Goal: Task Accomplishment & Management: Use online tool/utility

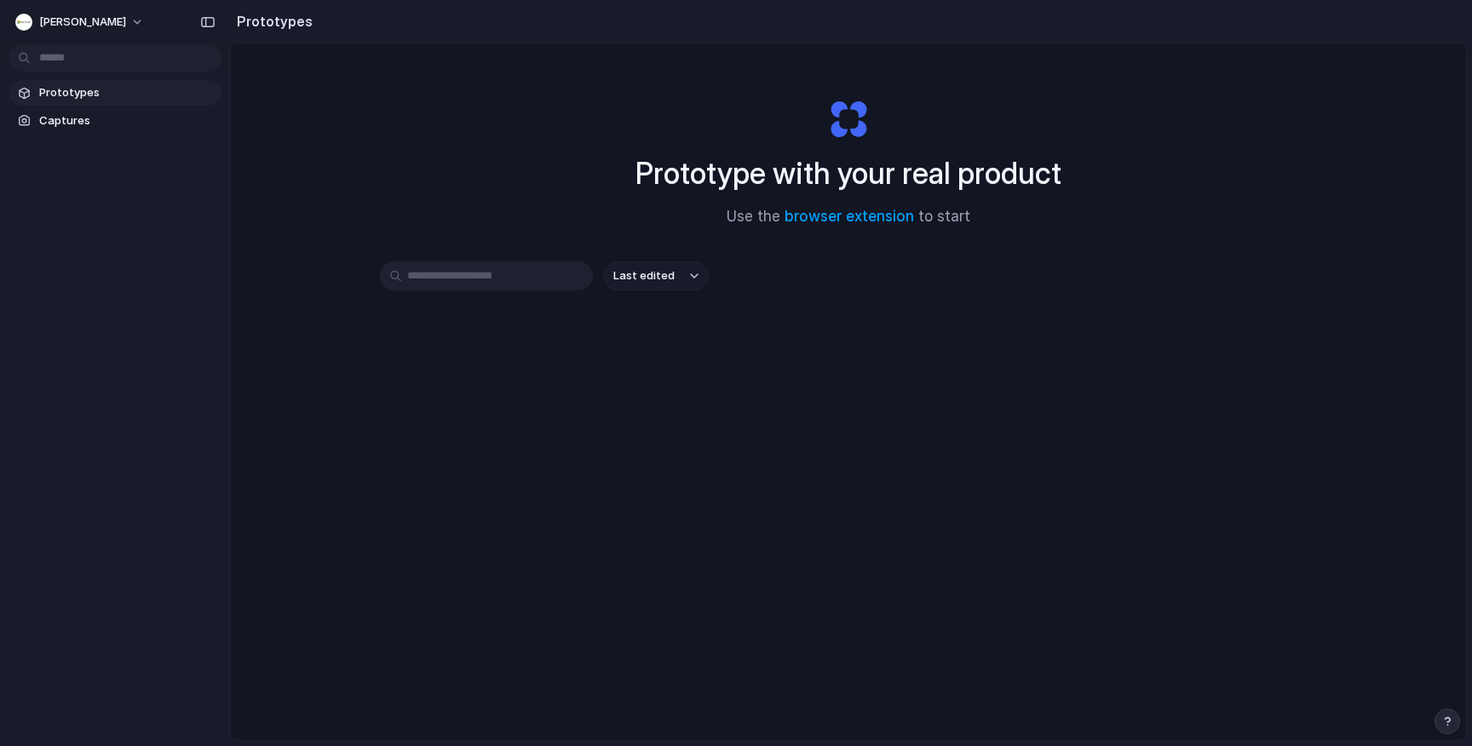
click at [478, 275] on input "text" at bounding box center [486, 276] width 213 height 29
click at [101, 121] on span "Captures" at bounding box center [126, 120] width 175 height 17
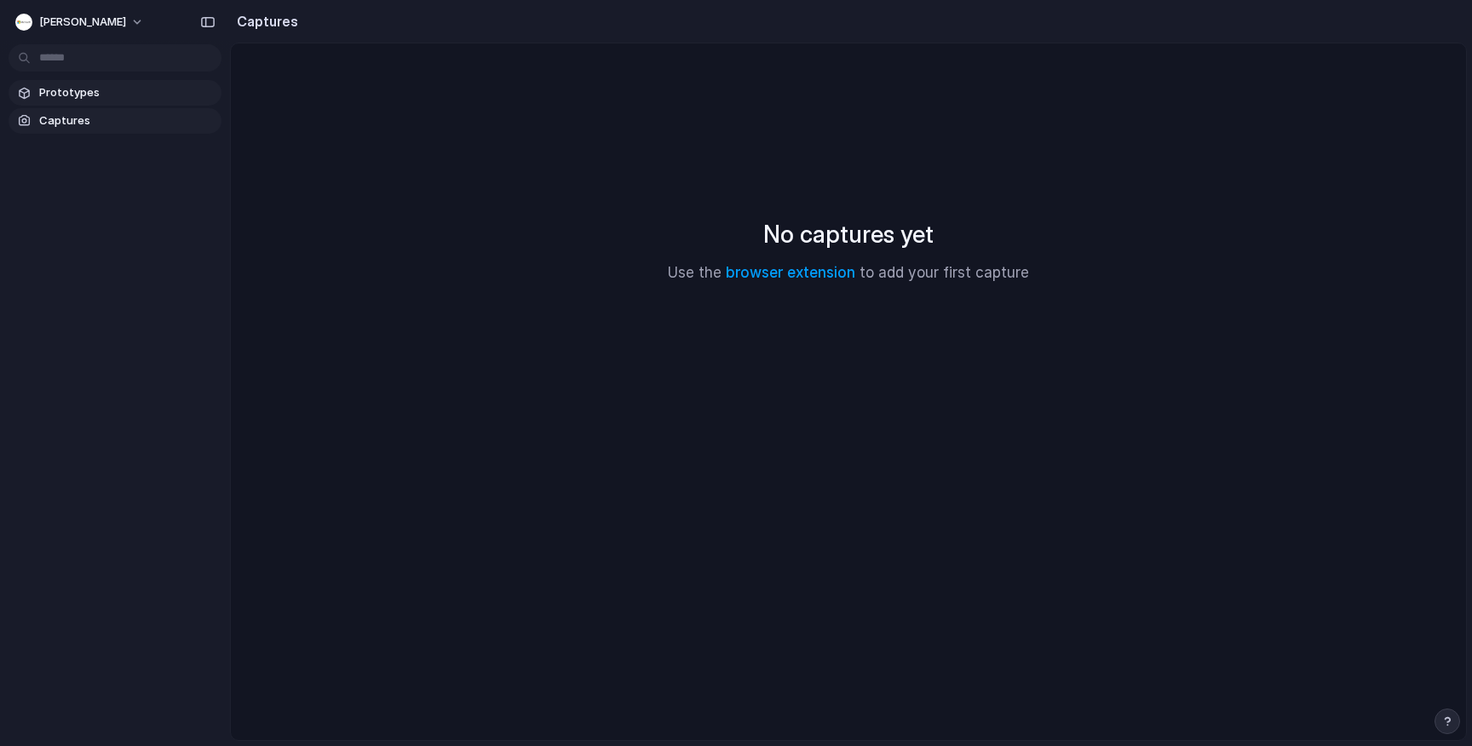
click at [88, 97] on span "Prototypes" at bounding box center [126, 92] width 175 height 17
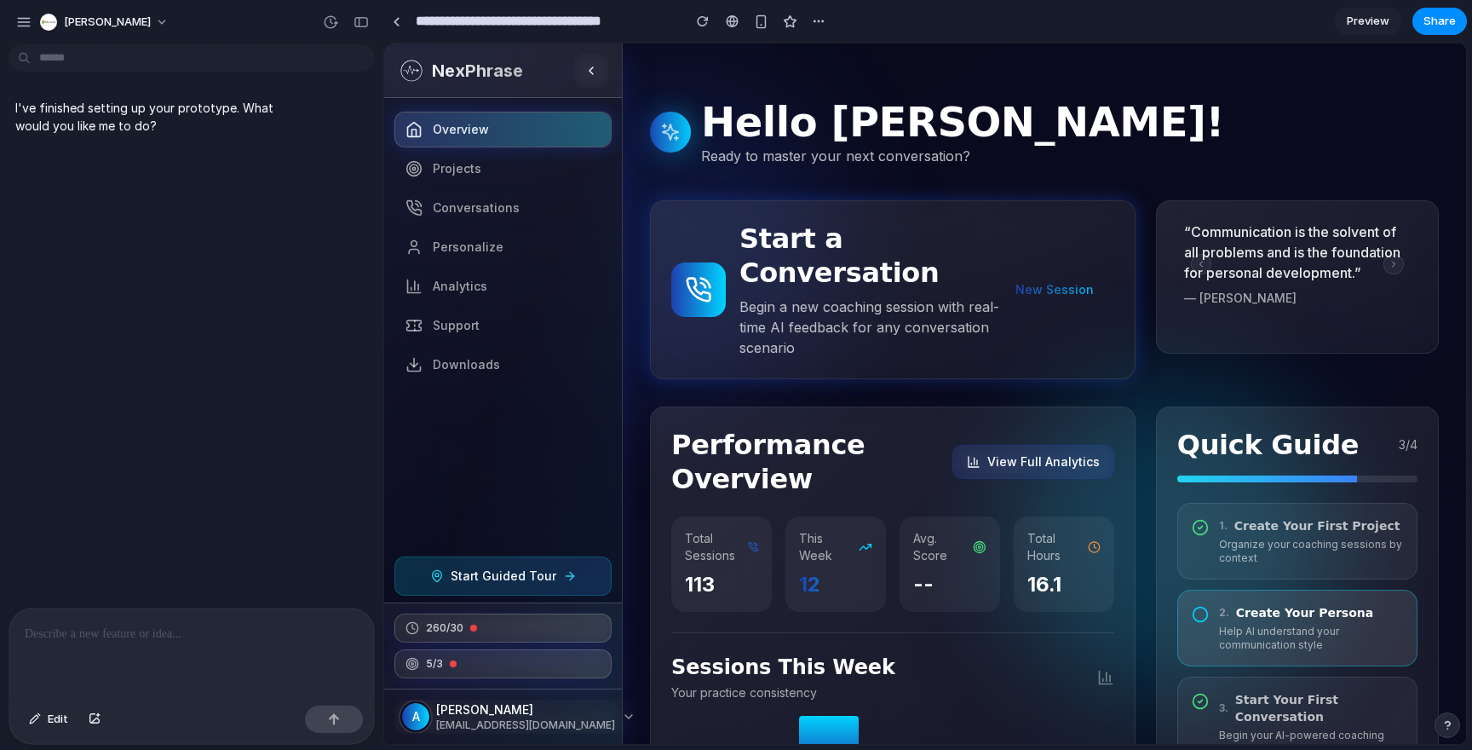
click at [119, 642] on p at bounding box center [192, 634] width 334 height 20
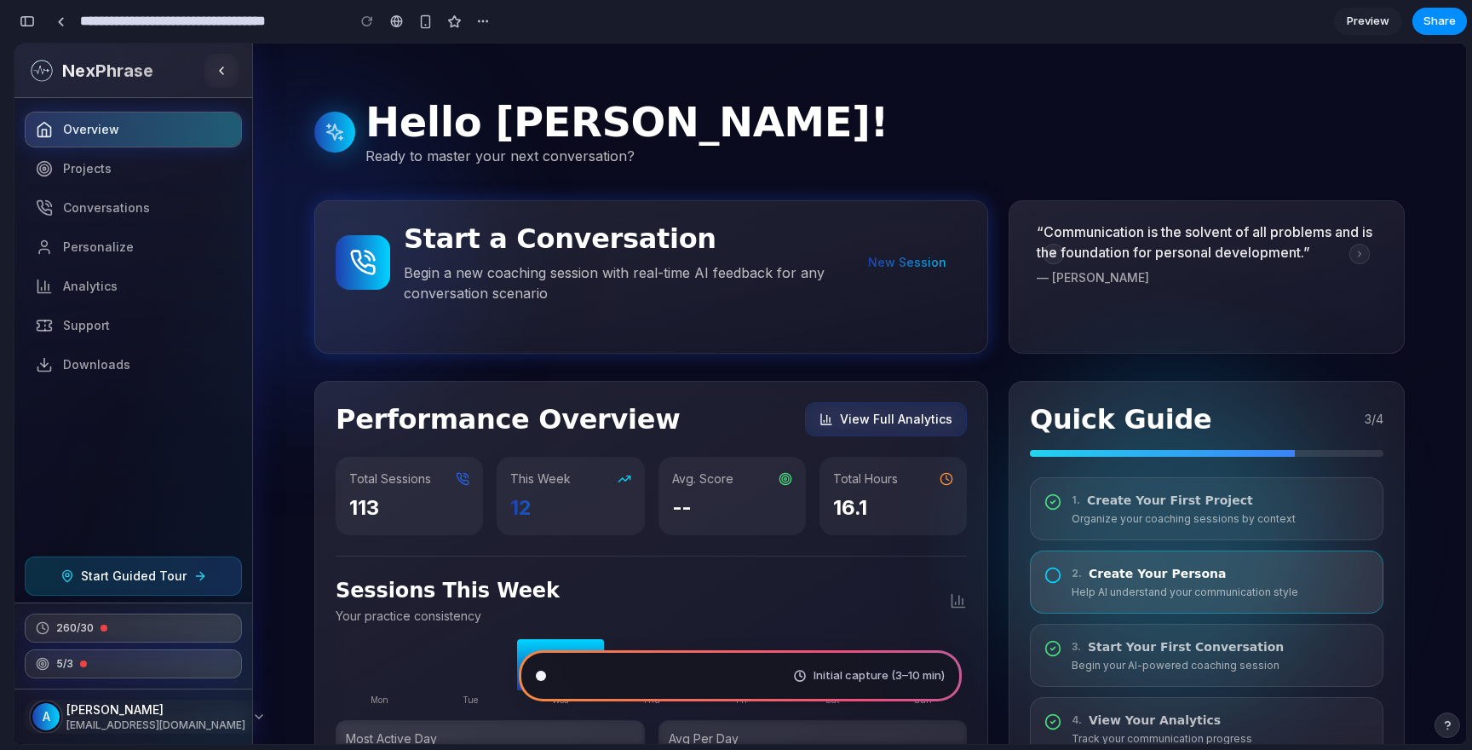
type input "**********"
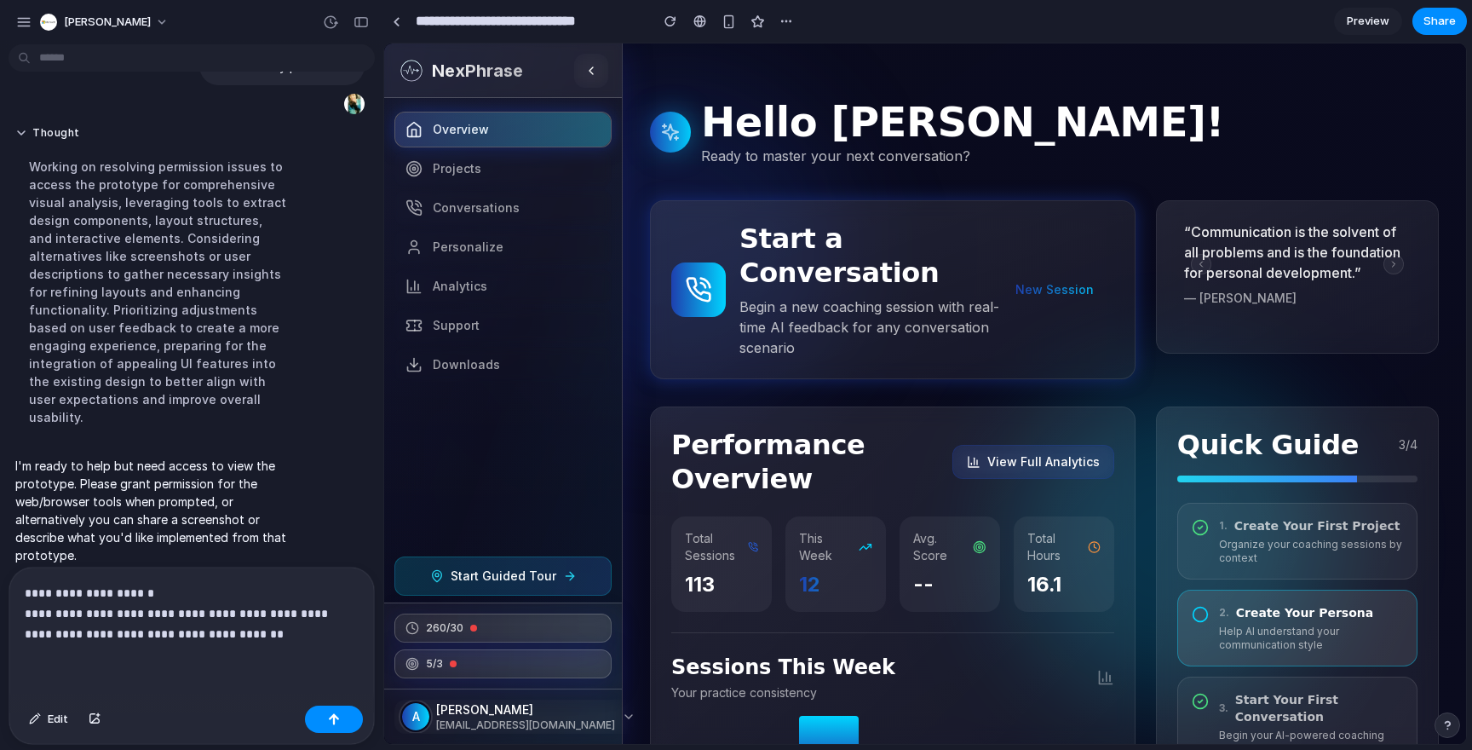
scroll to position [389, 0]
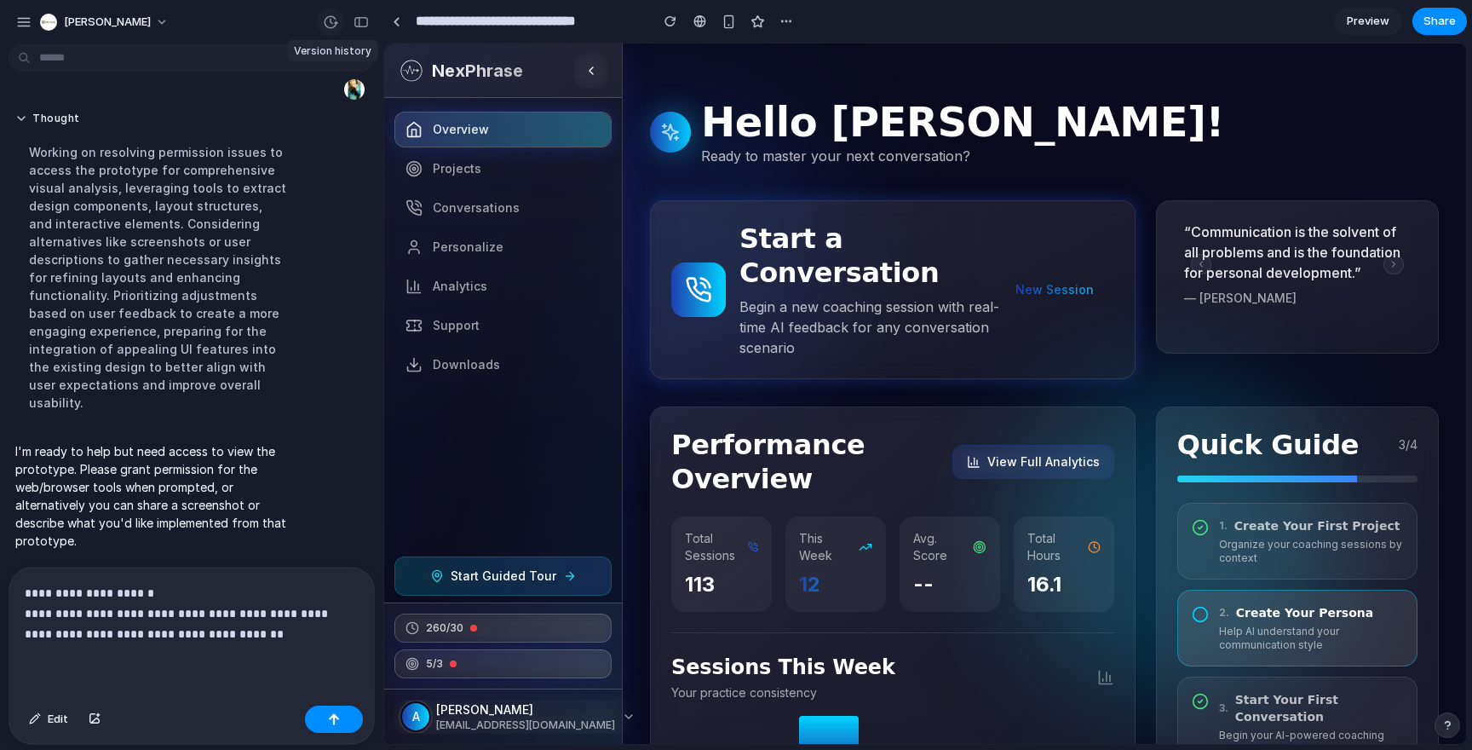
click at [337, 24] on div "button" at bounding box center [330, 21] width 15 height 15
click at [226, 617] on div "Version 3 Current Version 2 1m ago Restore Version 1 3m ago Restore" at bounding box center [736, 375] width 1472 height 750
click at [464, 187] on nav "Overview Projects Conversations Personalize Analytics Support Downloads" at bounding box center [503, 324] width 238 height 452
click at [457, 164] on span "Projects" at bounding box center [457, 168] width 49 height 17
click at [241, 647] on div "**********" at bounding box center [191, 632] width 365 height 131
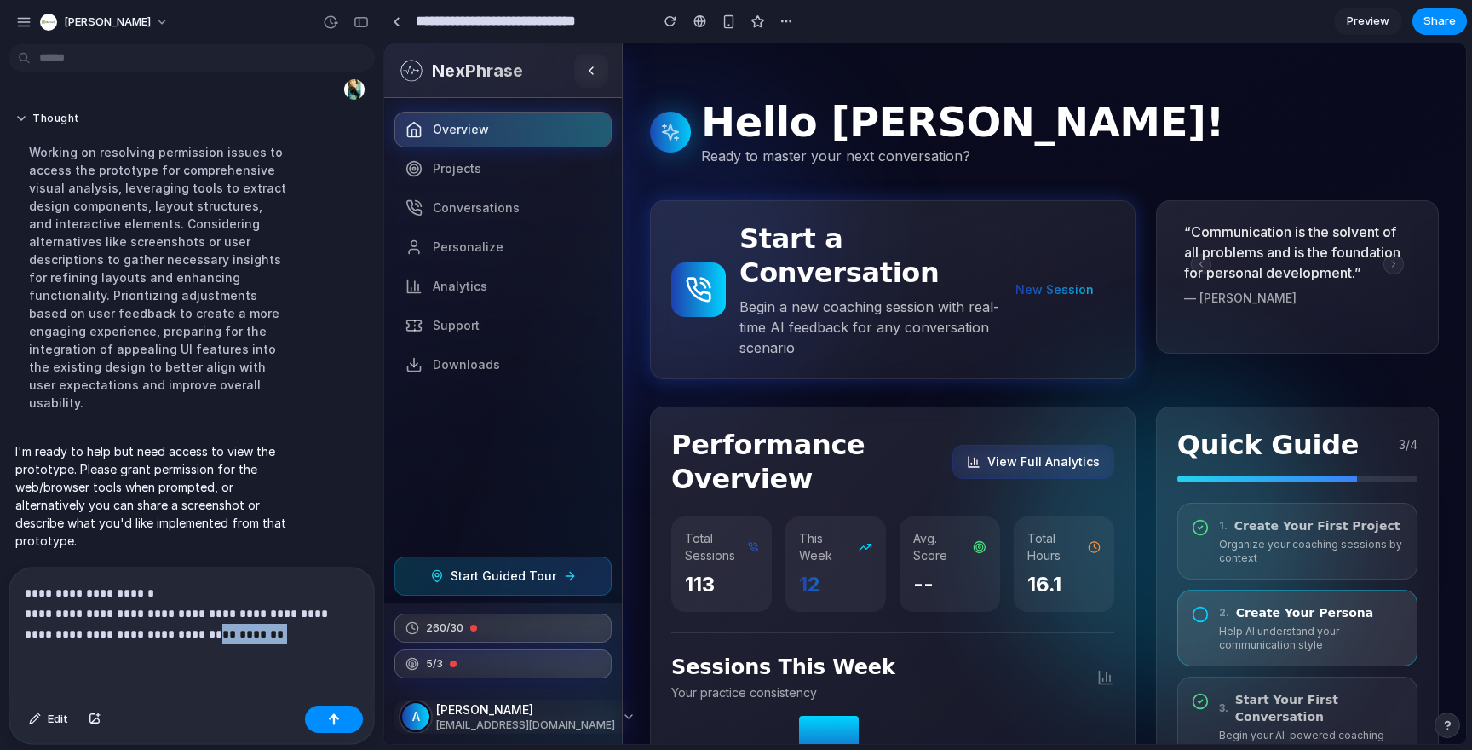
drag, startPoint x: 164, startPoint y: 636, endPoint x: 351, endPoint y: 635, distance: 187.4
click at [351, 635] on p "**********" at bounding box center [192, 613] width 334 height 61
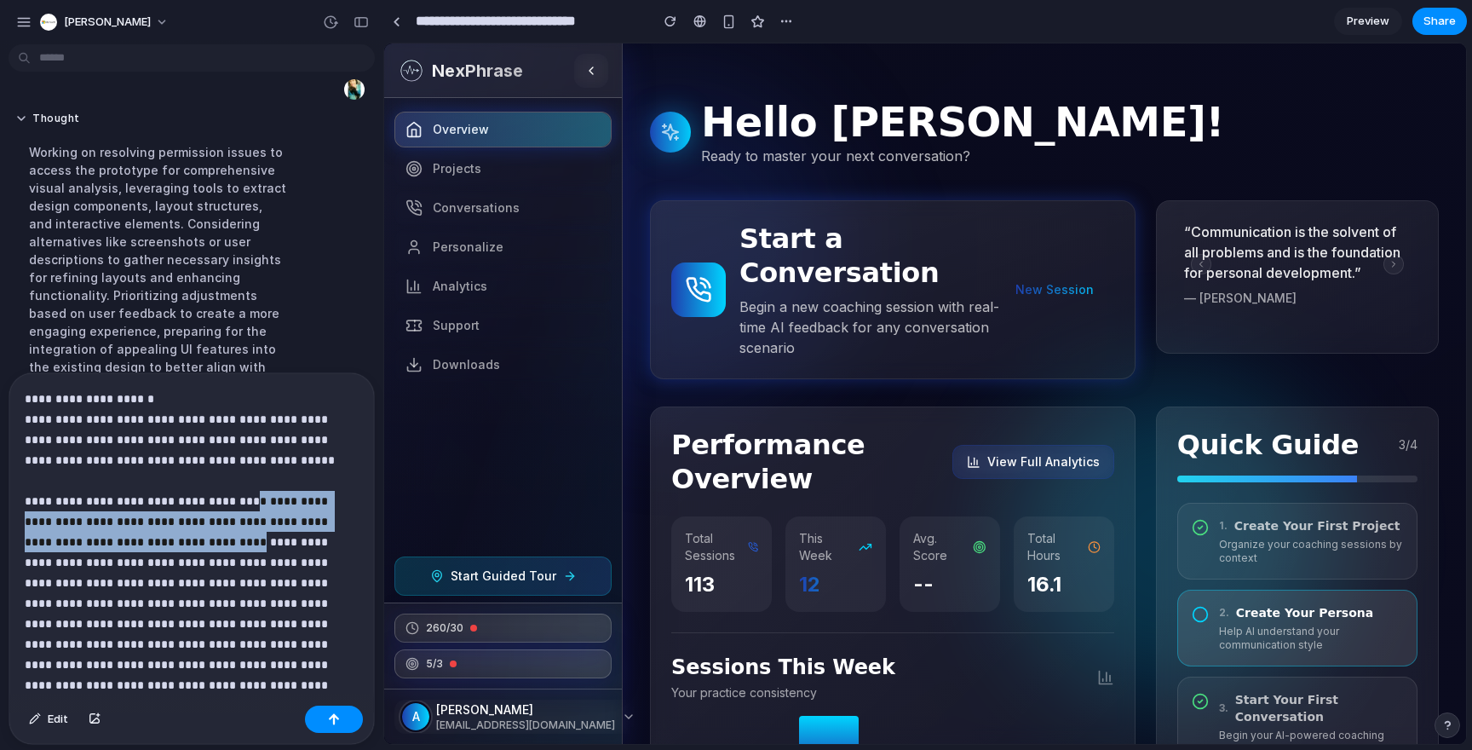
drag, startPoint x: 238, startPoint y: 500, endPoint x: 170, endPoint y: 533, distance: 75.8
click at [170, 533] on p "**********" at bounding box center [192, 613] width 334 height 450
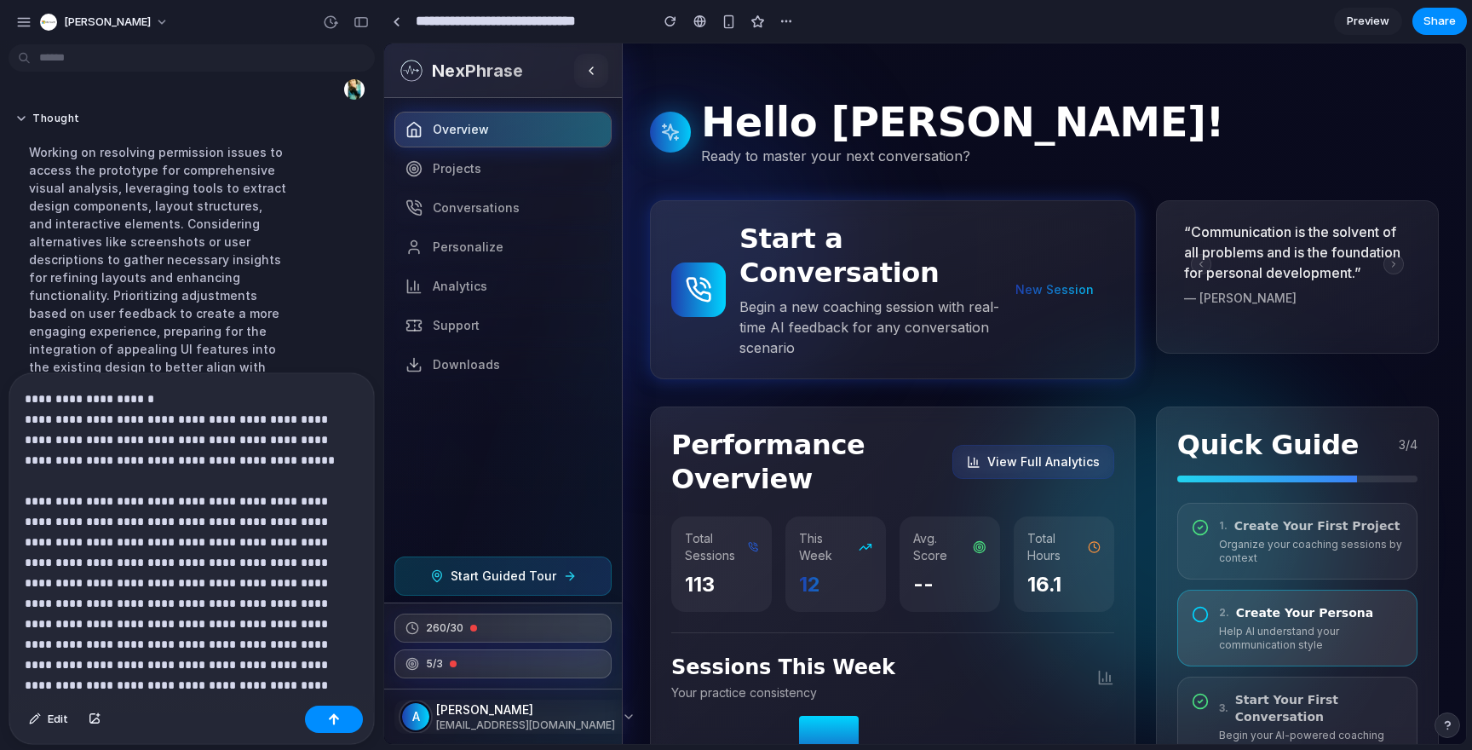
click at [68, 503] on p "**********" at bounding box center [192, 613] width 334 height 450
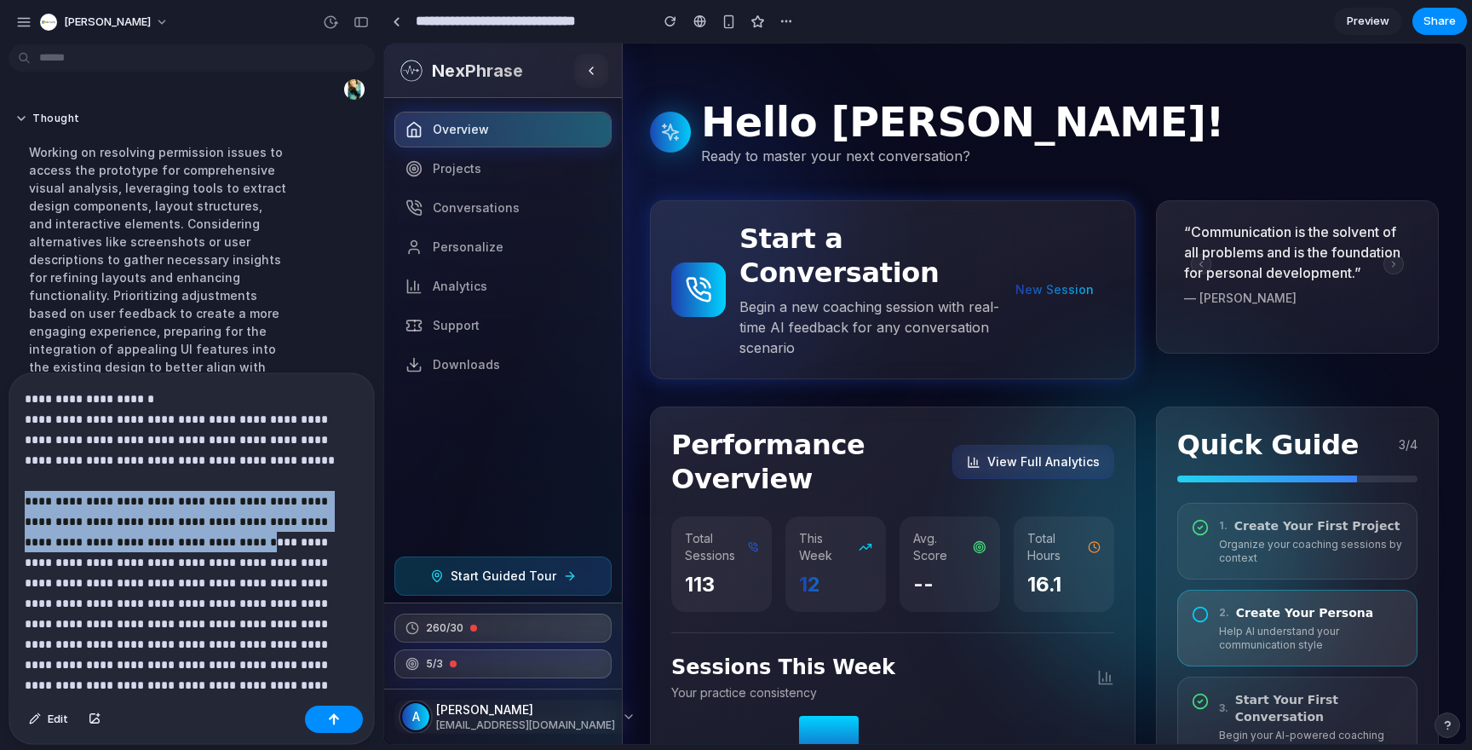
drag, startPoint x: 27, startPoint y: 502, endPoint x: 179, endPoint y: 541, distance: 156.6
click at [179, 541] on p "**********" at bounding box center [192, 613] width 334 height 450
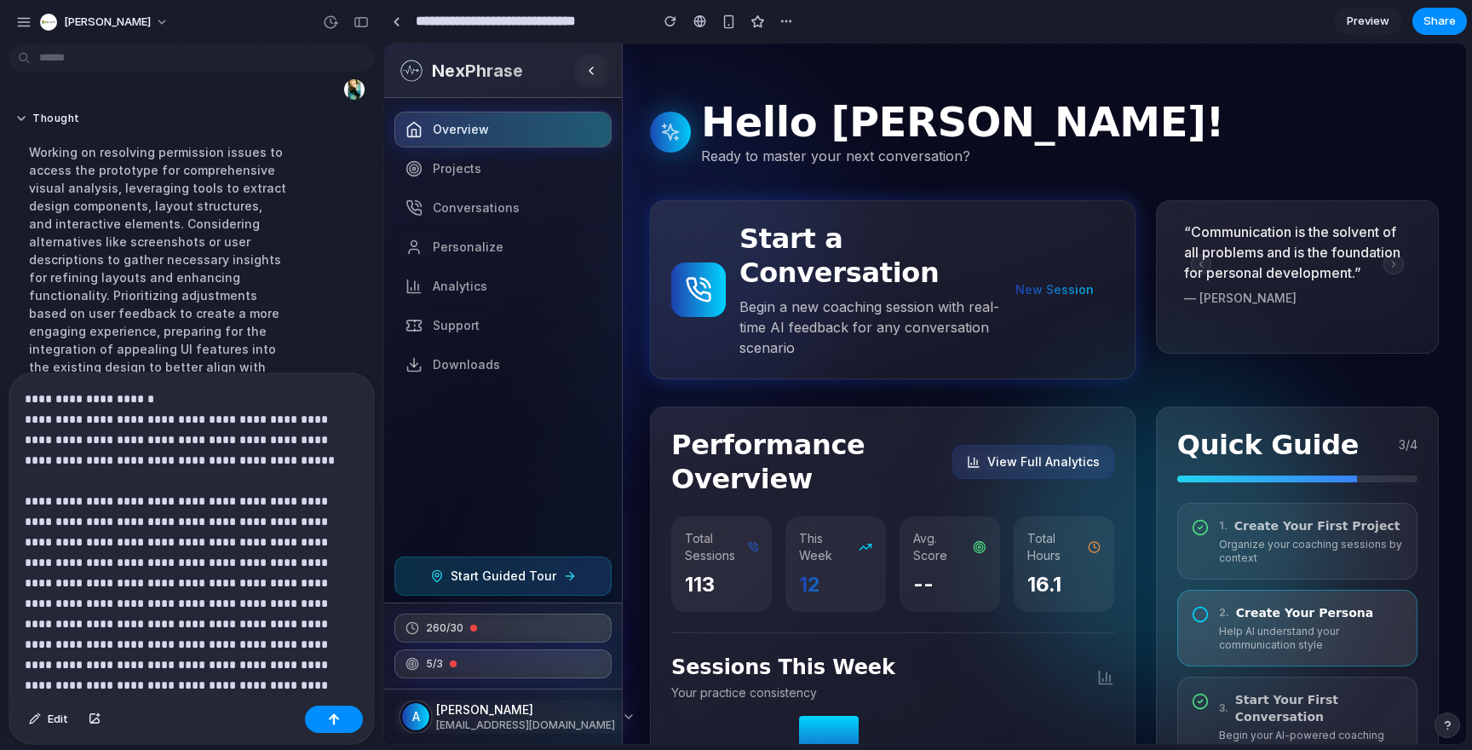
click at [203, 703] on div "Edit" at bounding box center [191, 721] width 365 height 45
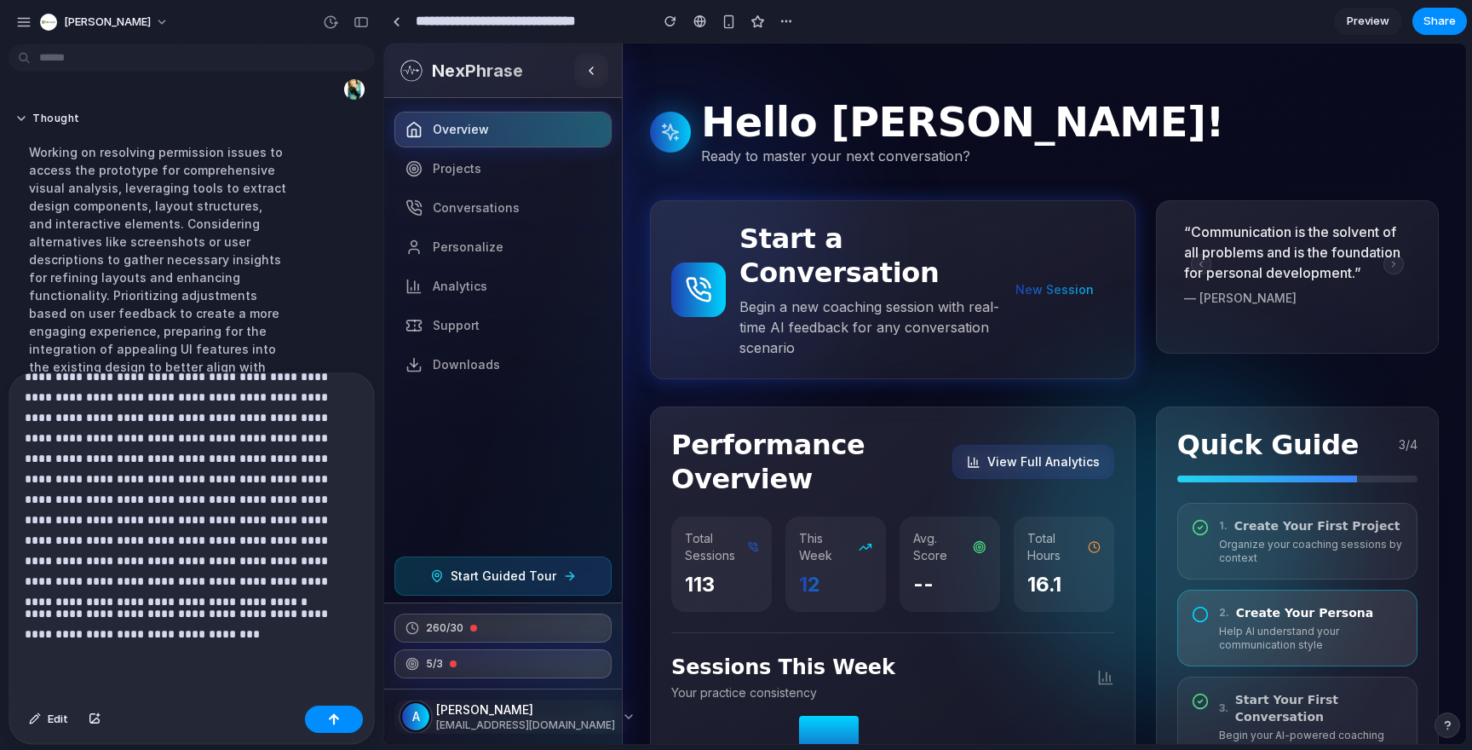
click at [325, 635] on p "**********" at bounding box center [192, 623] width 334 height 41
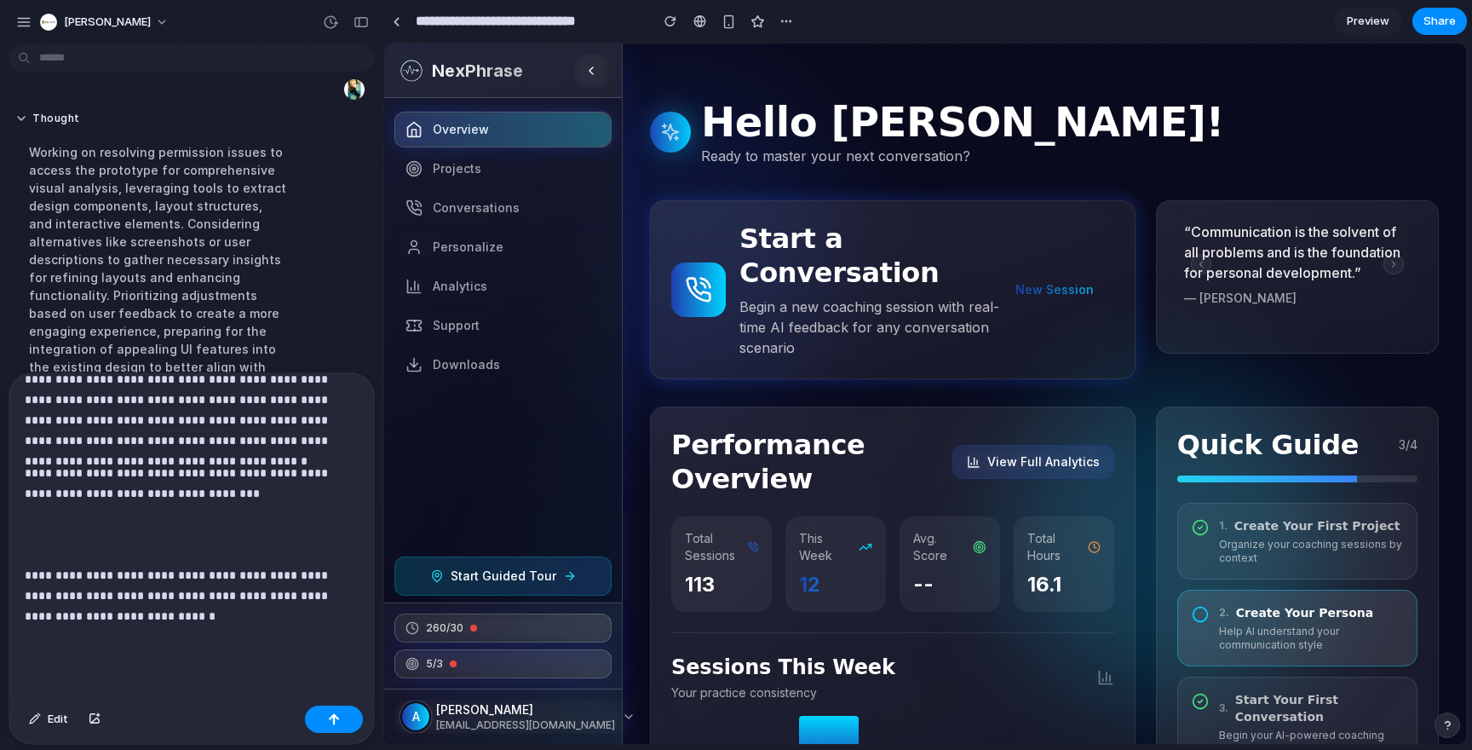
scroll to position [370, 0]
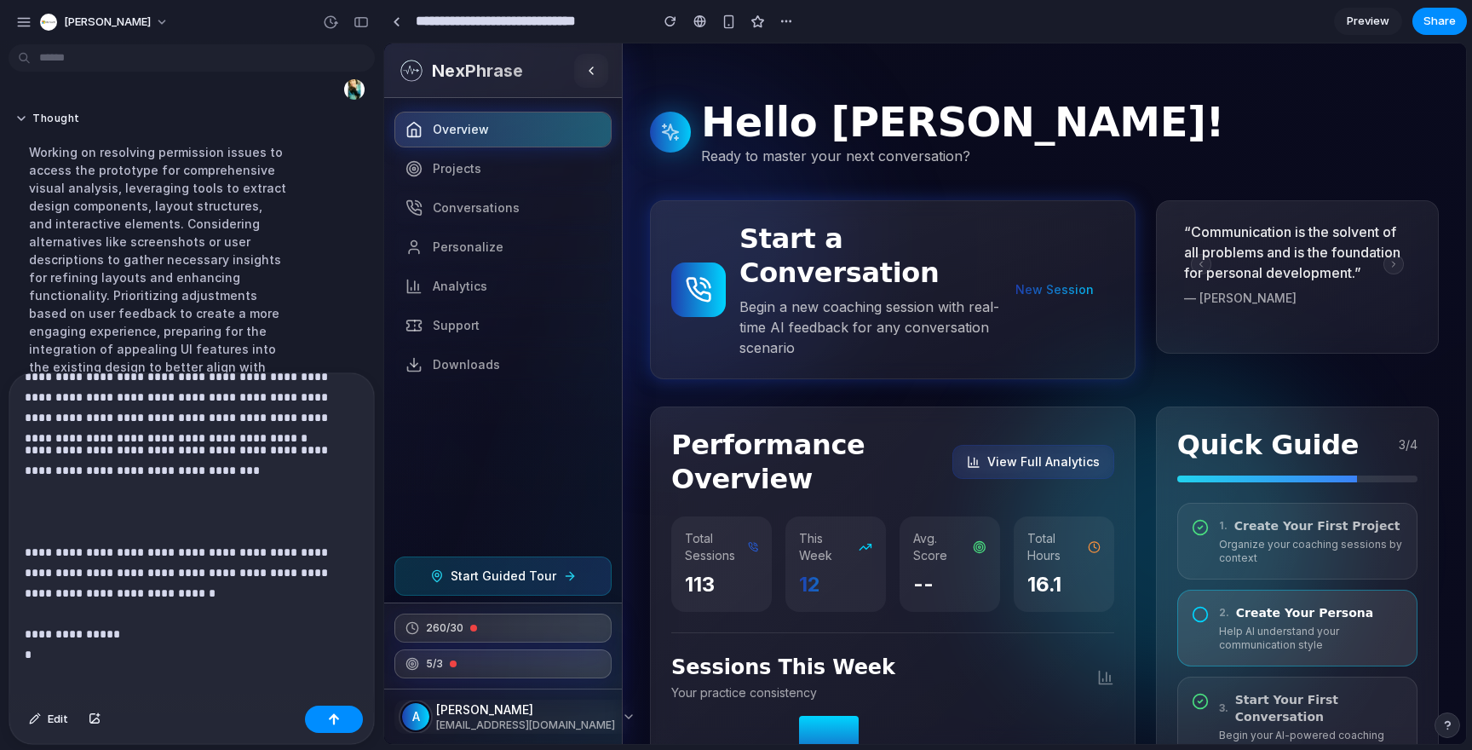
click at [125, 624] on p "**********" at bounding box center [192, 552] width 334 height 225
click at [89, 676] on p "**********" at bounding box center [192, 562] width 334 height 245
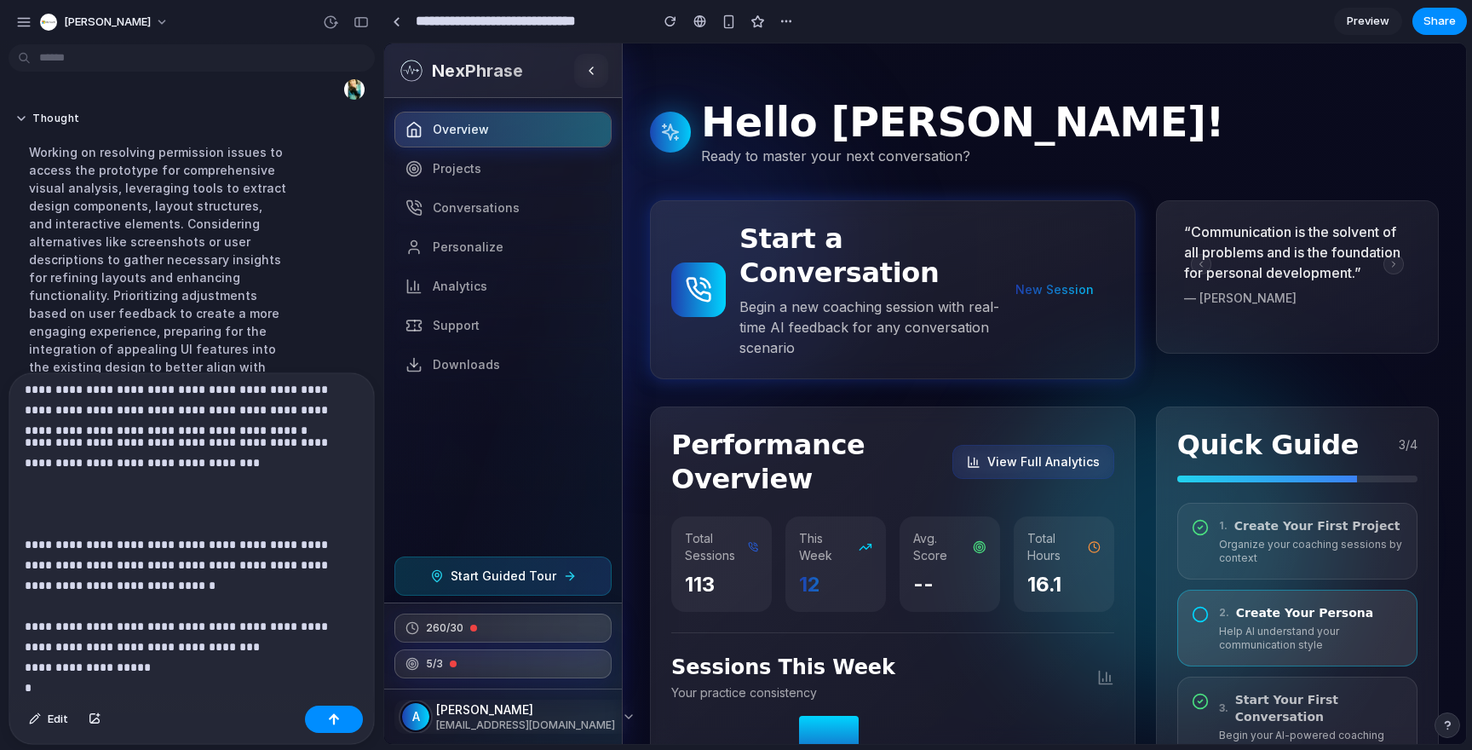
click at [188, 677] on p "**********" at bounding box center [192, 565] width 334 height 266
click at [192, 667] on p "**********" at bounding box center [192, 565] width 334 height 266
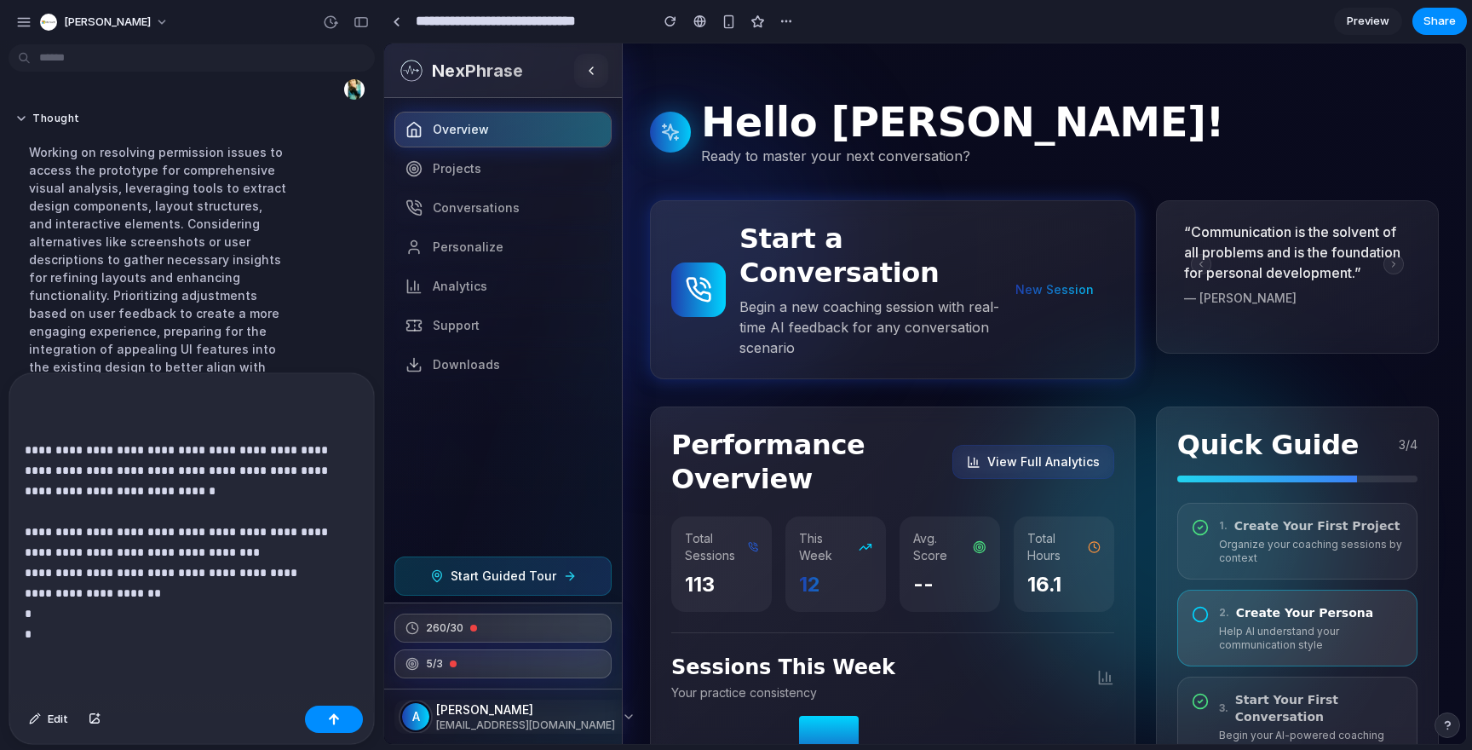
click at [211, 589] on p "**********" at bounding box center [192, 490] width 334 height 307
click at [163, 596] on p "**********" at bounding box center [192, 490] width 334 height 307
click at [163, 615] on p "**********" at bounding box center [192, 490] width 334 height 307
drag, startPoint x: 33, startPoint y: 596, endPoint x: 152, endPoint y: 601, distance: 119.3
click at [152, 601] on p "**********" at bounding box center [192, 490] width 334 height 307
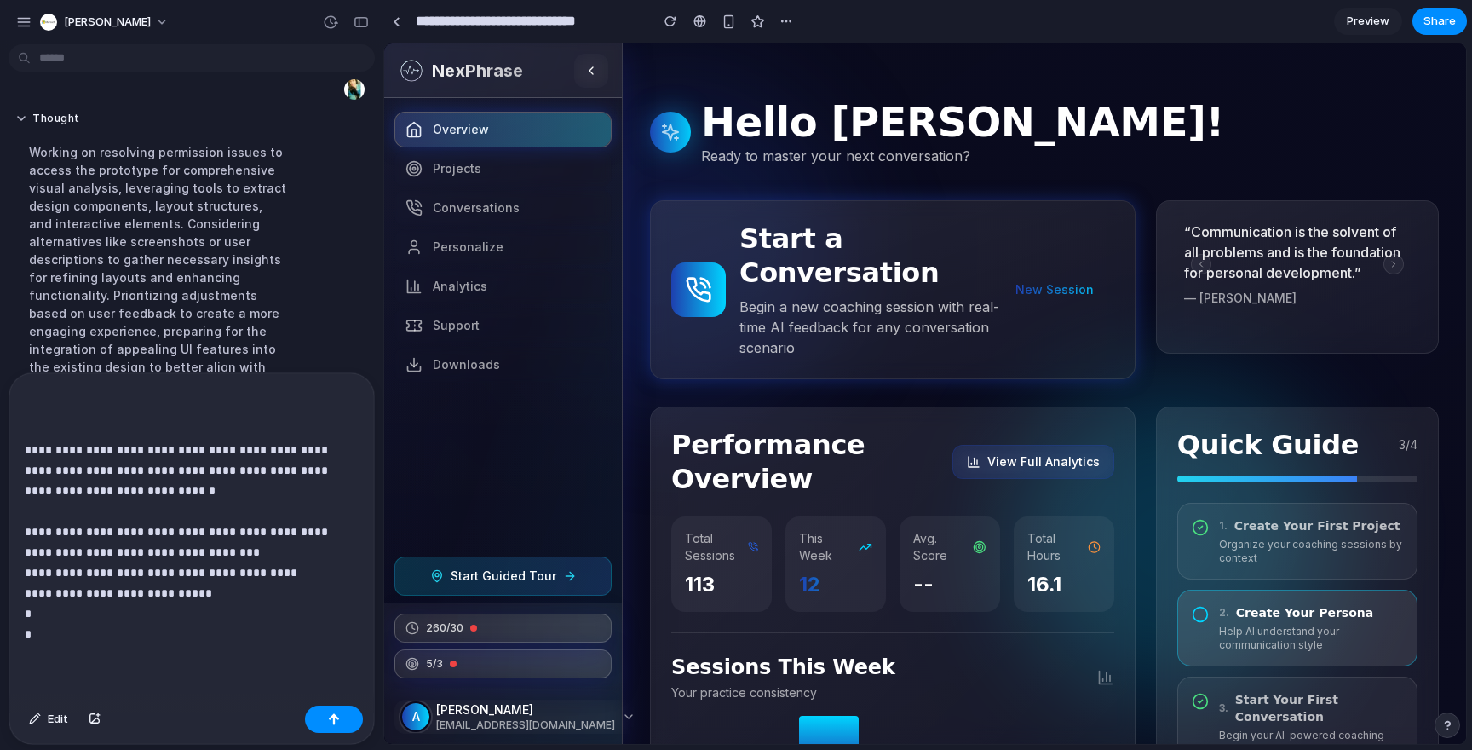
click at [222, 590] on p "**********" at bounding box center [192, 490] width 334 height 307
click at [179, 635] on p "**********" at bounding box center [192, 500] width 334 height 327
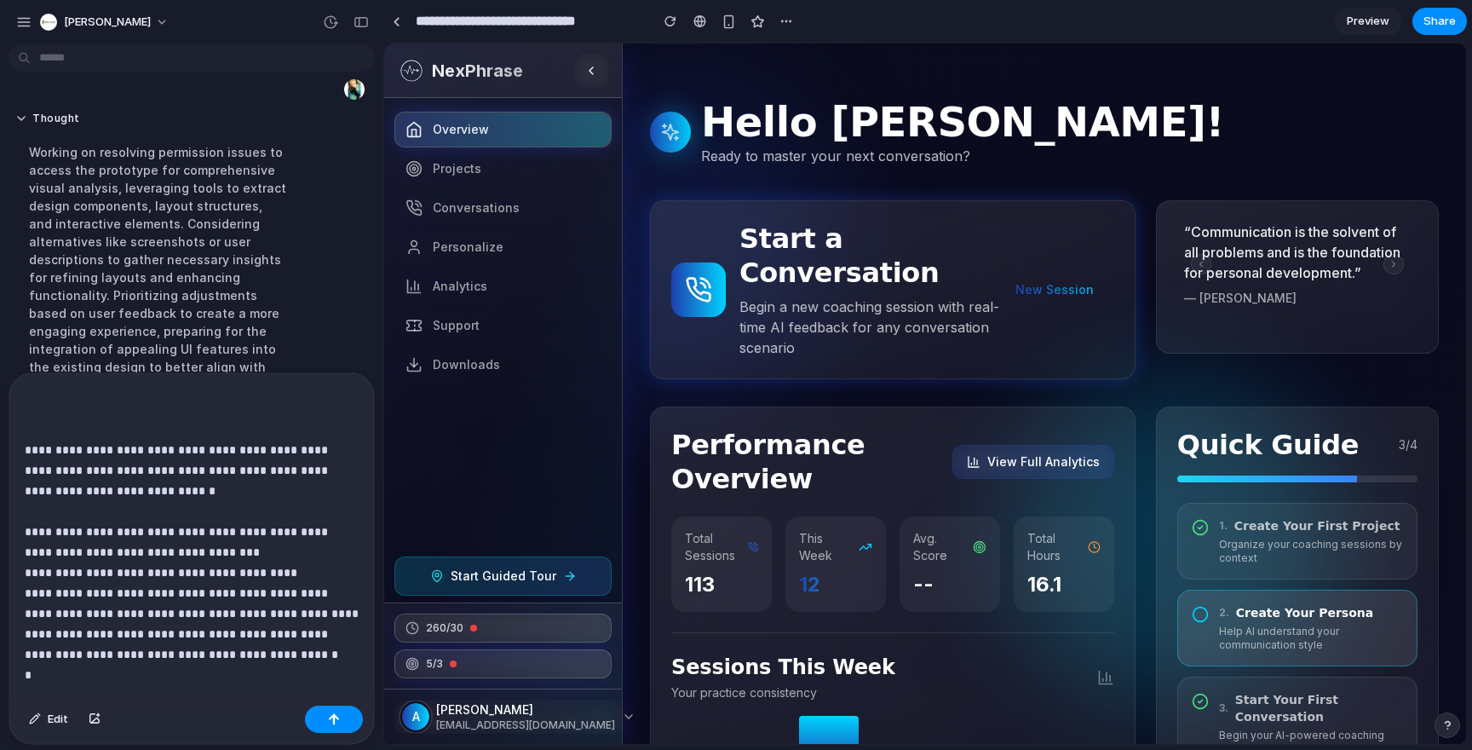
click at [150, 672] on p "**********" at bounding box center [192, 511] width 334 height 348
click at [210, 633] on p "**********" at bounding box center [192, 511] width 334 height 348
click at [151, 674] on p "**********" at bounding box center [192, 511] width 334 height 348
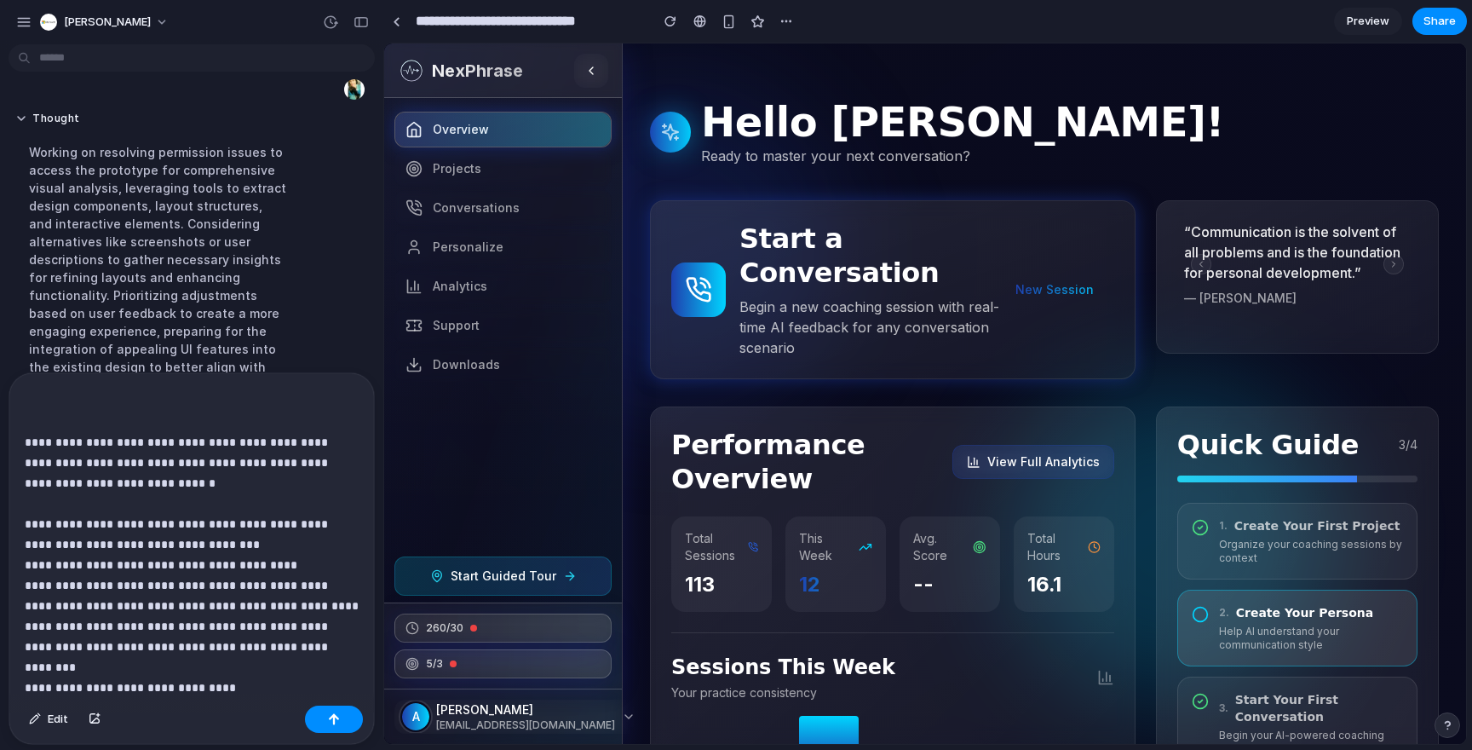
click at [256, 662] on p "**********" at bounding box center [192, 514] width 334 height 368
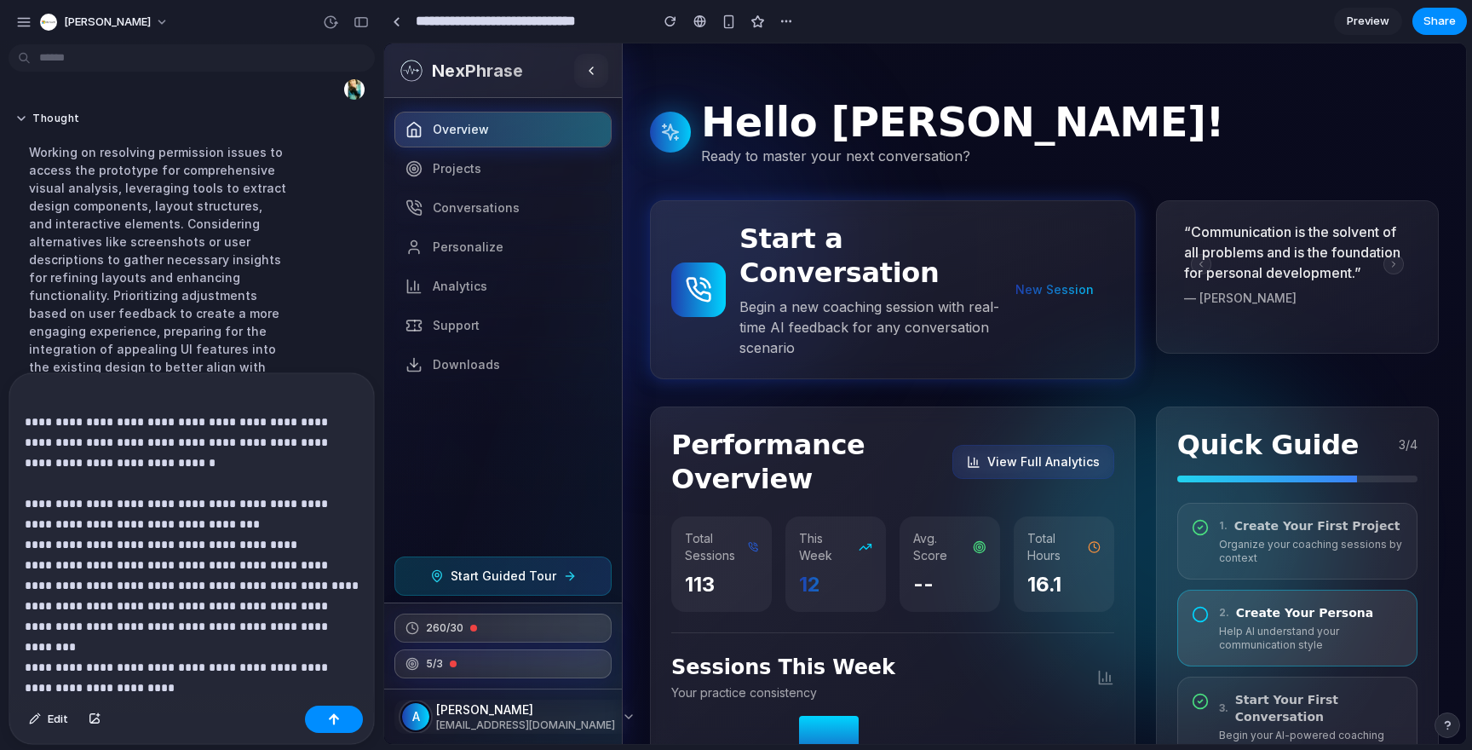
scroll to position [521, 0]
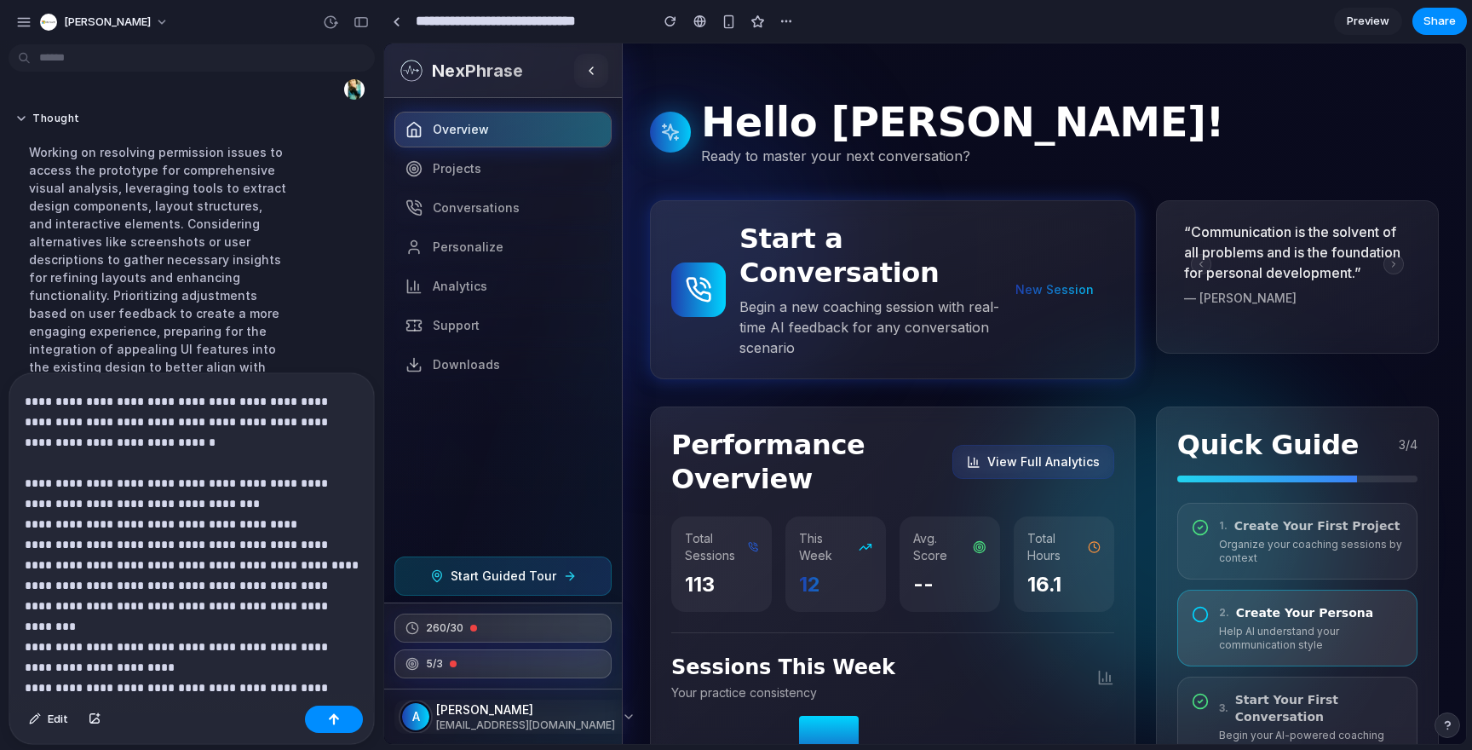
click at [85, 644] on p "**********" at bounding box center [192, 503] width 334 height 429
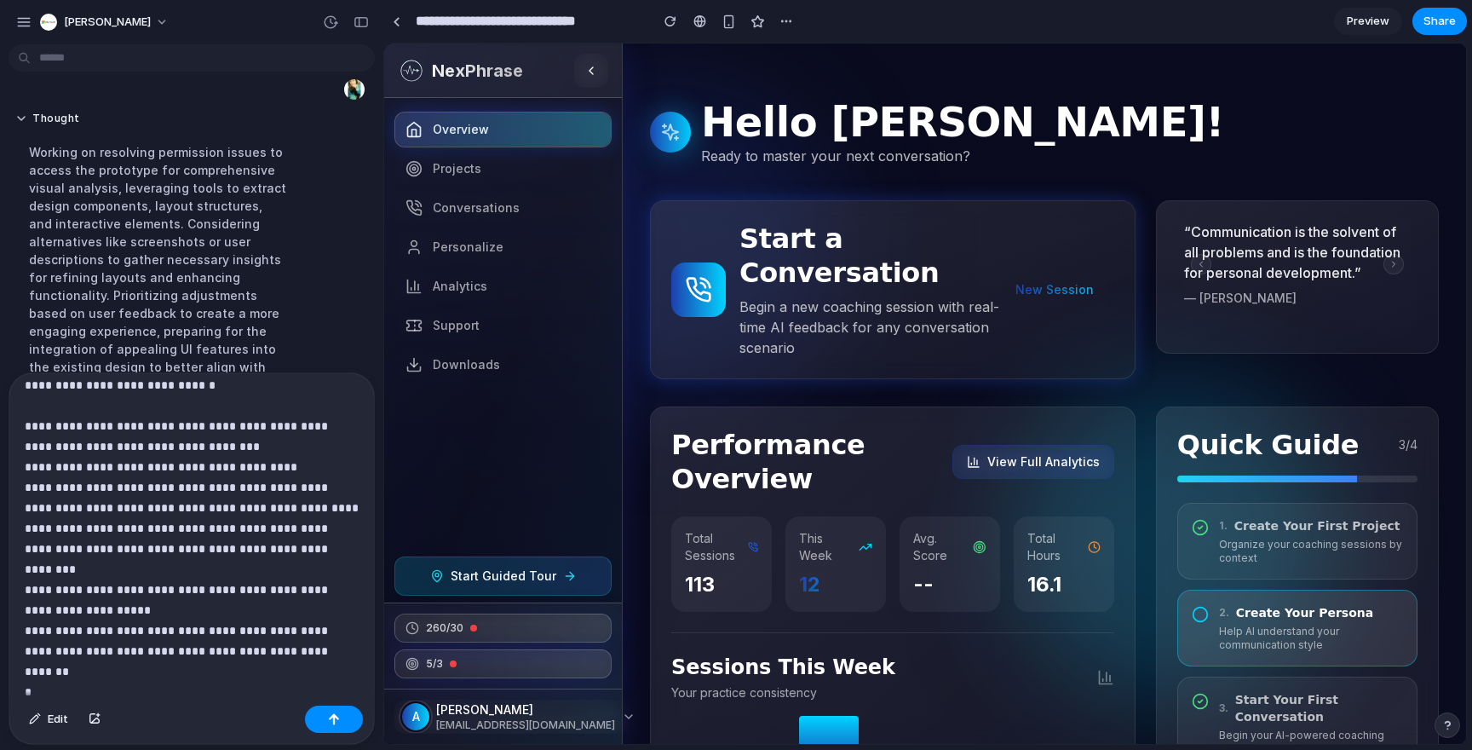
scroll to position [593, 0]
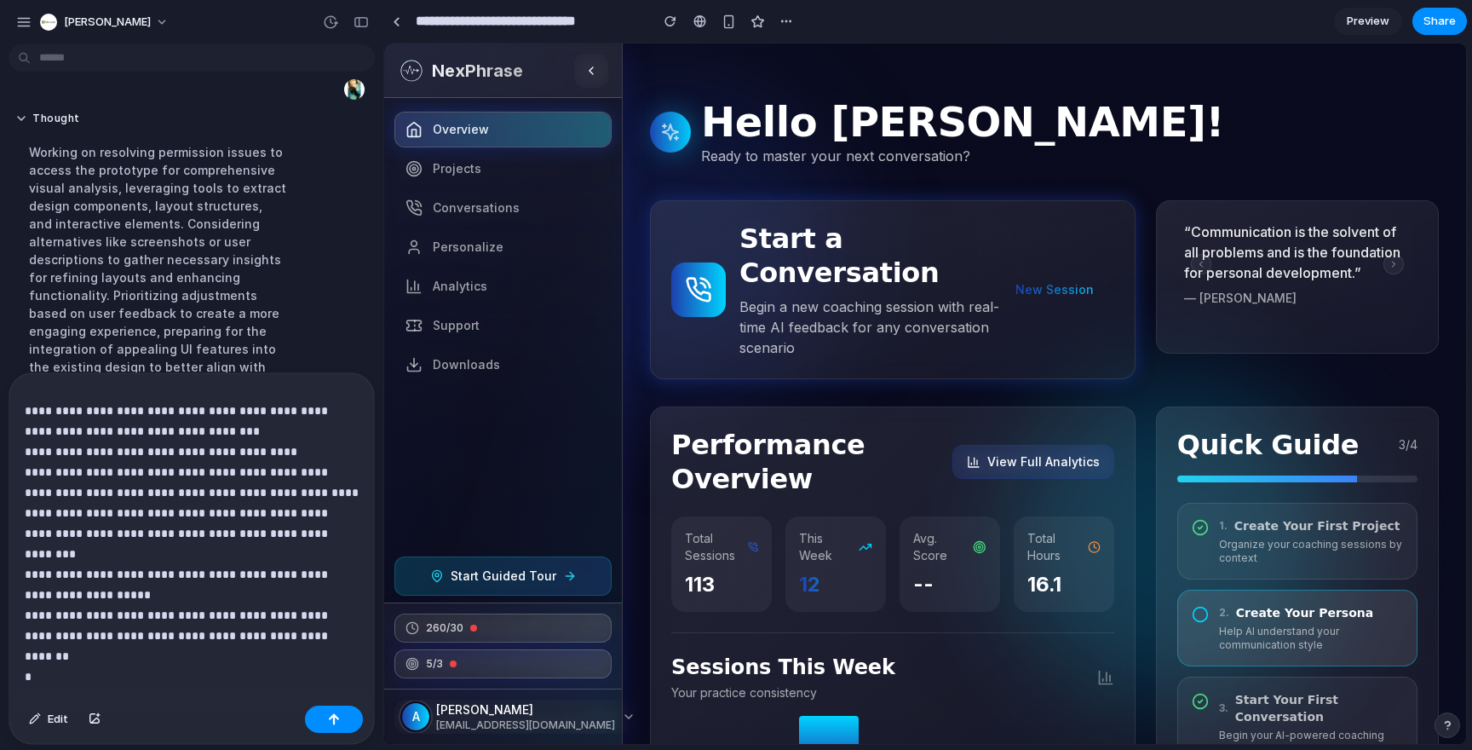
click at [320, 633] on p "**********" at bounding box center [192, 430] width 334 height 429
click at [319, 614] on p "**********" at bounding box center [192, 430] width 334 height 429
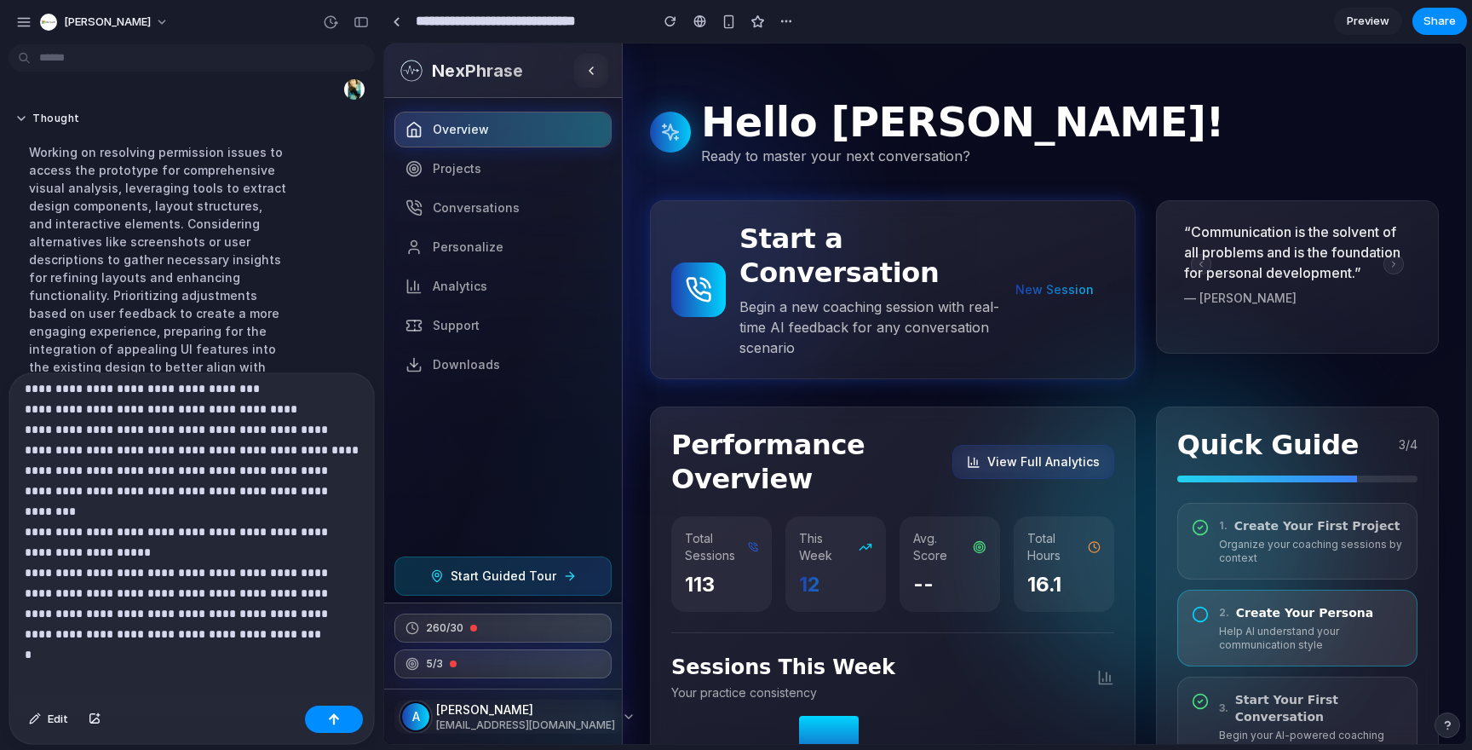
scroll to position [622, 0]
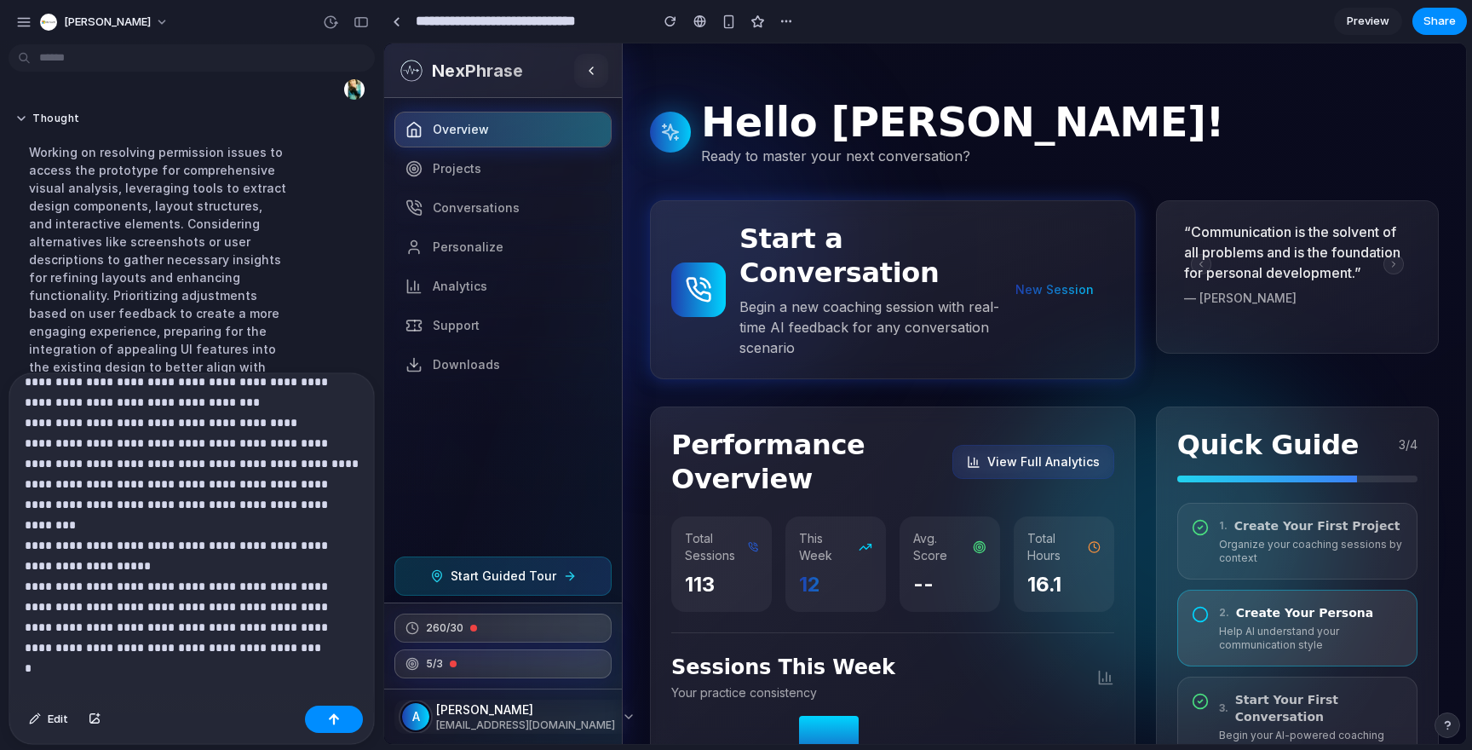
click at [240, 636] on p "**********" at bounding box center [192, 422] width 334 height 470
click at [238, 648] on p "**********" at bounding box center [192, 422] width 334 height 470
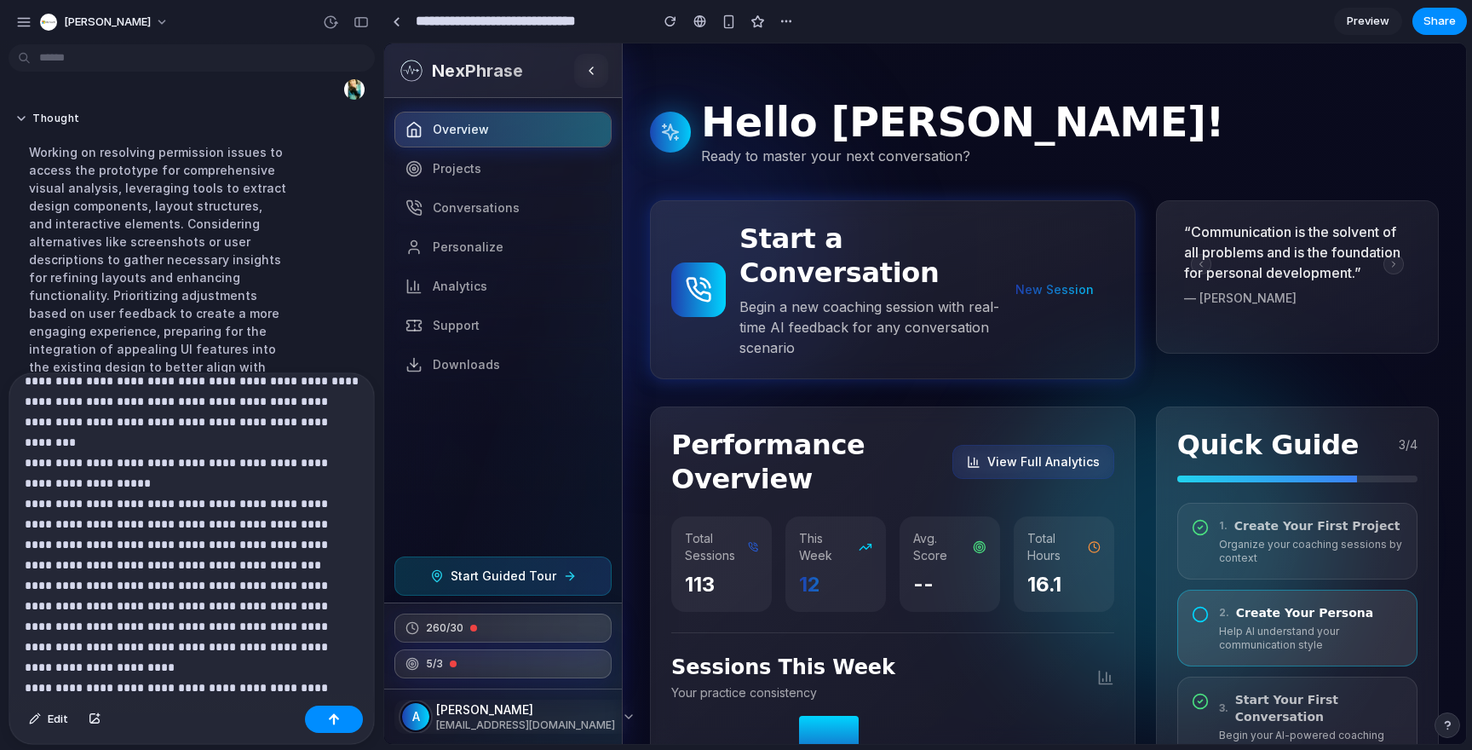
scroll to position [745, 0]
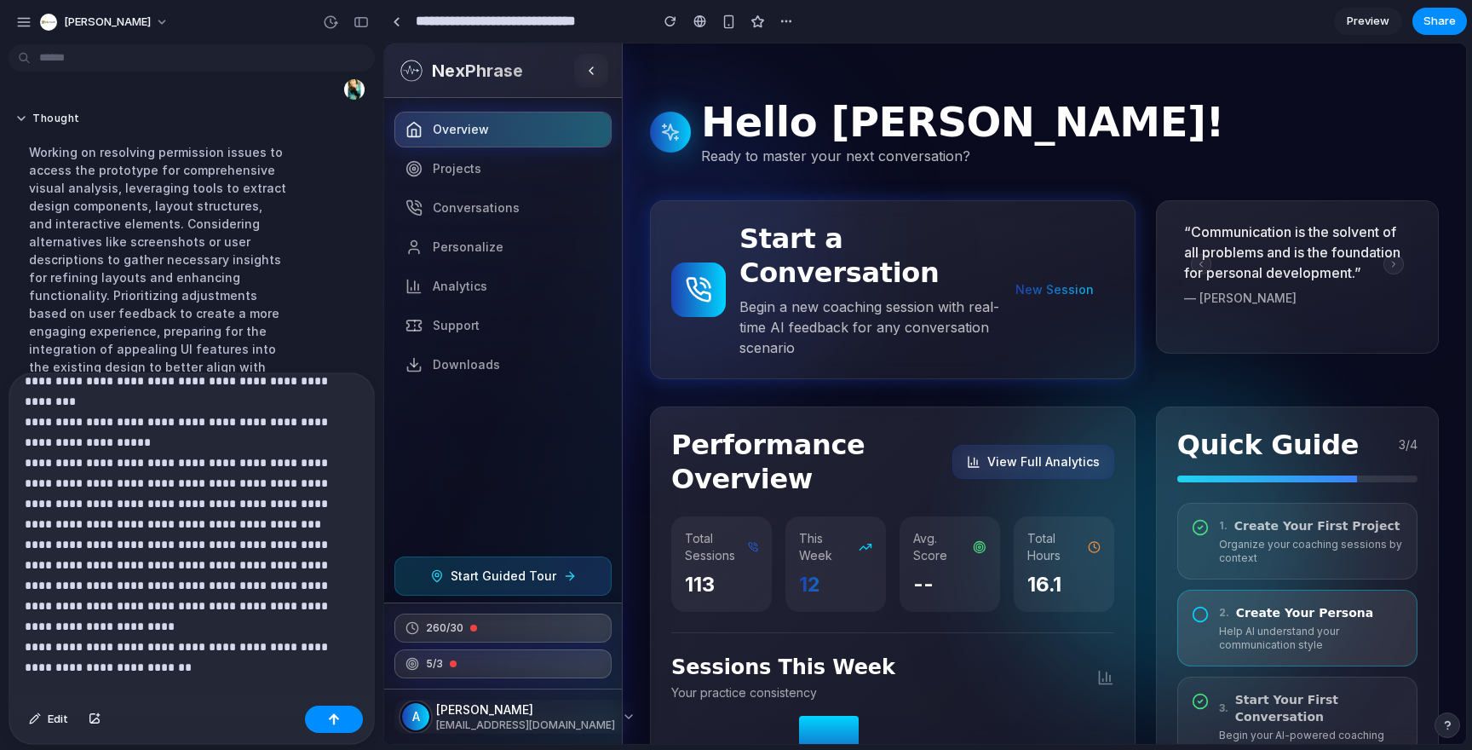
drag, startPoint x: 29, startPoint y: 689, endPoint x: 316, endPoint y: 685, distance: 287.1
click at [316, 685] on p "**********" at bounding box center [192, 381] width 334 height 634
drag, startPoint x: 314, startPoint y: 685, endPoint x: 2, endPoint y: 687, distance: 312.7
click at [2, 687] on div "**********" at bounding box center [186, 558] width 373 height 372
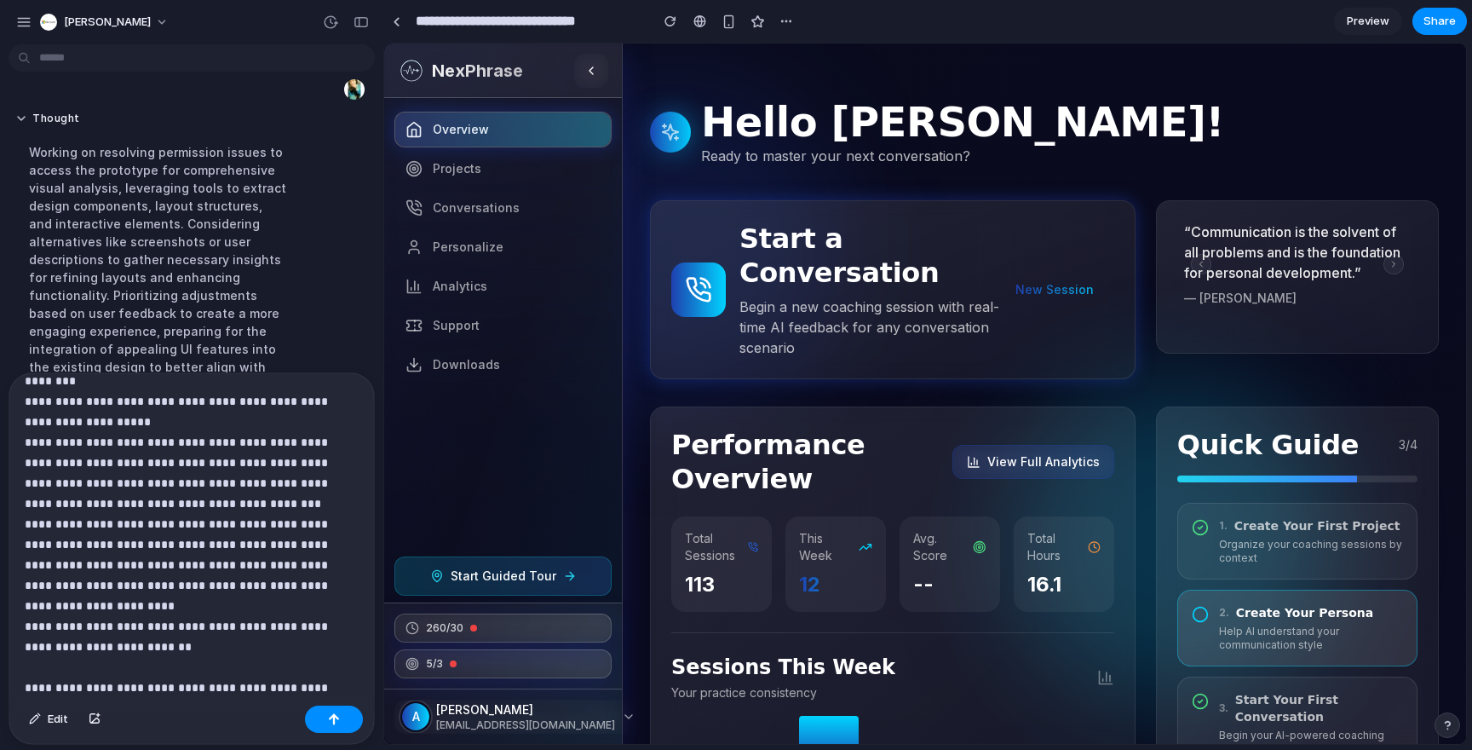
copy p "**********"
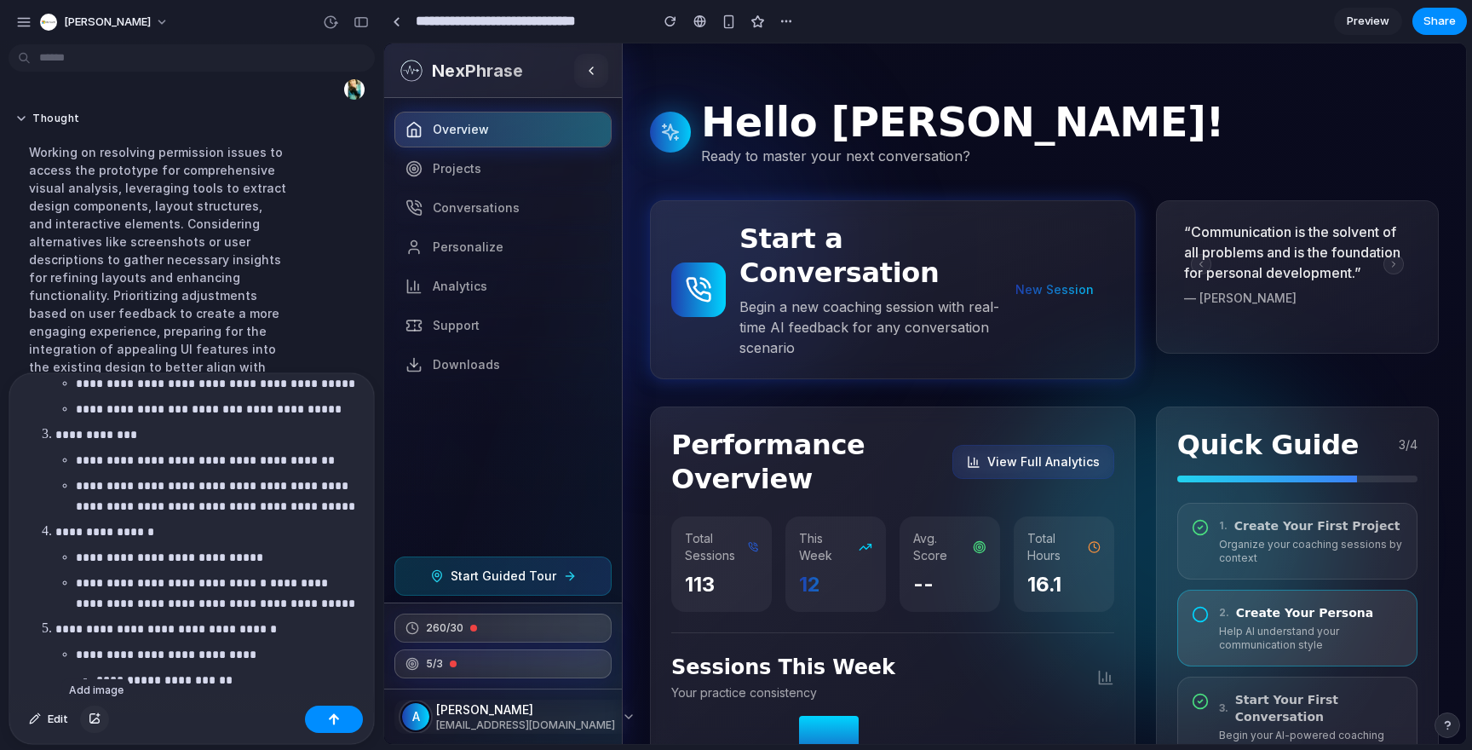
click at [98, 721] on div "button" at bounding box center [95, 719] width 12 height 10
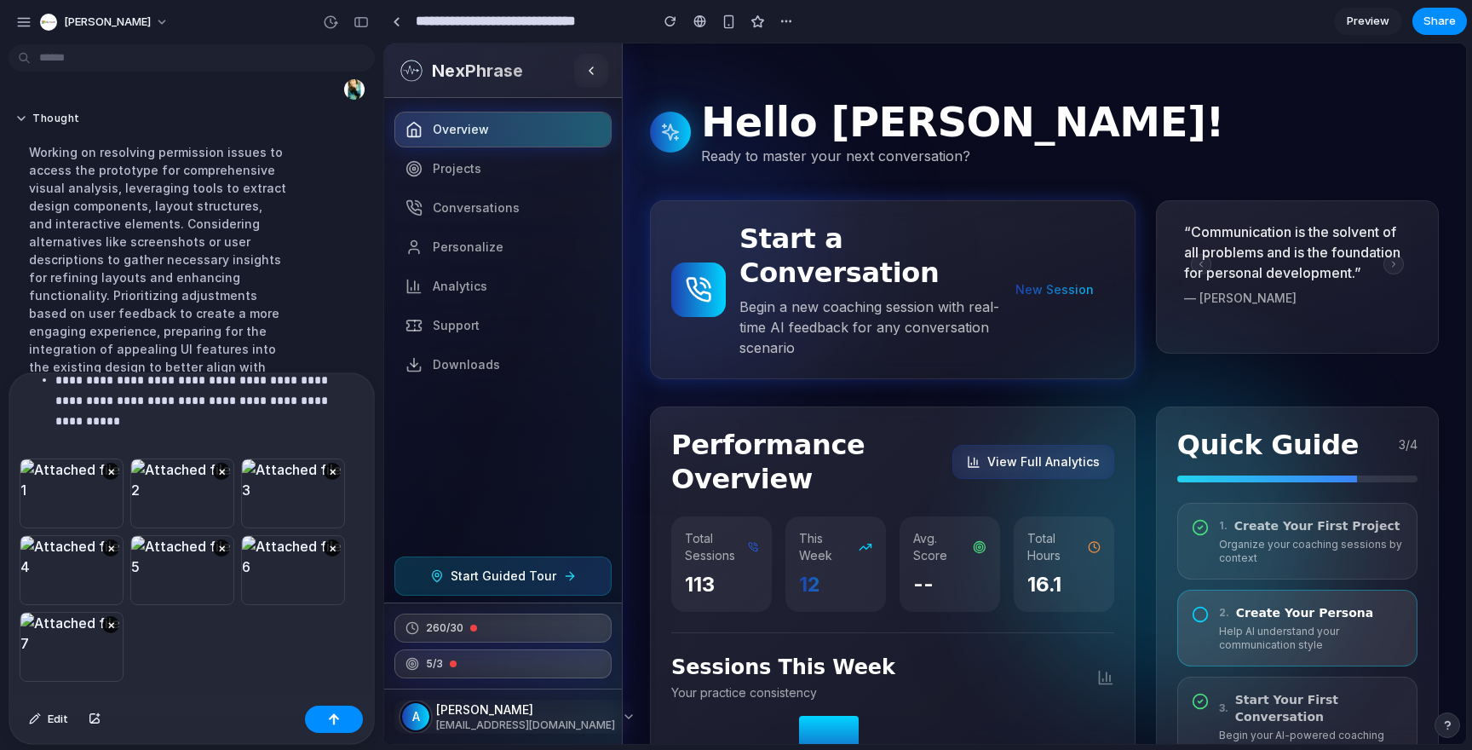
scroll to position [264, 0]
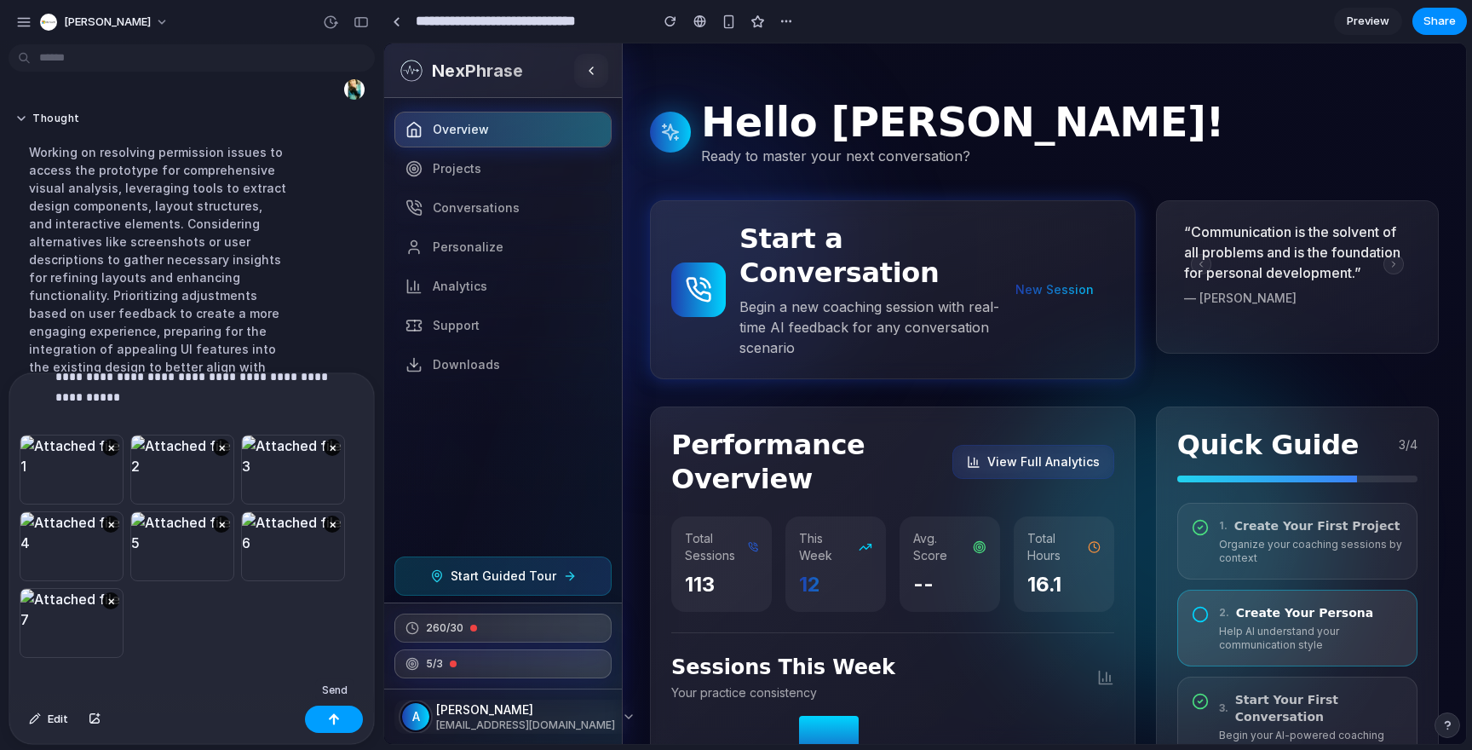
click at [338, 722] on div "button" at bounding box center [334, 719] width 12 height 12
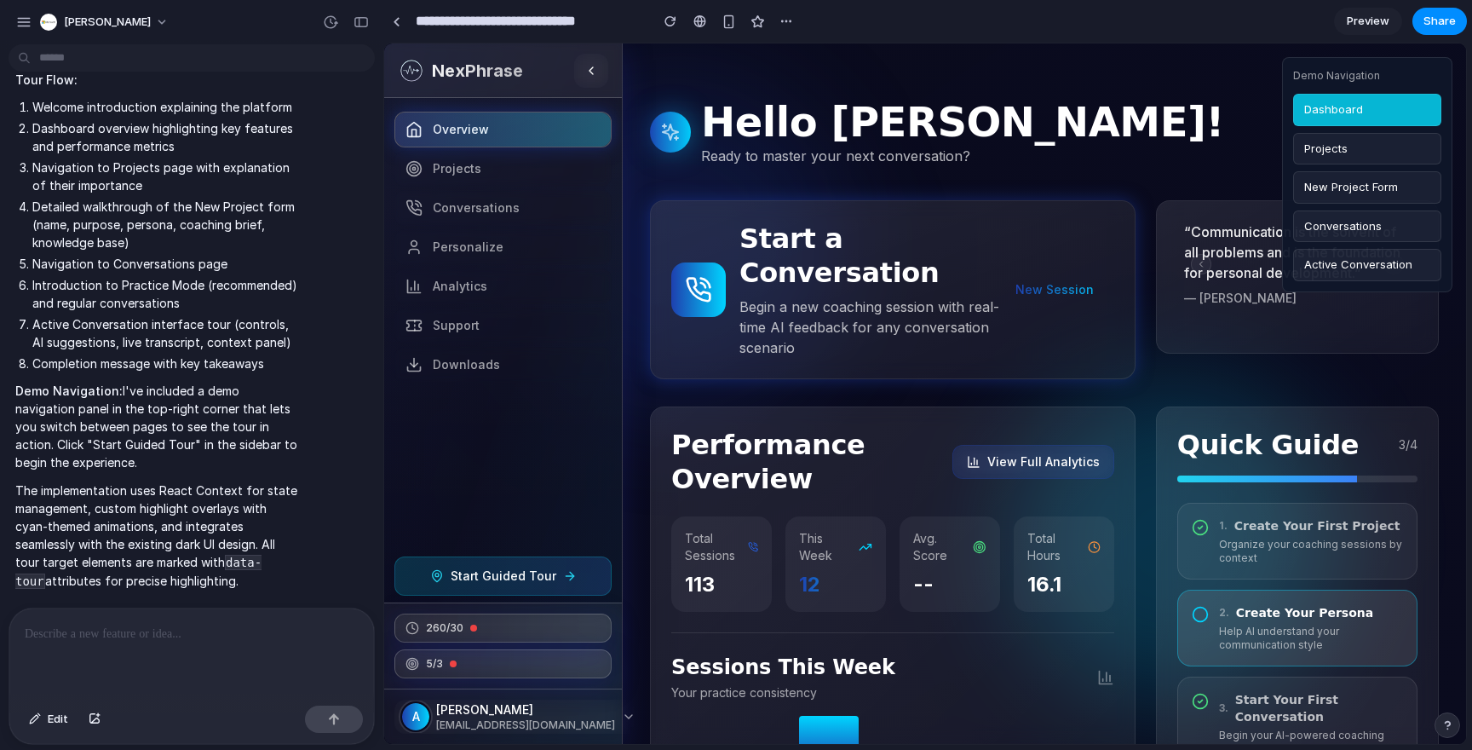
scroll to position [4033, 0]
click at [506, 578] on span "Start Guided Tour" at bounding box center [504, 575] width 106 height 17
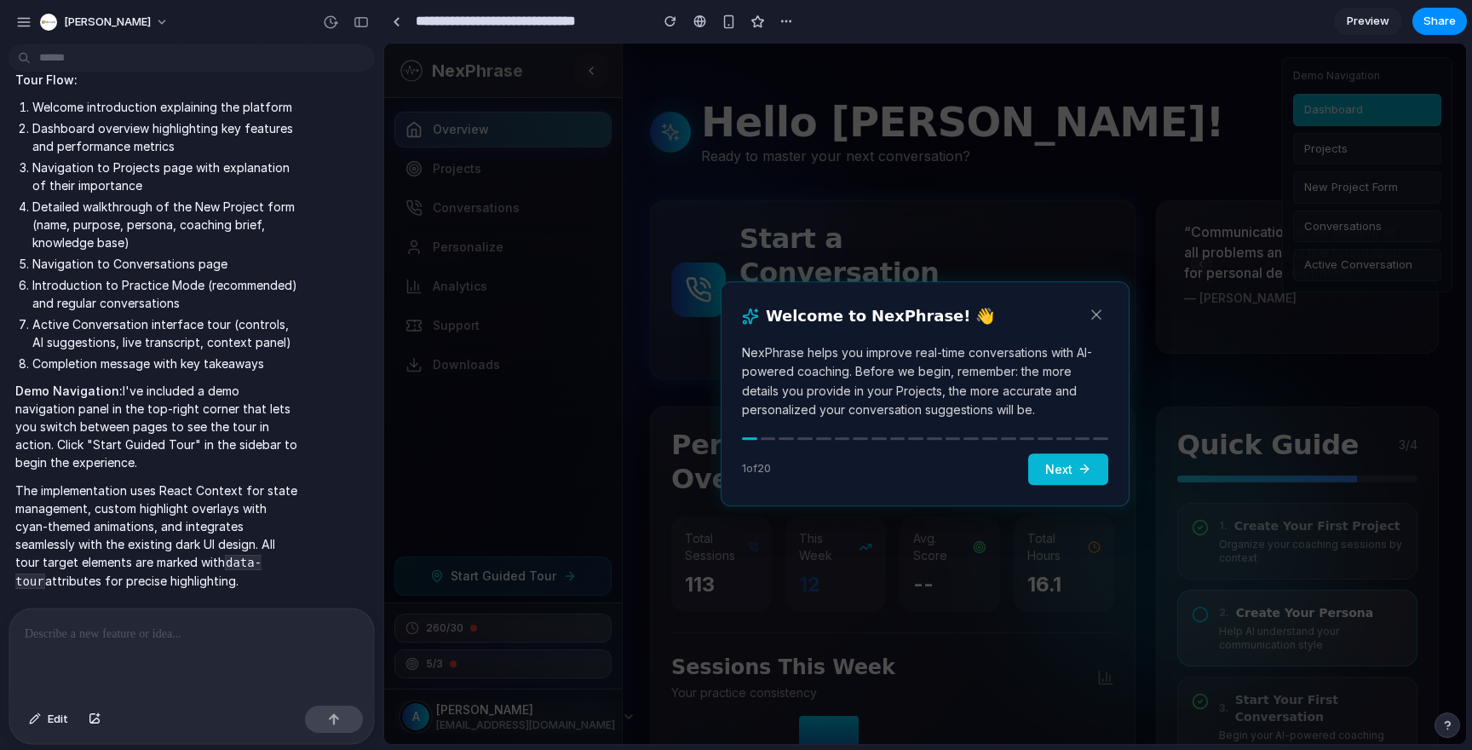
click at [1050, 472] on button "Next" at bounding box center [1068, 469] width 80 height 32
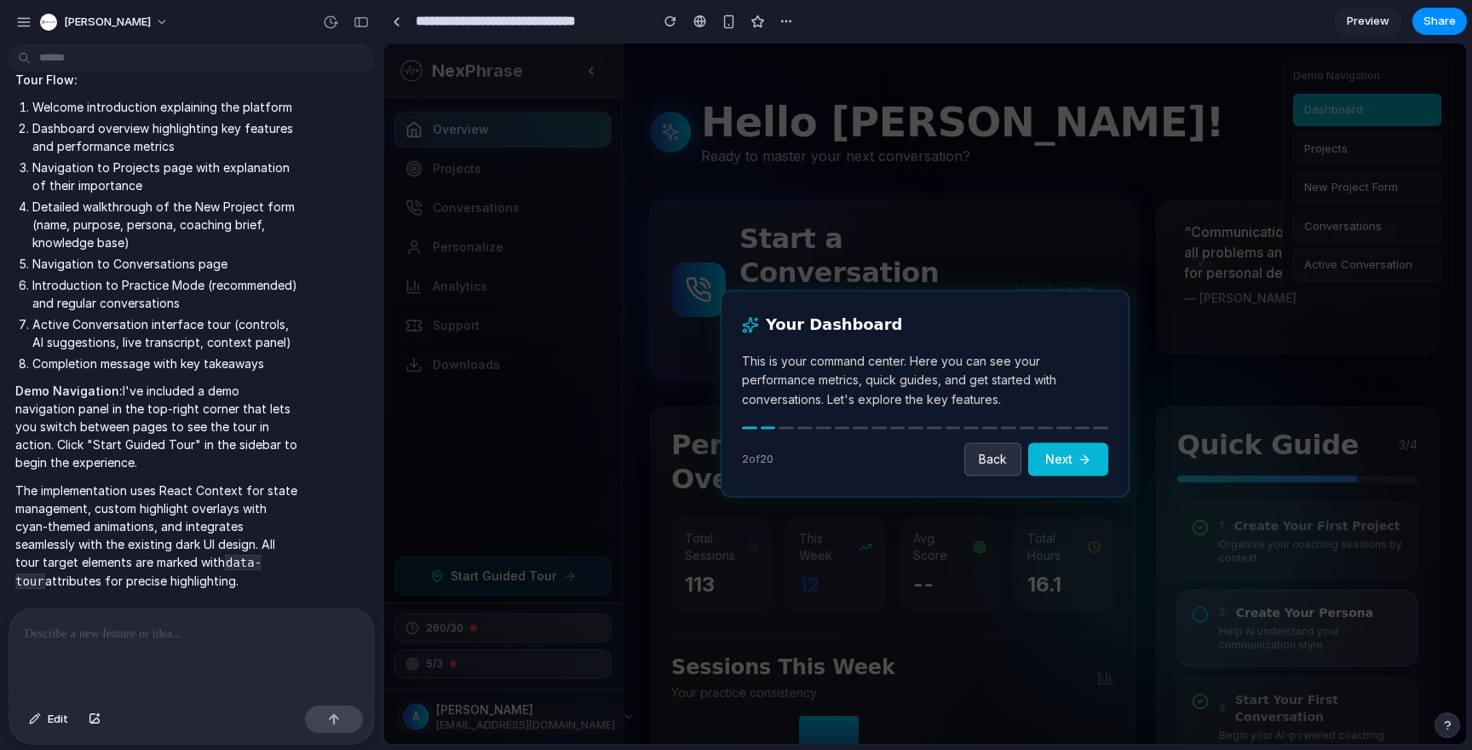
click at [1056, 449] on button "Next" at bounding box center [1068, 459] width 80 height 33
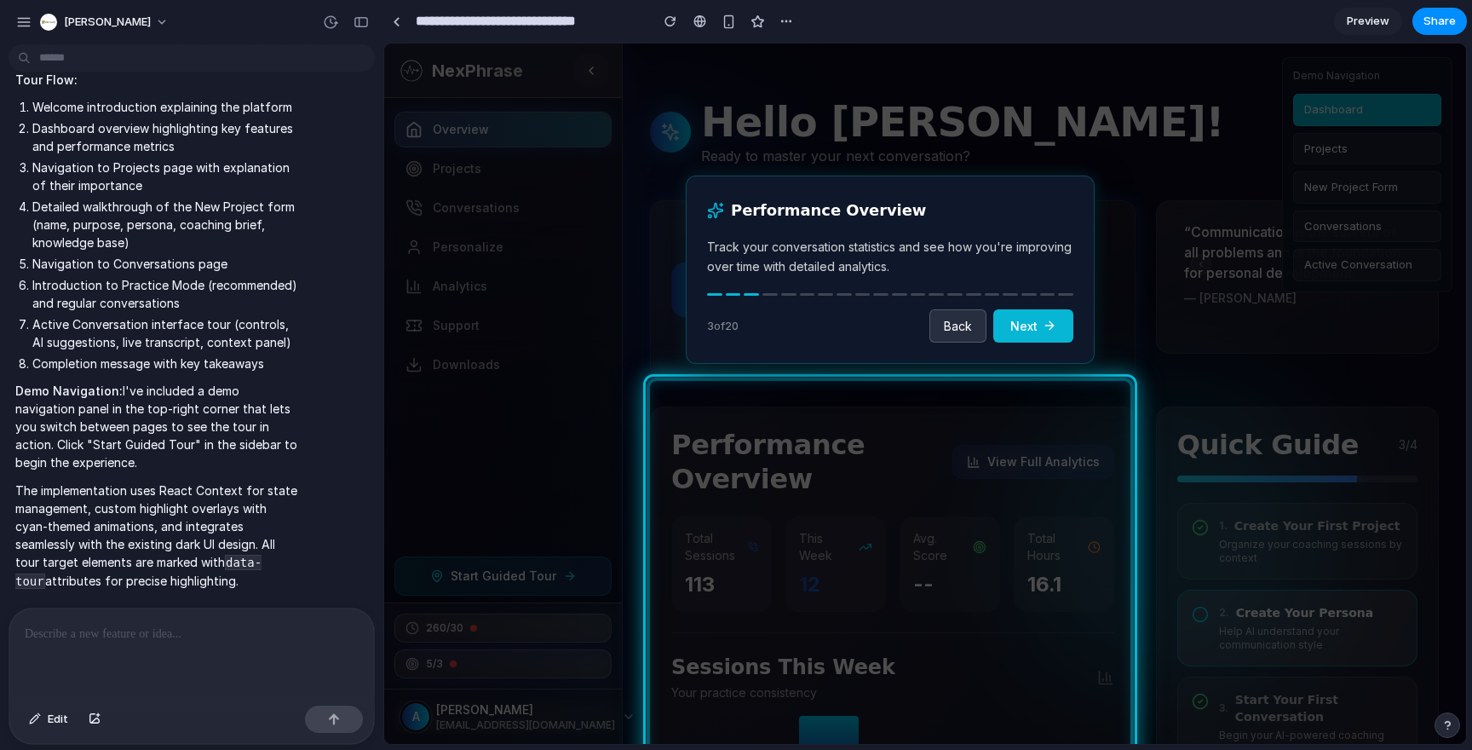
click at [1048, 337] on button "Next" at bounding box center [1033, 325] width 80 height 33
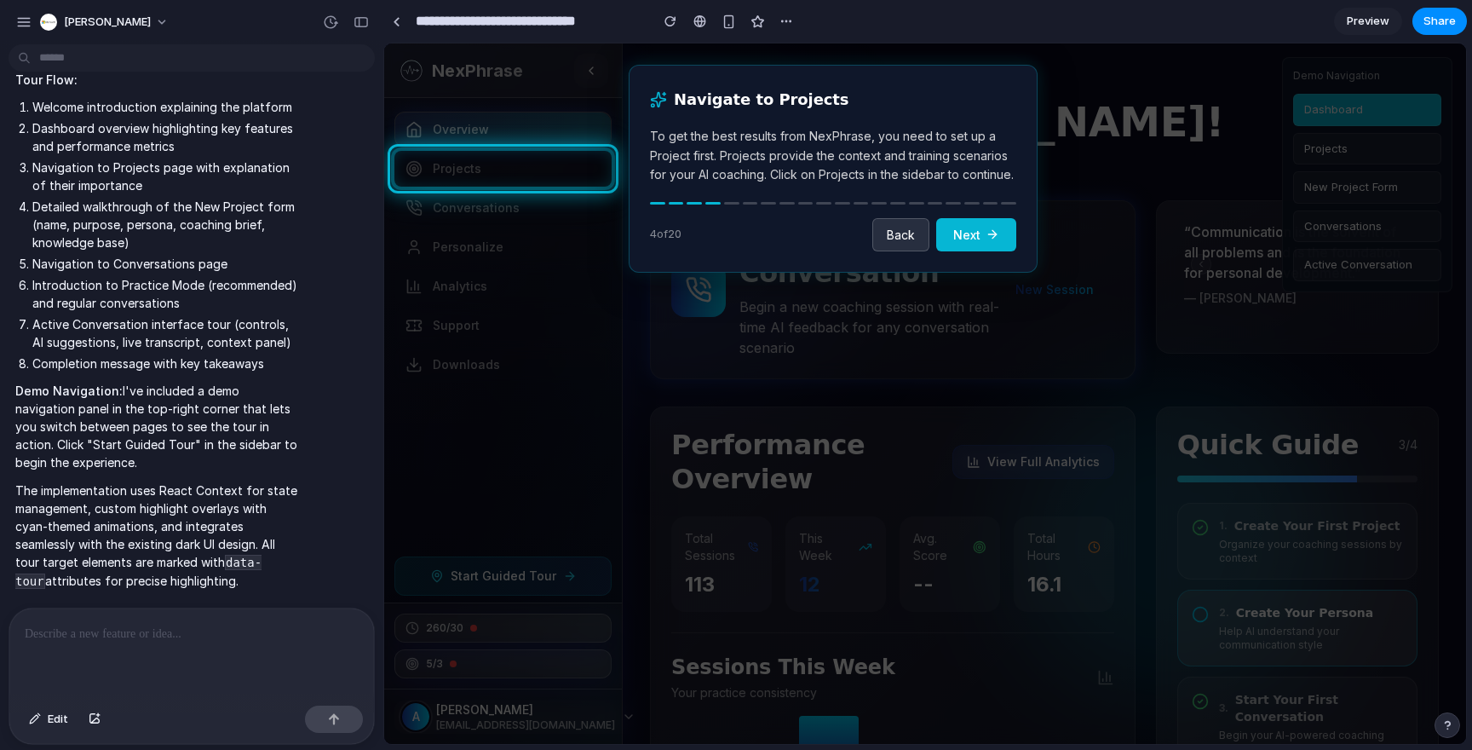
click at [1357, 17] on span "Preview" at bounding box center [1368, 21] width 43 height 17
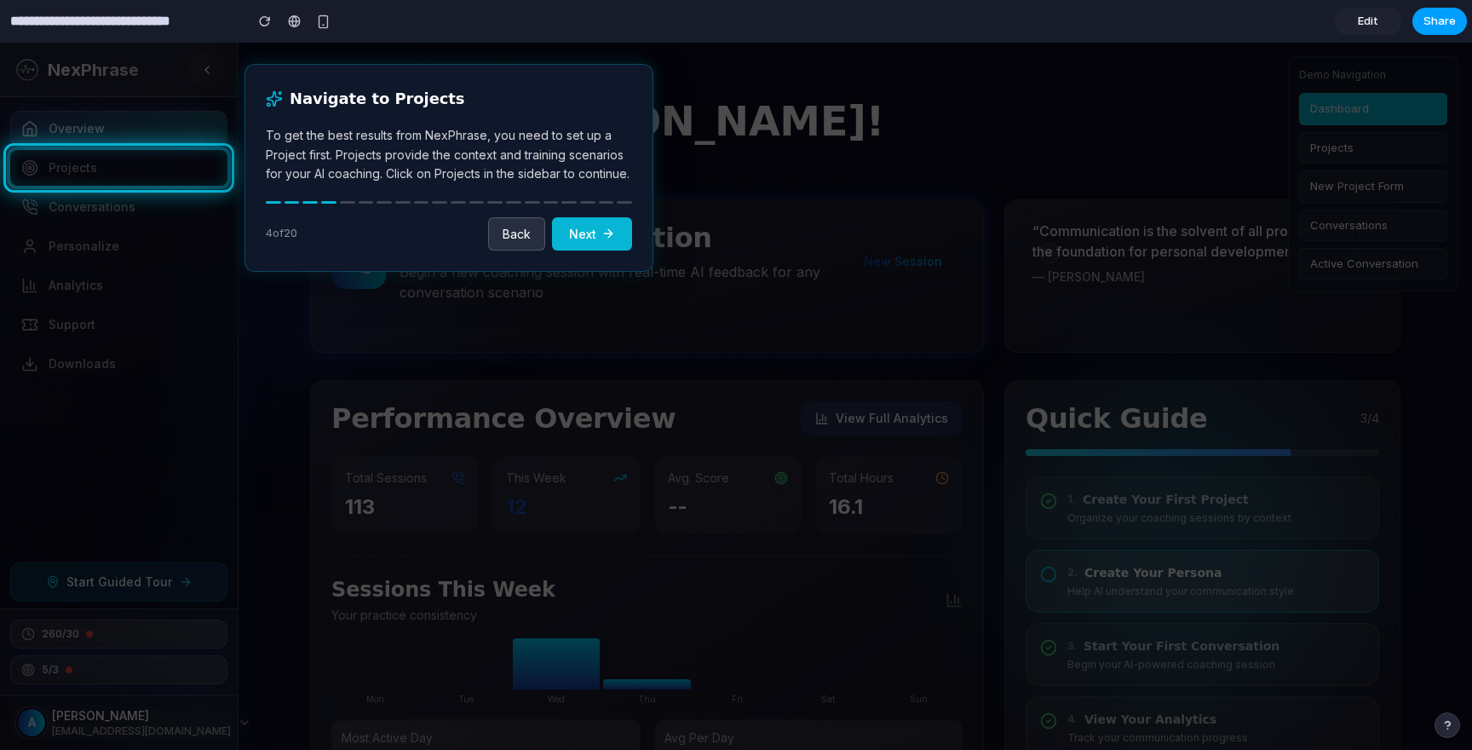
click at [1423, 20] on button "Share" at bounding box center [1439, 21] width 55 height 27
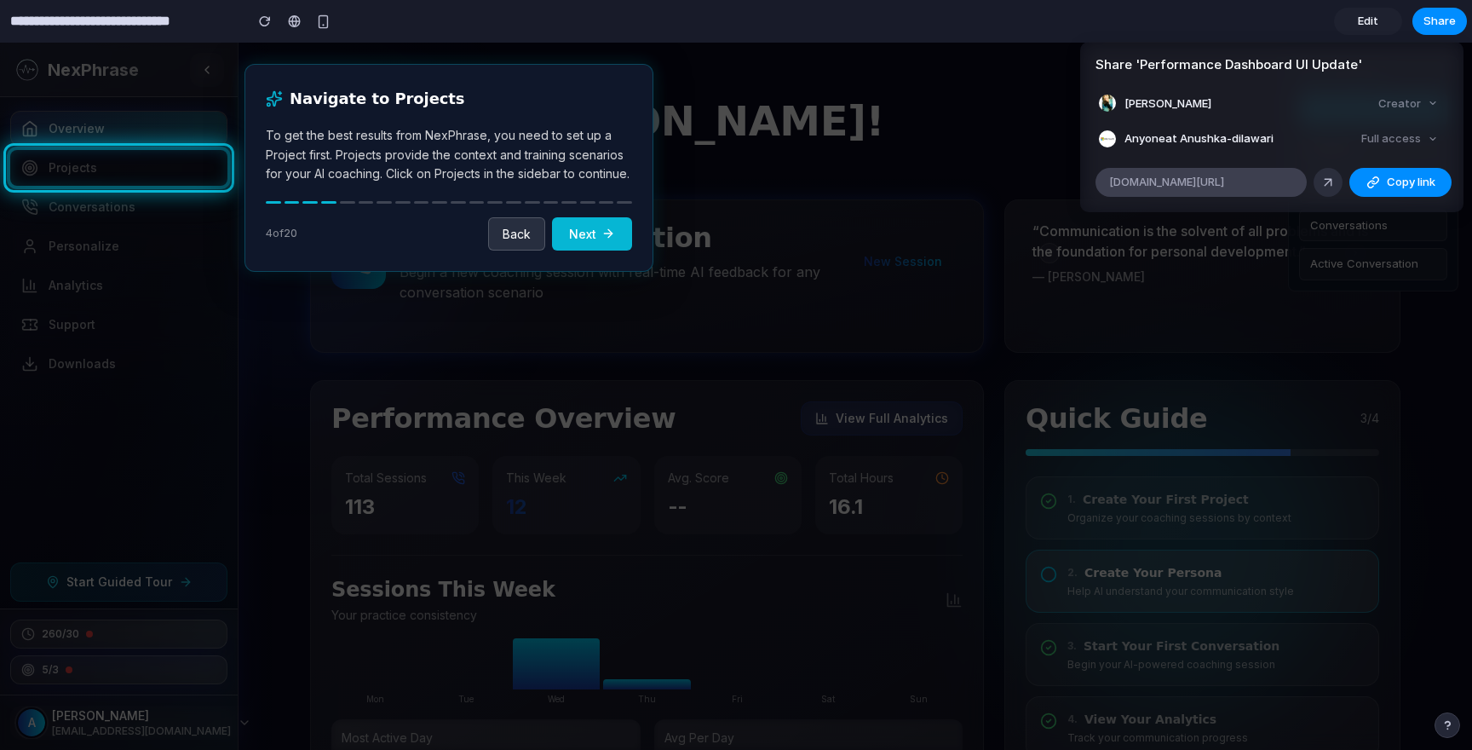
click at [1224, 183] on span "alloy.app/anushka-dilawari-2/p/1f5ee988-4a97-41ee-bafc-31d0c192e009" at bounding box center [1166, 182] width 115 height 17
click at [52, 175] on div "Share ' Performance Dashboard UI Update ' Anushka Dilawari Creator Anyone at An…" at bounding box center [736, 375] width 1472 height 750
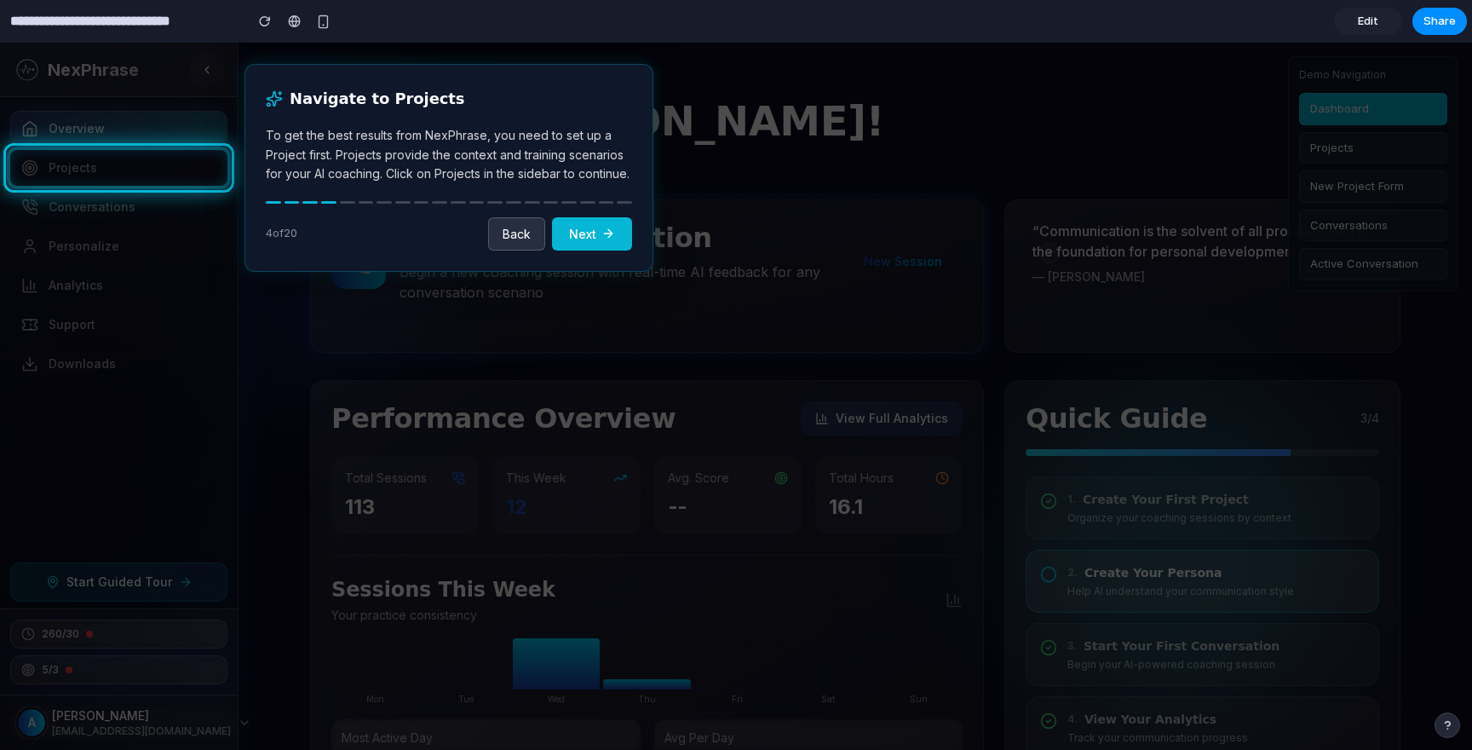
click at [584, 230] on button "Next" at bounding box center [592, 233] width 80 height 33
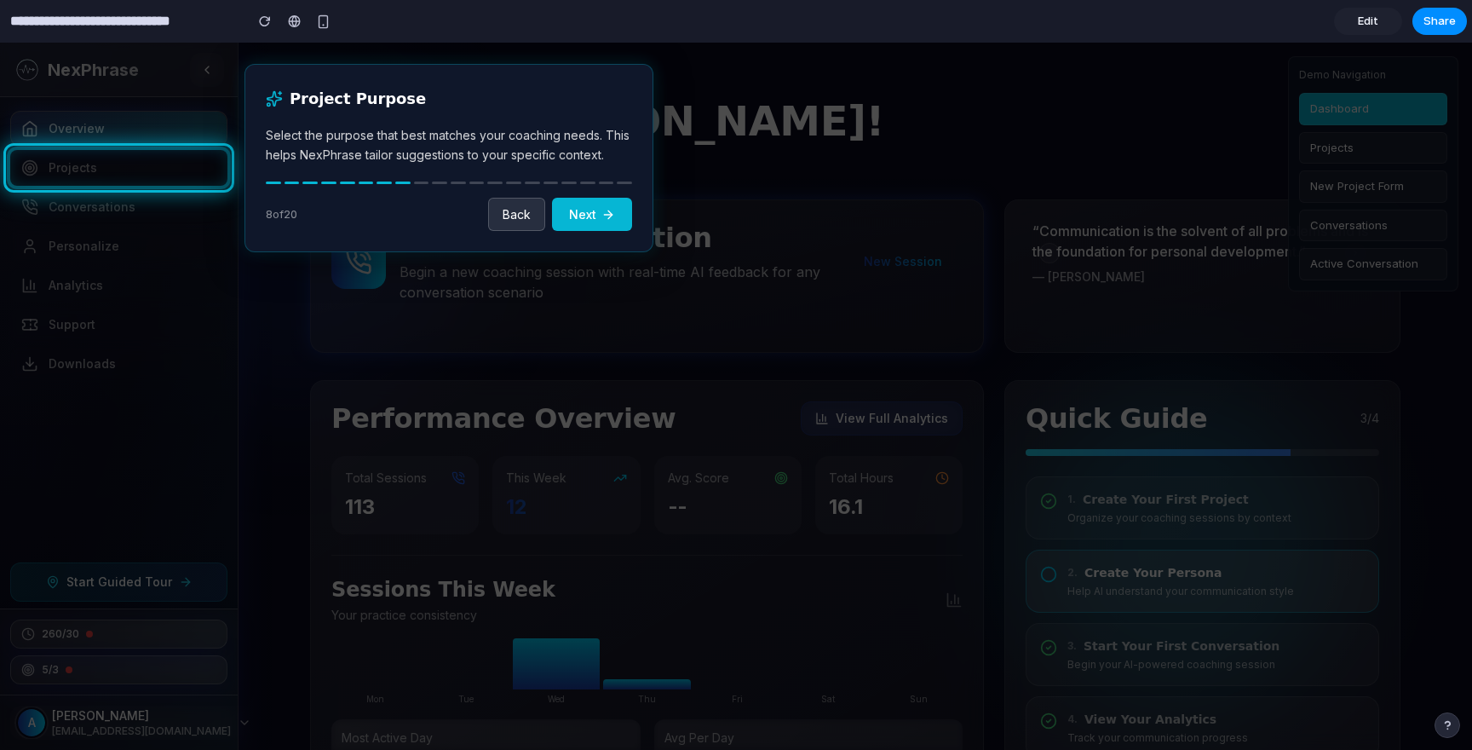
click at [584, 218] on button "Next" at bounding box center [592, 214] width 80 height 33
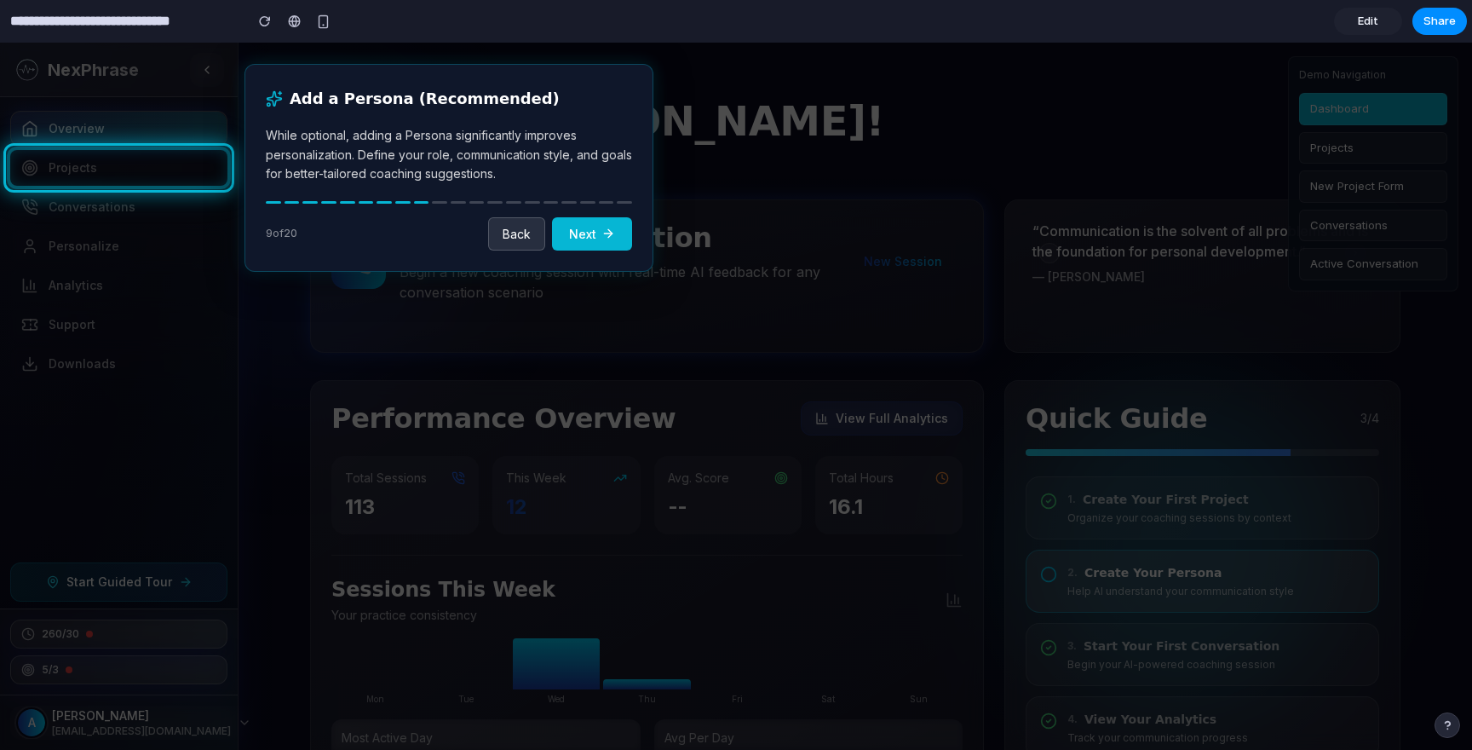
click at [585, 234] on button "Next" at bounding box center [592, 233] width 80 height 33
click at [72, 172] on div at bounding box center [118, 168] width 217 height 36
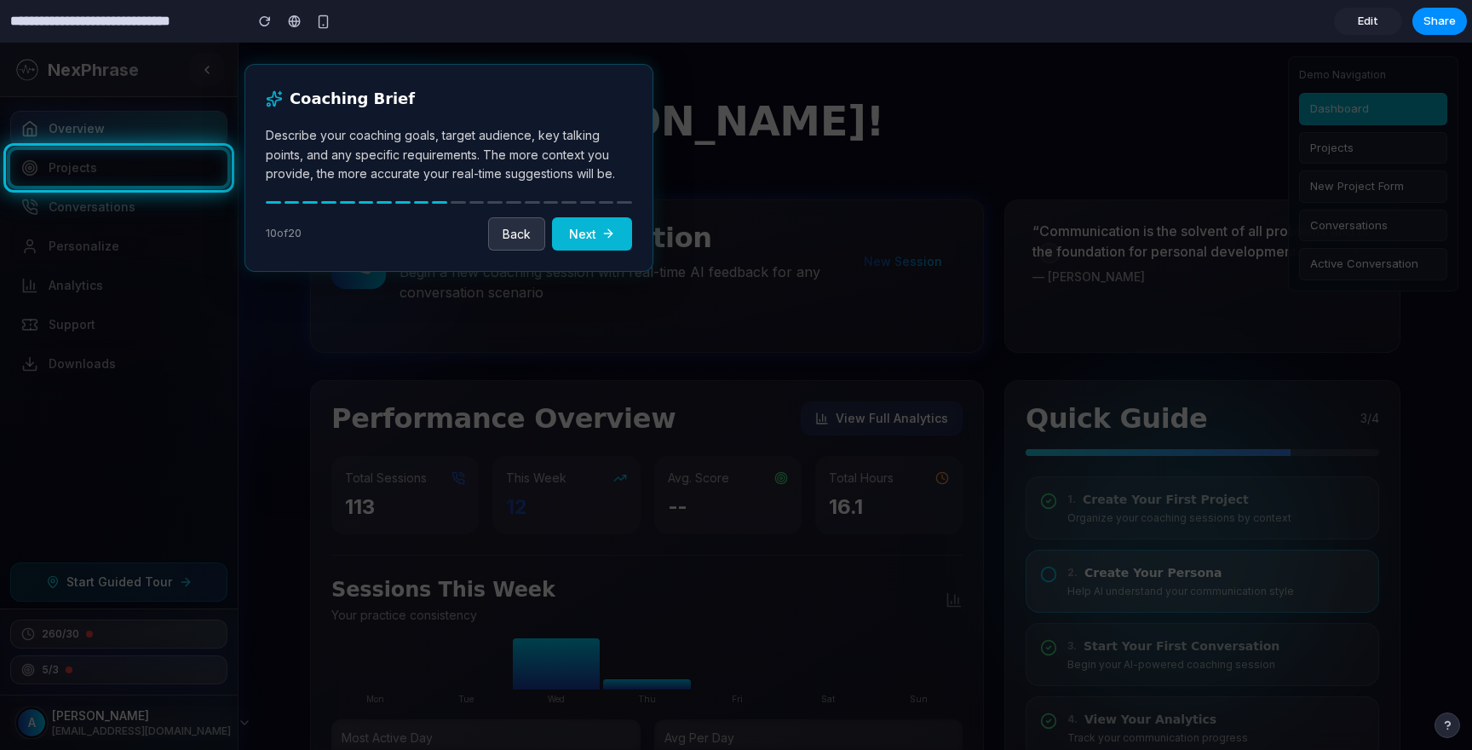
click at [606, 335] on div at bounding box center [736, 396] width 1472 height 707
click at [634, 434] on div at bounding box center [736, 396] width 1472 height 707
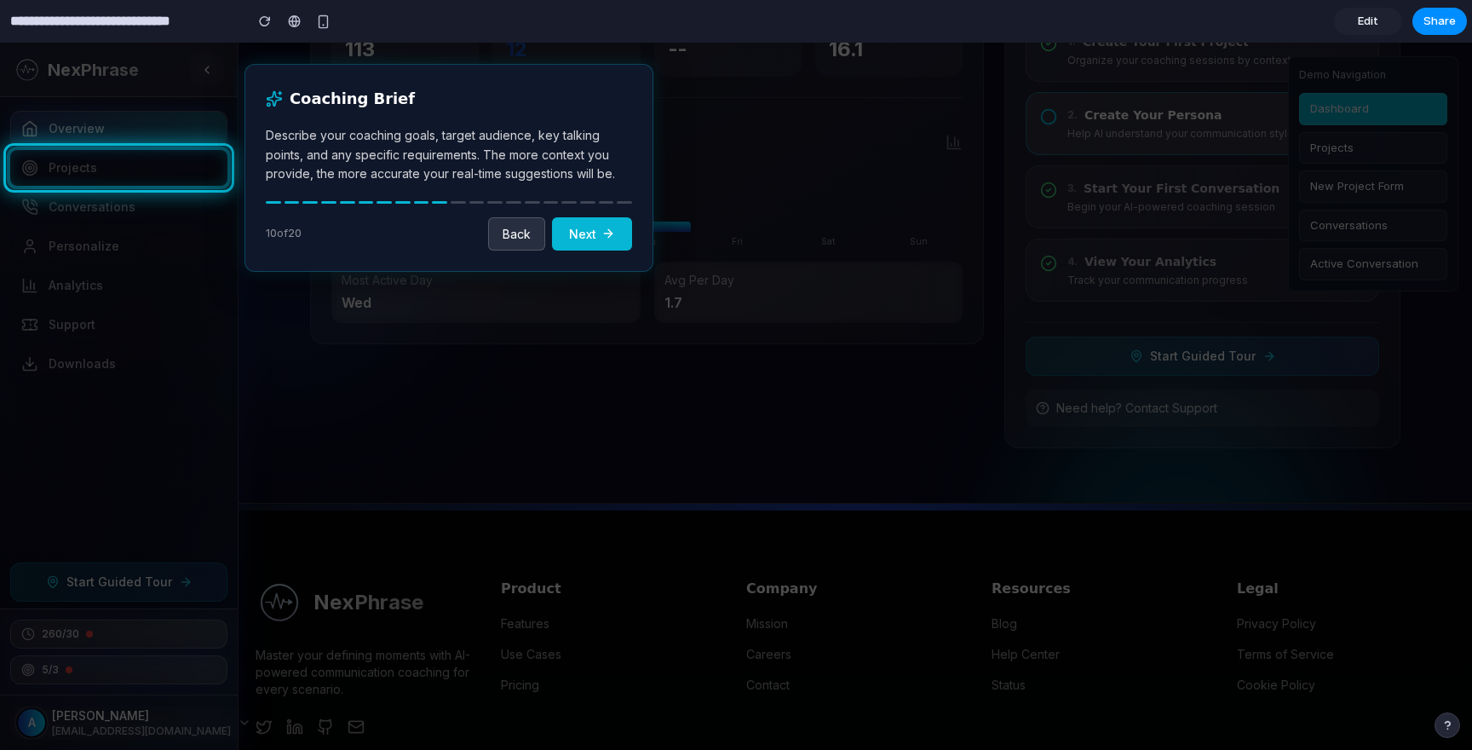
scroll to position [611, 0]
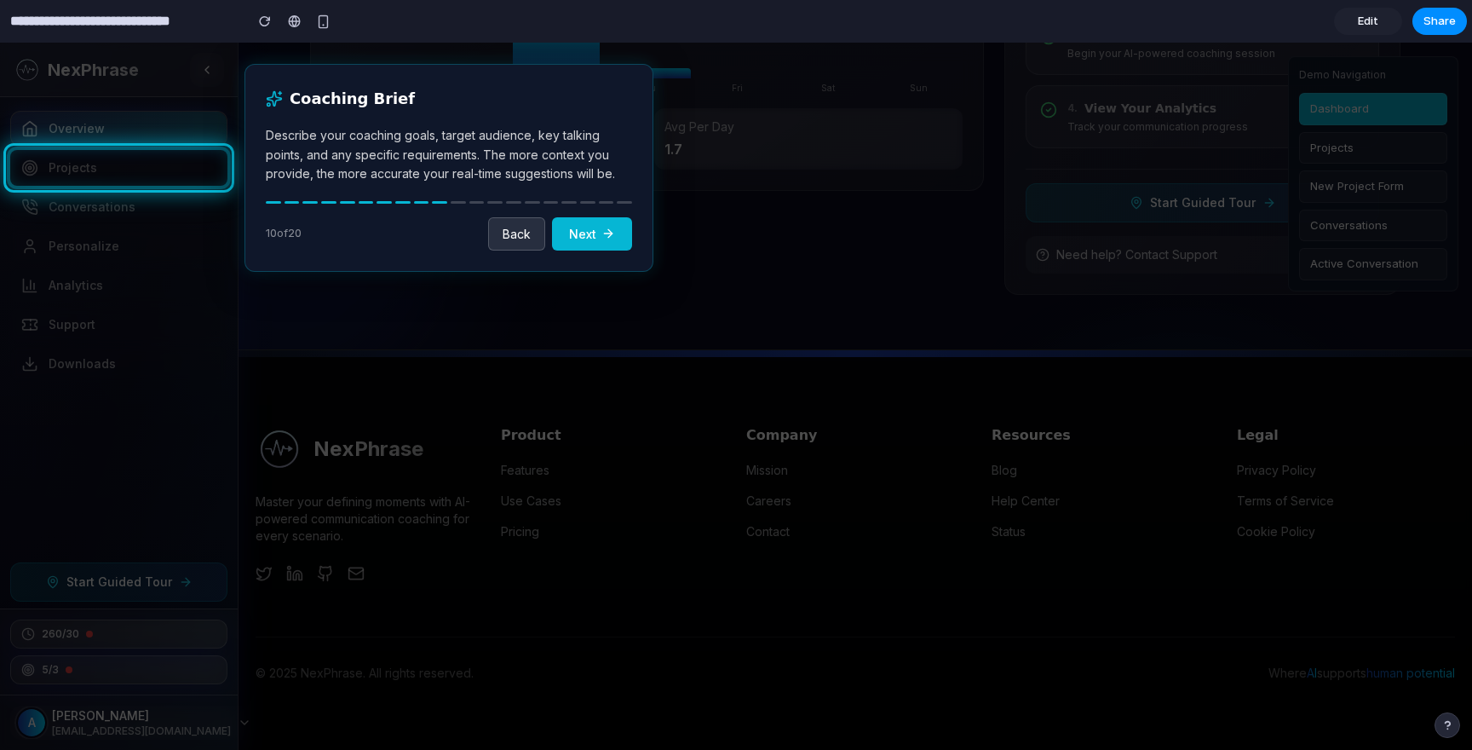
click at [1369, 19] on span "Edit" at bounding box center [1368, 21] width 20 height 17
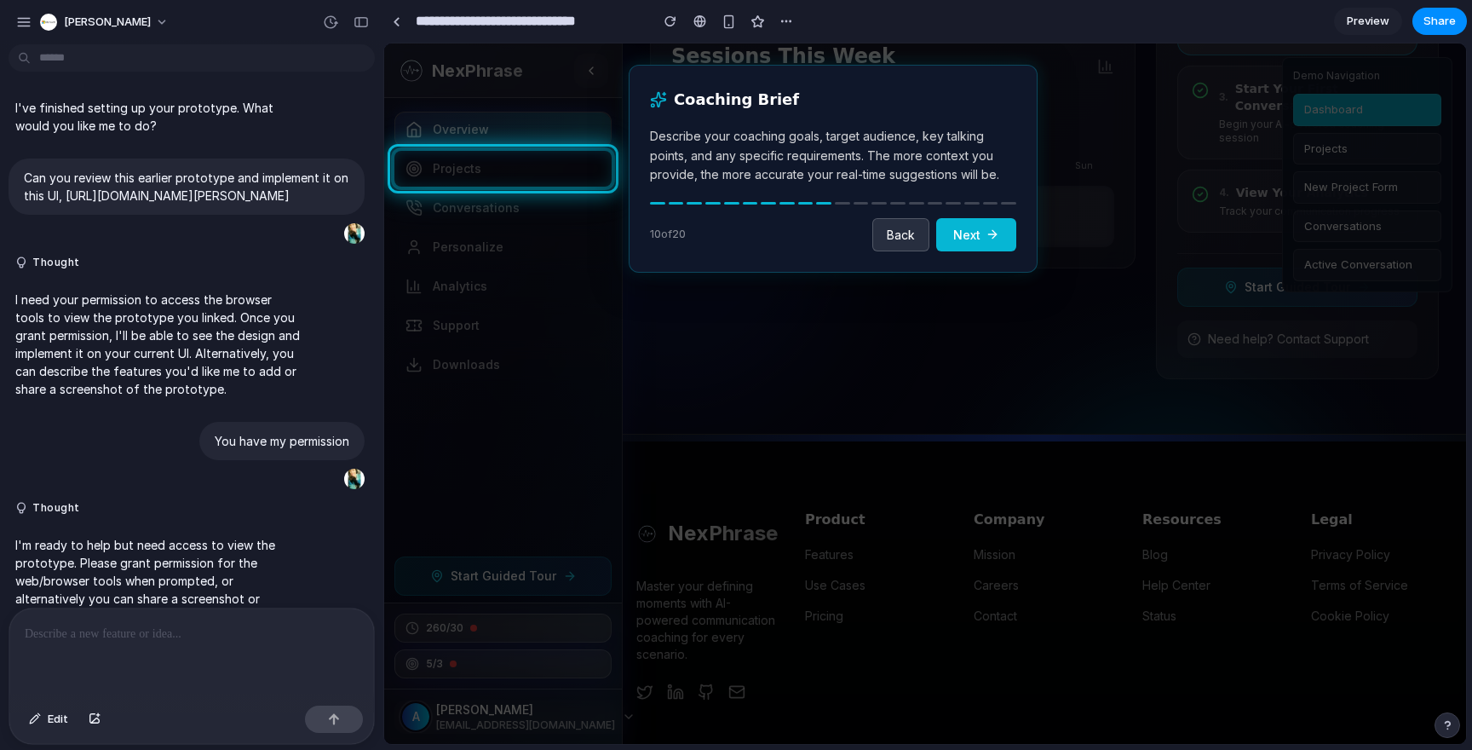
scroll to position [3684, 0]
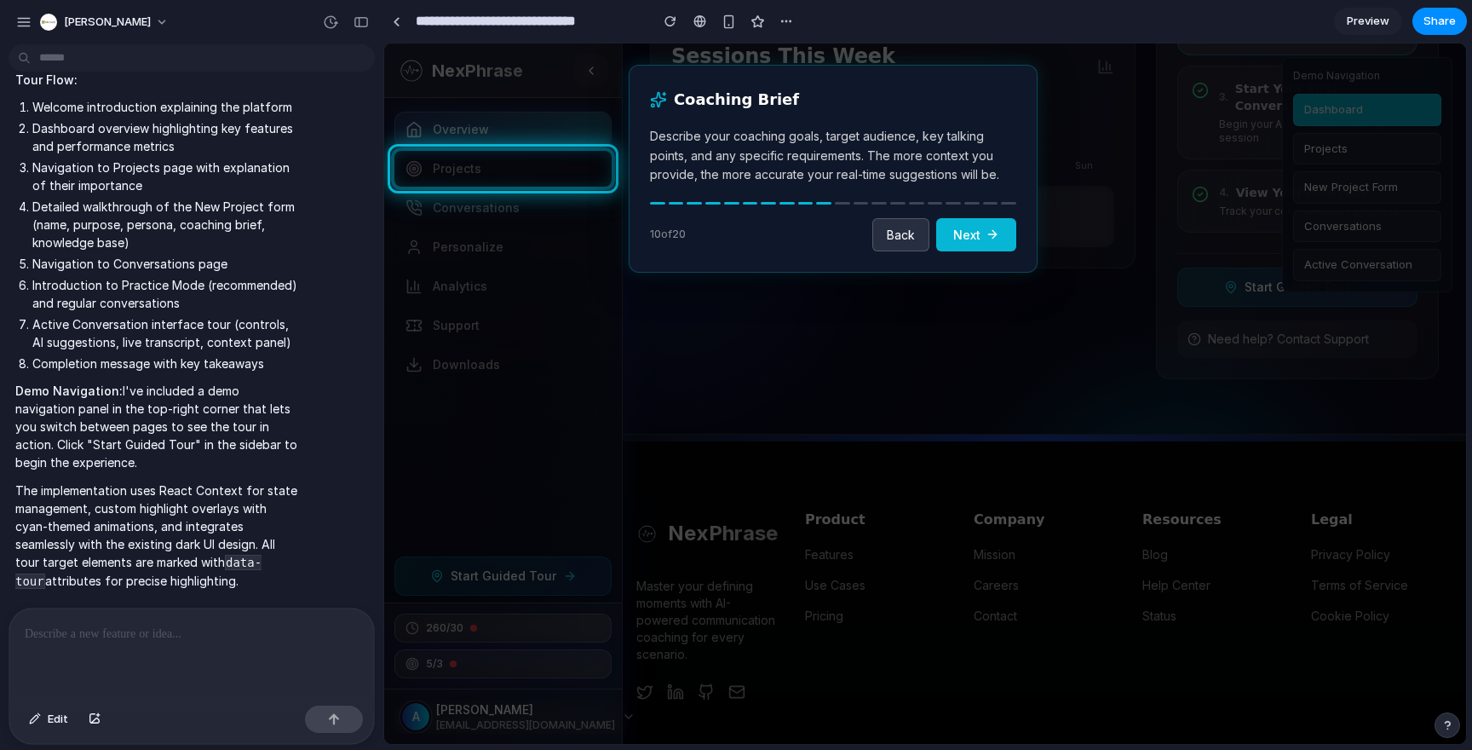
click at [112, 667] on div at bounding box center [191, 653] width 365 height 90
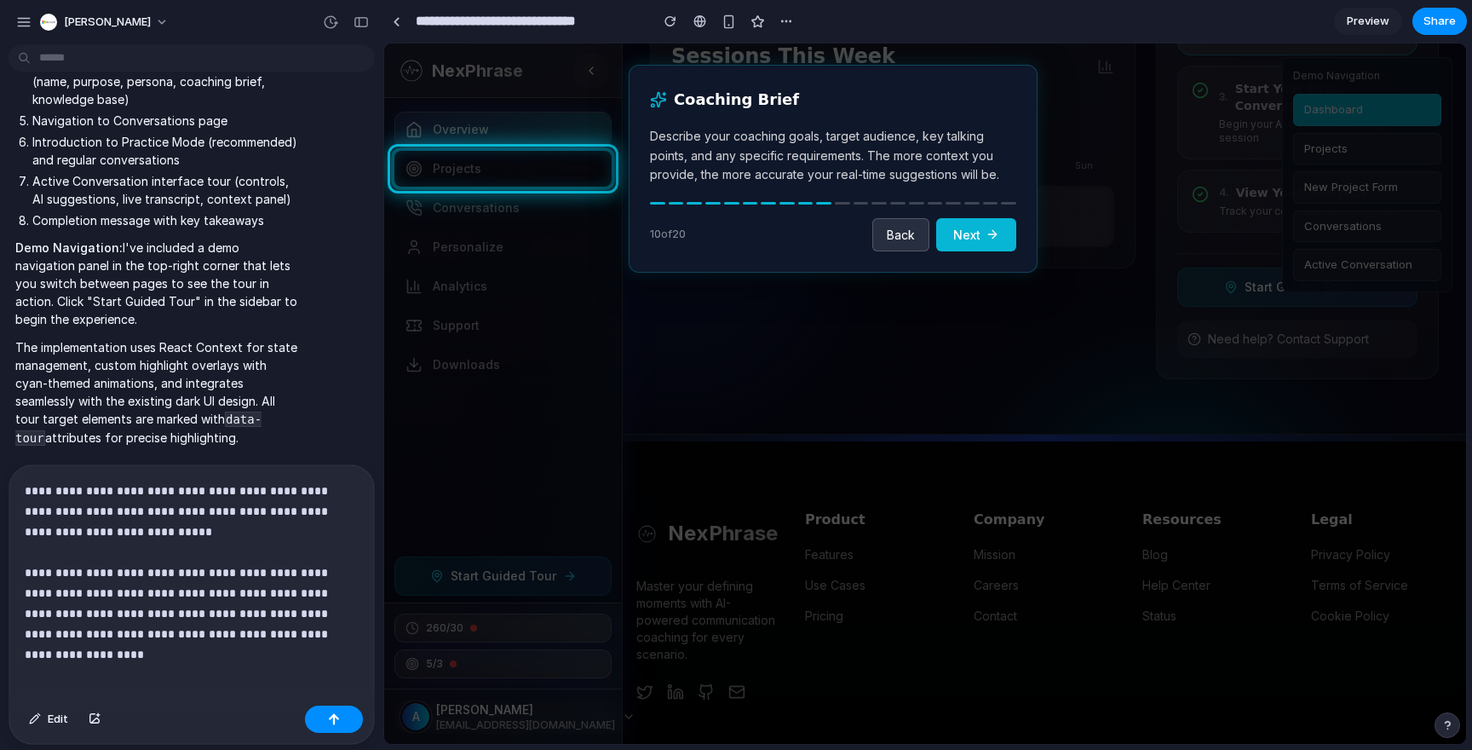
scroll to position [3847, 0]
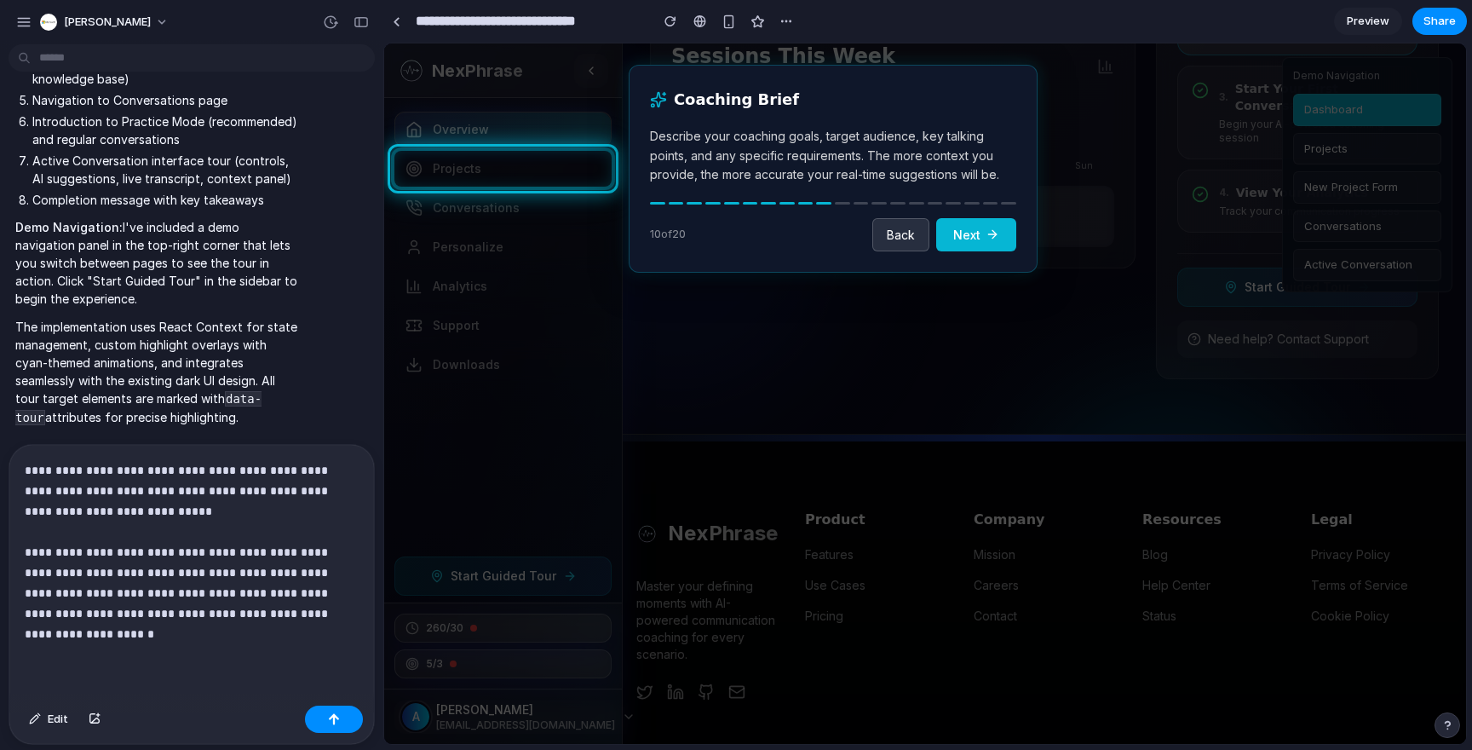
click at [981, 247] on button "Next" at bounding box center [976, 234] width 80 height 33
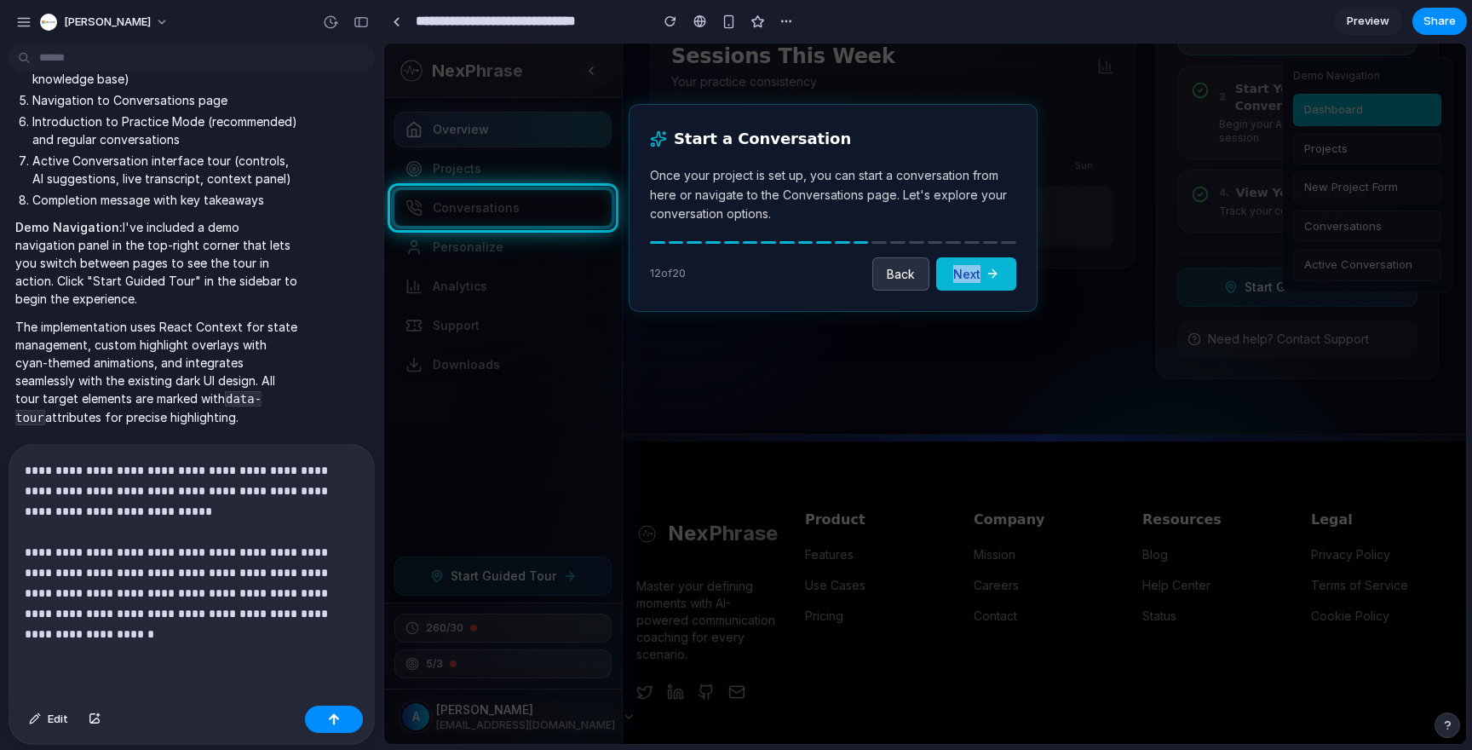
click at [981, 247] on div "Start a Conversation Once your project is set up, you can start a conversation …" at bounding box center [833, 207] width 409 height 207
click at [979, 278] on button "Next" at bounding box center [976, 273] width 80 height 33
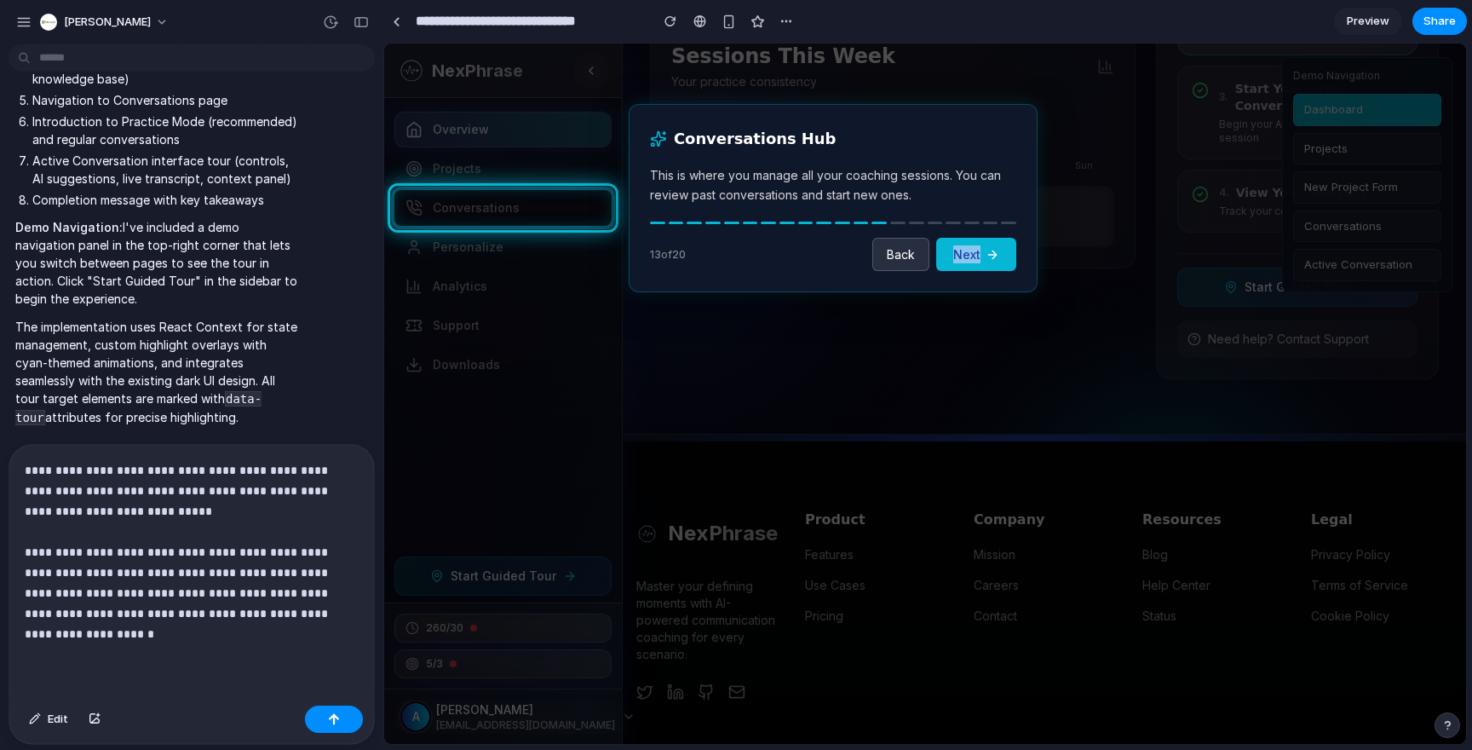
click at [992, 252] on icon at bounding box center [993, 255] width 14 height 14
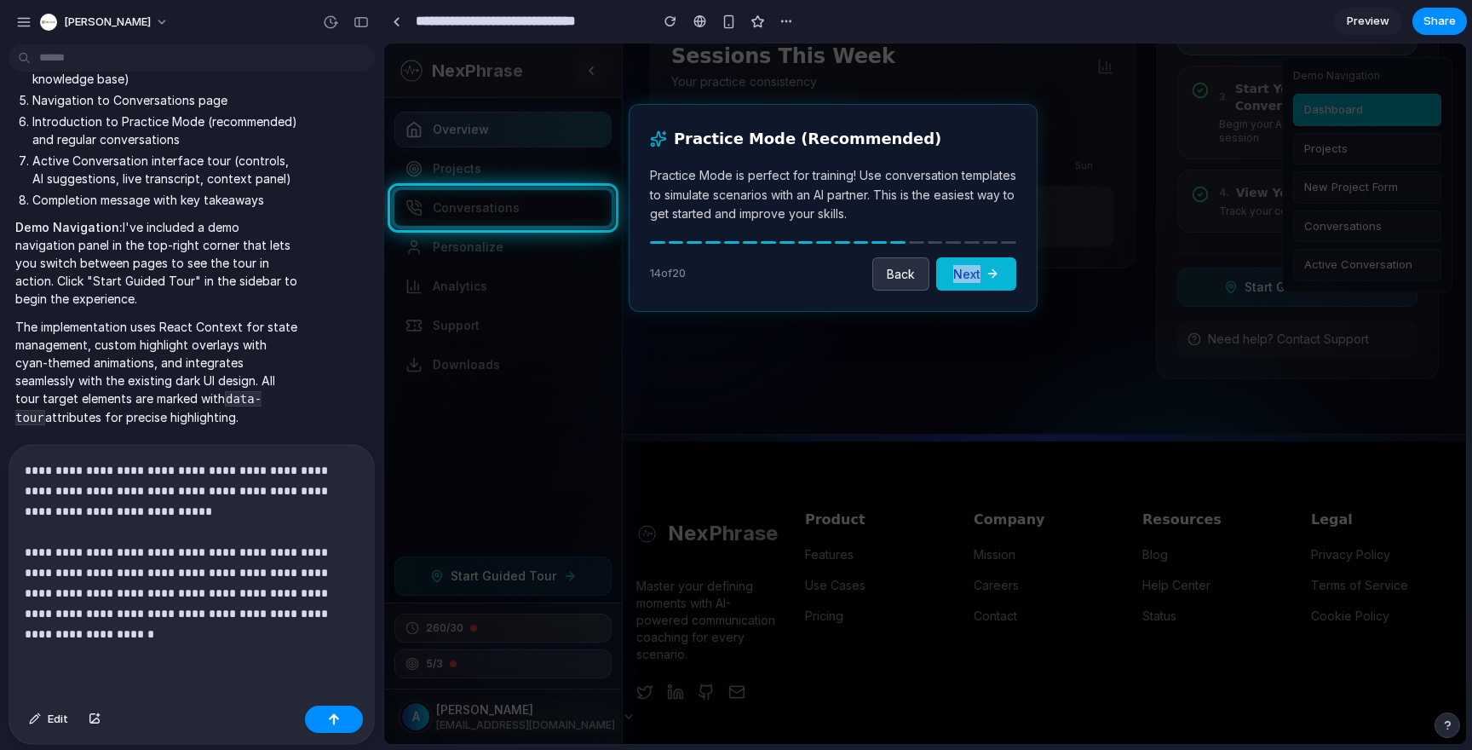
click at [993, 281] on button "Next" at bounding box center [976, 273] width 80 height 33
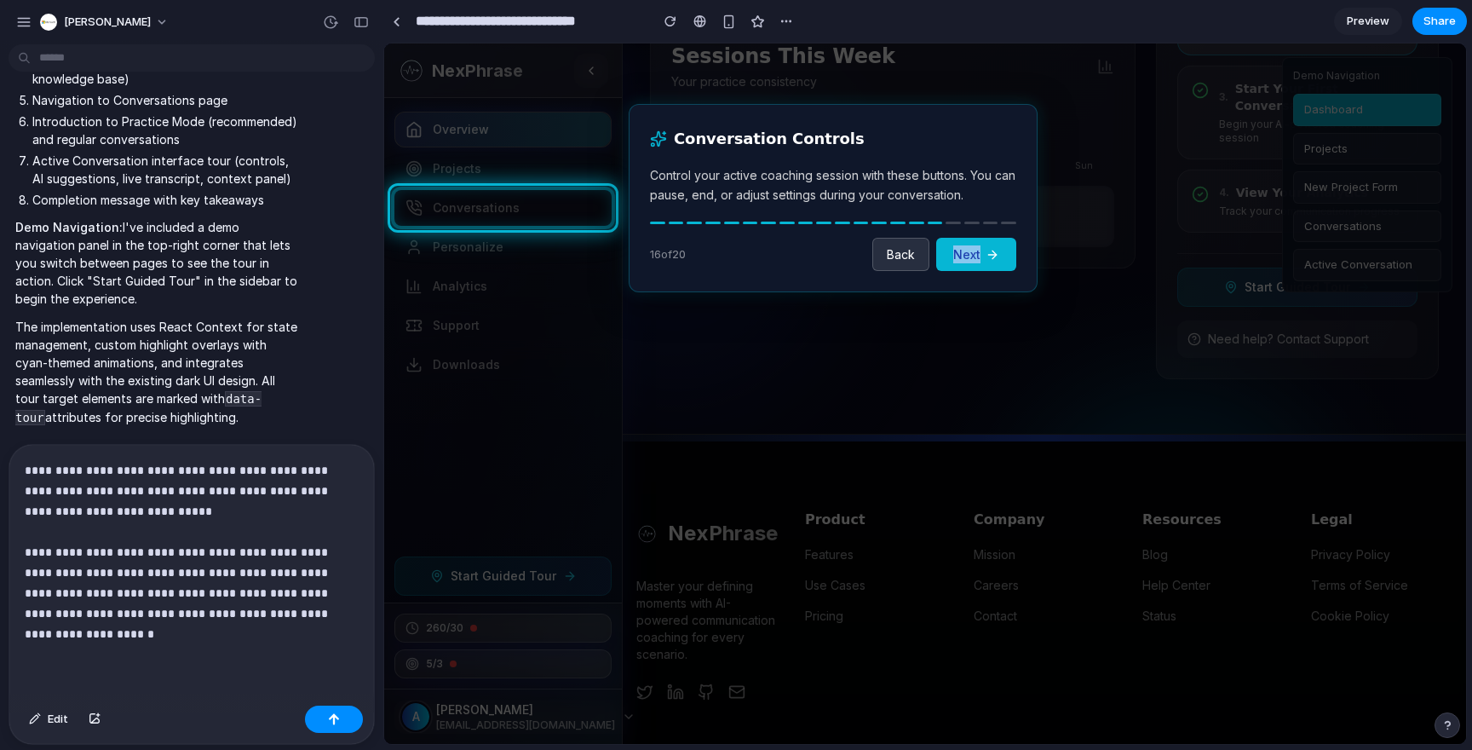
click at [986, 250] on icon at bounding box center [993, 255] width 14 height 14
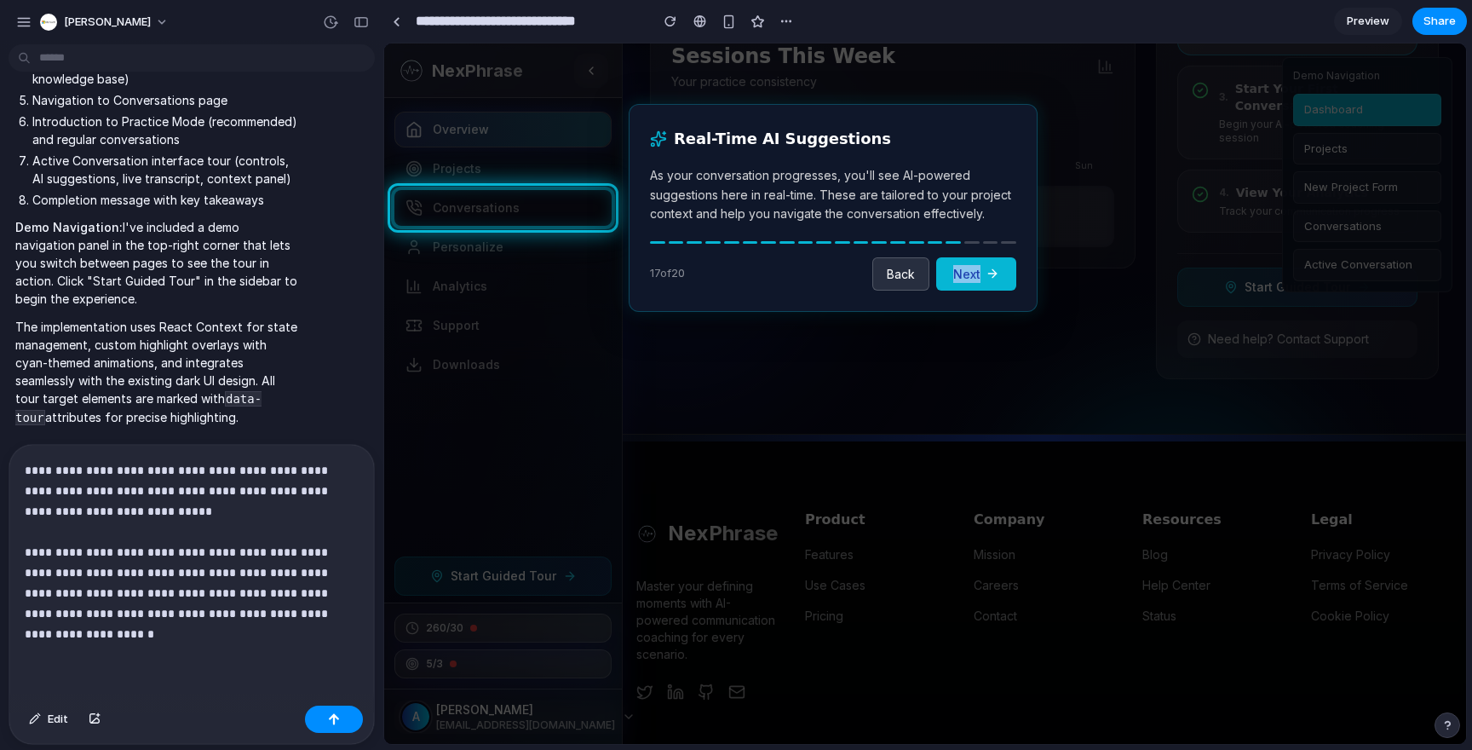
click at [995, 286] on button "Next" at bounding box center [976, 273] width 80 height 33
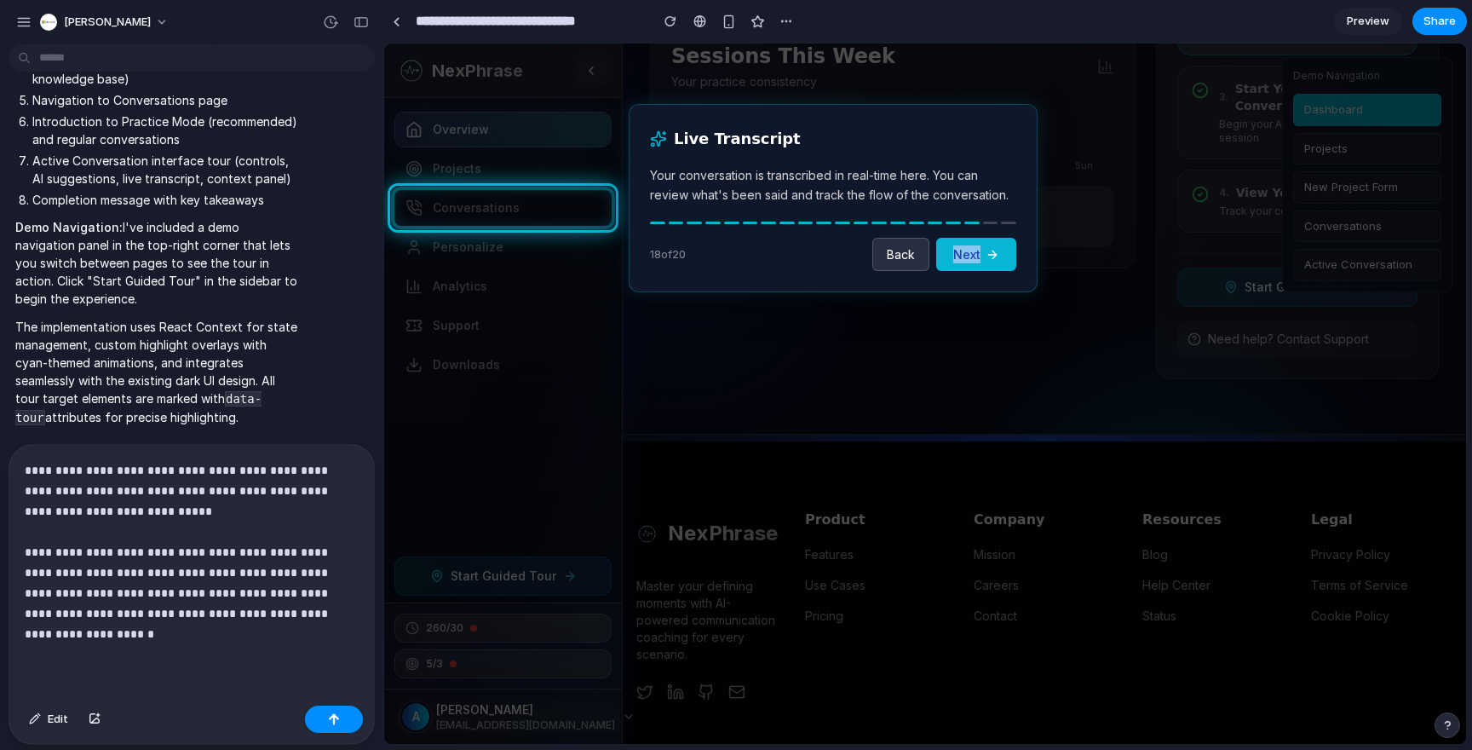
click at [128, 651] on div "**********" at bounding box center [191, 572] width 365 height 254
click at [126, 642] on p "**********" at bounding box center [192, 552] width 334 height 184
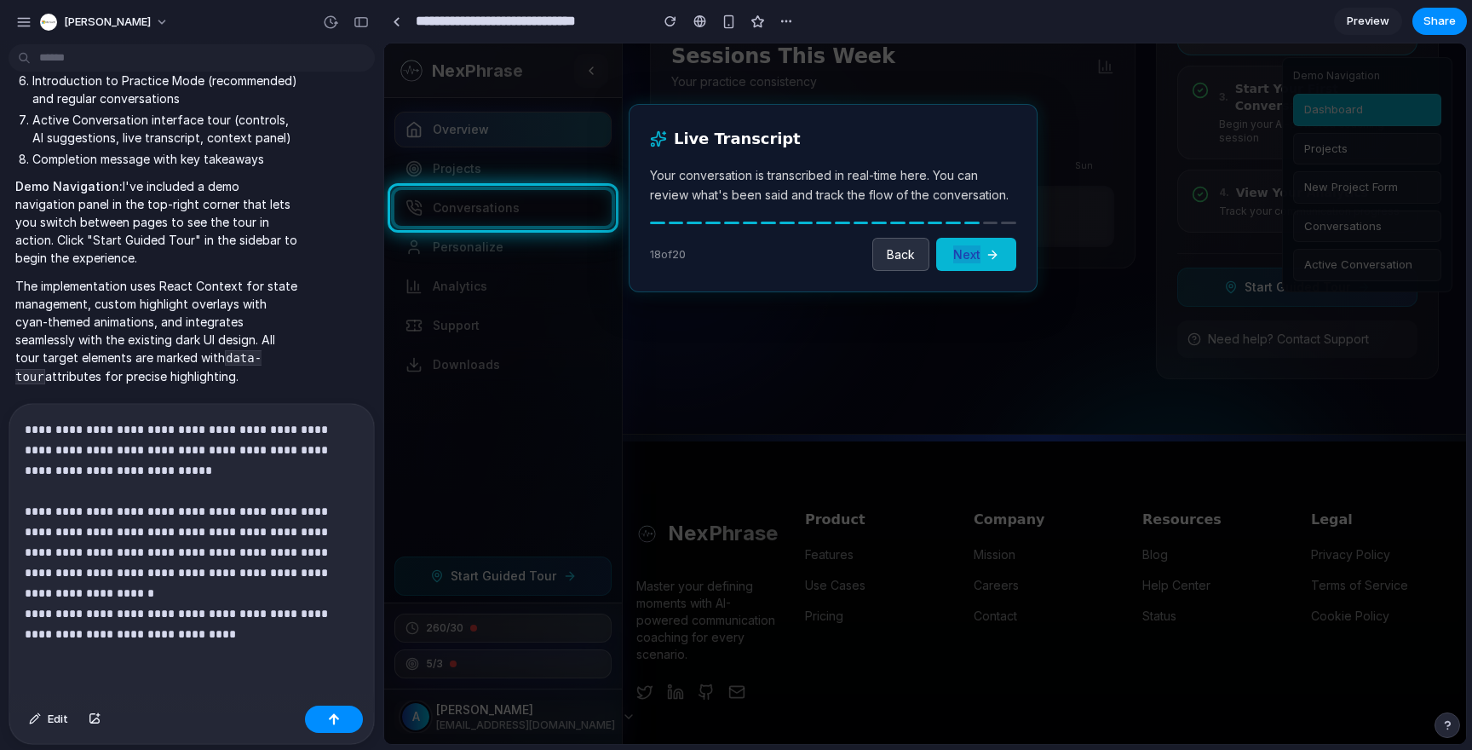
scroll to position [3958, 0]
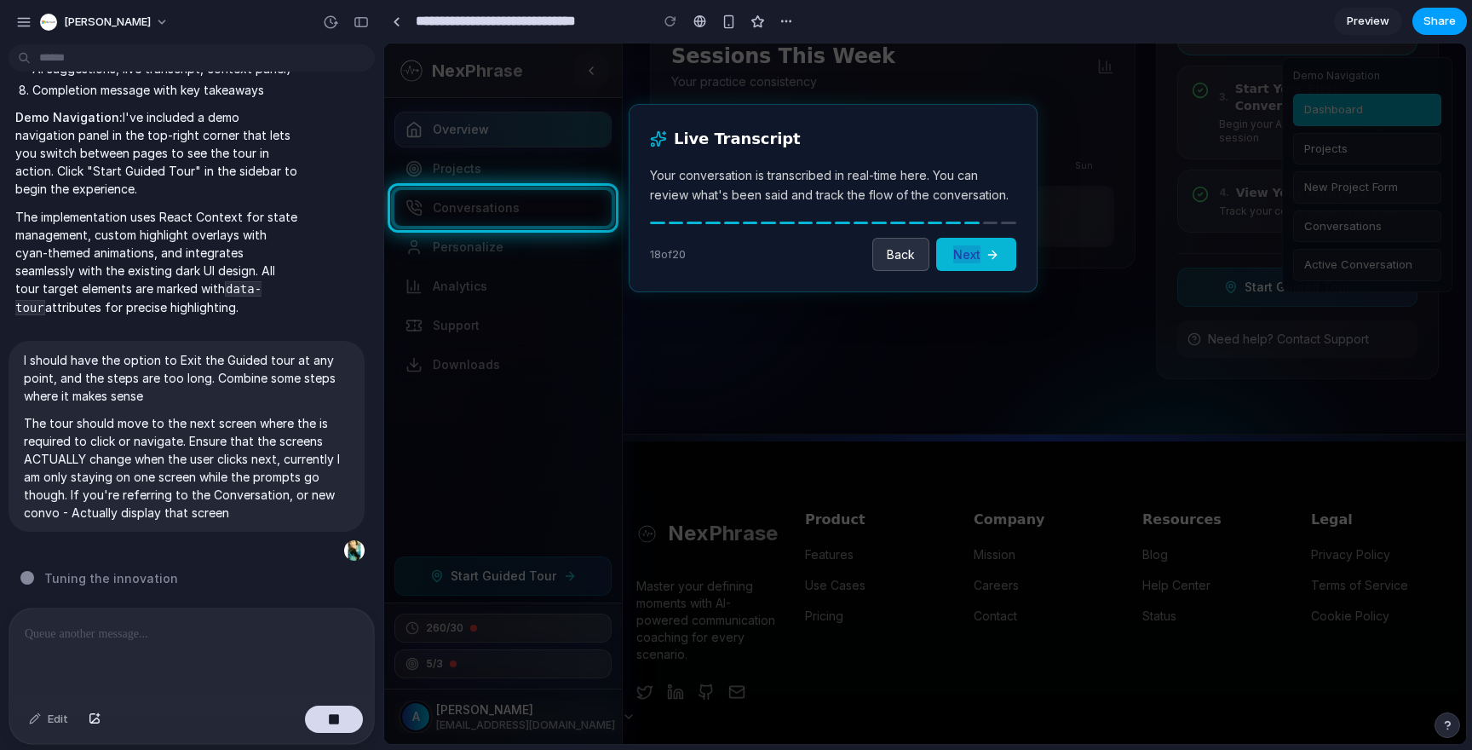
click at [1433, 22] on span "Share" at bounding box center [1440, 21] width 32 height 17
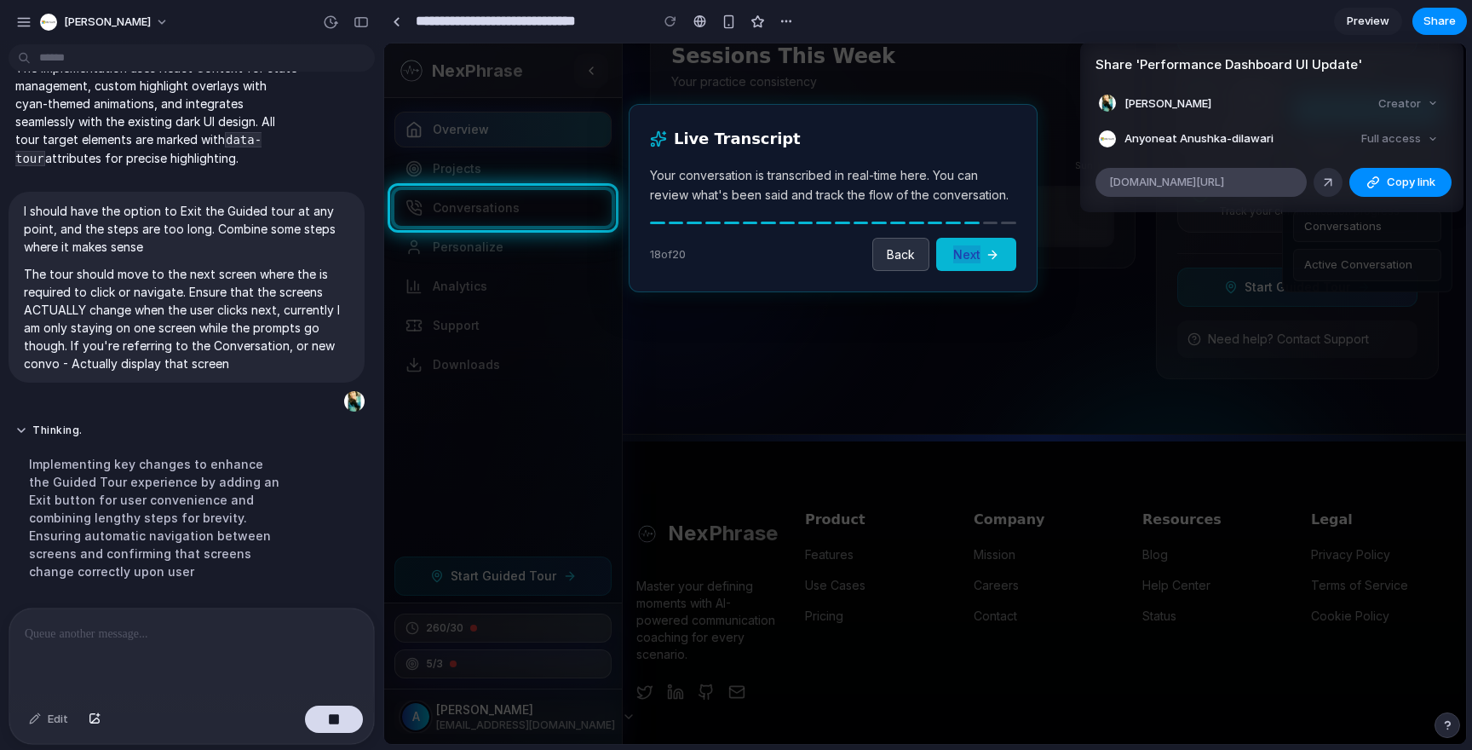
click at [1224, 180] on span "alloy.app/anushka-dilawari-2/p/1f5ee988-4a97-41ee-bafc-31d0c192e009" at bounding box center [1166, 182] width 115 height 17
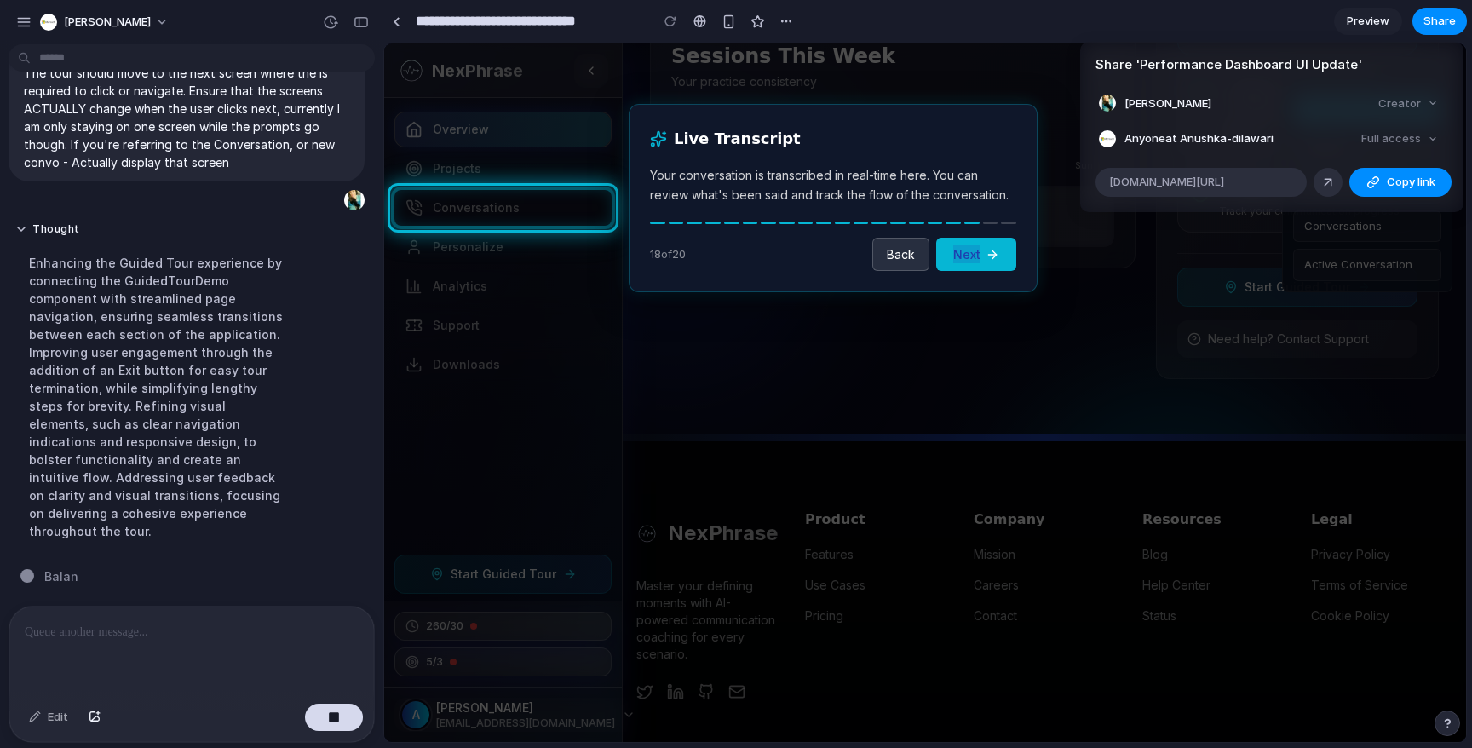
scroll to position [4272, 0]
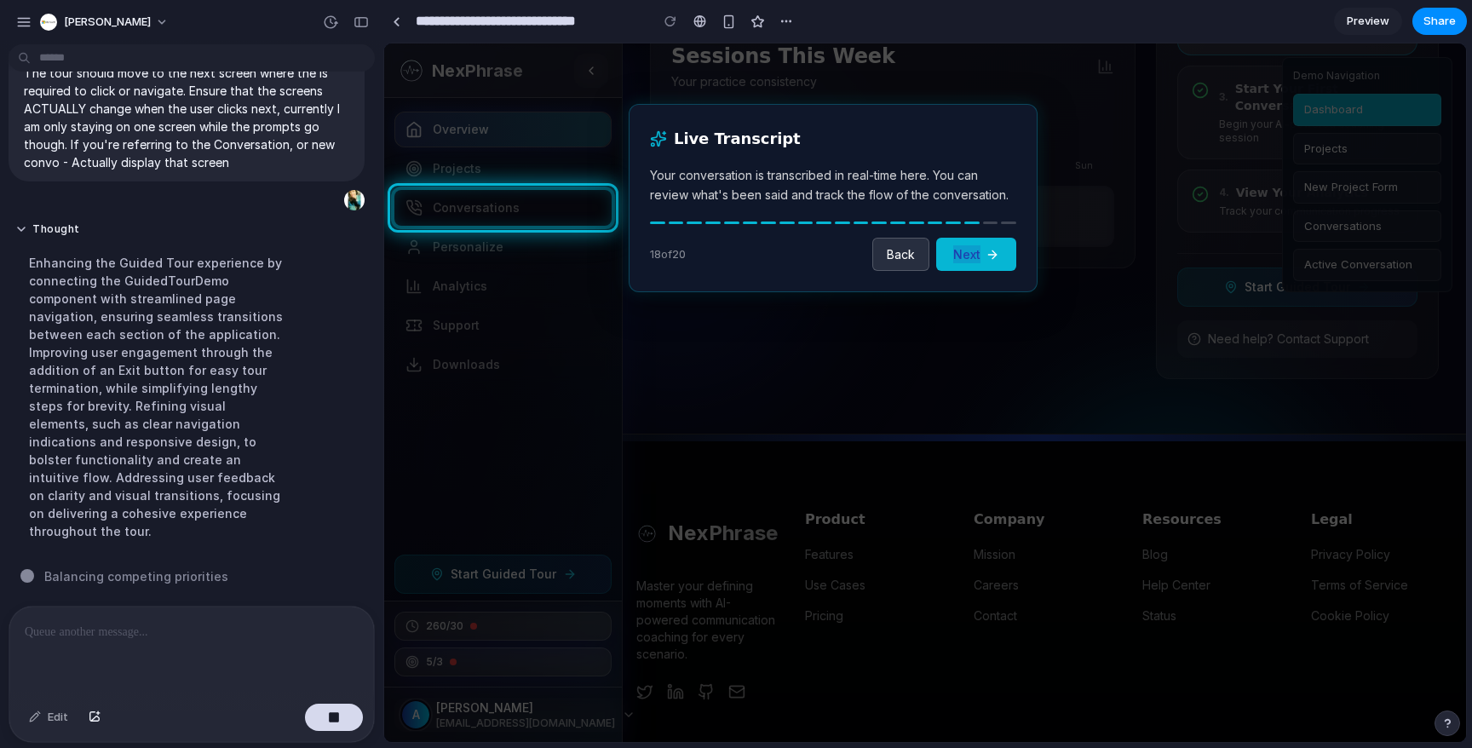
drag, startPoint x: 877, startPoint y: 262, endPoint x: 574, endPoint y: 216, distance: 306.8
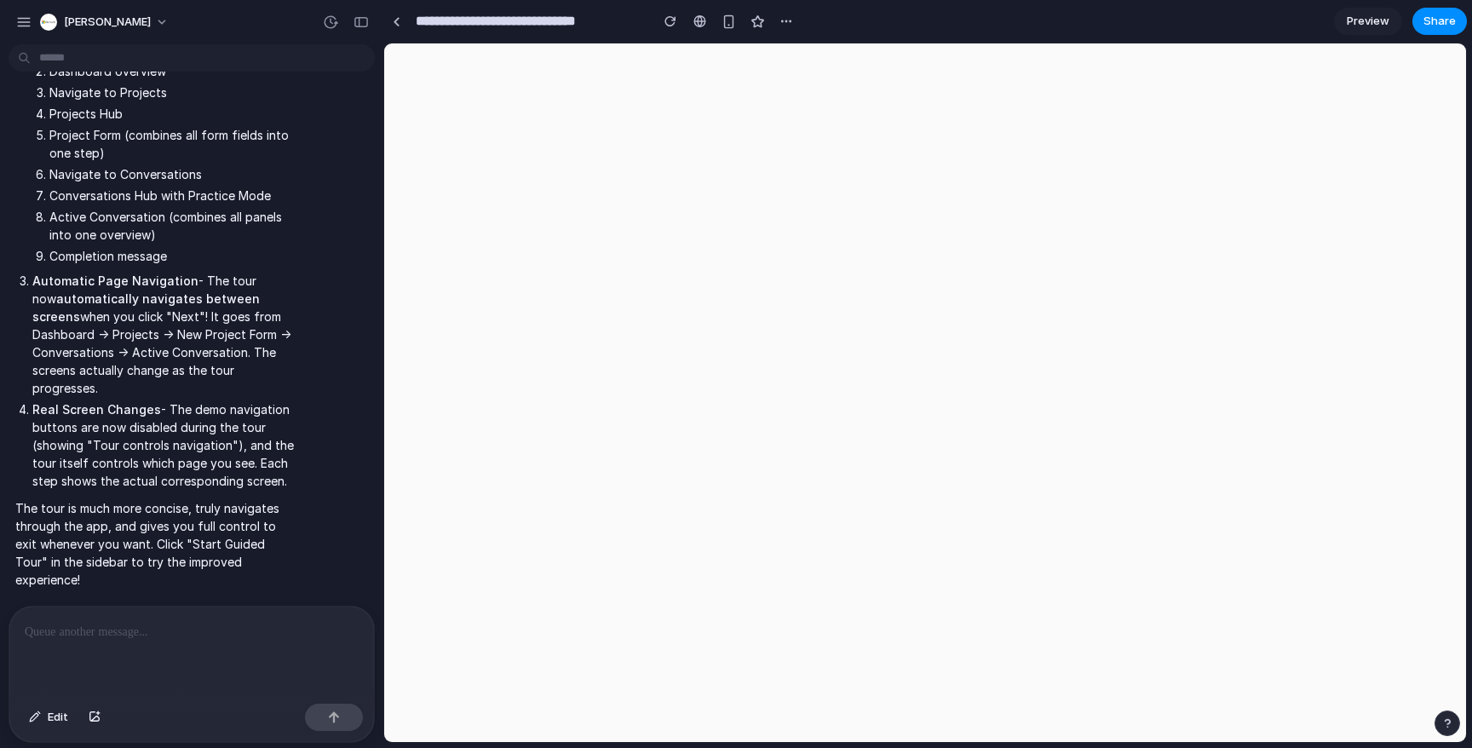
scroll to position [0, 0]
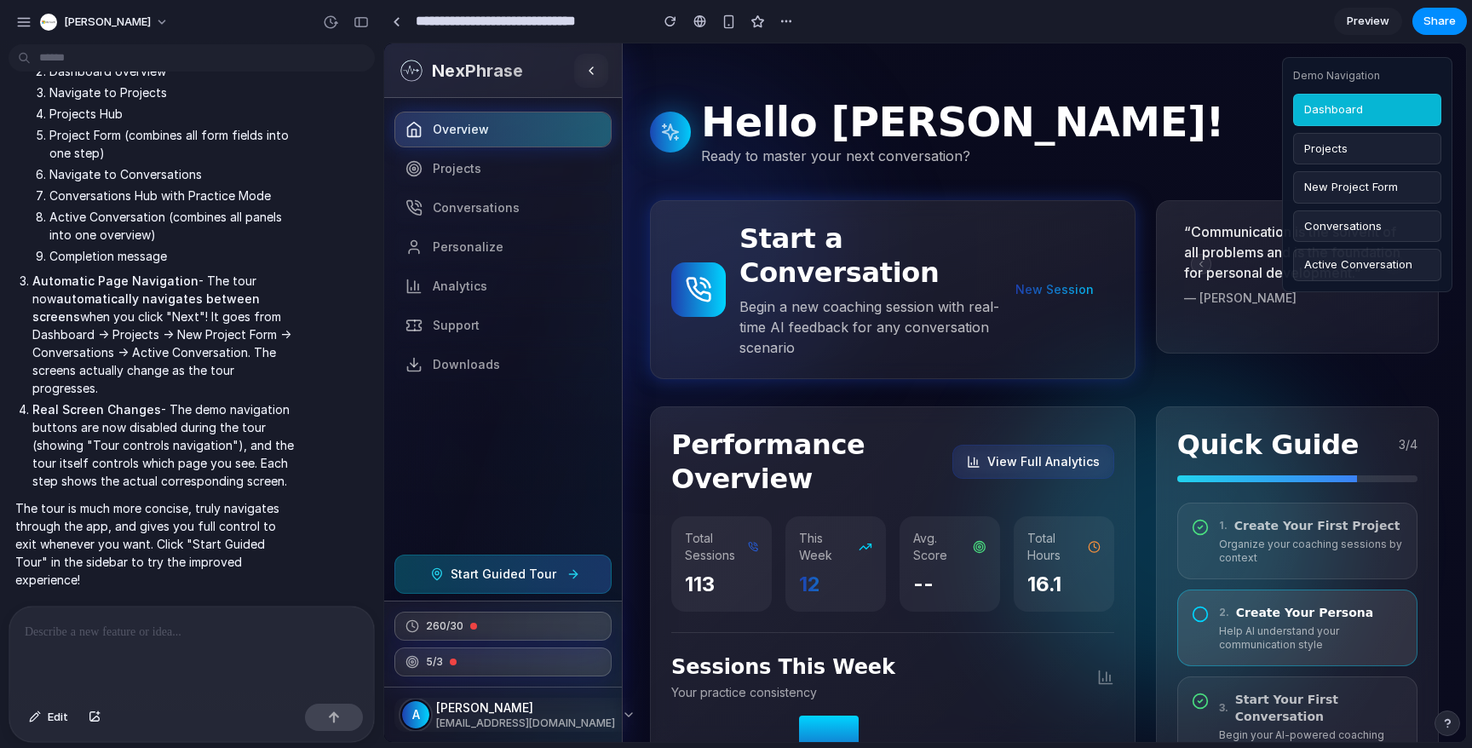
click at [543, 572] on span "Start Guided Tour" at bounding box center [504, 574] width 106 height 17
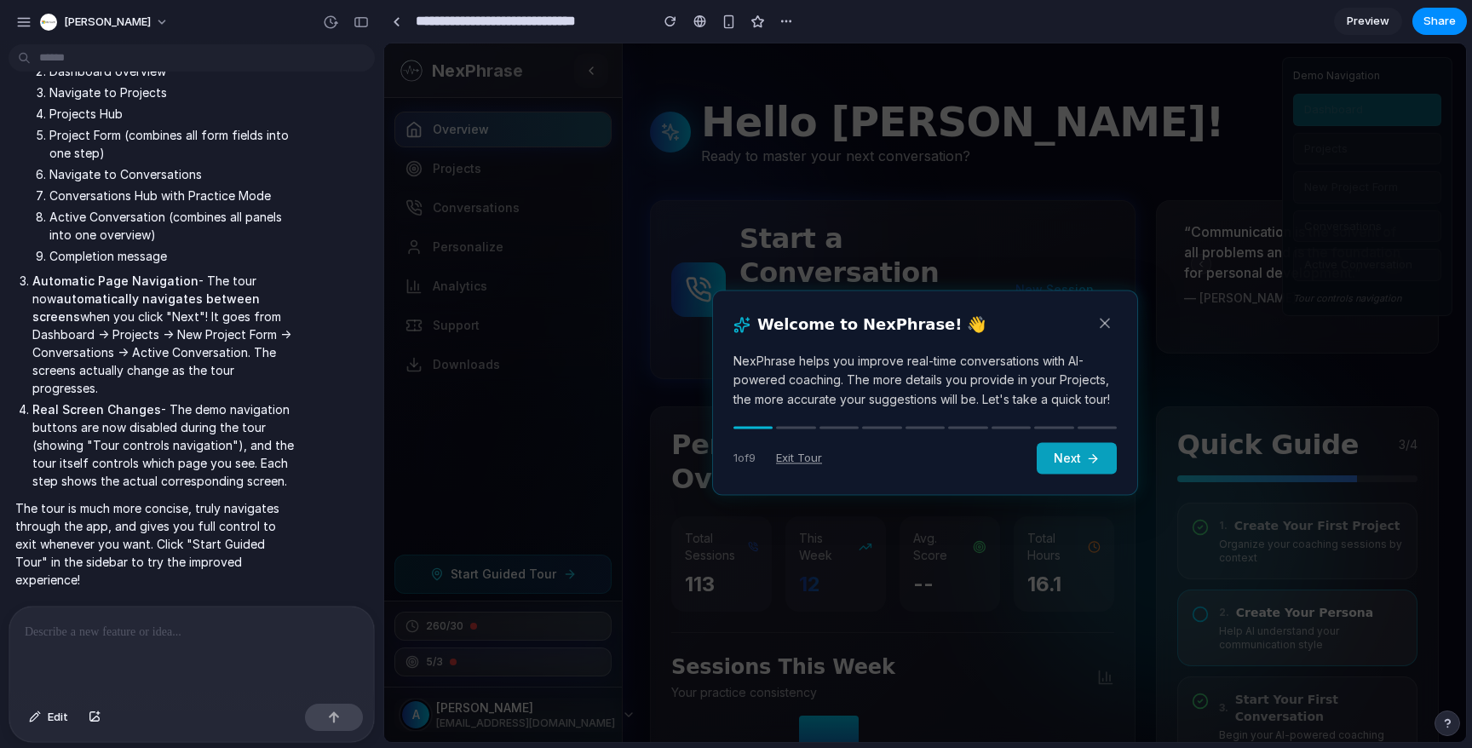
click at [1086, 452] on icon at bounding box center [1093, 459] width 14 height 14
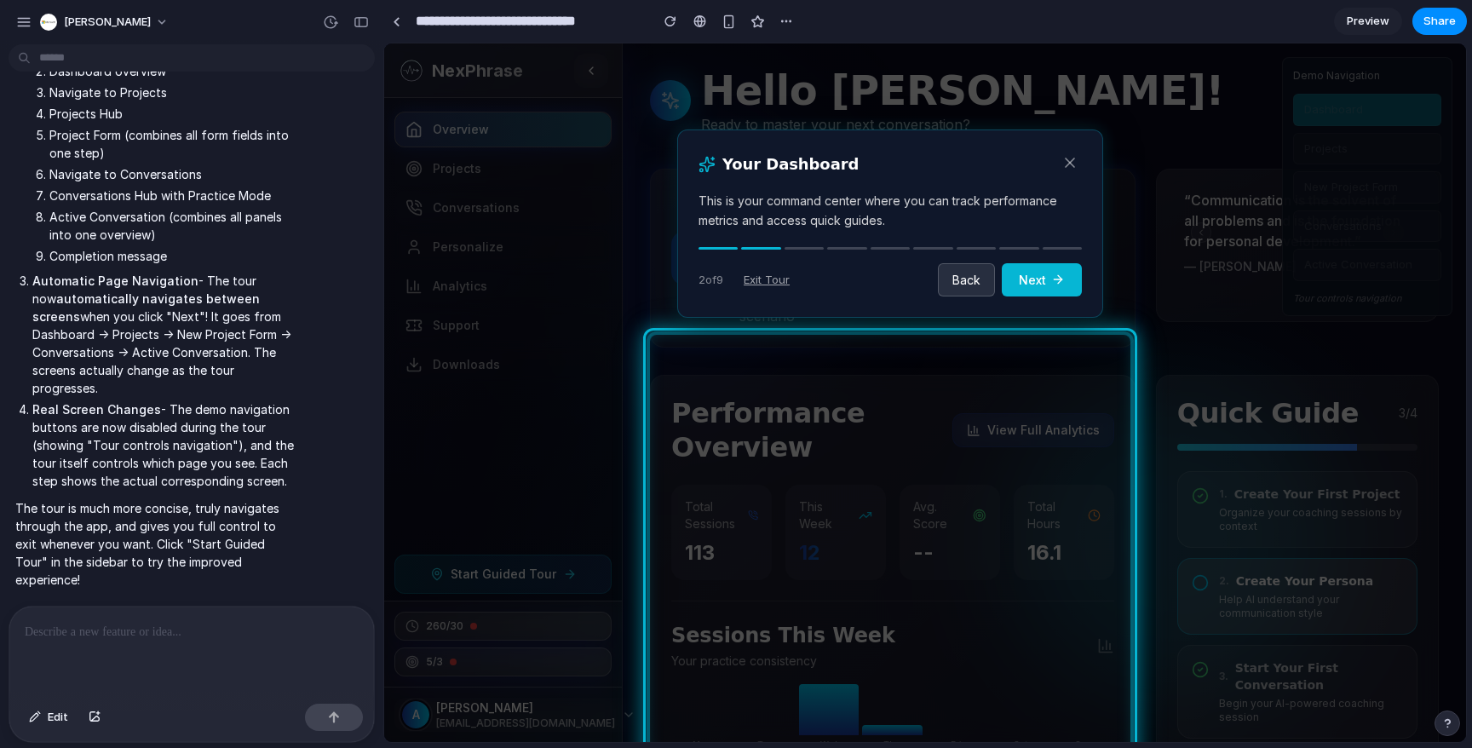
scroll to position [27, 0]
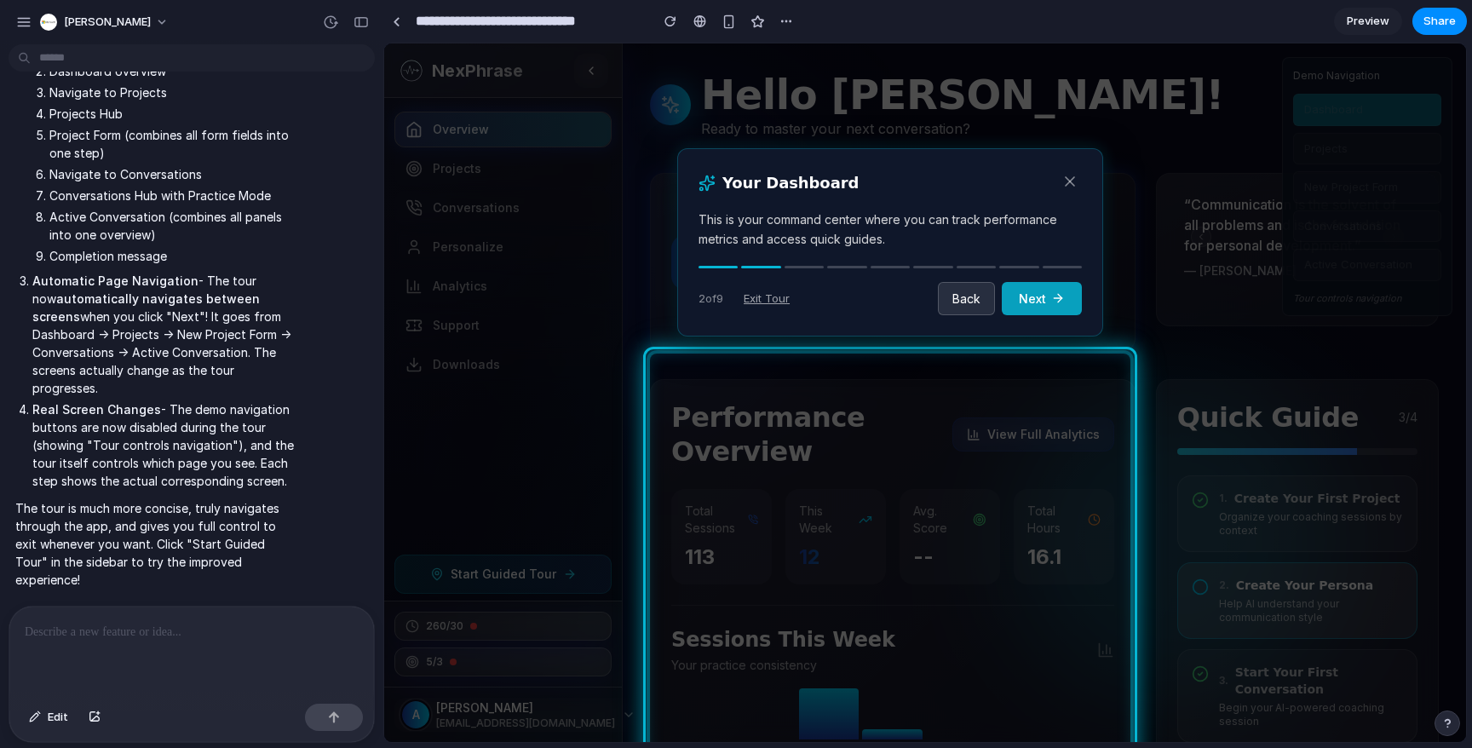
click at [1048, 305] on button "Next" at bounding box center [1042, 298] width 80 height 33
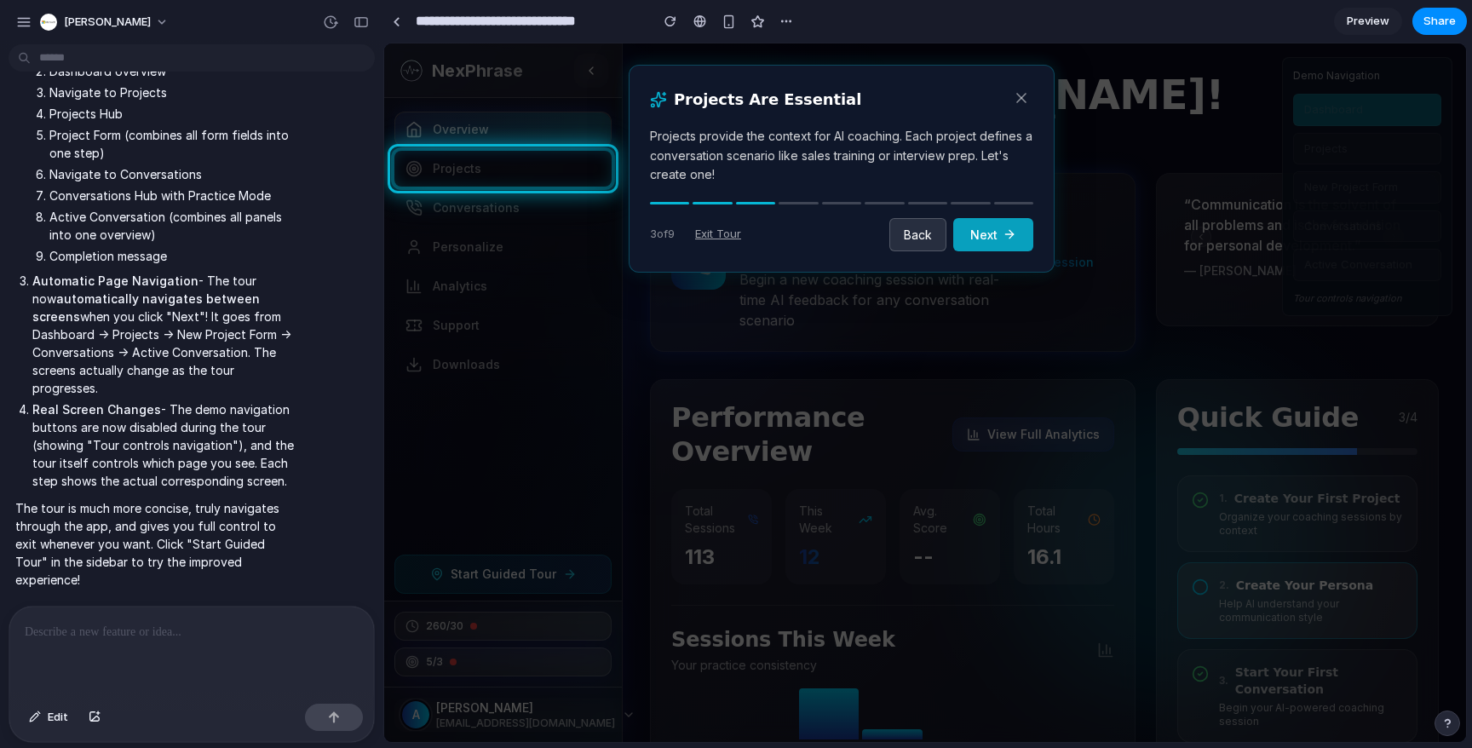
click at [994, 241] on button "Next" at bounding box center [993, 234] width 80 height 33
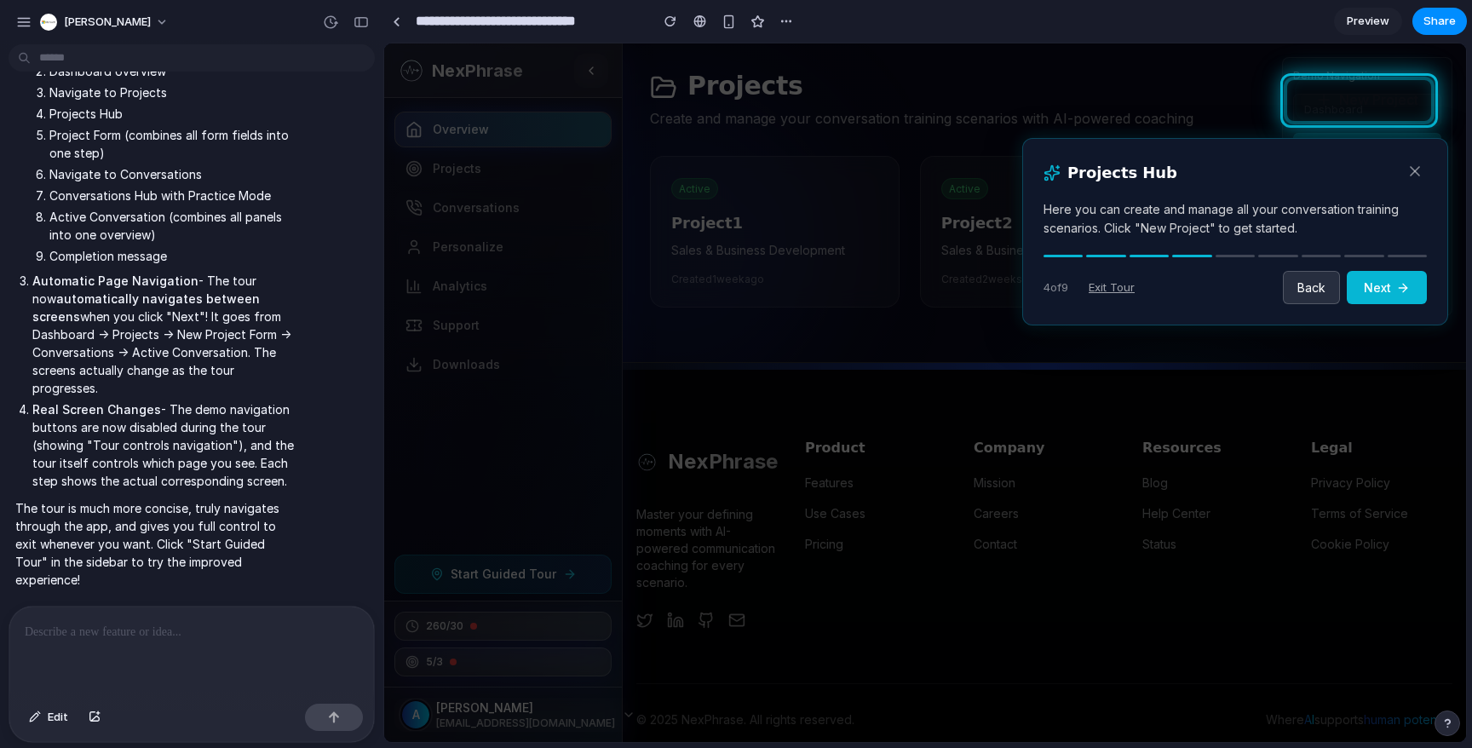
click at [1423, 175] on icon at bounding box center [1415, 171] width 17 height 17
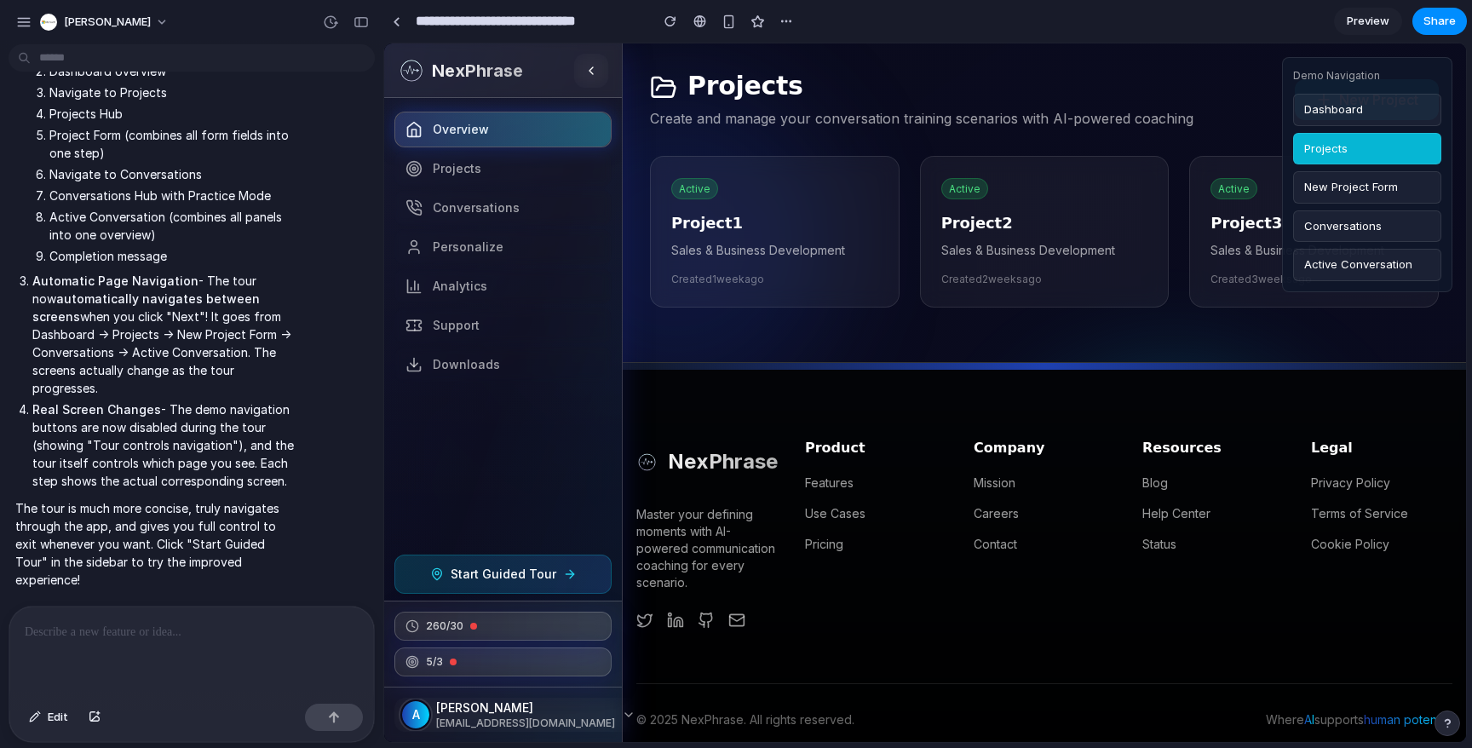
click at [114, 652] on div at bounding box center [191, 652] width 365 height 90
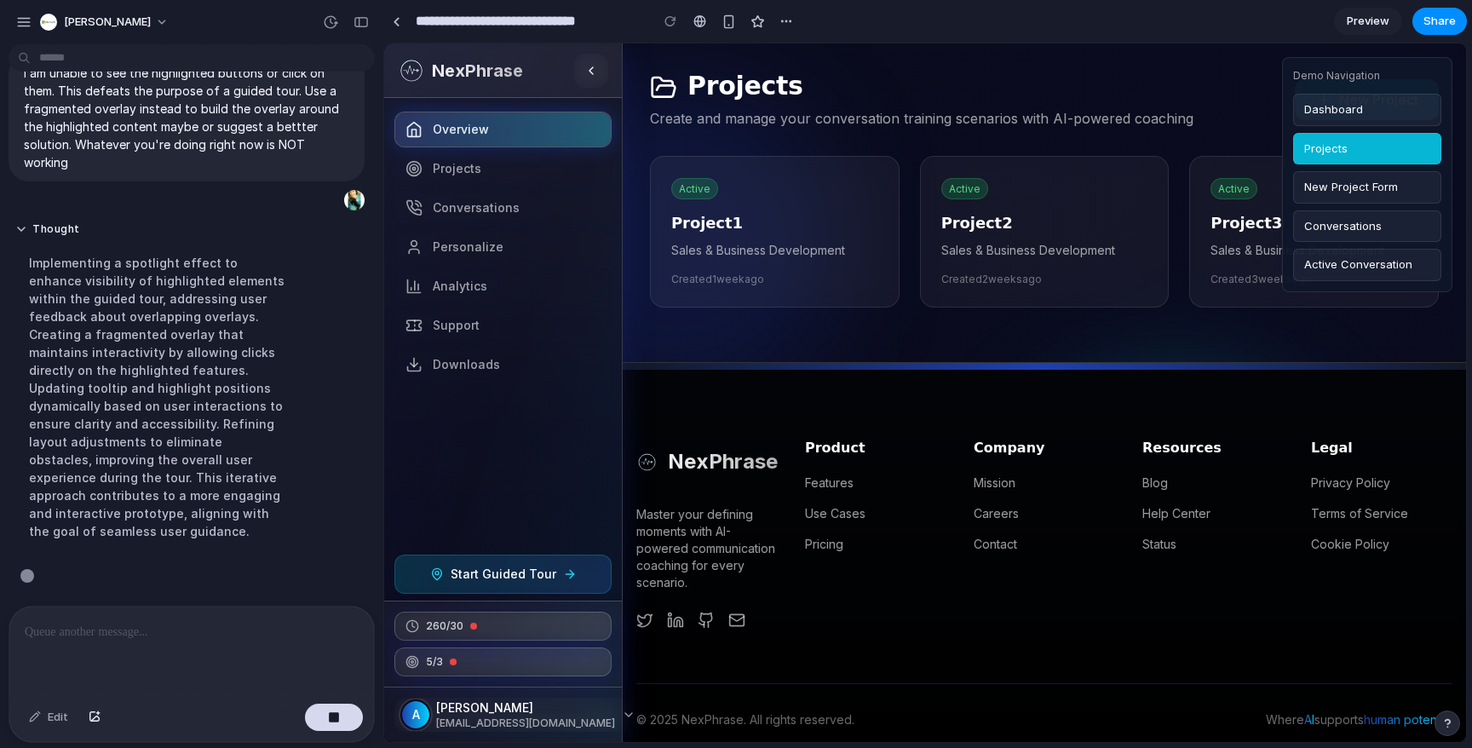
scroll to position [5256, 0]
drag, startPoint x: 129, startPoint y: 320, endPoint x: 118, endPoint y: 337, distance: 19.6
click at [118, 337] on div "Implementing a spotlight effect to enhance visibility of highlighted elements w…" at bounding box center [157, 397] width 285 height 307
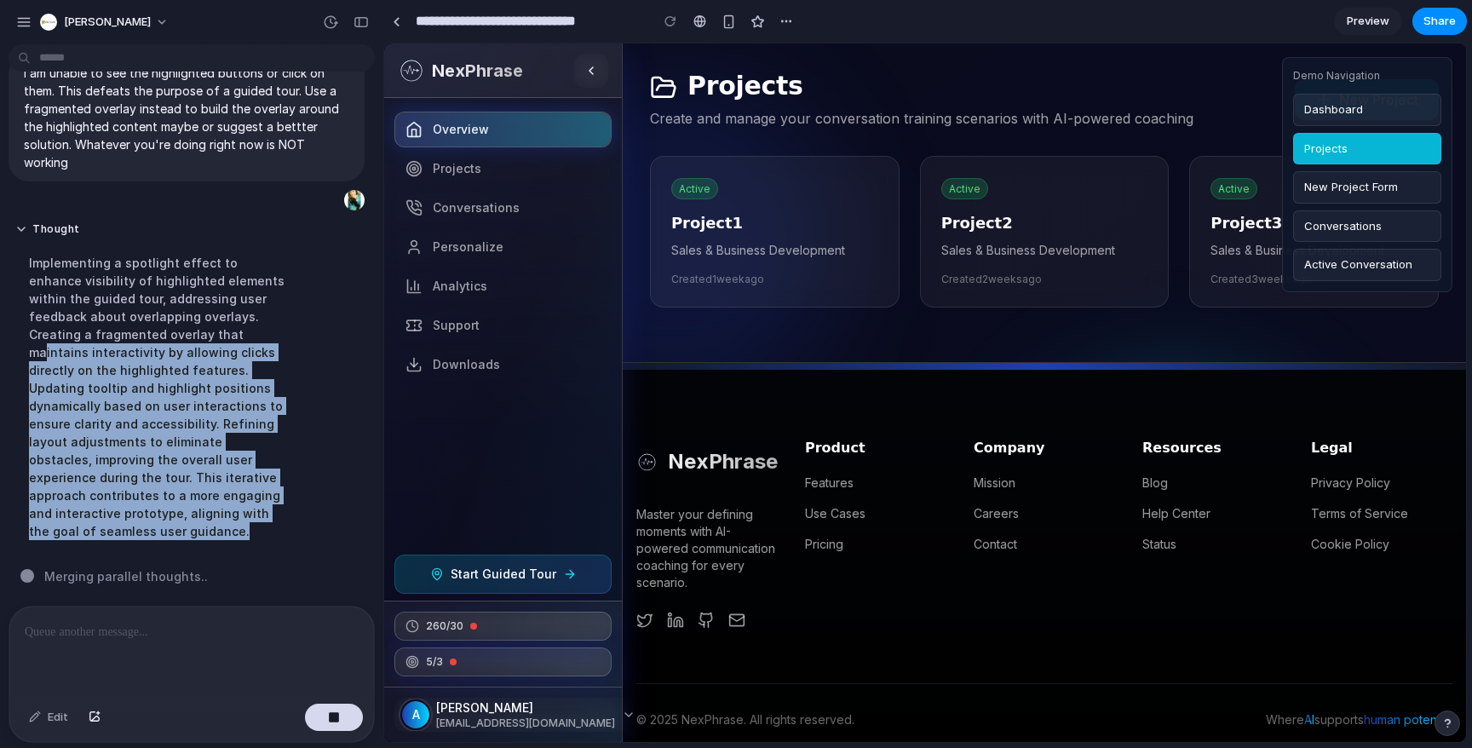
drag, startPoint x: 116, startPoint y: 347, endPoint x: 258, endPoint y: 541, distance: 240.8
click at [258, 541] on div "Implementing a spotlight effect to enhance visibility of highlighted elements w…" at bounding box center [157, 397] width 285 height 307
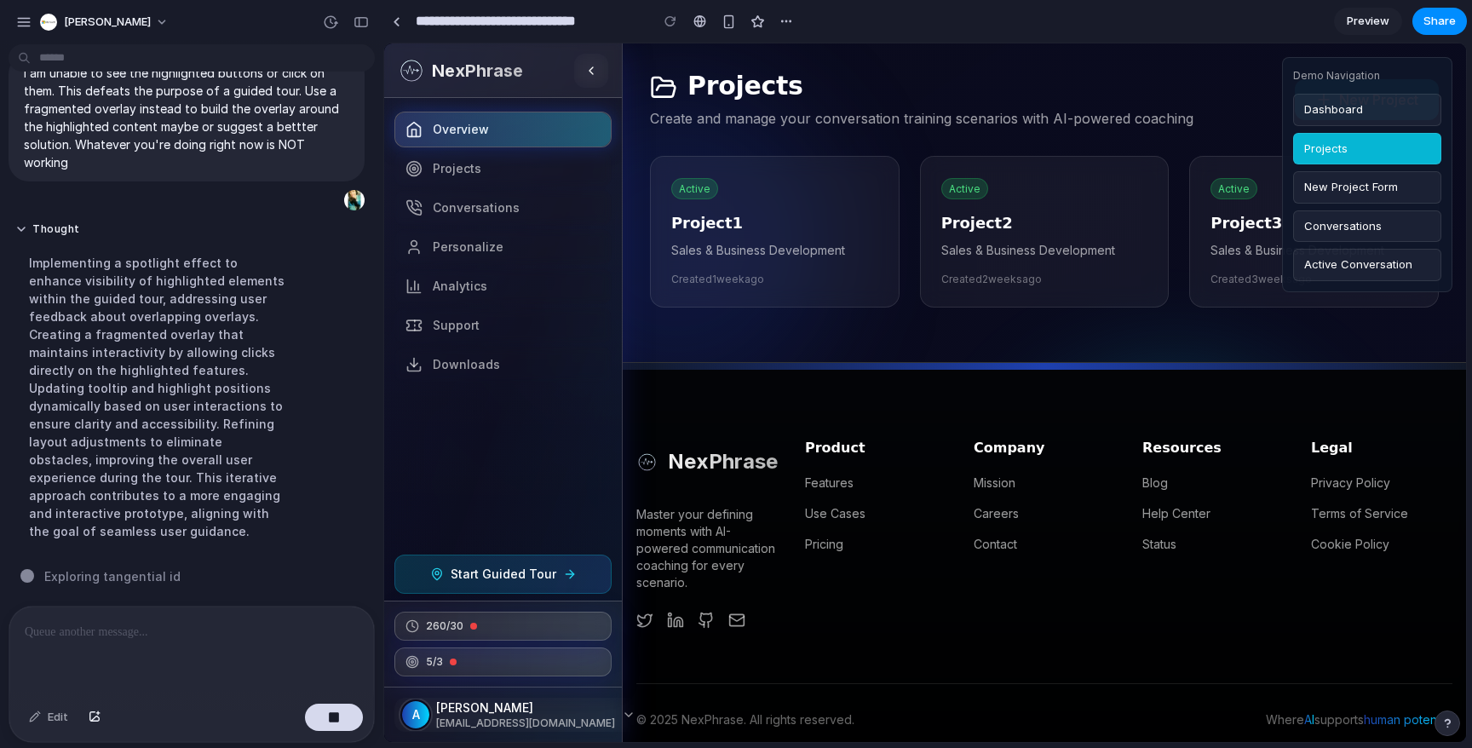
click at [226, 400] on div "Implementing a spotlight effect to enhance visibility of highlighted elements w…" at bounding box center [157, 397] width 285 height 307
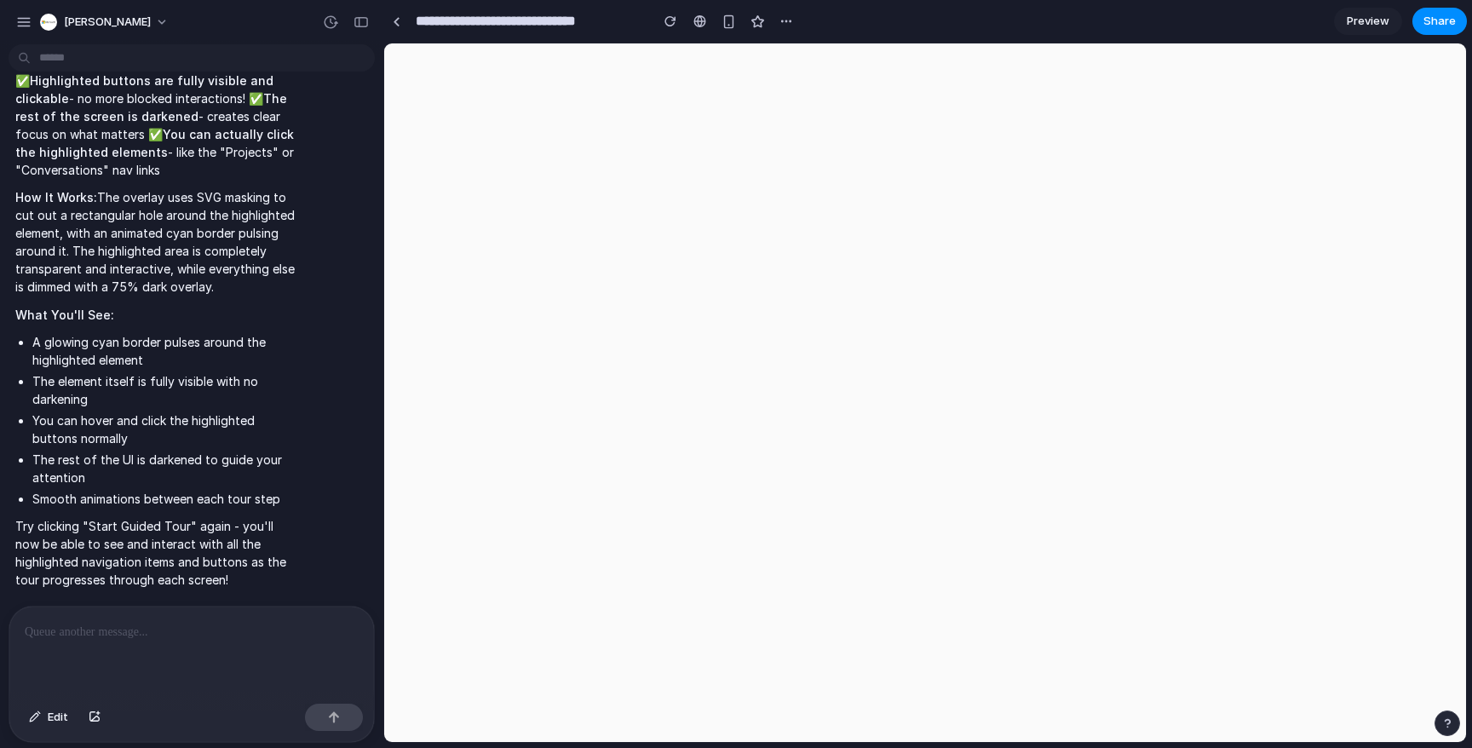
scroll to position [5881, 0]
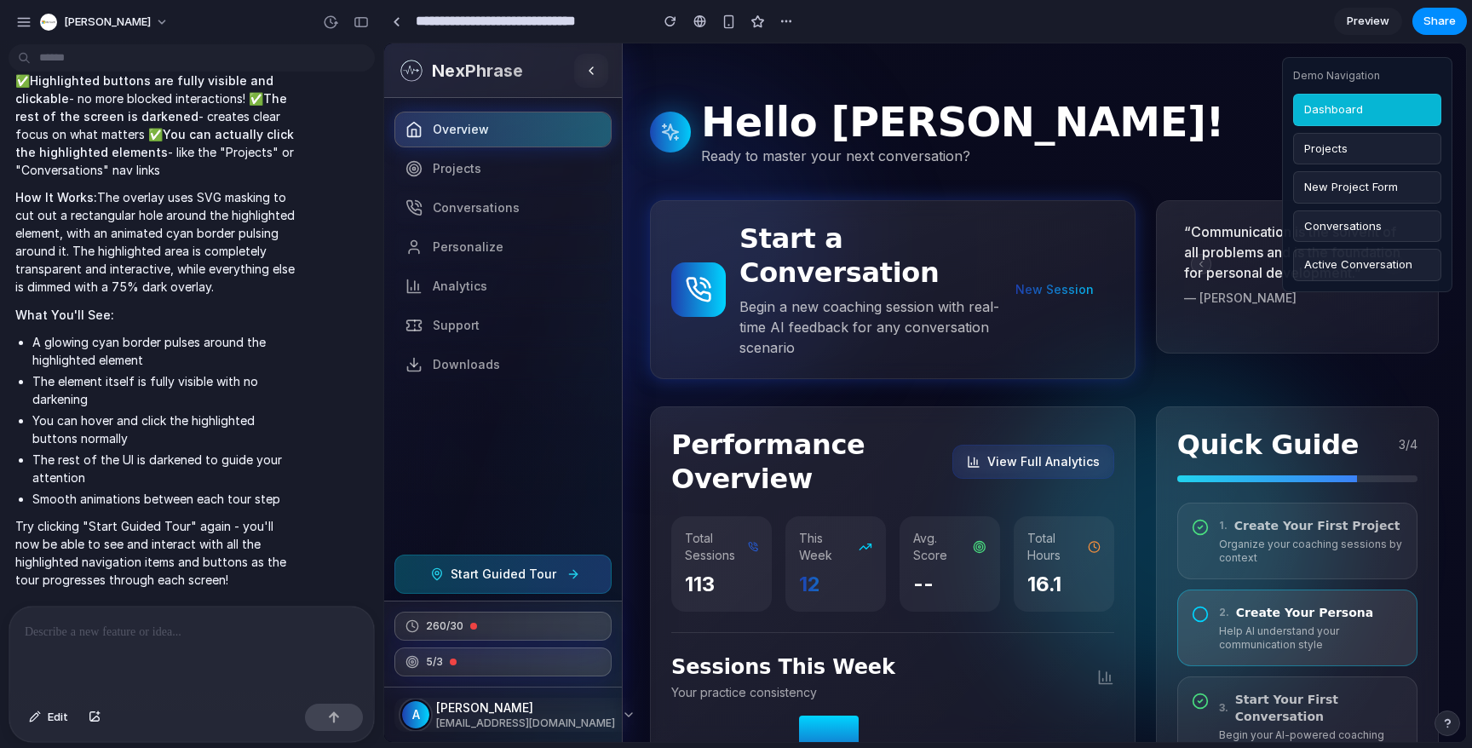
click at [461, 573] on span "Start Guided Tour" at bounding box center [504, 574] width 106 height 17
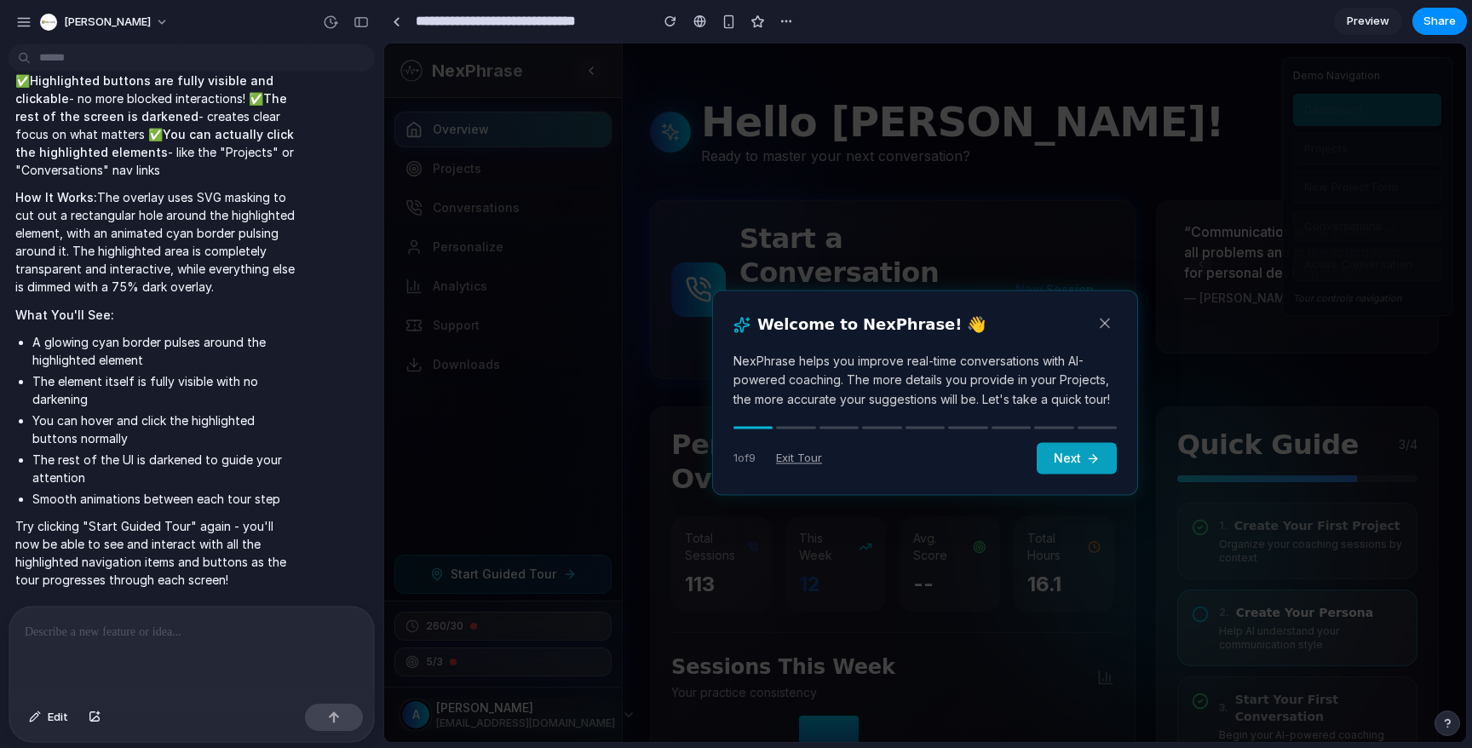
click at [1074, 457] on button "Next" at bounding box center [1077, 459] width 80 height 32
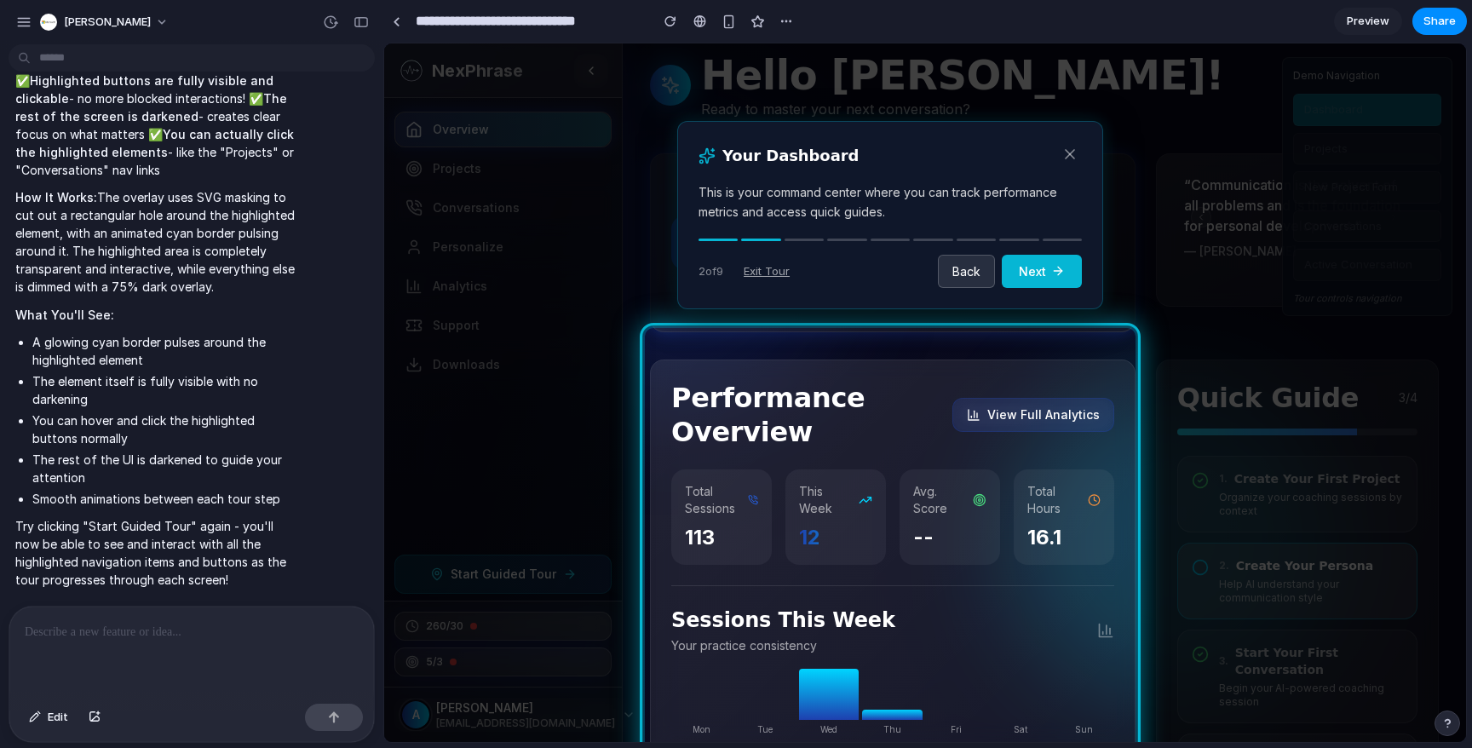
scroll to position [46, 0]
click at [1033, 279] on button "Next" at bounding box center [1042, 272] width 80 height 33
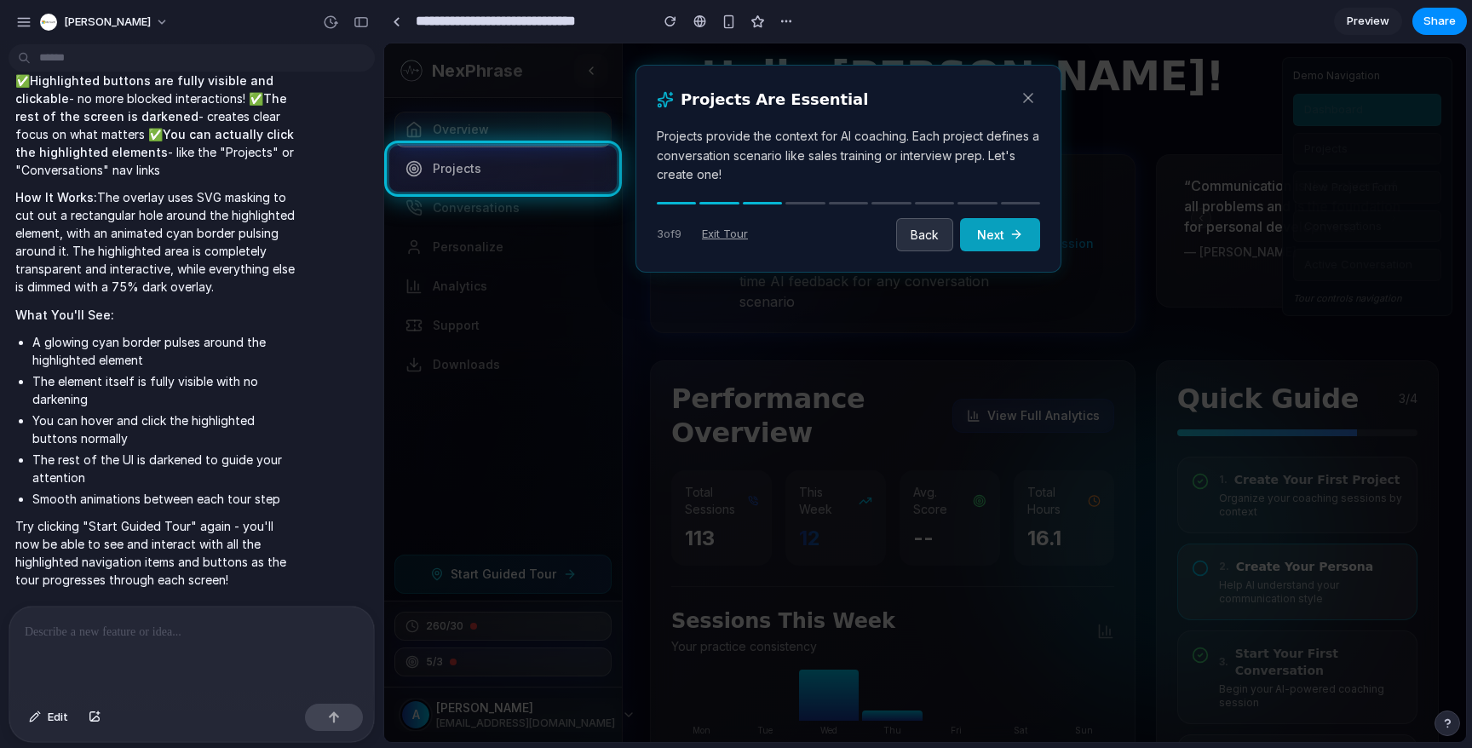
click at [1008, 239] on button "Next" at bounding box center [1000, 234] width 80 height 33
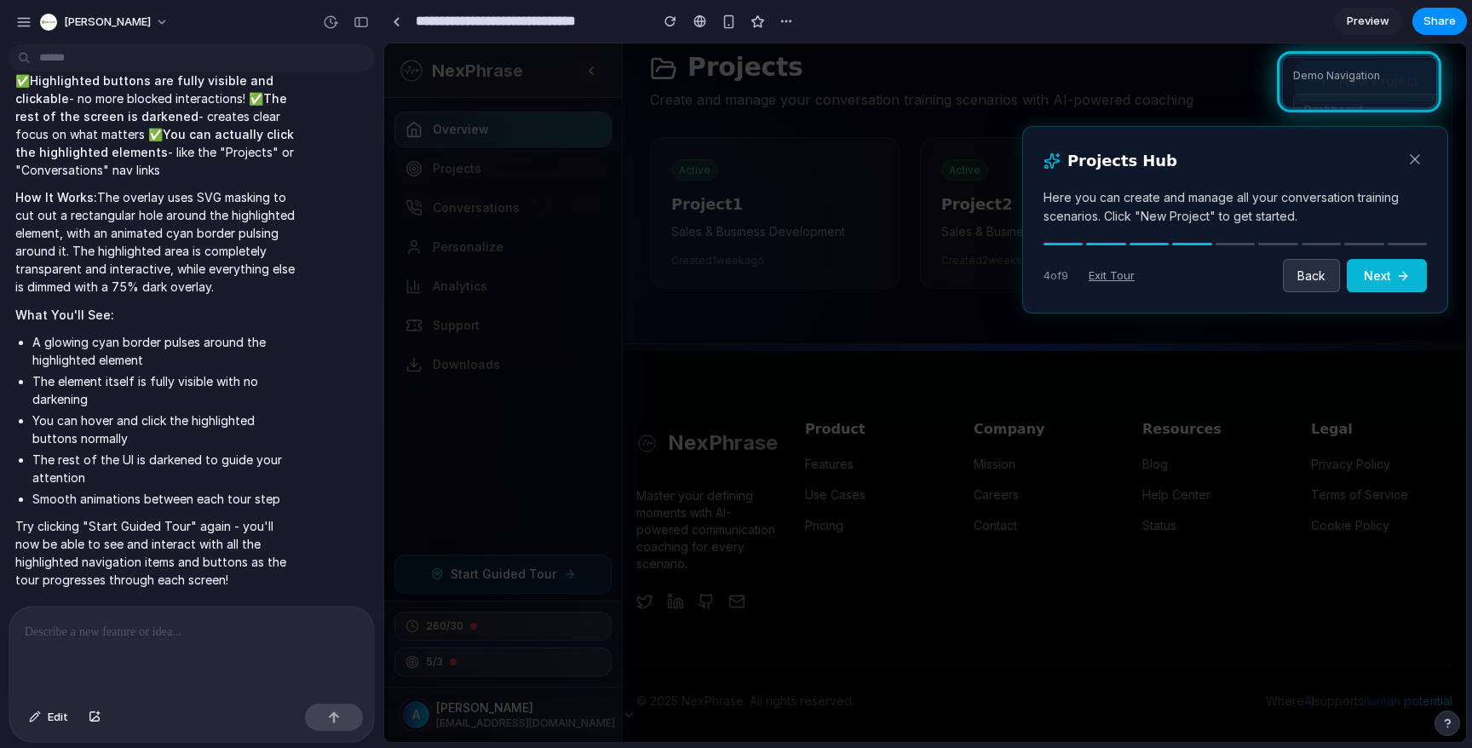
scroll to position [5472, 0]
click at [736, 257] on rect at bounding box center [925, 392] width 1082 height 699
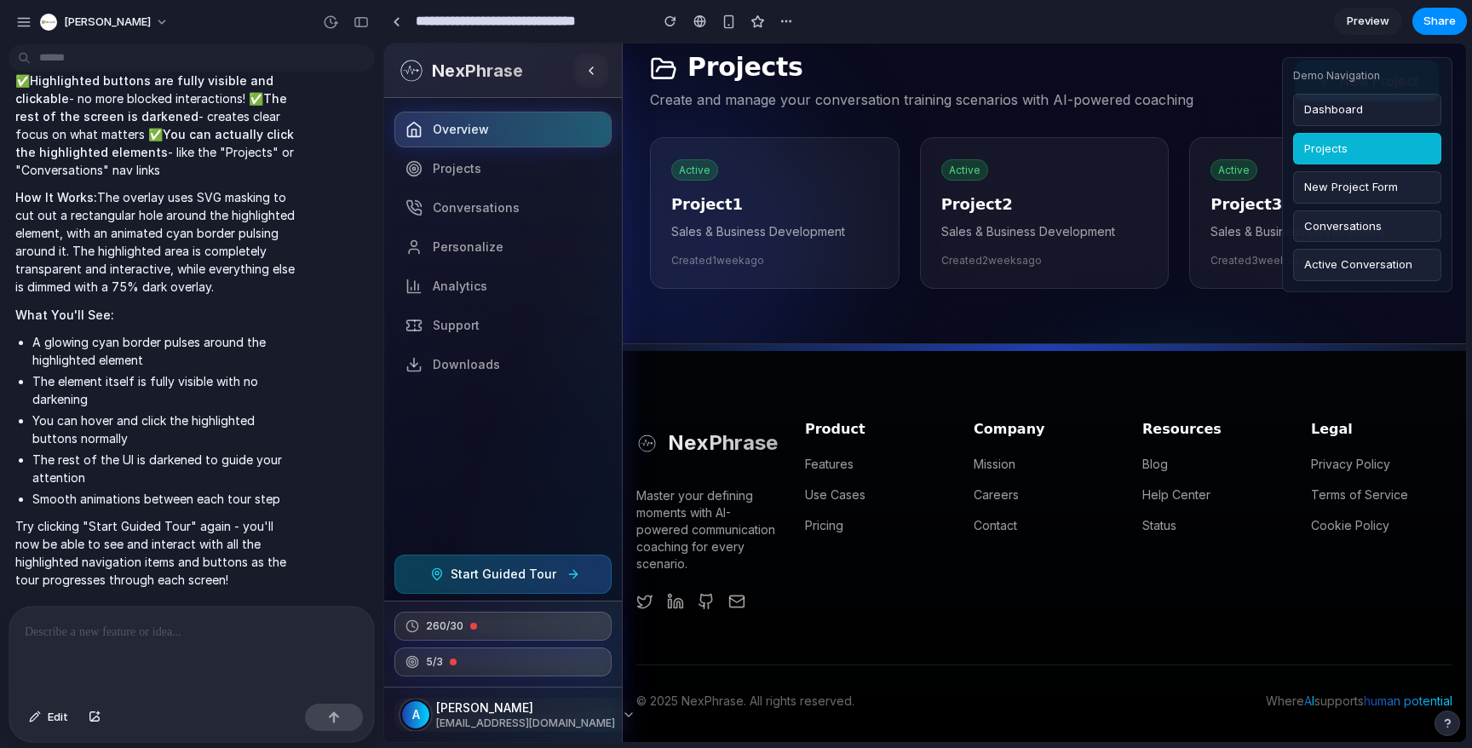
click at [485, 580] on span "Start Guided Tour" at bounding box center [504, 574] width 106 height 17
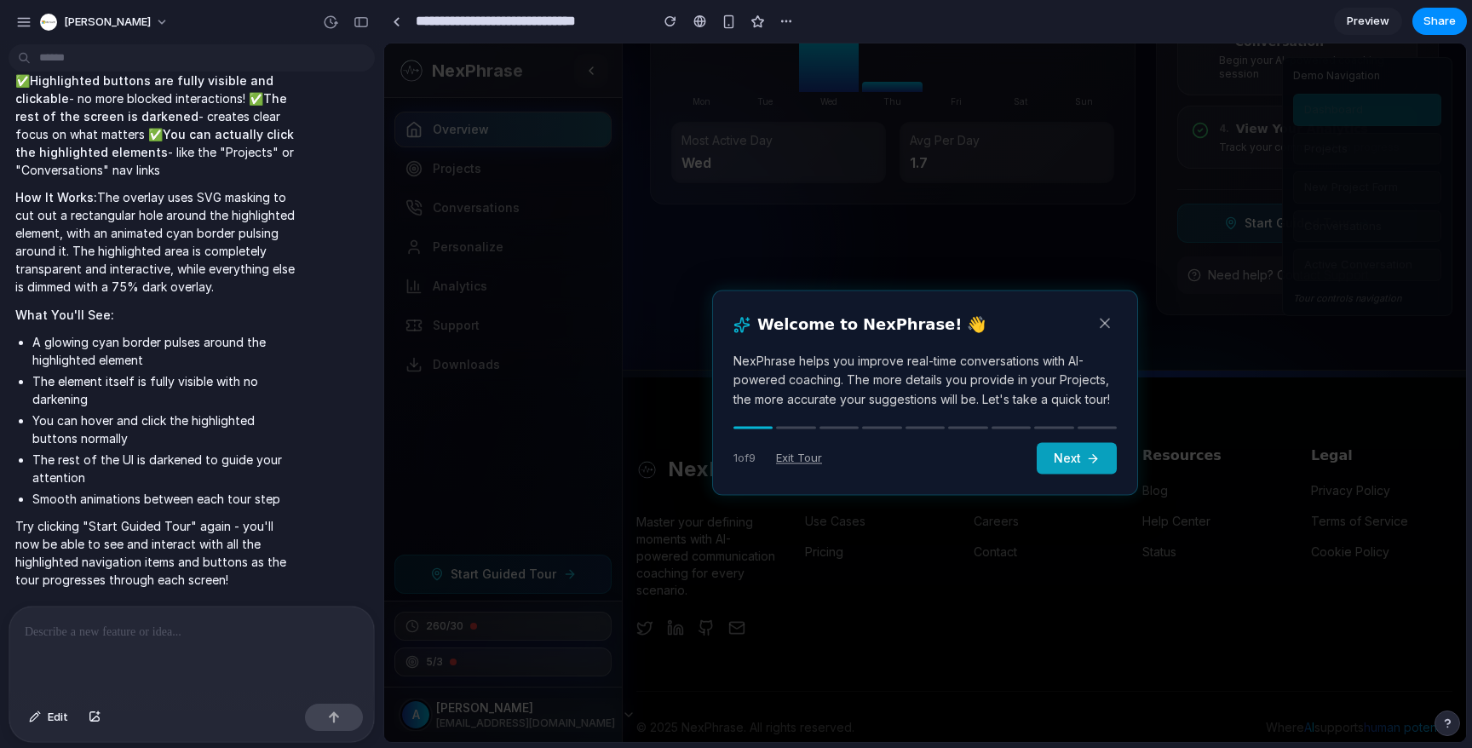
click at [1079, 459] on button "Next" at bounding box center [1077, 459] width 80 height 32
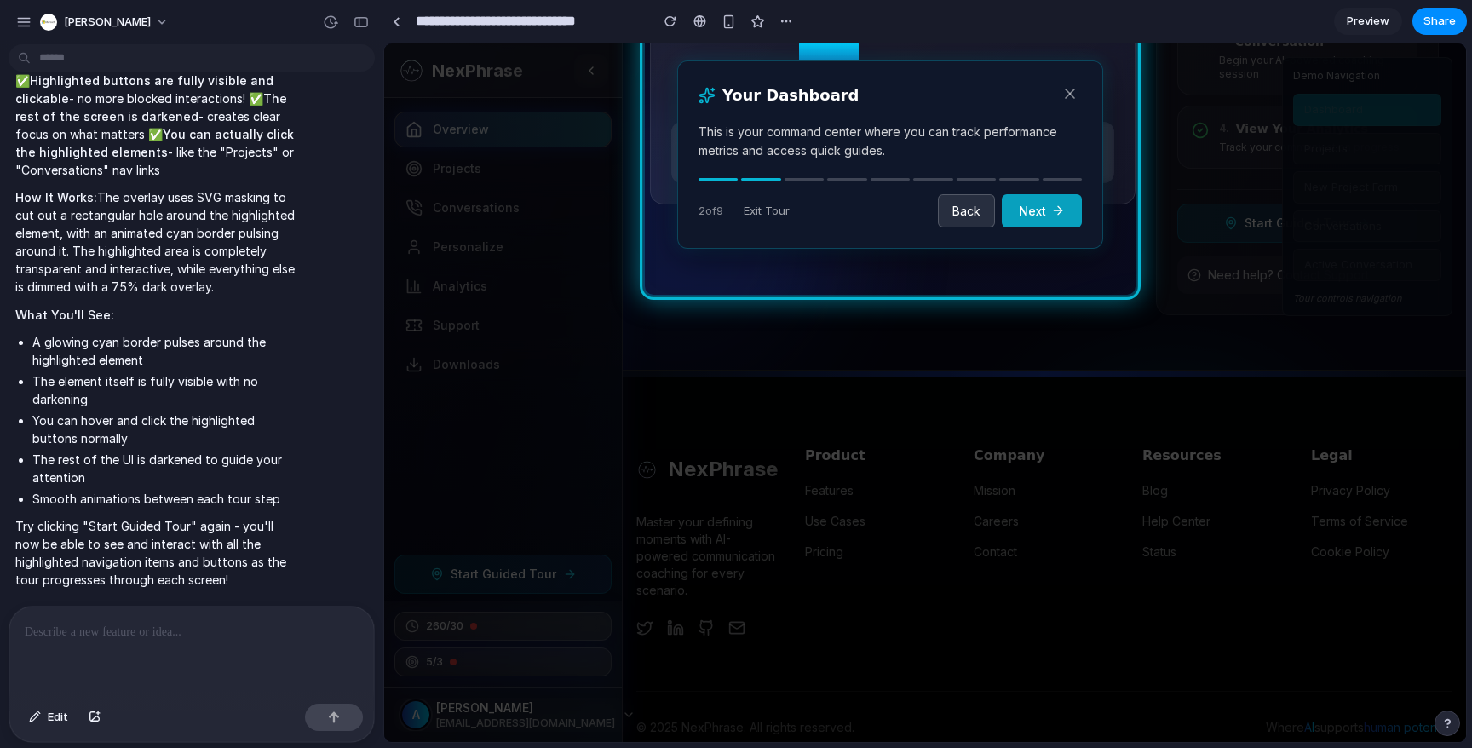
click at [1058, 211] on icon at bounding box center [1058, 211] width 14 height 14
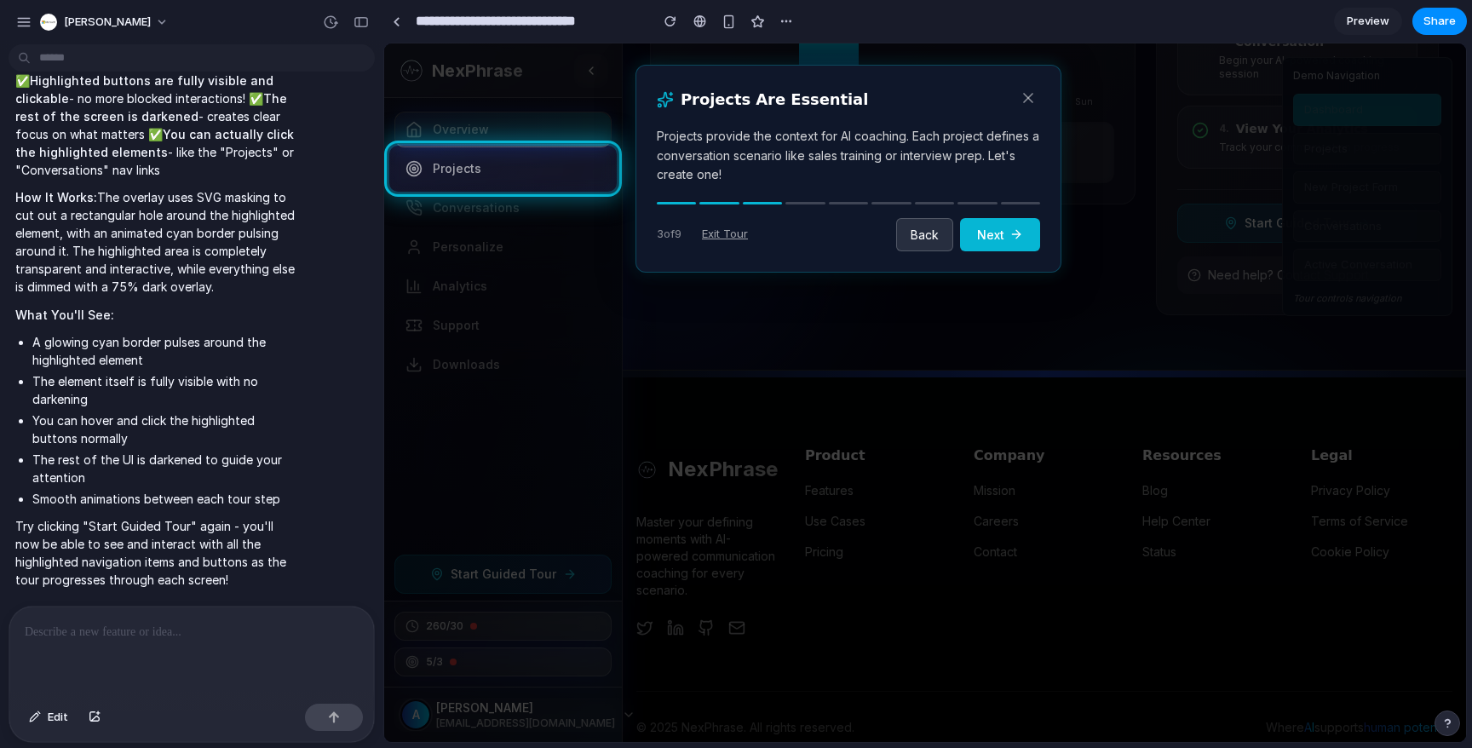
click at [525, 175] on rect at bounding box center [925, 392] width 1082 height 699
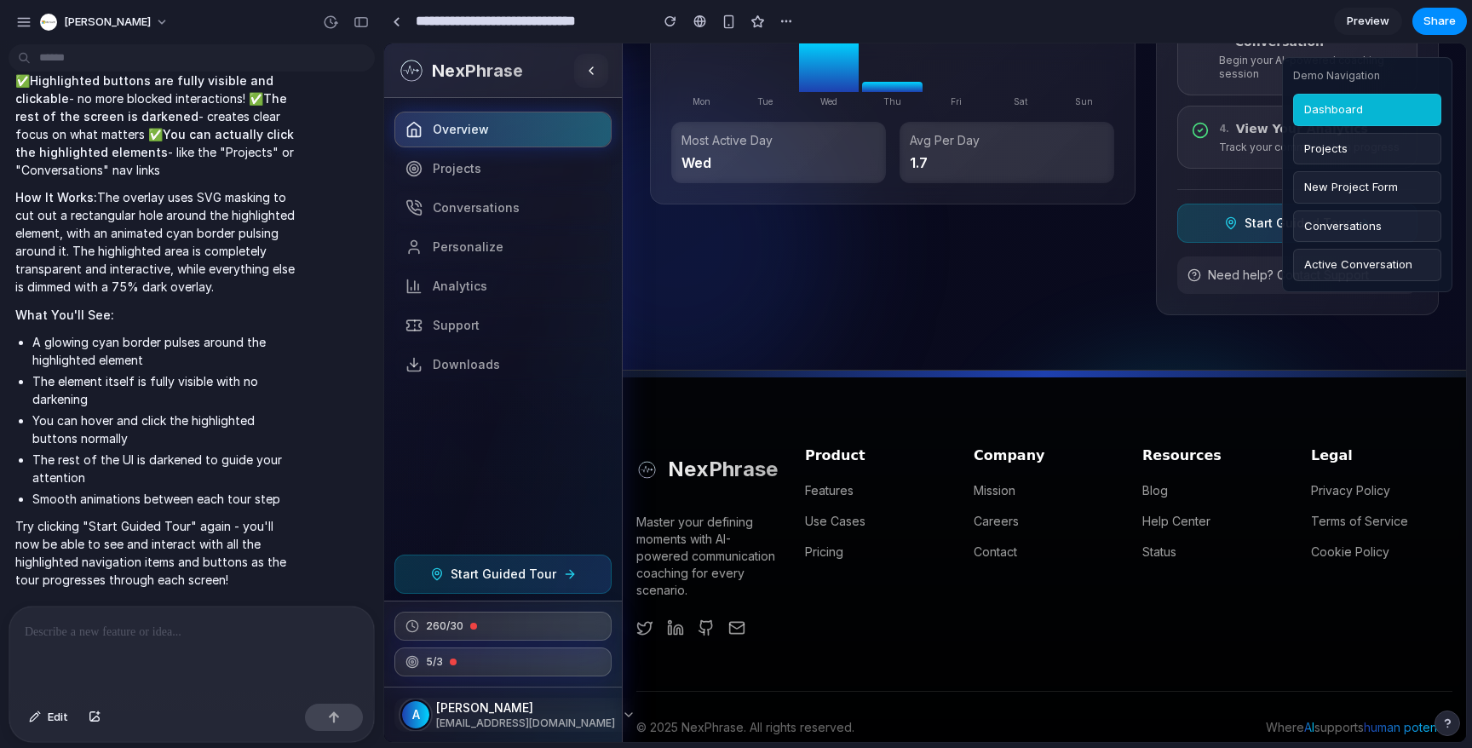
click at [1392, 12] on link "Preview" at bounding box center [1368, 21] width 68 height 27
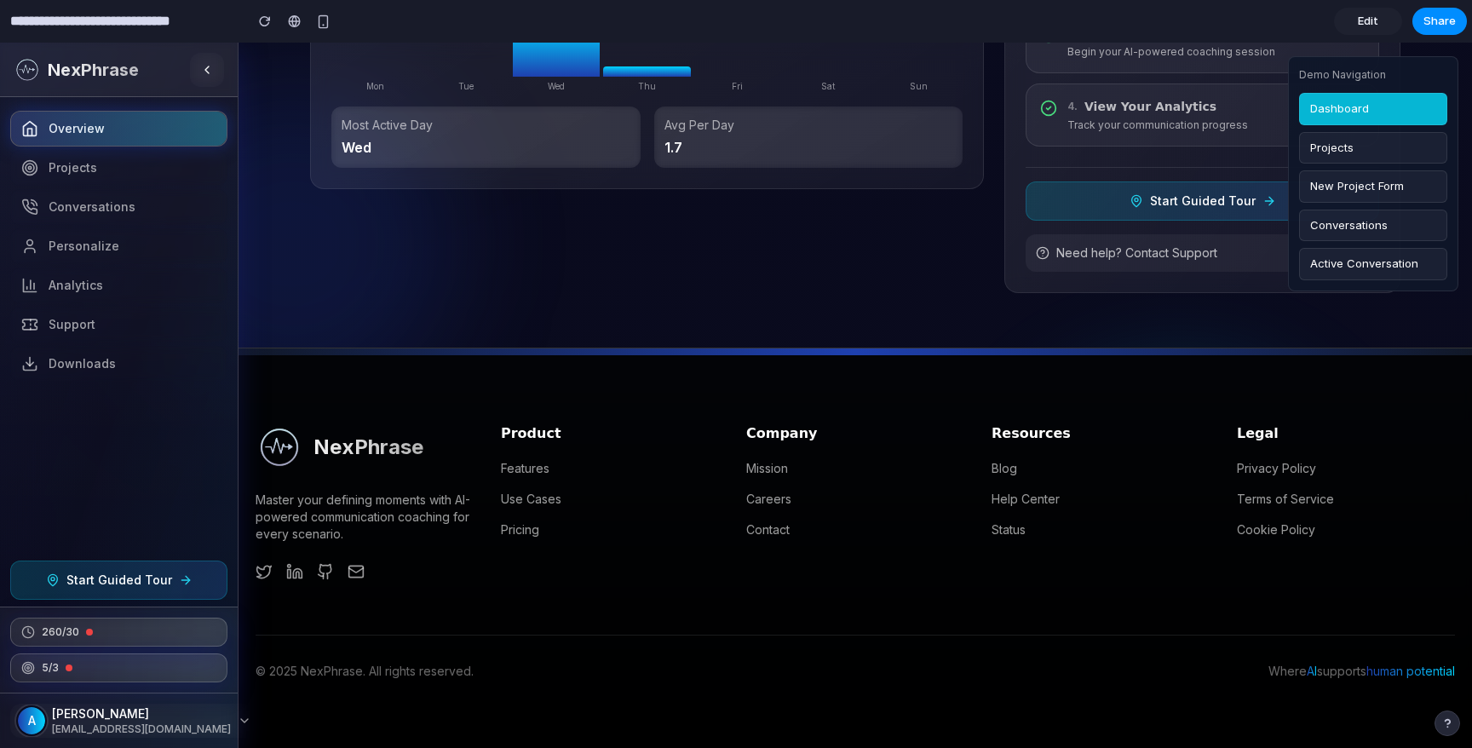
scroll to position [613, 0]
click at [1364, 22] on span "Edit" at bounding box center [1368, 21] width 20 height 17
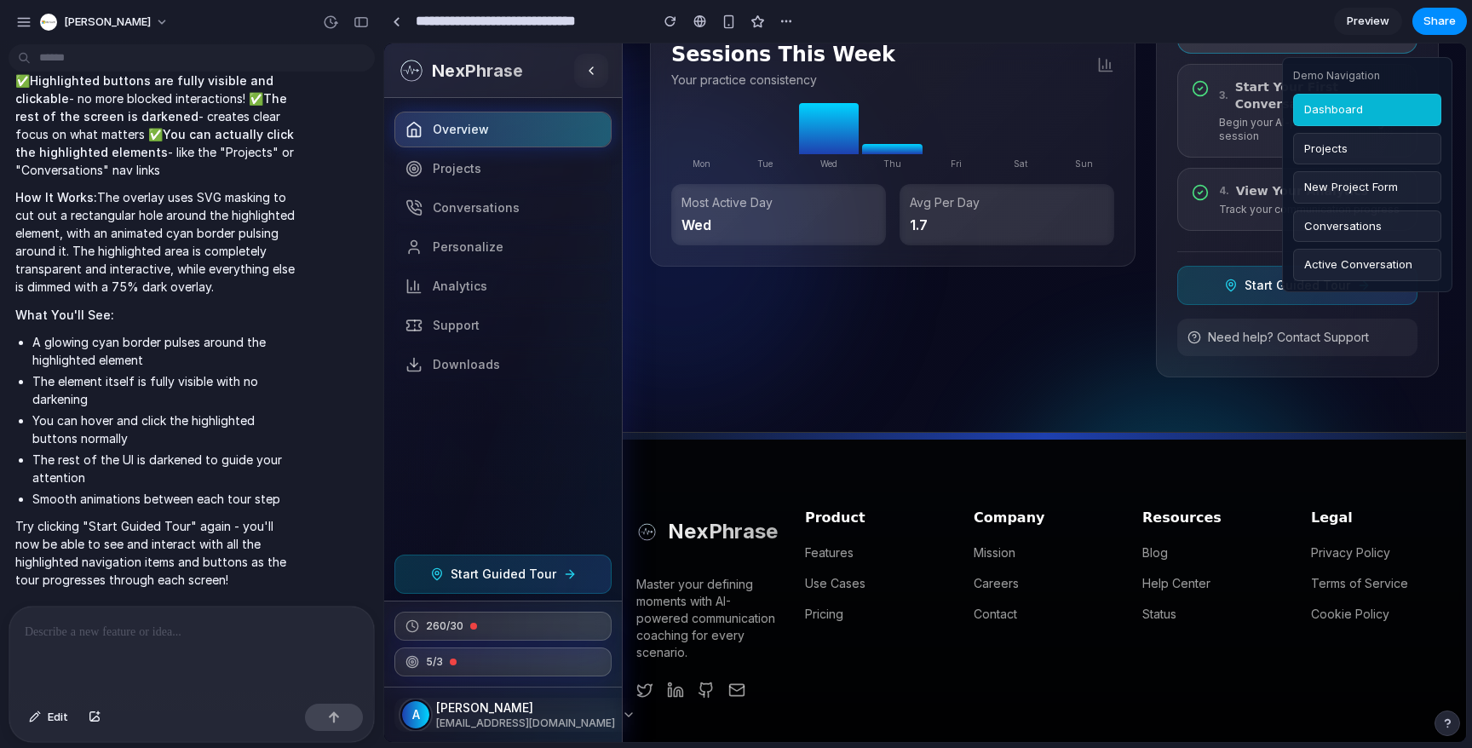
click at [1364, 22] on span "Preview" at bounding box center [1368, 21] width 43 height 17
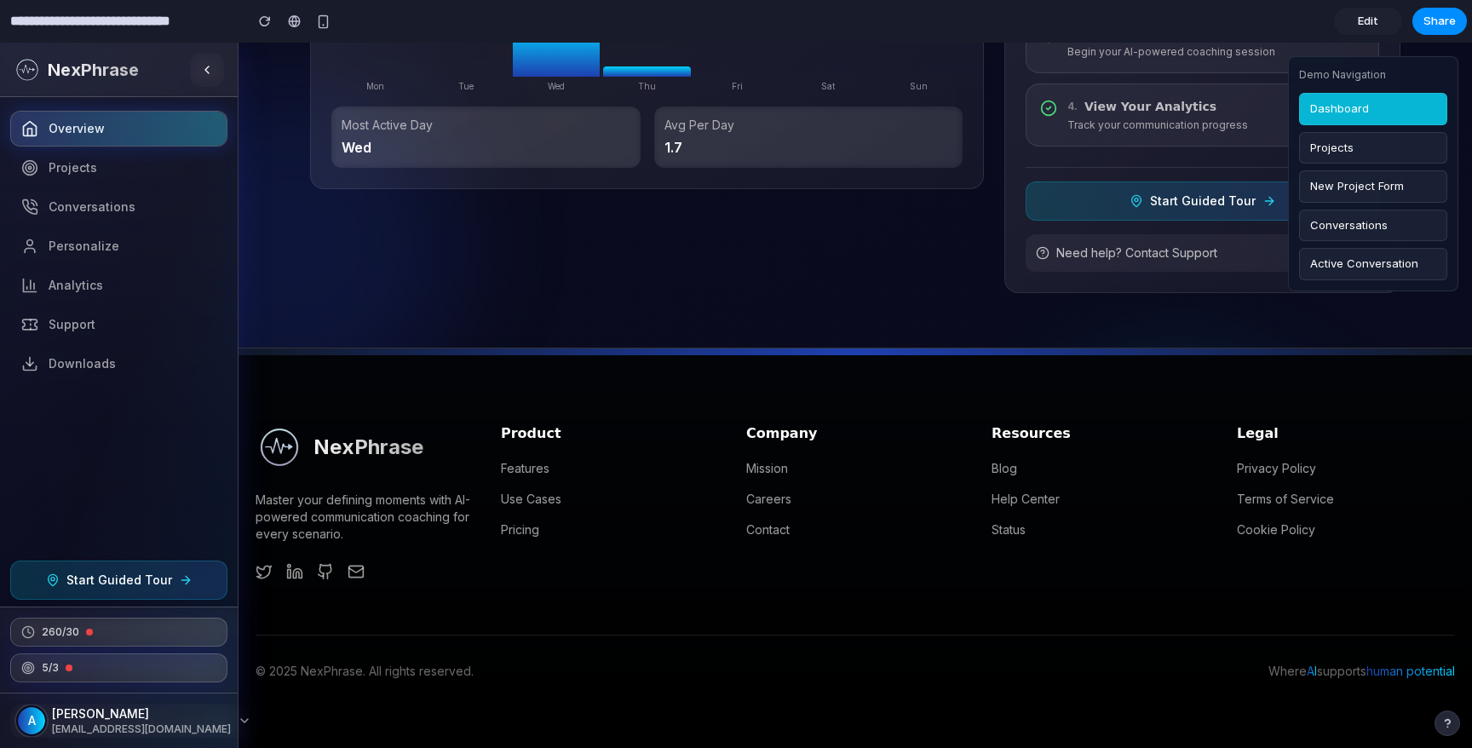
click at [1365, 17] on span "Edit" at bounding box center [1368, 21] width 20 height 17
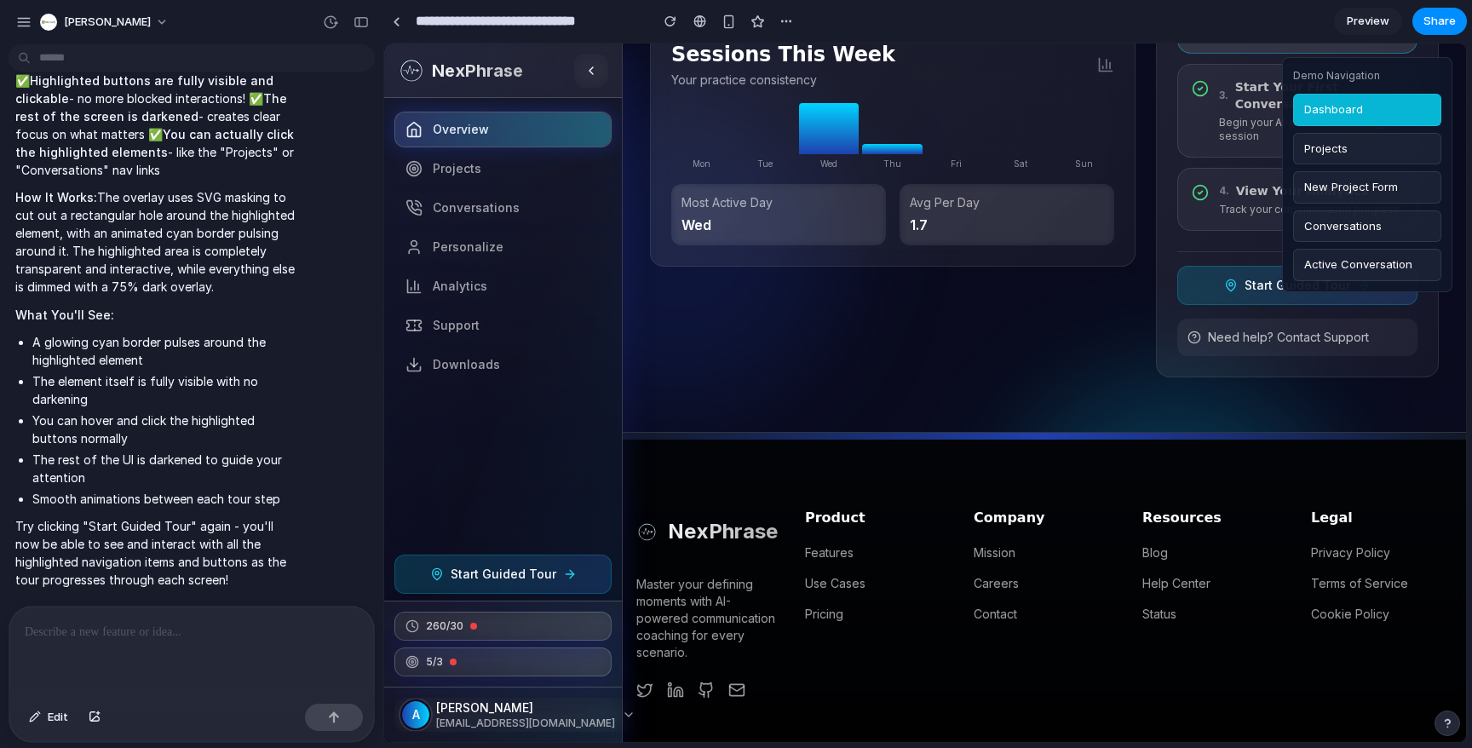
scroll to position [5380, 0]
click at [487, 570] on span "Start Guided Tour" at bounding box center [504, 574] width 106 height 17
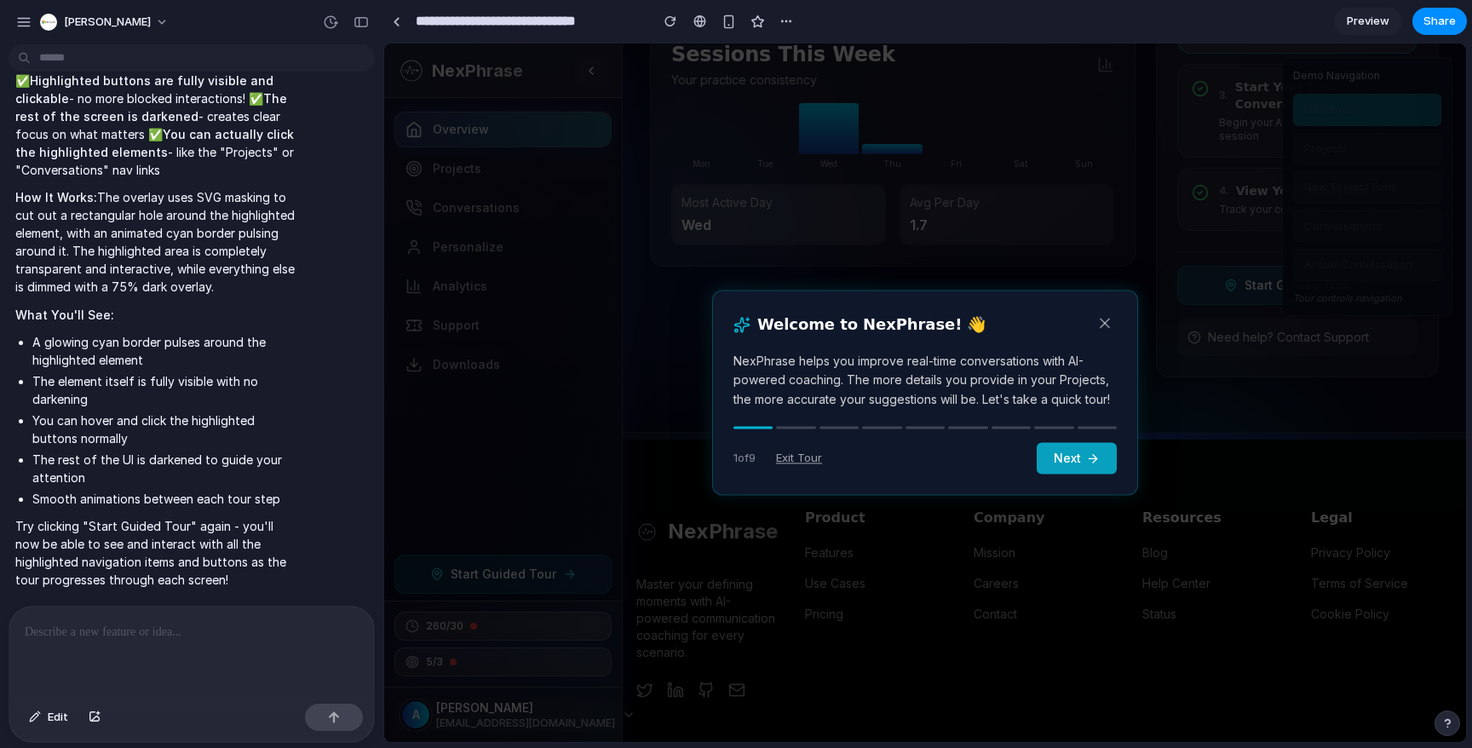
click at [1072, 461] on button "Next" at bounding box center [1077, 459] width 80 height 32
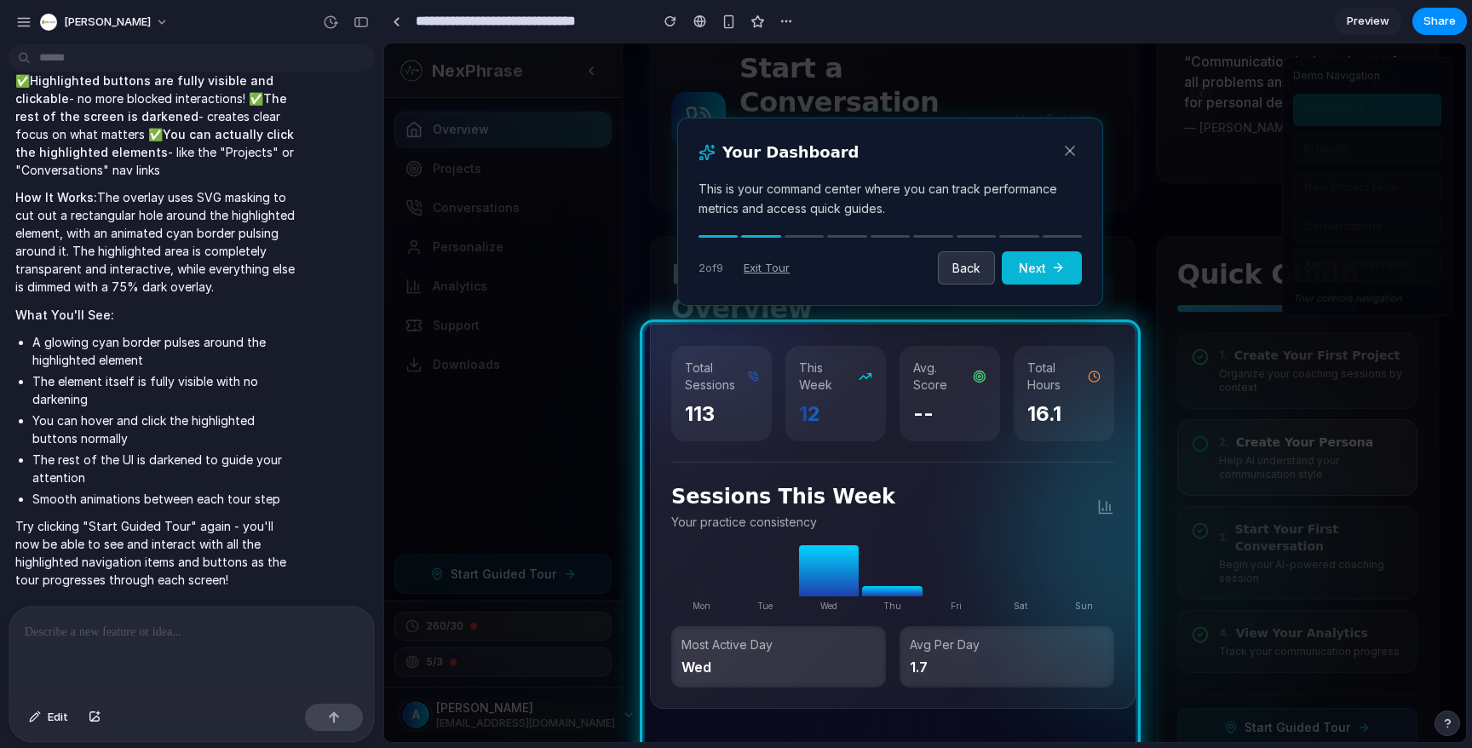
scroll to position [0, 0]
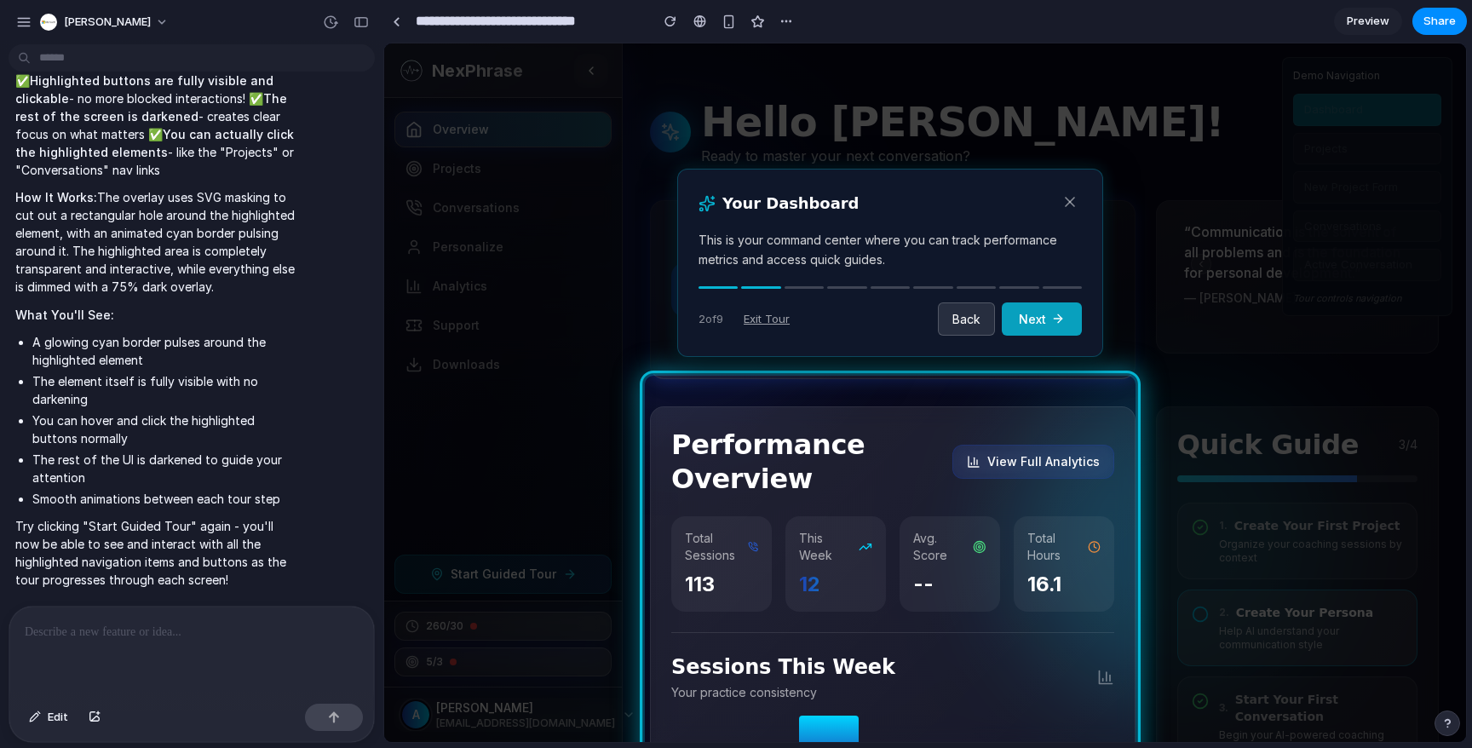
click at [1037, 303] on button "Next" at bounding box center [1042, 318] width 80 height 33
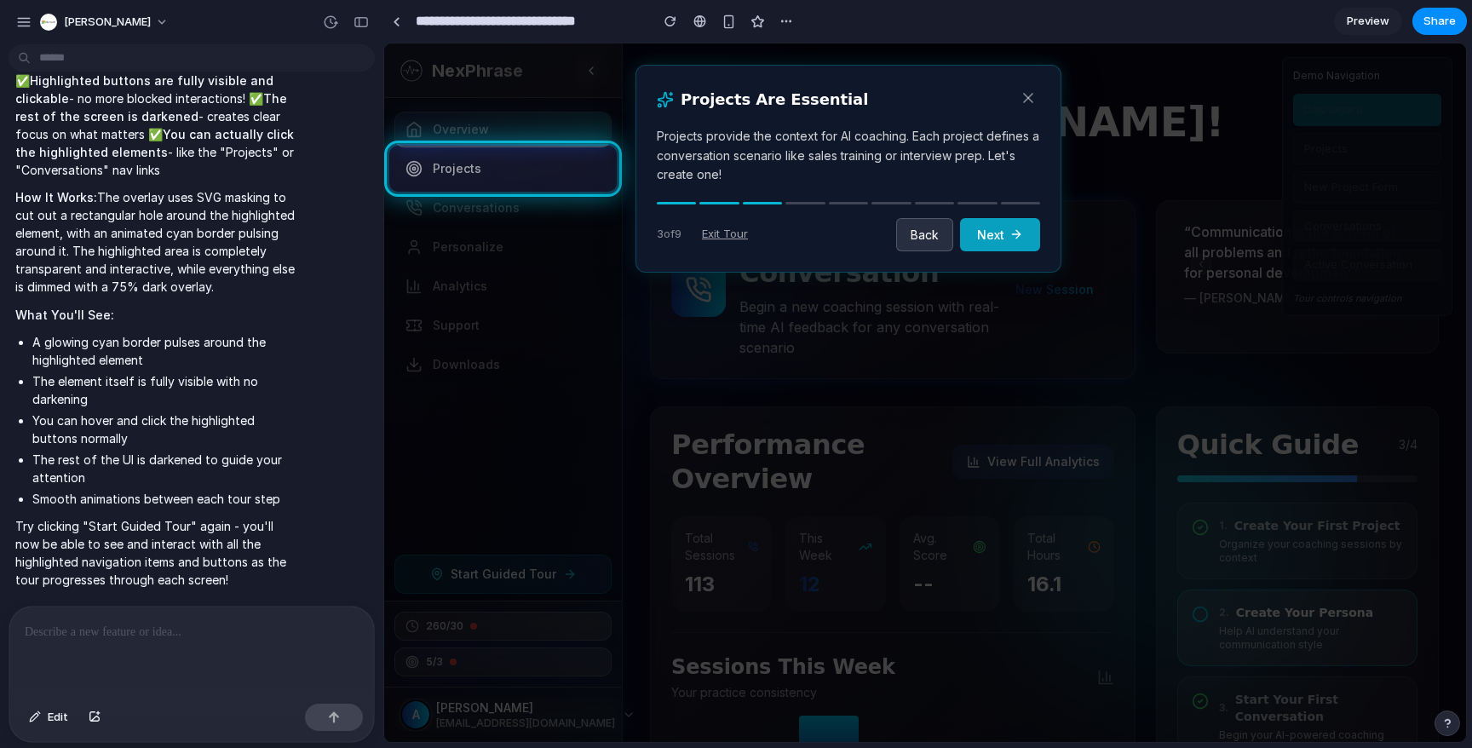
click at [990, 240] on button "Next" at bounding box center [1000, 234] width 80 height 33
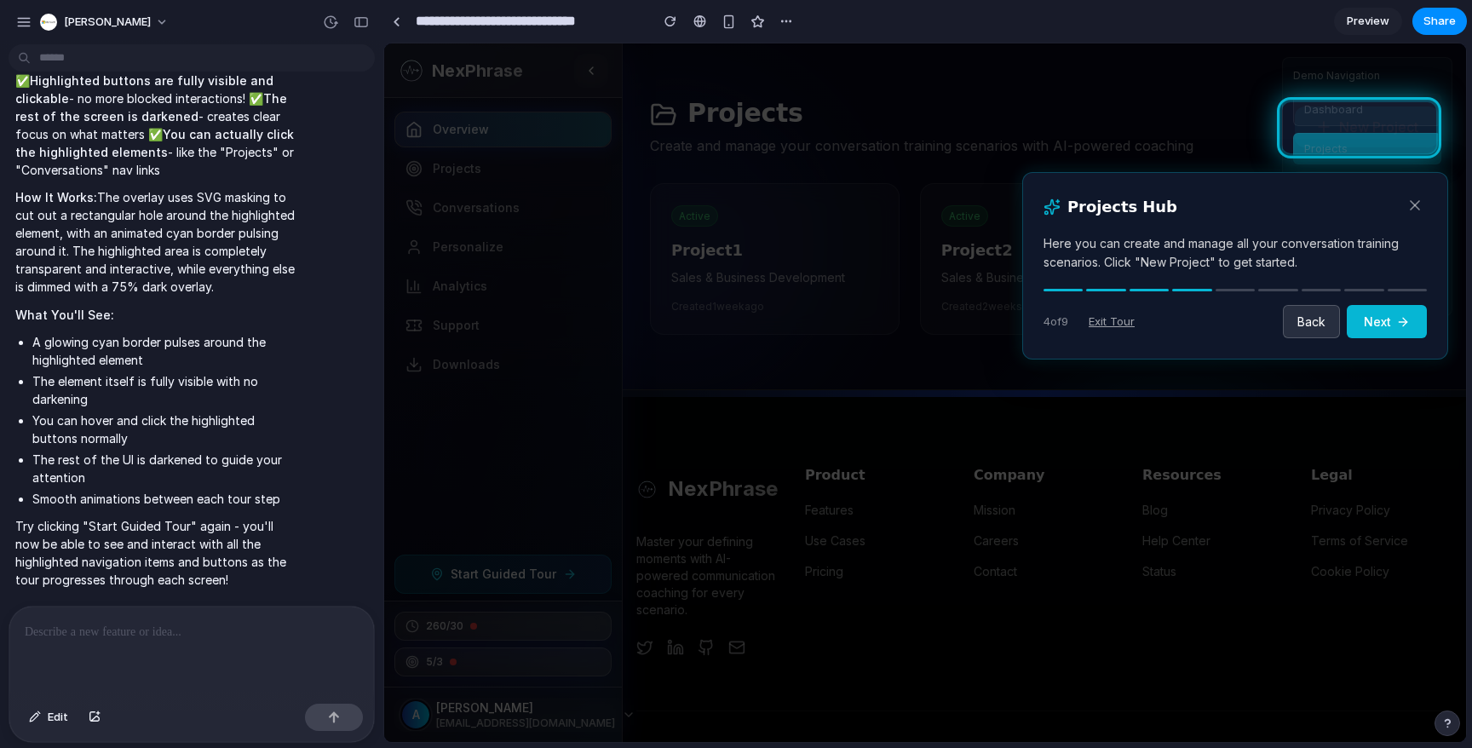
click at [1370, 141] on rect at bounding box center [925, 392] width 1082 height 699
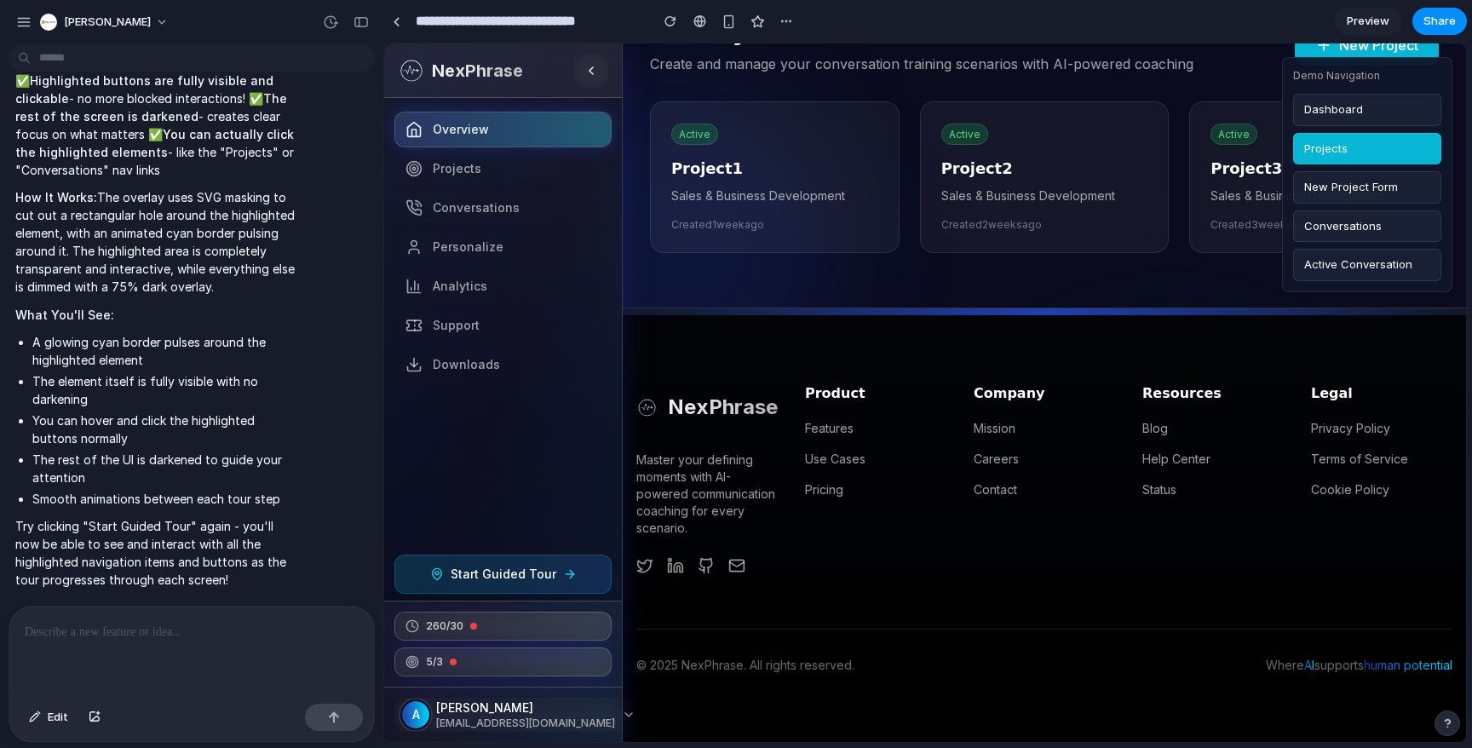
scroll to position [80, 0]
click at [503, 578] on span "Start Guided Tour" at bounding box center [504, 574] width 106 height 17
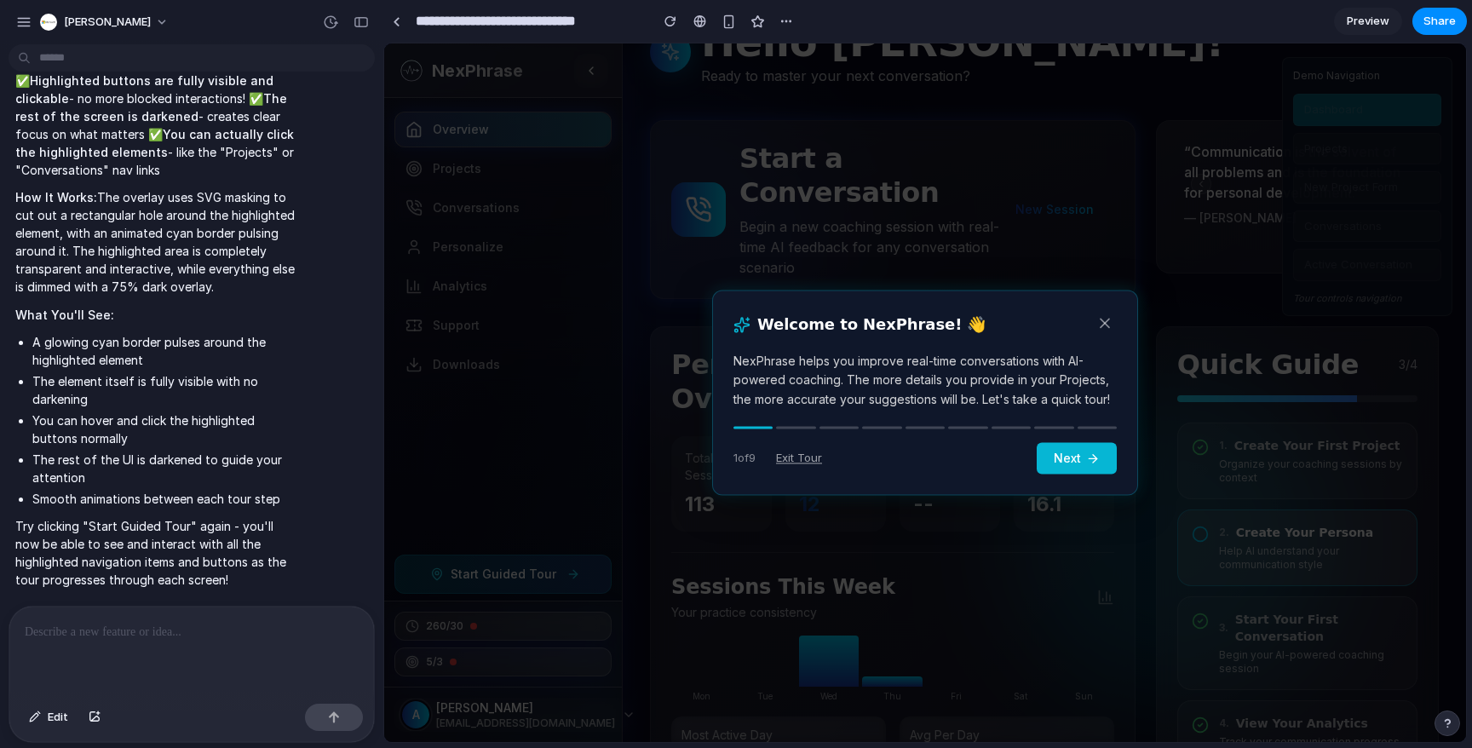
scroll to position [709, 0]
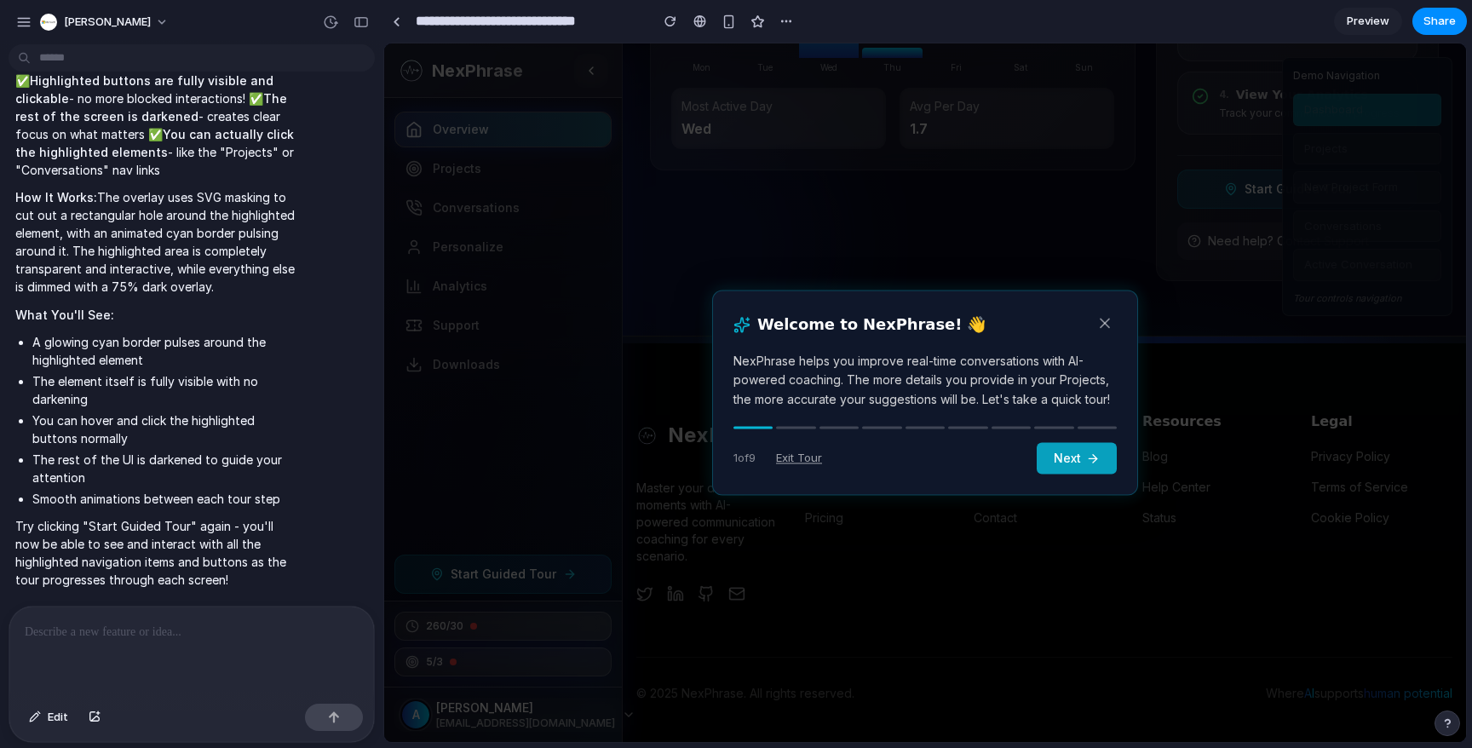
click at [1083, 466] on button "Next" at bounding box center [1077, 459] width 80 height 32
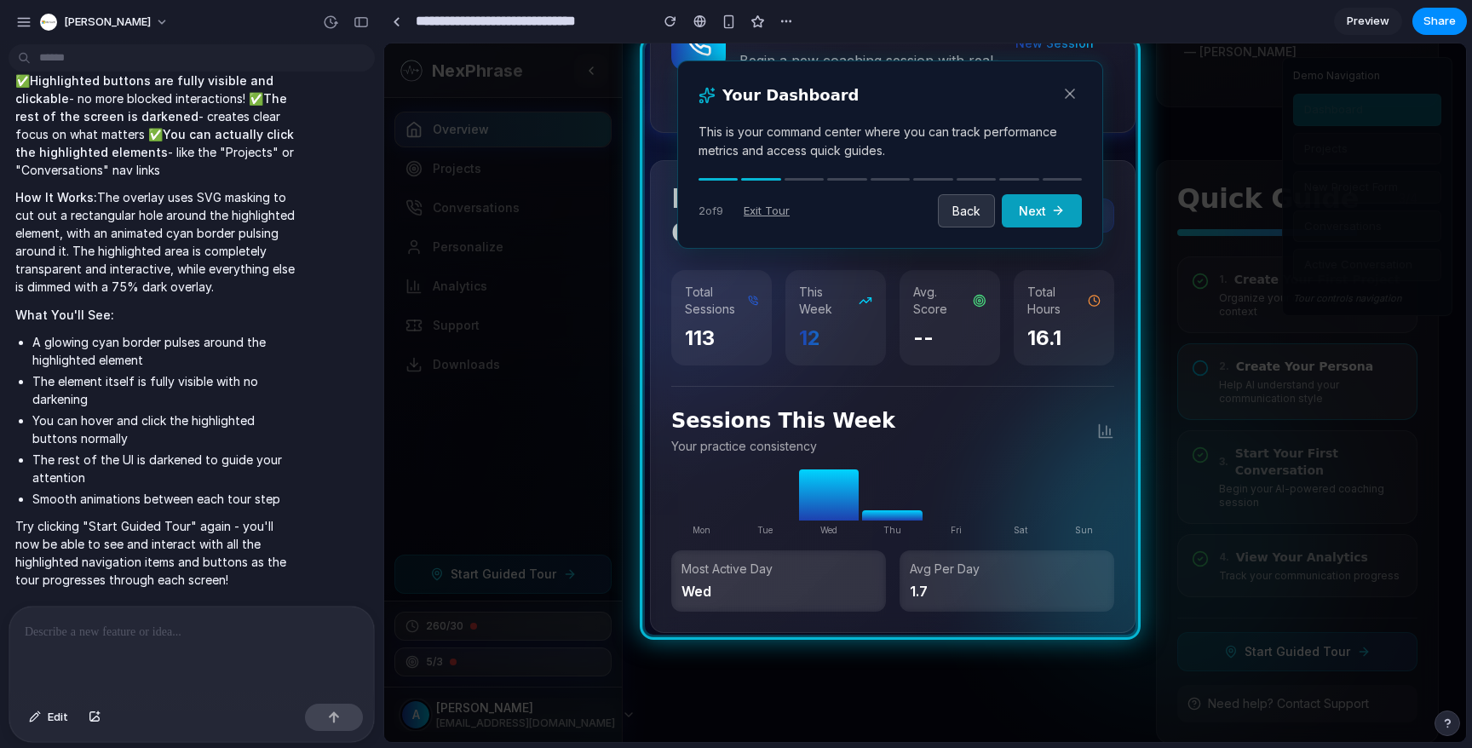
scroll to position [0, 0]
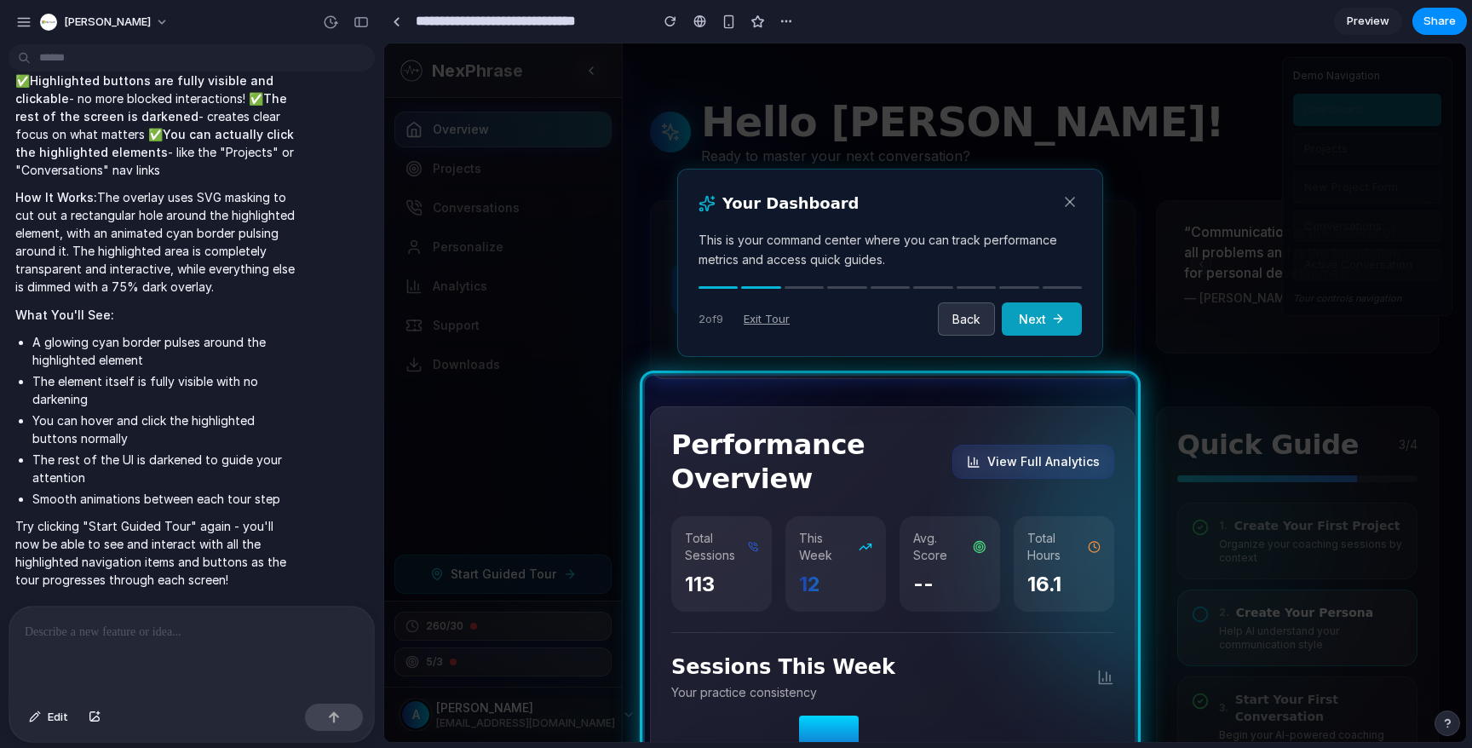
click at [1064, 325] on button "Next" at bounding box center [1042, 318] width 80 height 33
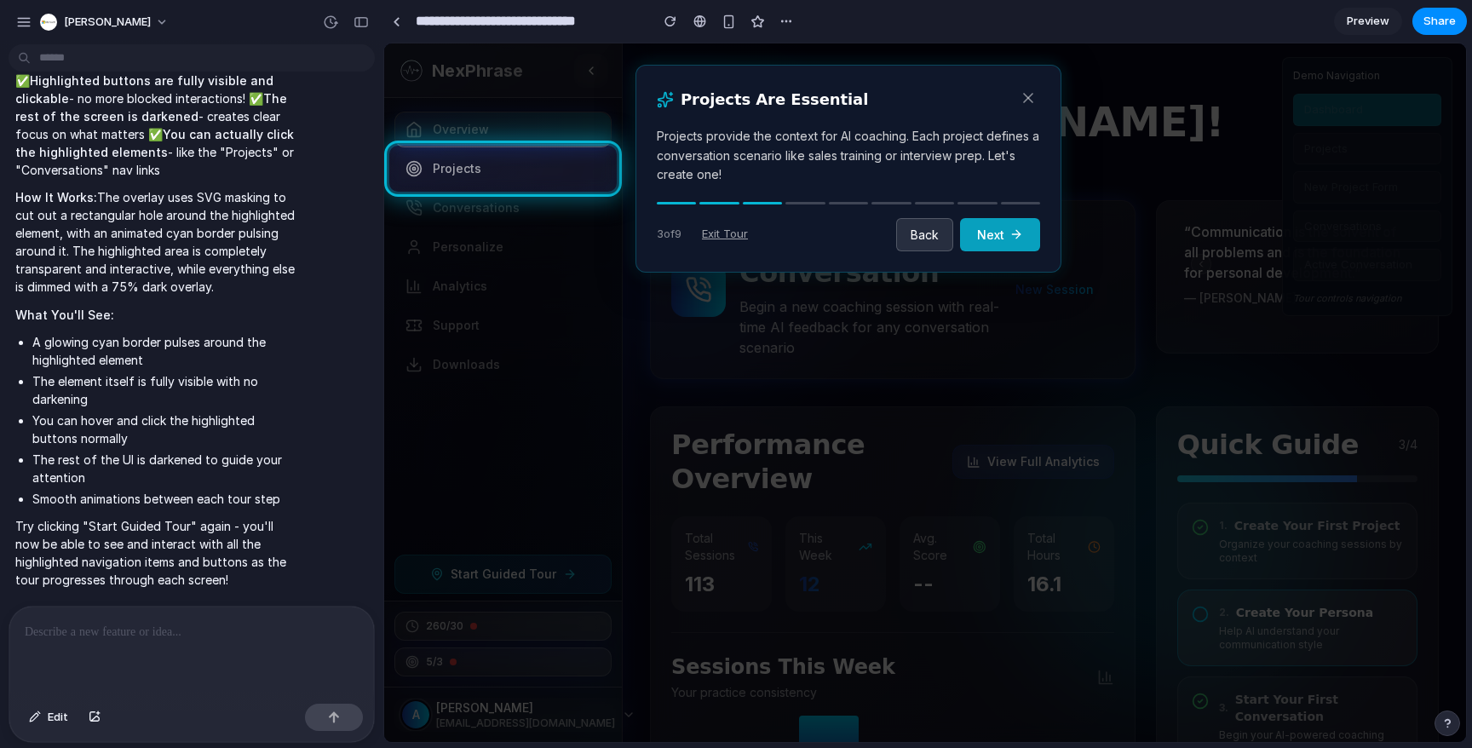
click at [981, 238] on button "Next" at bounding box center [1000, 234] width 80 height 33
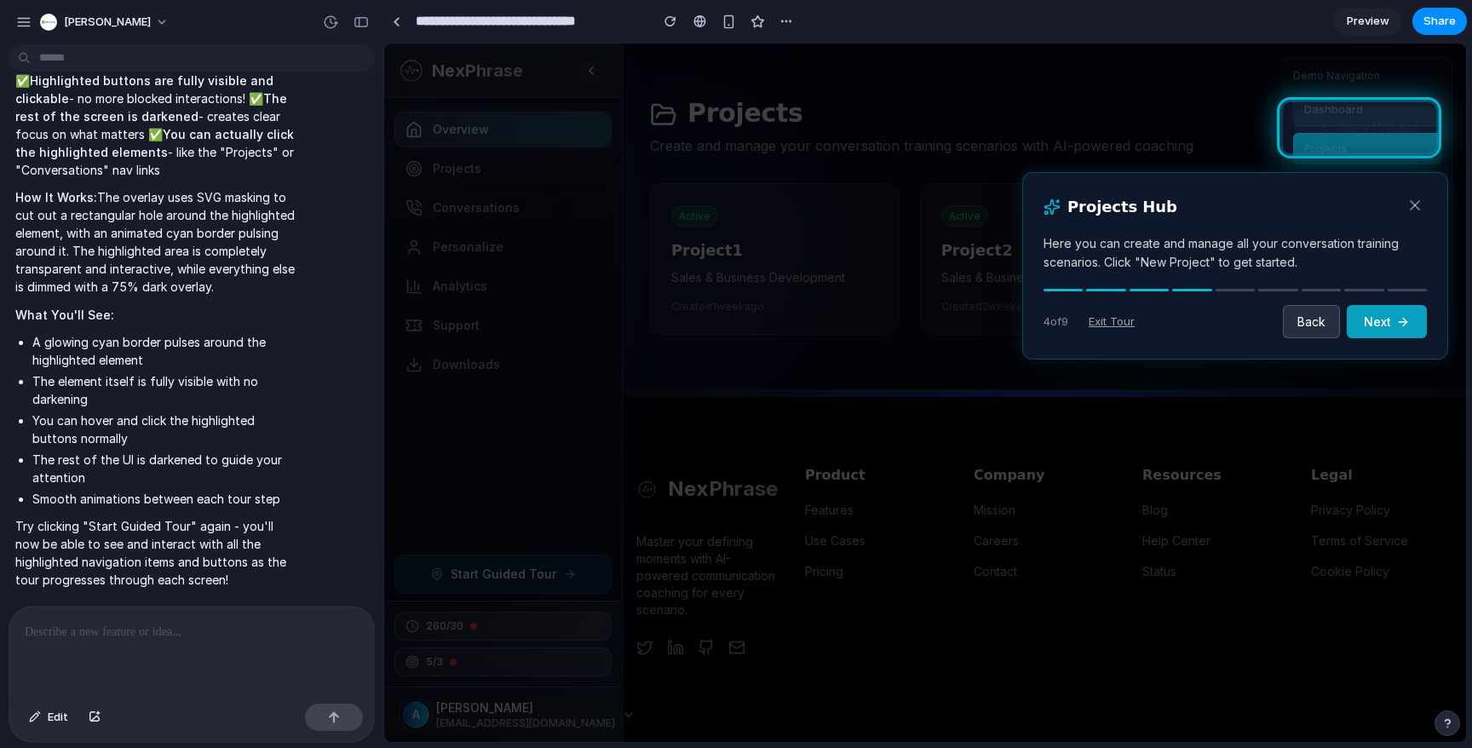
click at [1401, 323] on icon at bounding box center [1403, 322] width 14 height 14
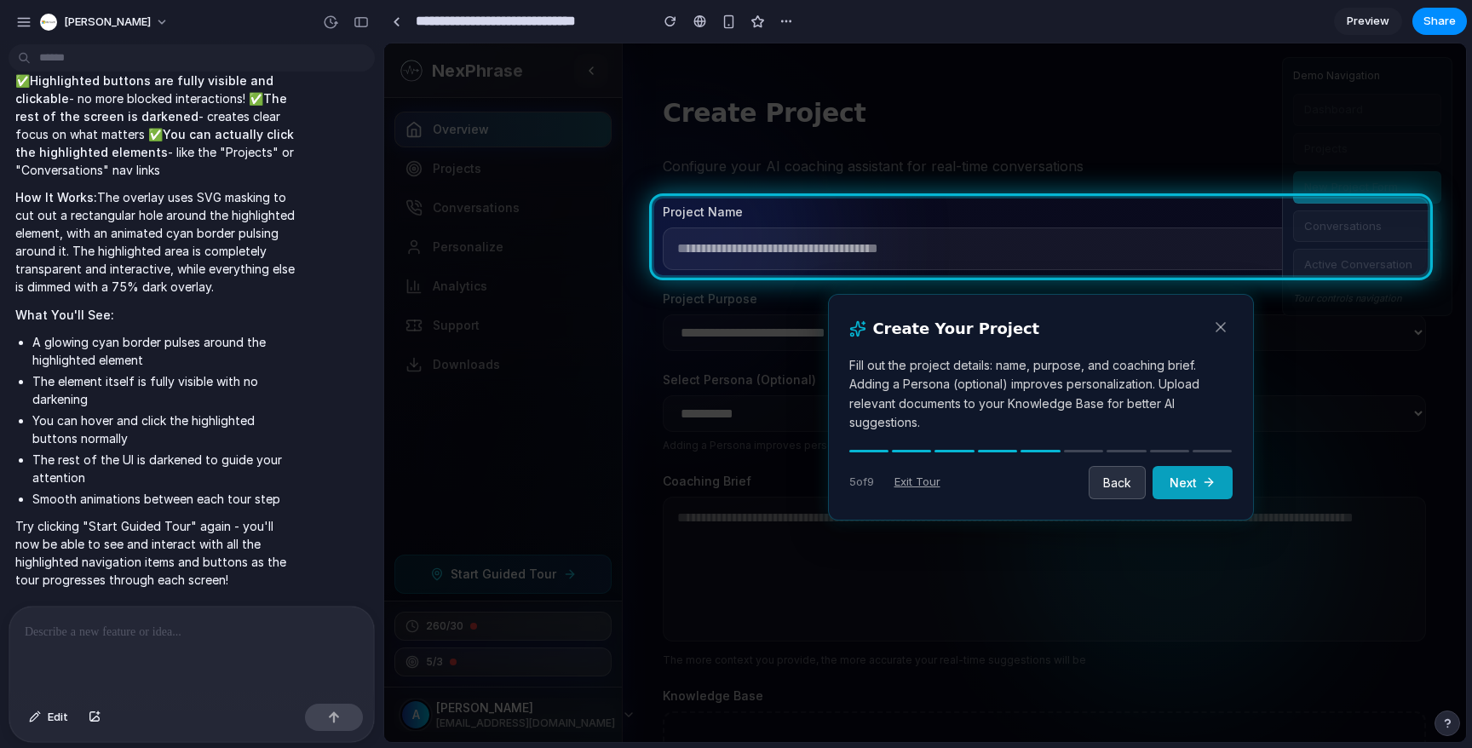
click at [1205, 473] on button "Next" at bounding box center [1193, 482] width 80 height 33
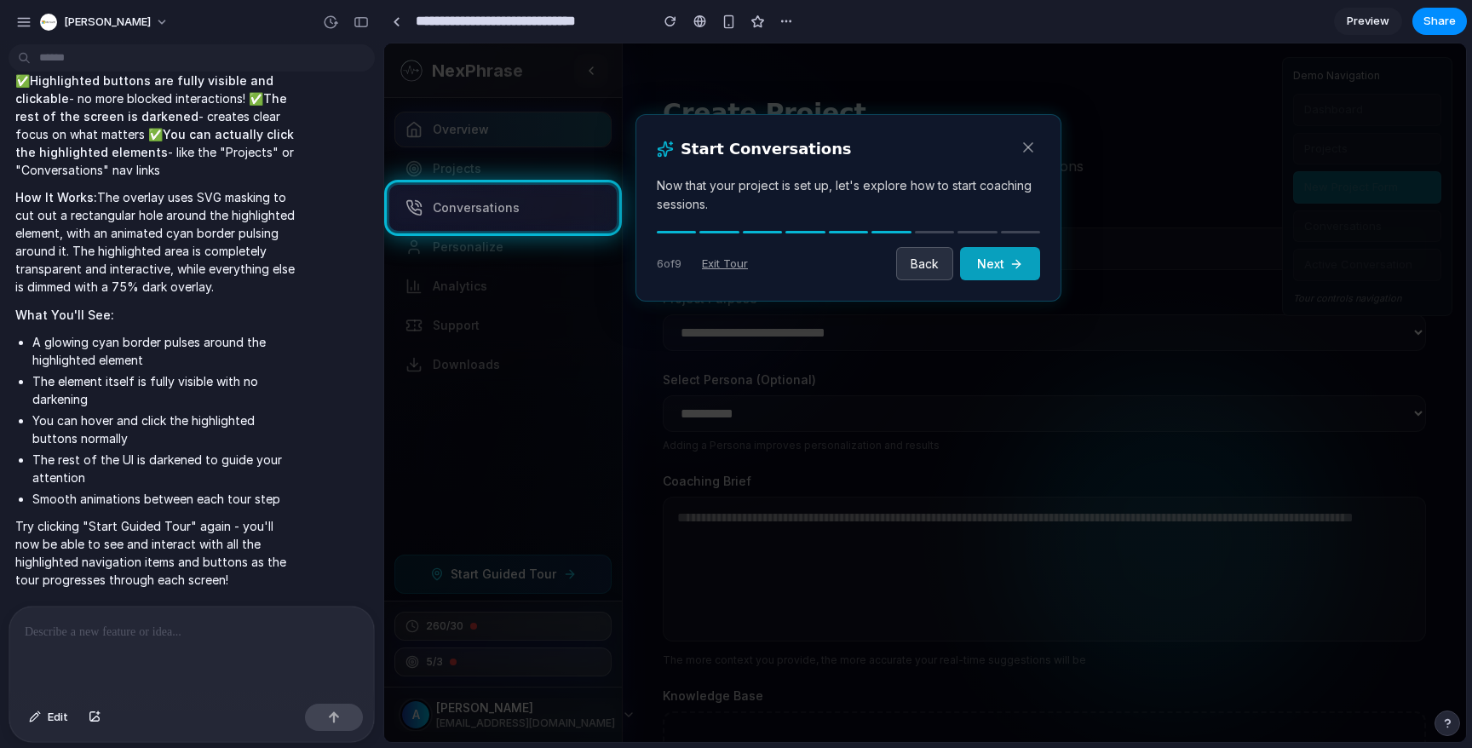
click at [1021, 262] on icon at bounding box center [1017, 264] width 14 height 14
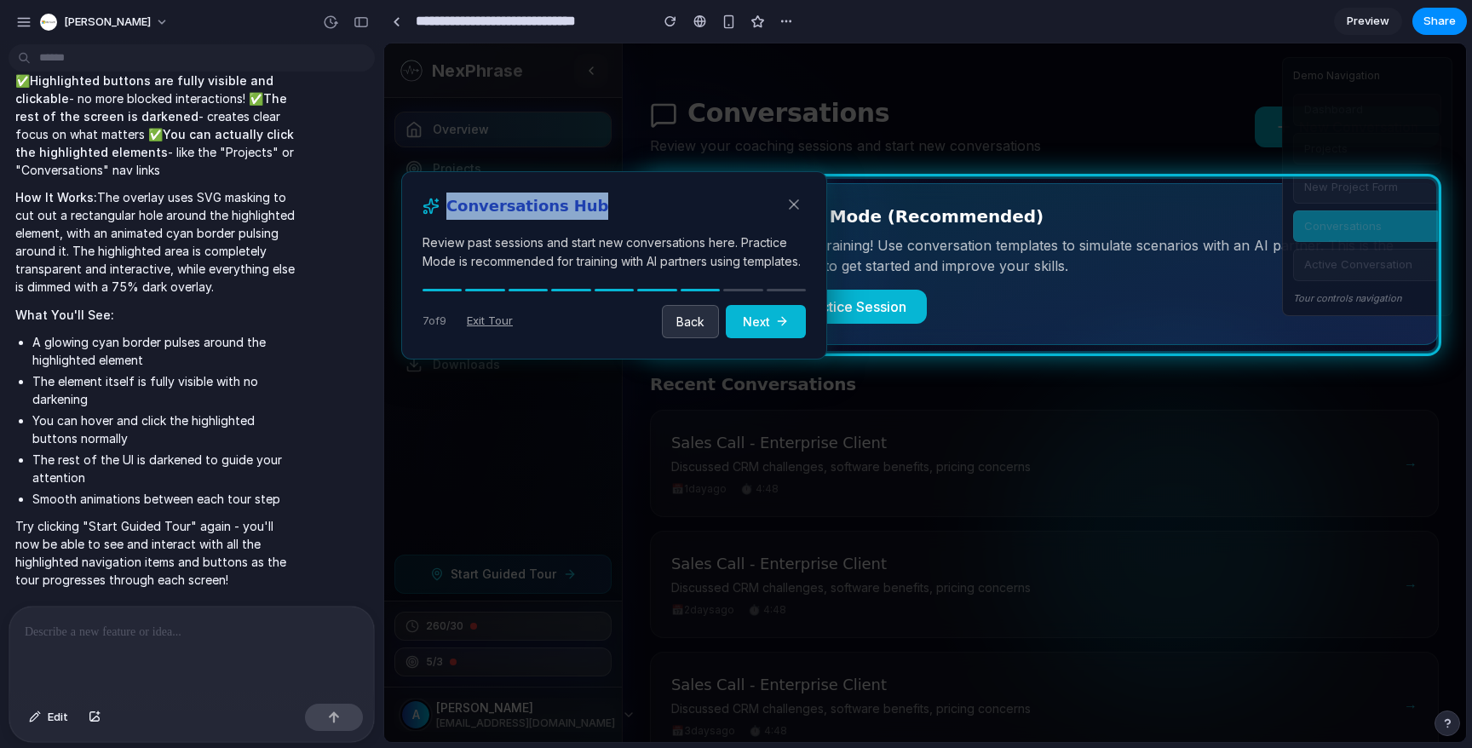
drag, startPoint x: 750, startPoint y: 202, endPoint x: 927, endPoint y: 434, distance: 291.7
click at [927, 434] on body "NexPhrase Overview Projects Conversations Personalize Analytics Support Downloa…" at bounding box center [925, 645] width 1082 height 1205
click at [1038, 265] on rect at bounding box center [925, 392] width 1082 height 699
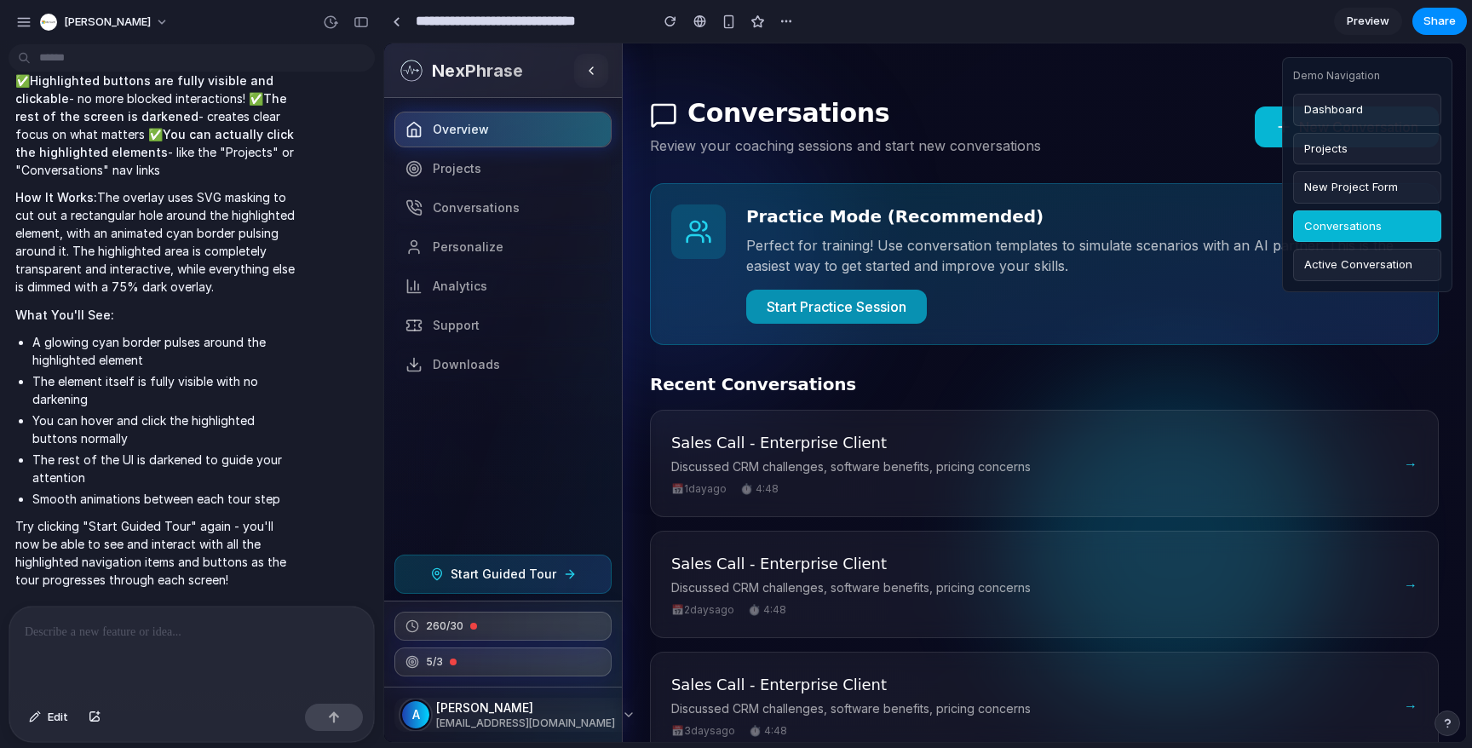
click at [802, 307] on button "Start Practice Session" at bounding box center [836, 307] width 181 height 34
click at [1255, 140] on button "New Conversation" at bounding box center [1347, 126] width 184 height 41
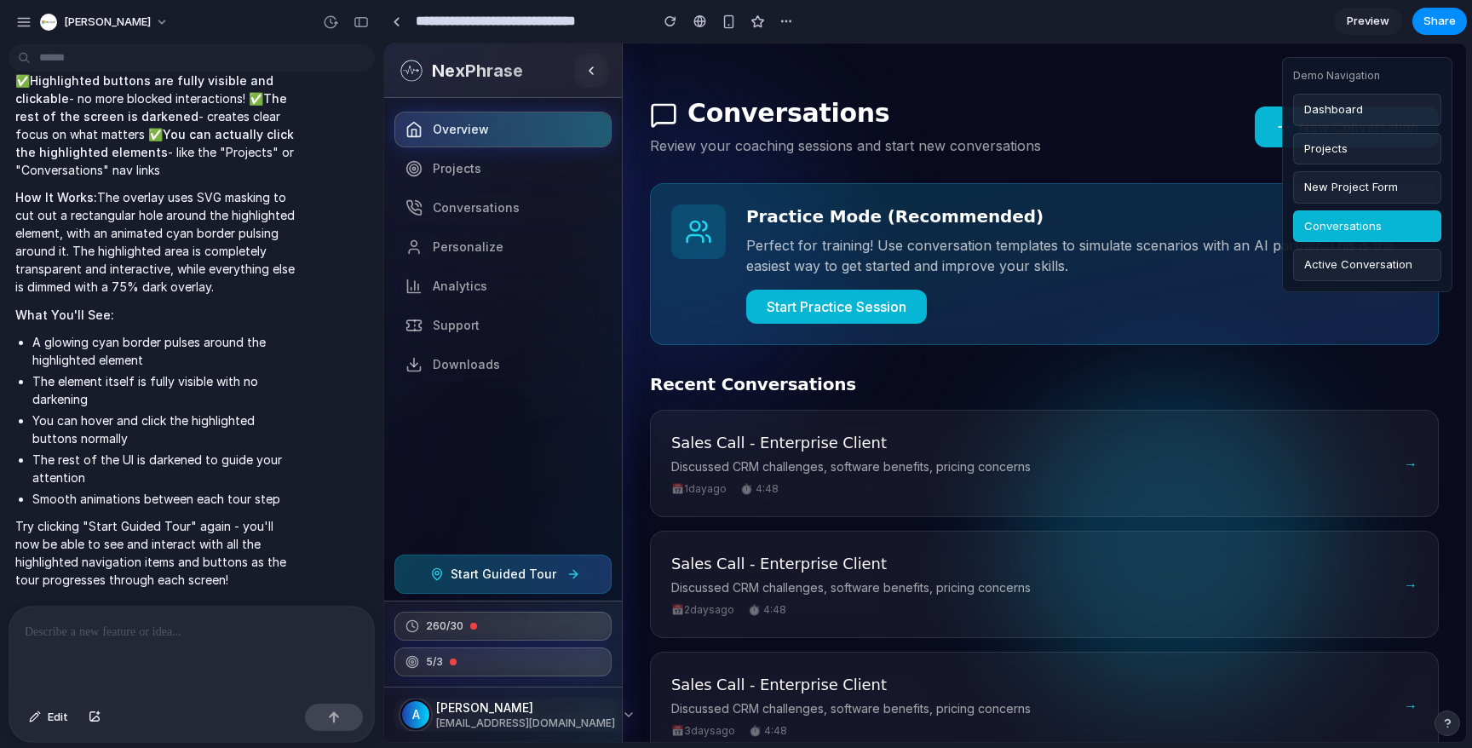
click at [475, 572] on span "Start Guided Tour" at bounding box center [504, 574] width 106 height 17
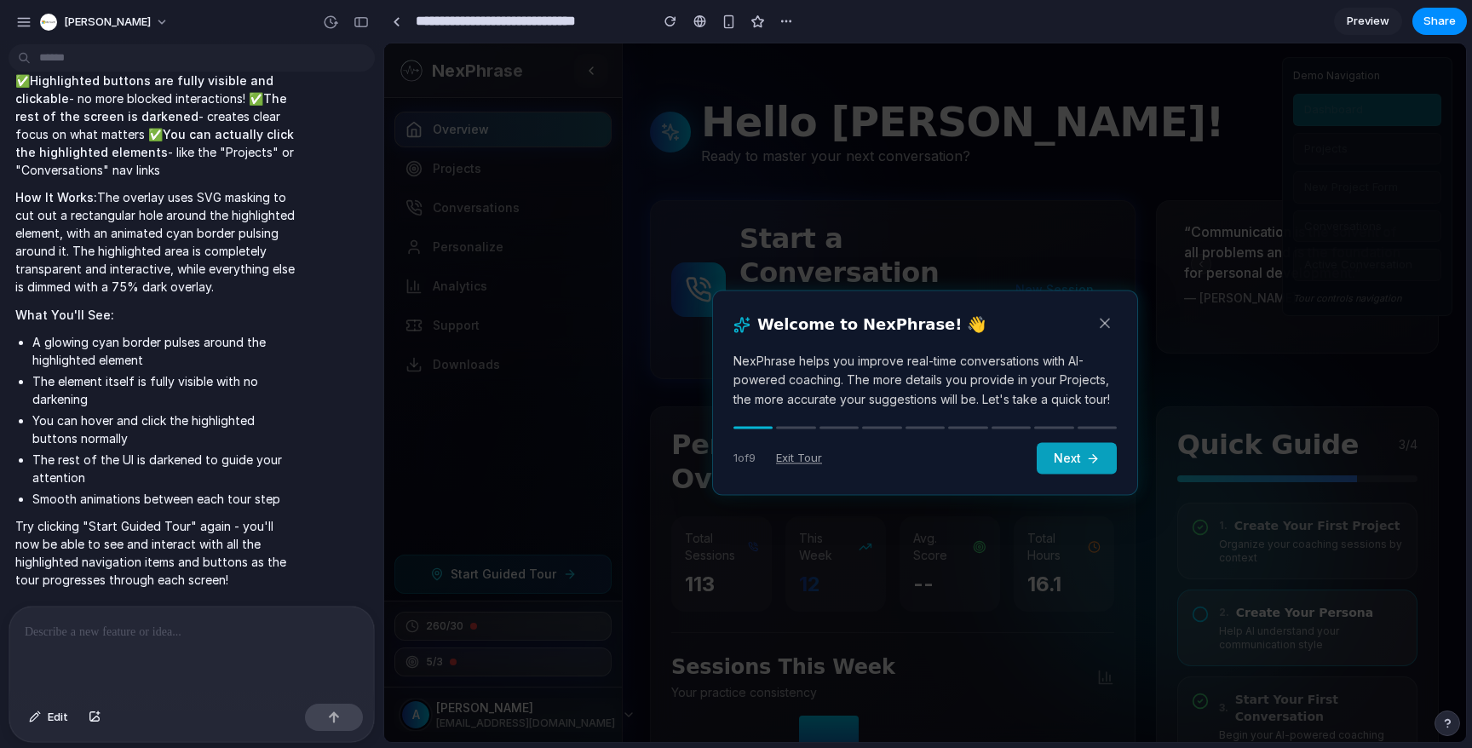
click at [1055, 450] on button "Next" at bounding box center [1077, 459] width 80 height 32
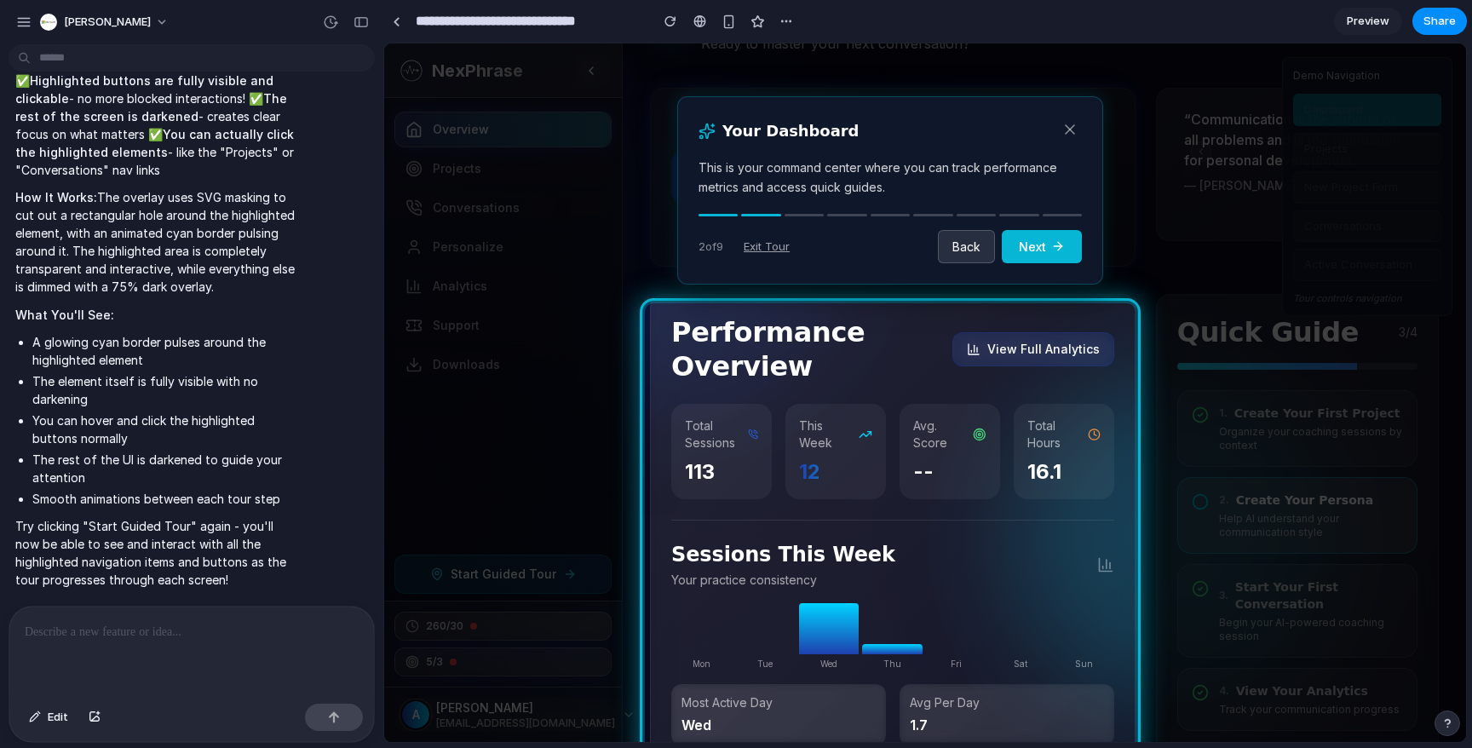
scroll to position [118, 0]
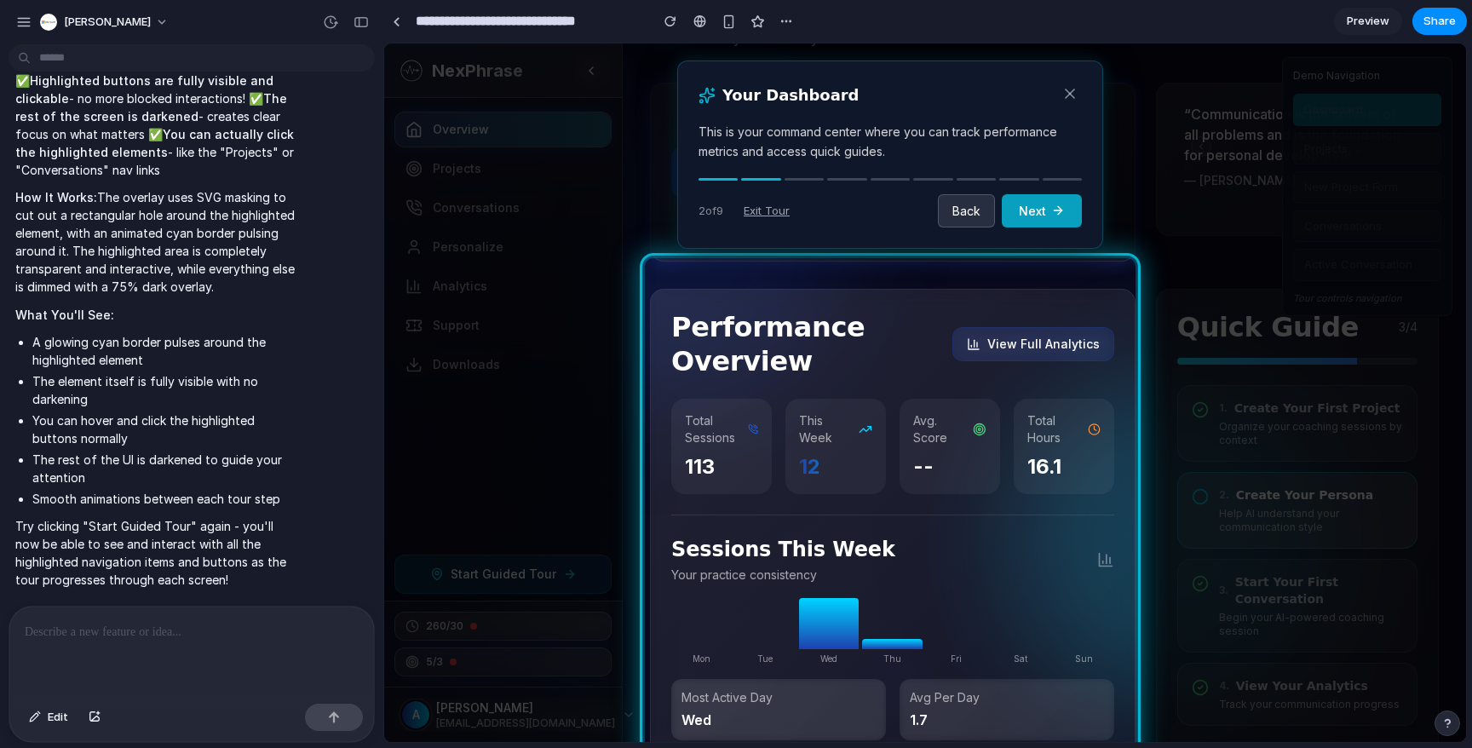
click at [1038, 204] on button "Next" at bounding box center [1042, 210] width 80 height 33
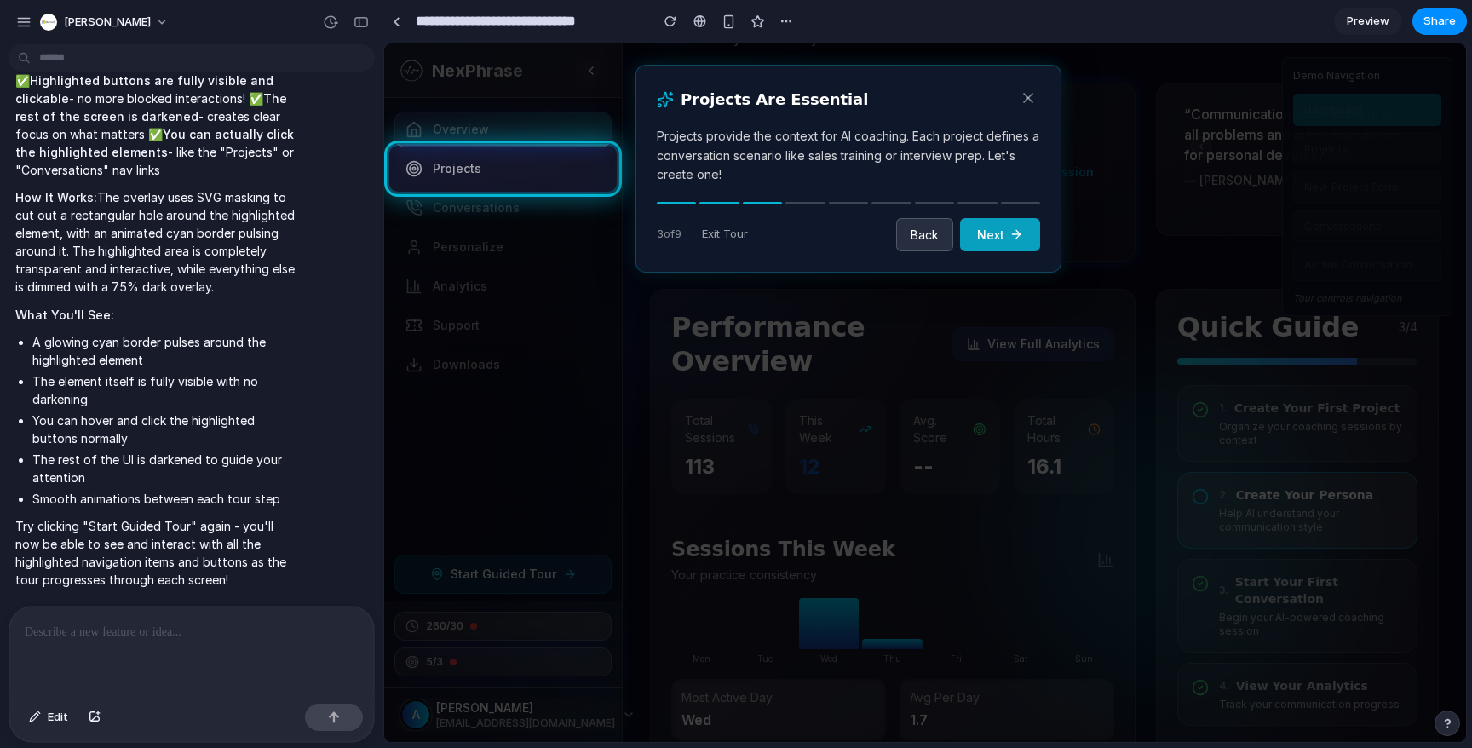
click at [1027, 230] on button "Next" at bounding box center [1000, 234] width 80 height 33
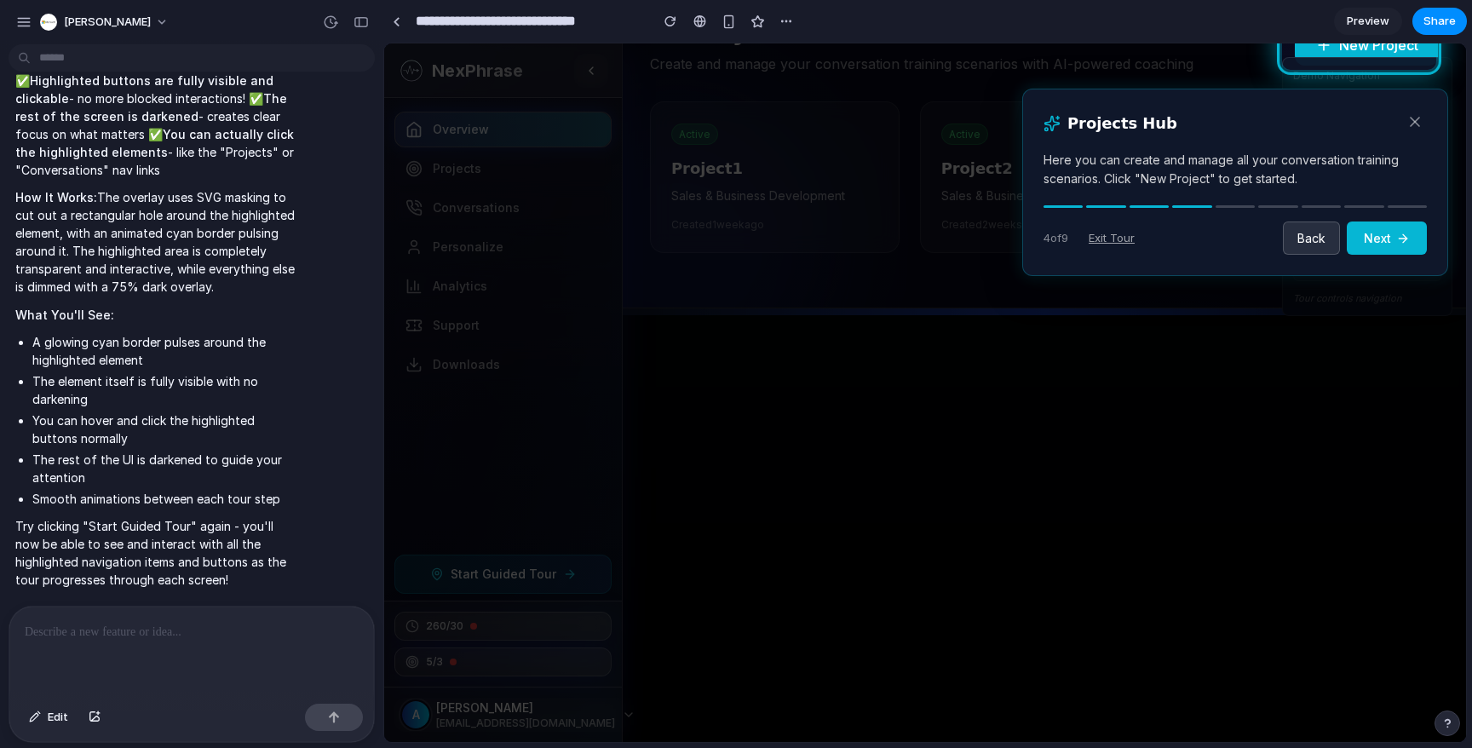
scroll to position [83, 0]
click at [1372, 236] on button "Next" at bounding box center [1387, 238] width 80 height 33
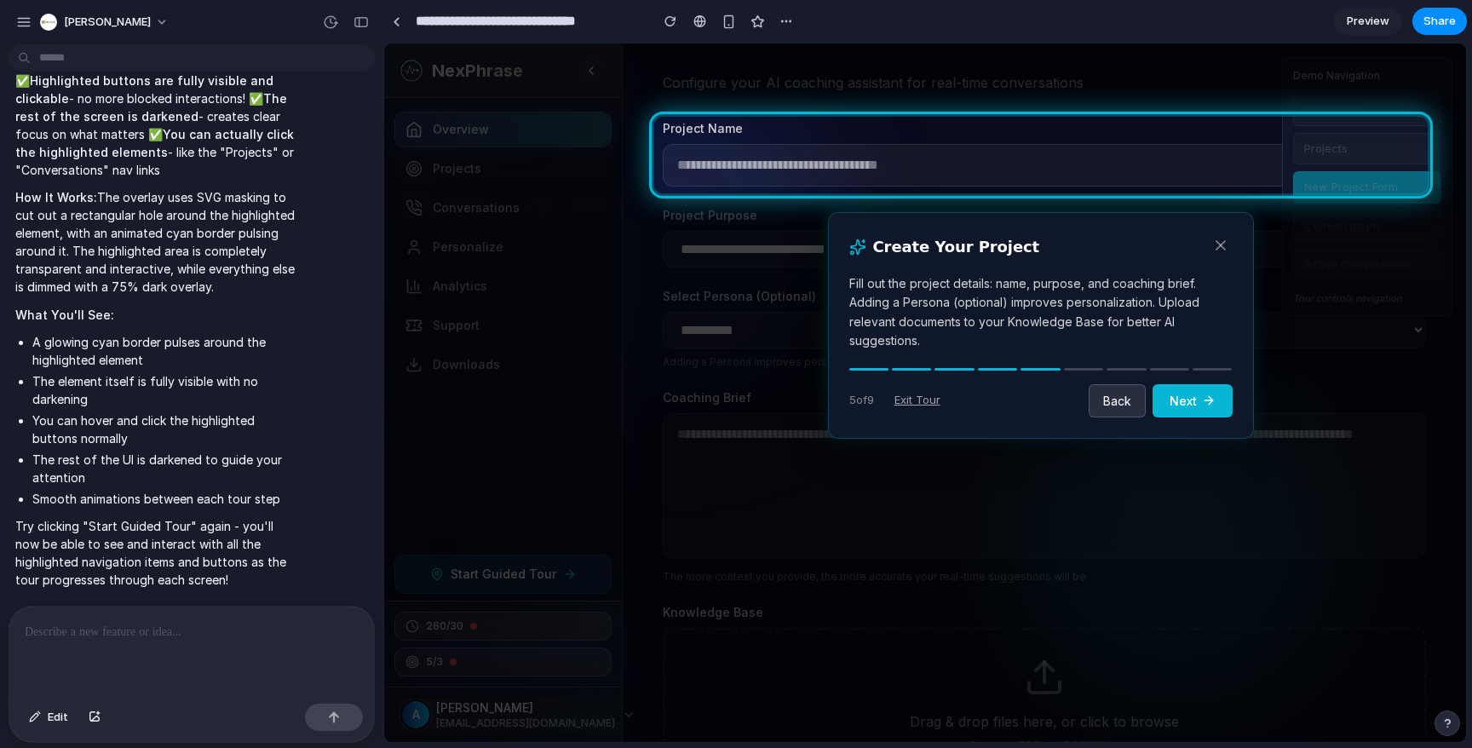
scroll to position [82, 0]
click at [1118, 414] on button "Back" at bounding box center [1117, 400] width 57 height 33
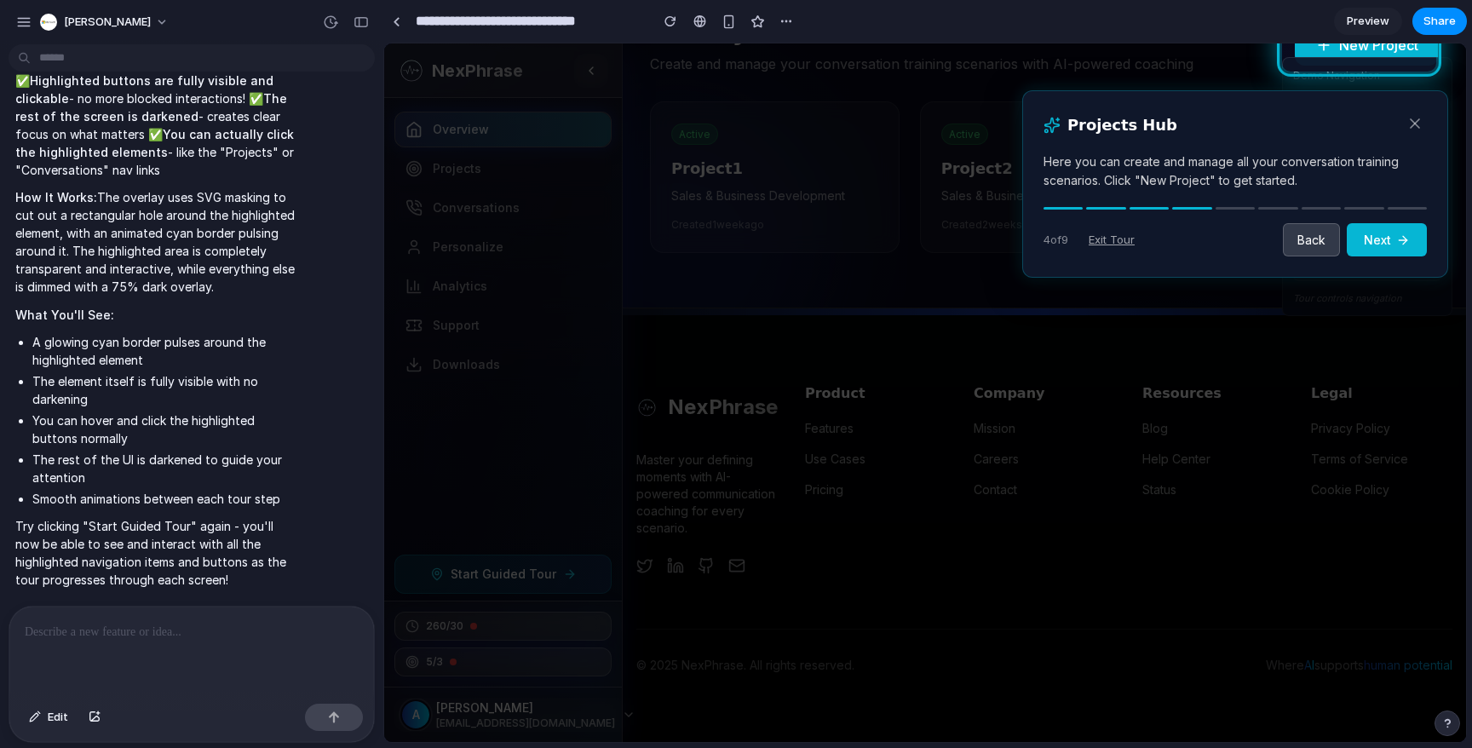
click at [1308, 246] on button "Back" at bounding box center [1311, 239] width 57 height 33
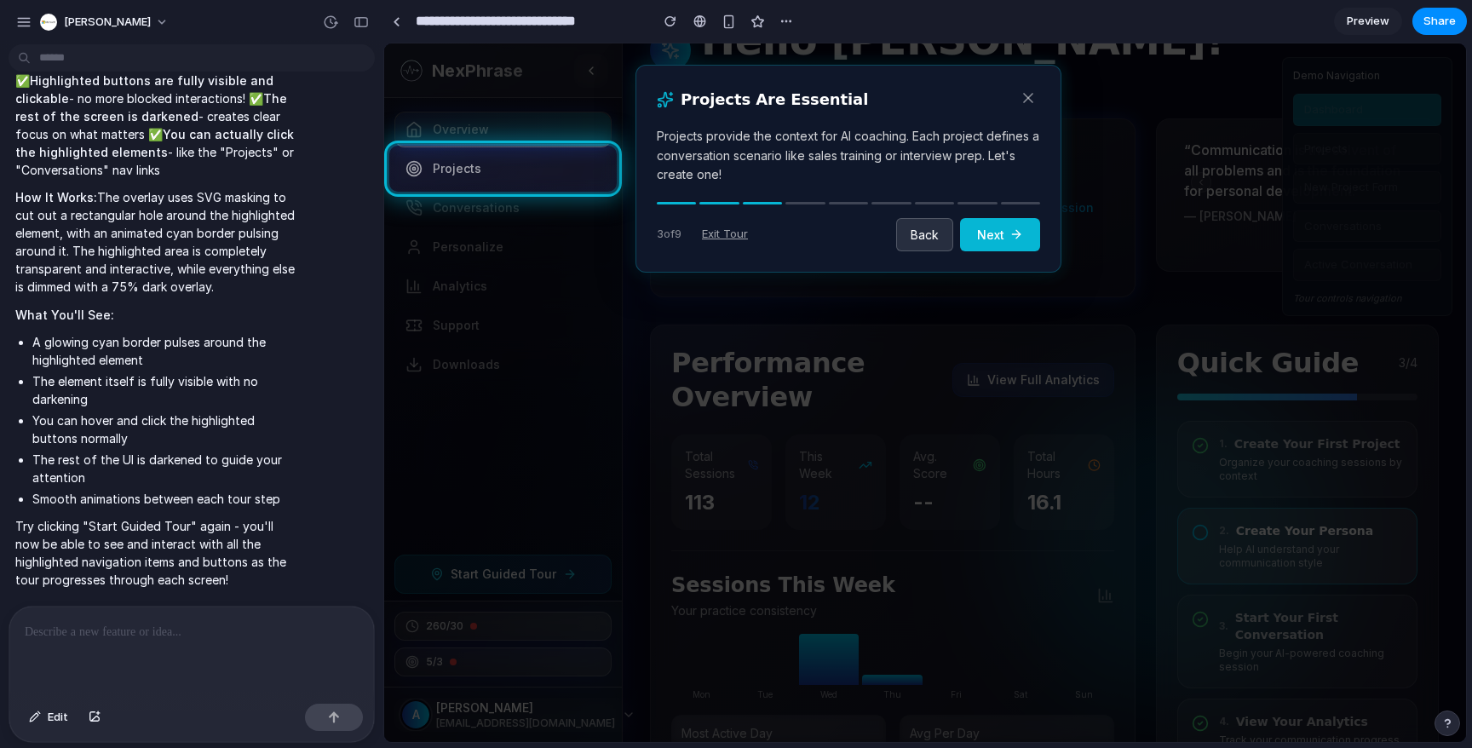
scroll to position [0, 0]
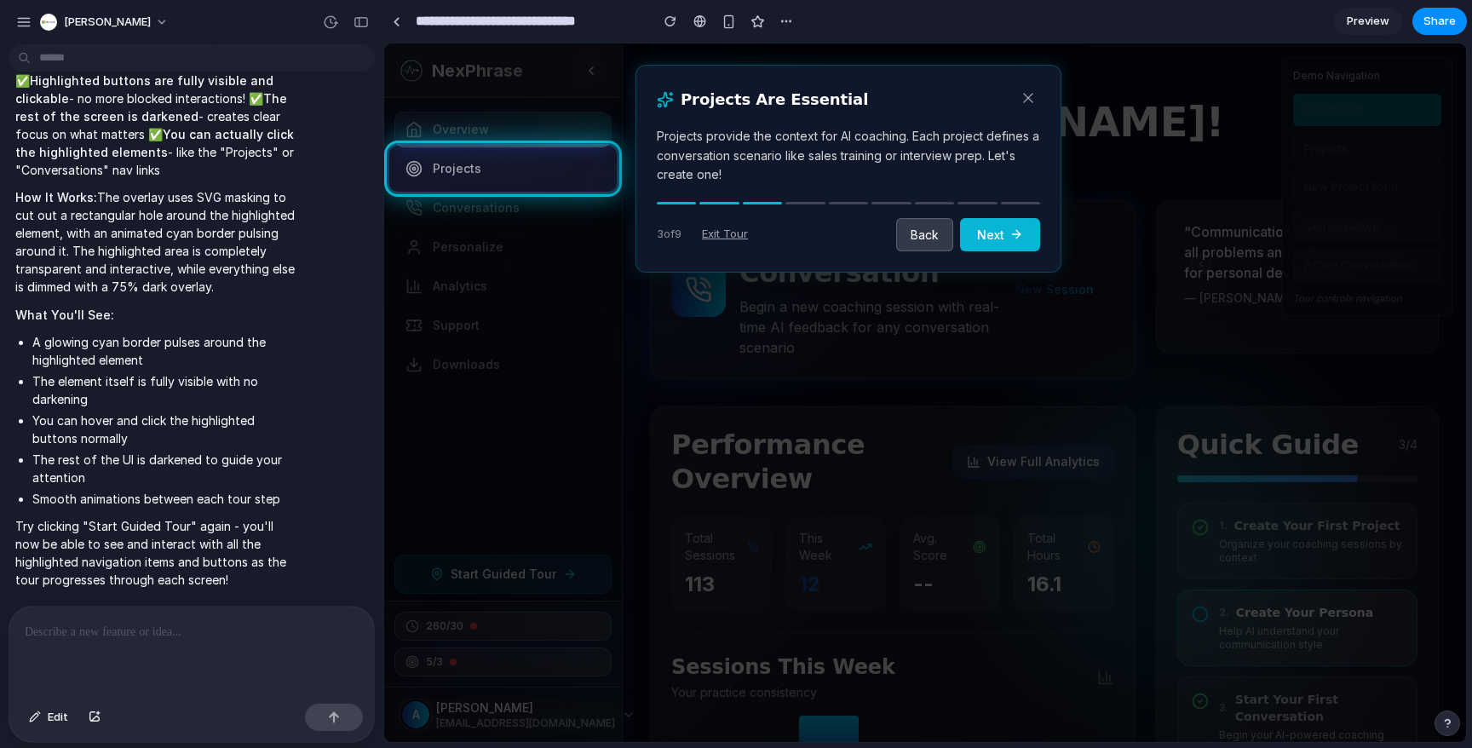
click at [932, 235] on button "Back" at bounding box center [924, 234] width 57 height 33
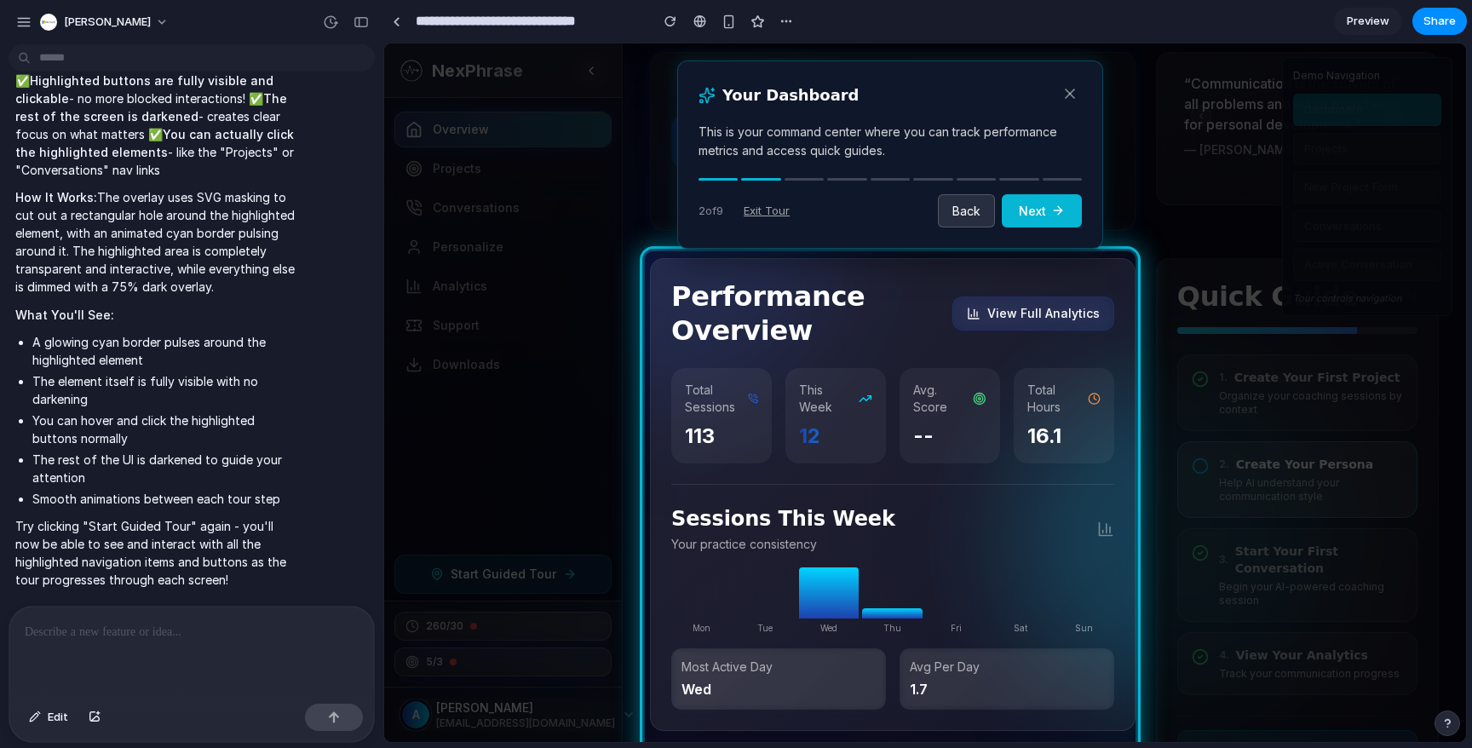
scroll to position [158, 0]
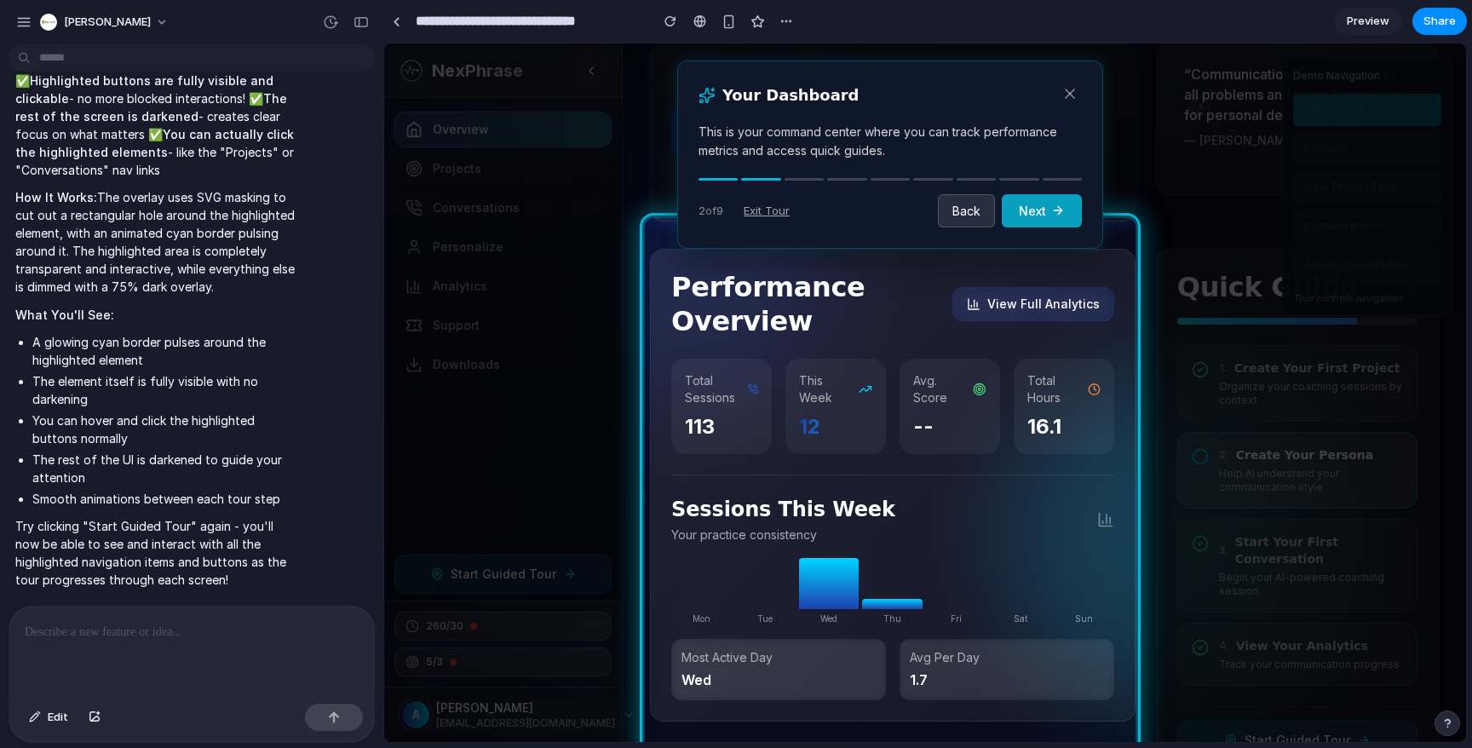
click at [1052, 215] on icon at bounding box center [1058, 211] width 14 height 14
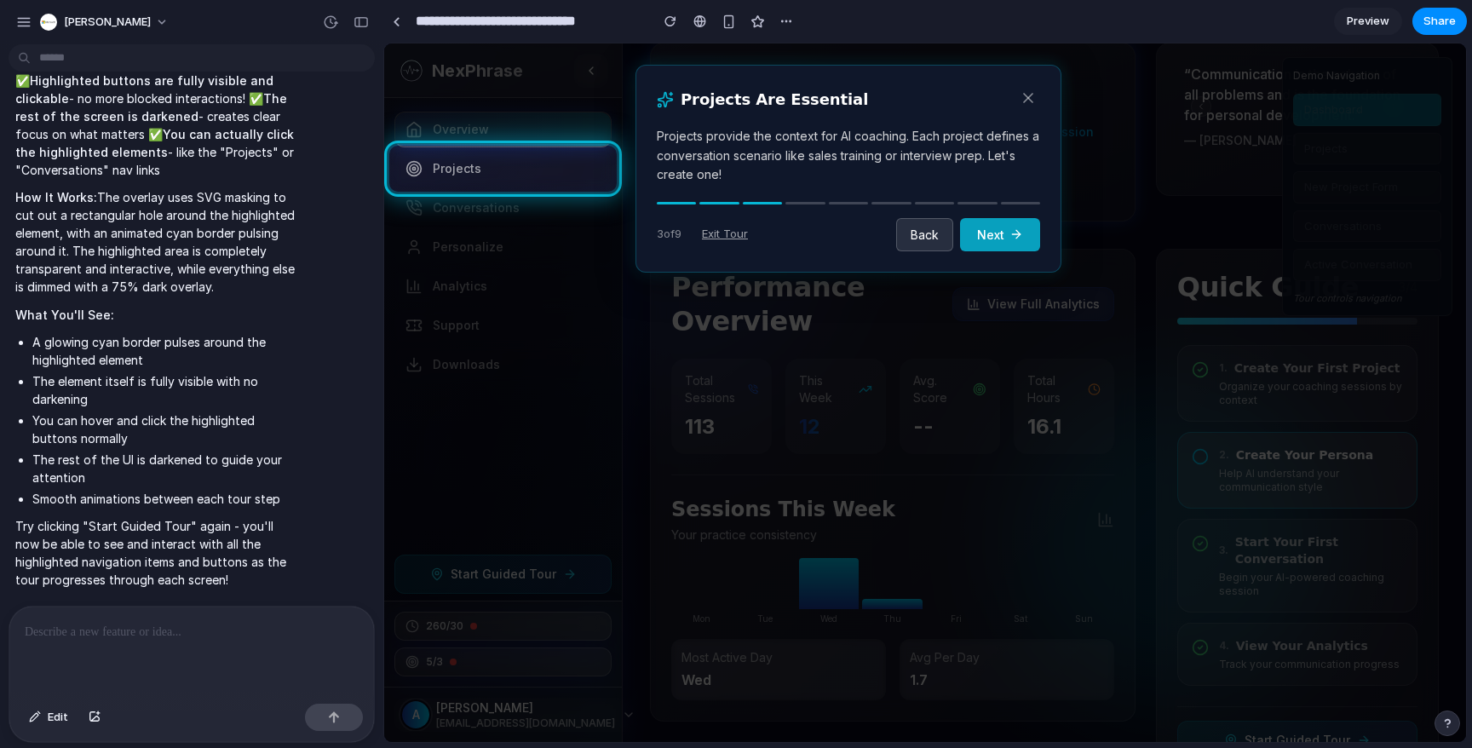
click at [1011, 230] on icon at bounding box center [1017, 234] width 14 height 14
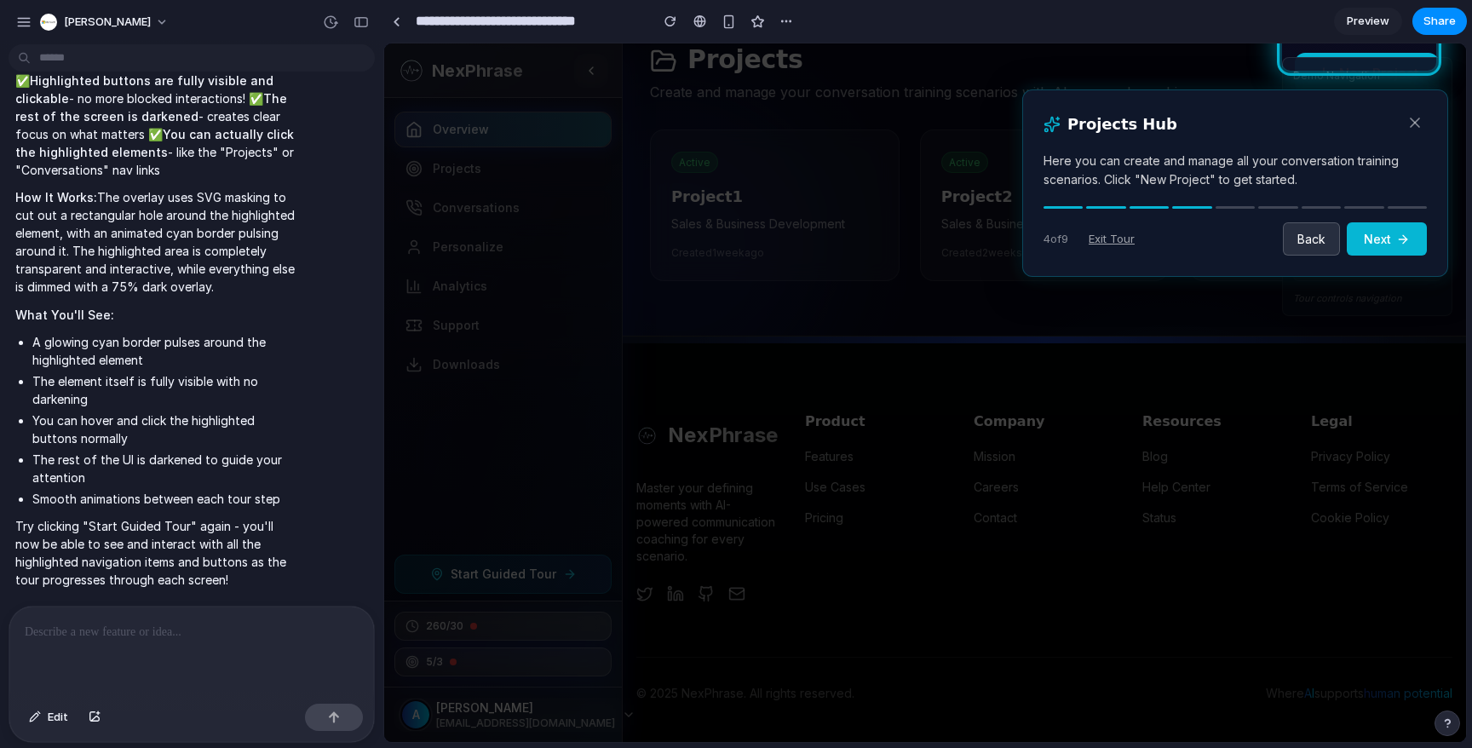
scroll to position [83, 0]
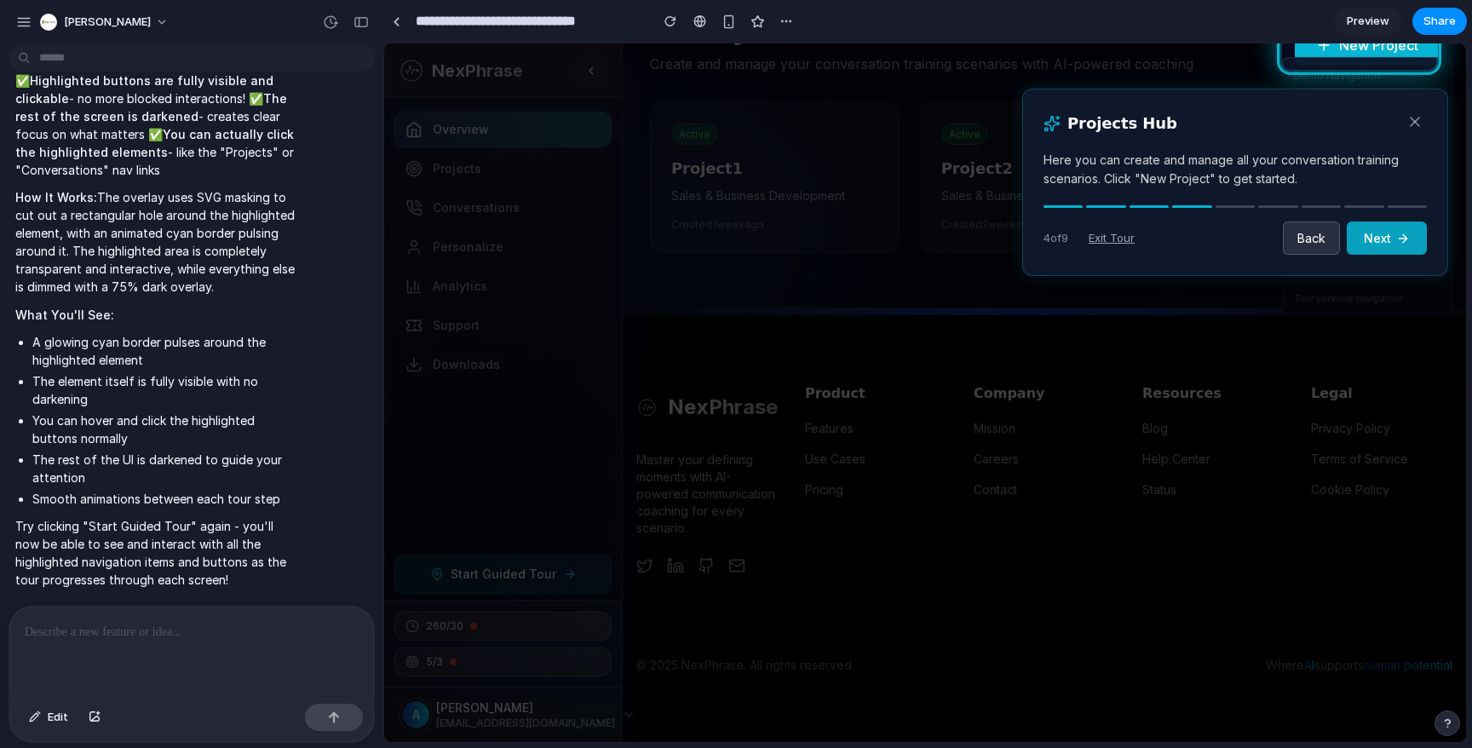
click at [1396, 235] on icon at bounding box center [1403, 239] width 14 height 14
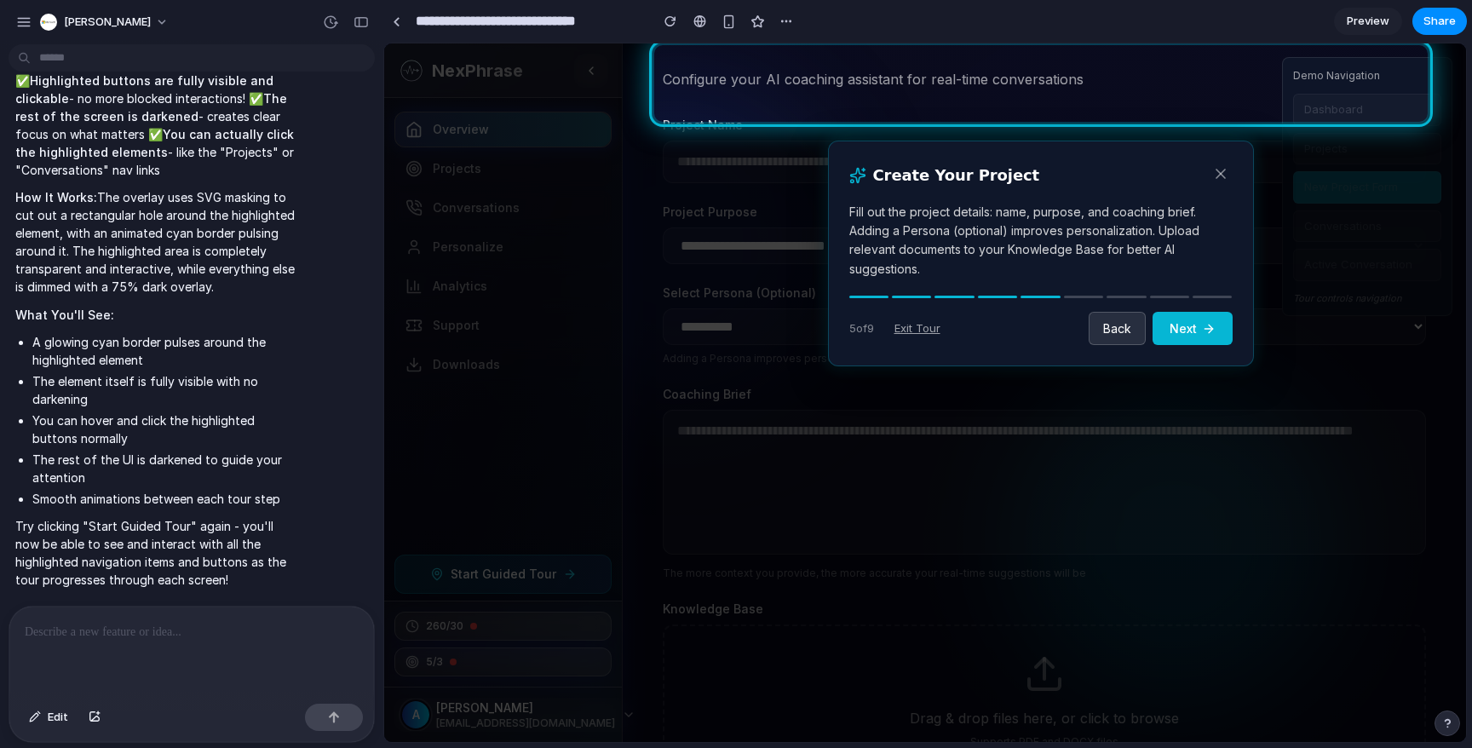
scroll to position [0, 0]
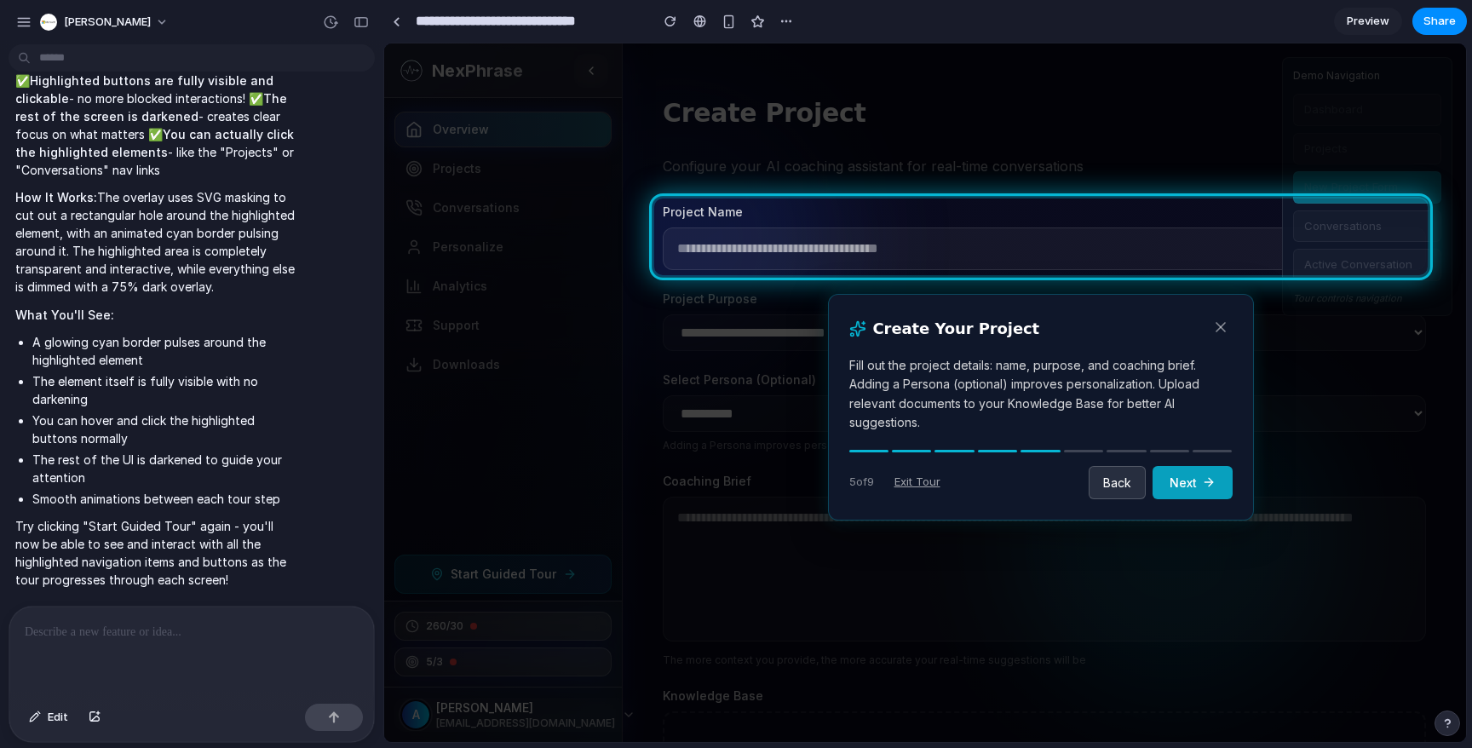
click at [1205, 474] on button "Next" at bounding box center [1193, 482] width 80 height 33
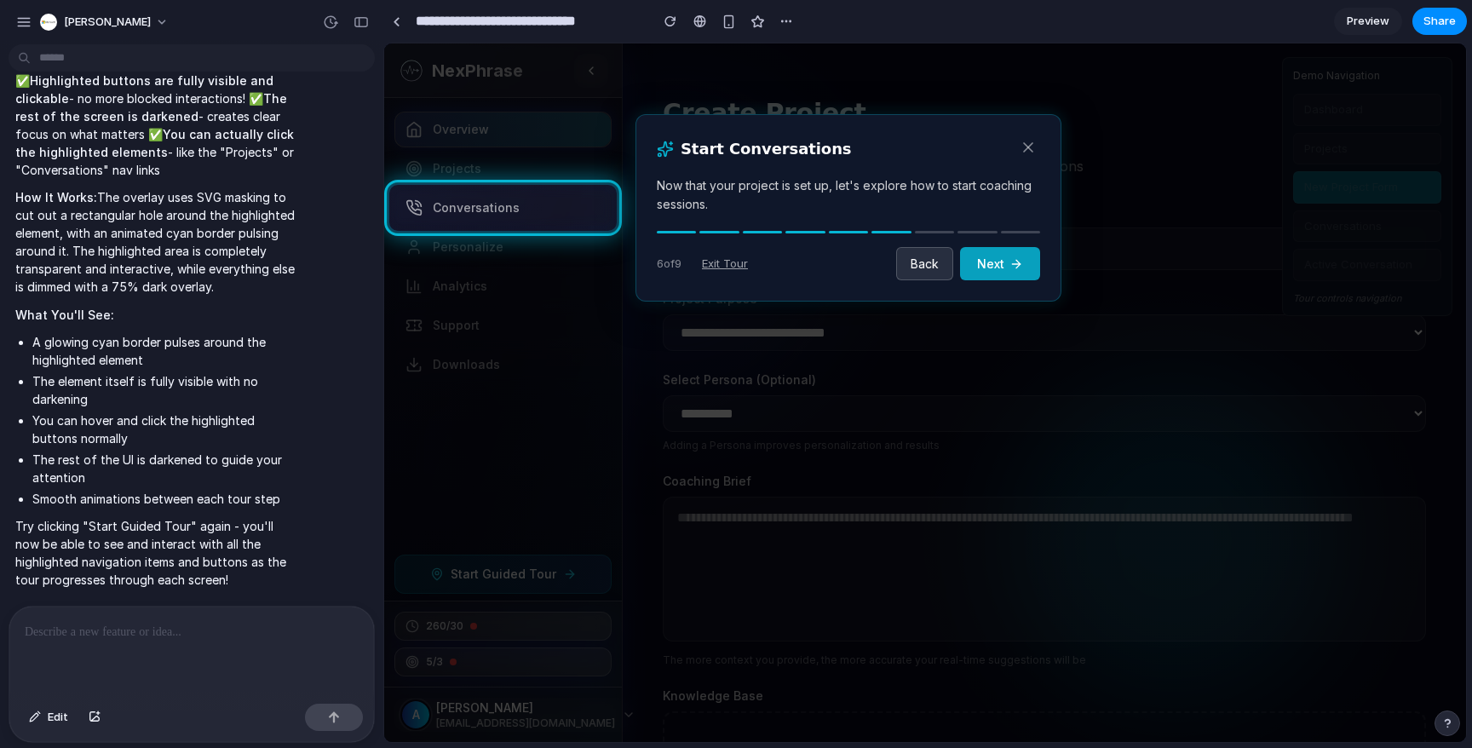
click at [1005, 263] on button "Next" at bounding box center [1000, 263] width 80 height 33
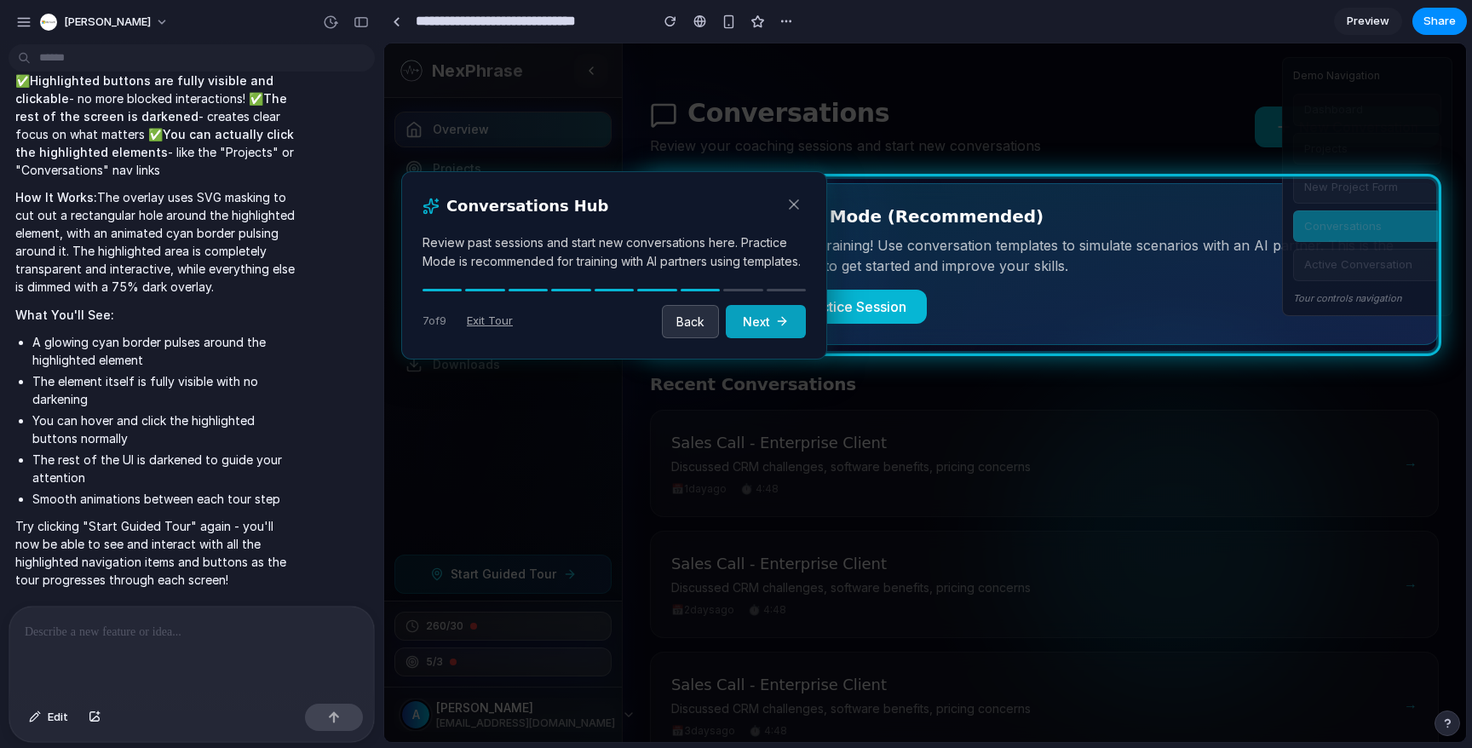
click at [773, 323] on button "Next" at bounding box center [766, 321] width 80 height 33
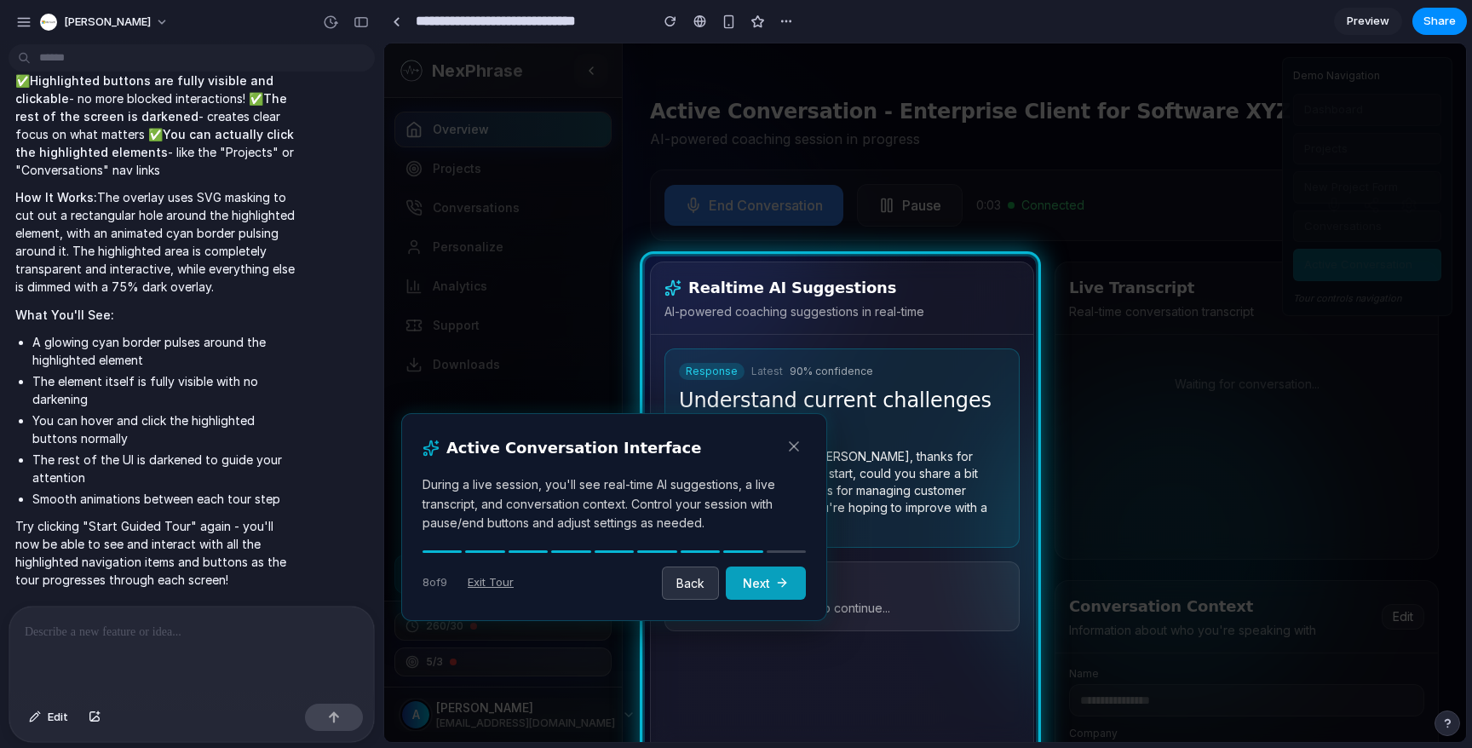
click at [775, 571] on button "Next" at bounding box center [766, 583] width 80 height 33
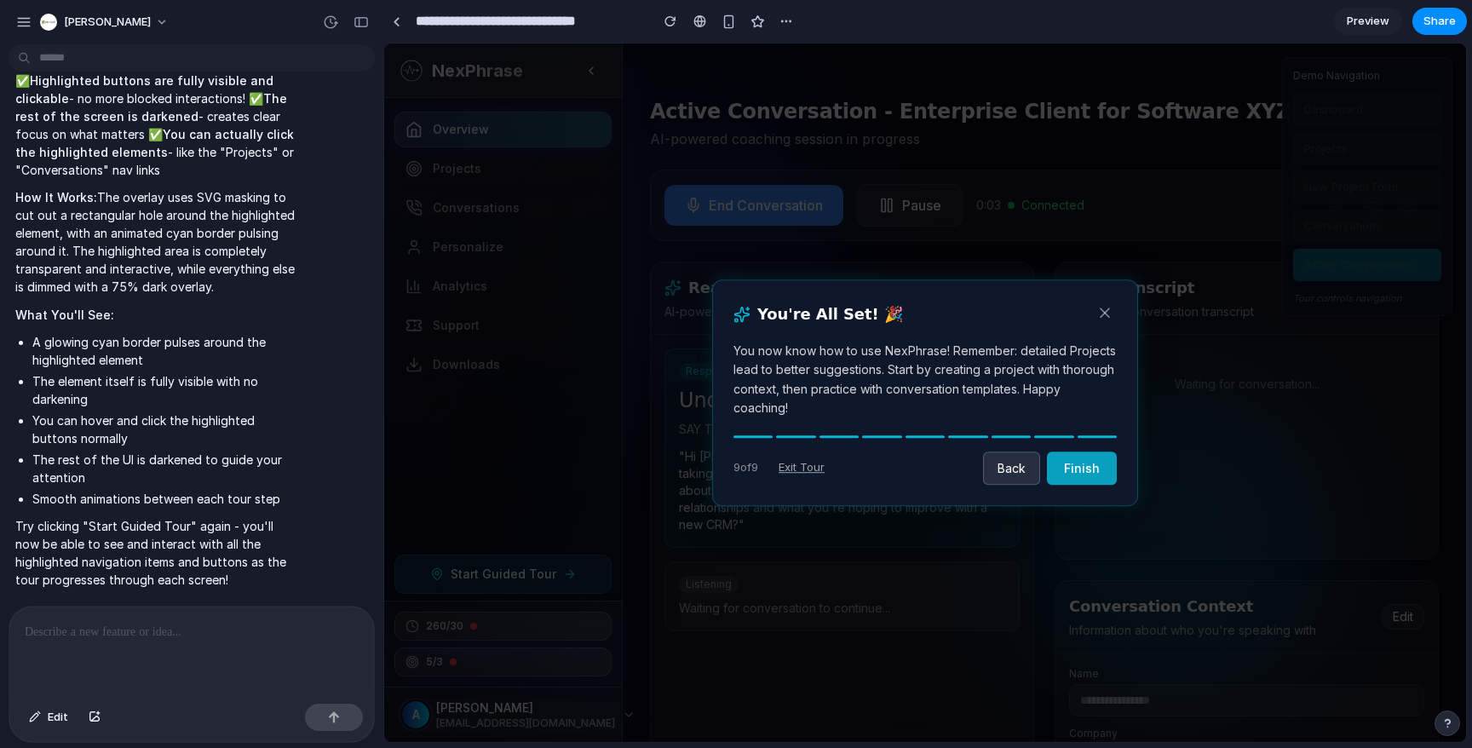
click at [1089, 474] on button "Finish" at bounding box center [1082, 468] width 70 height 33
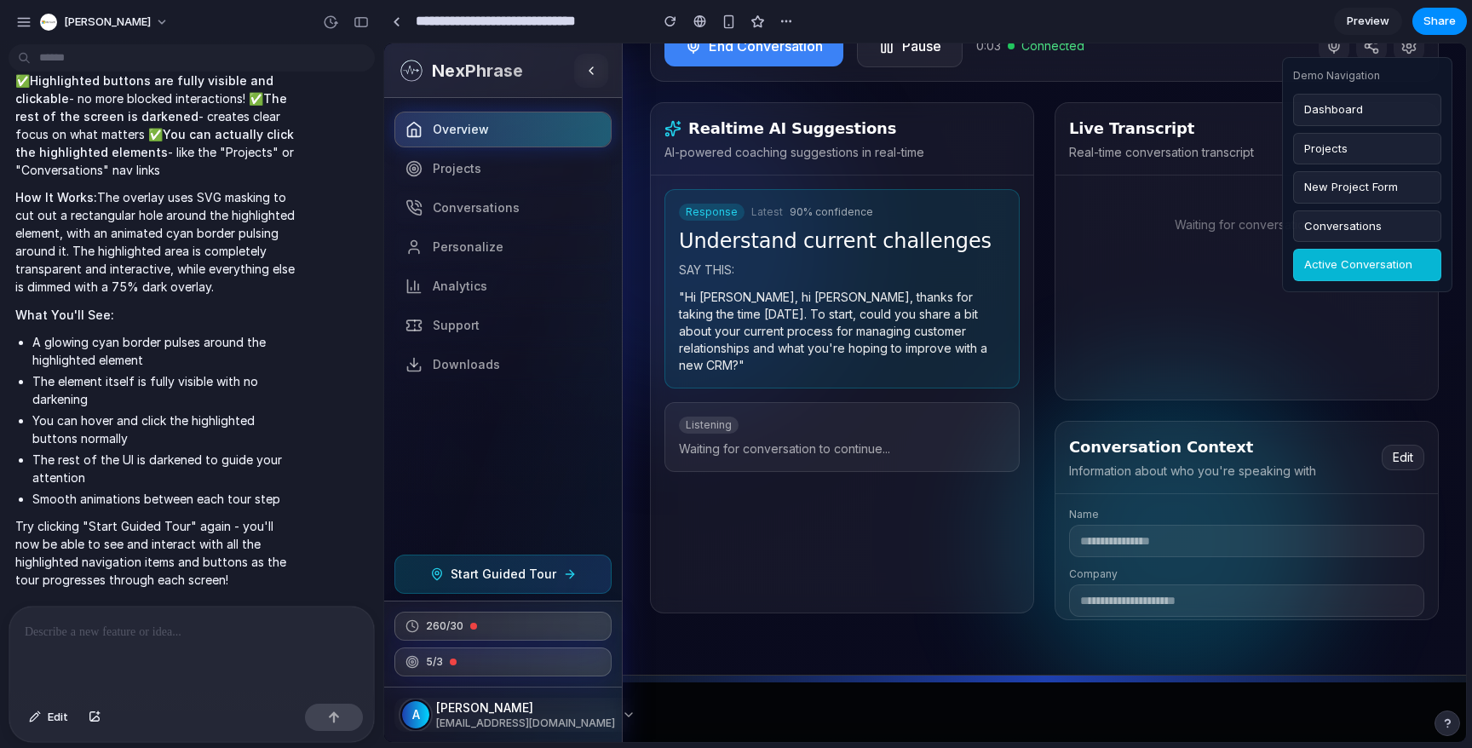
scroll to position [172, 0]
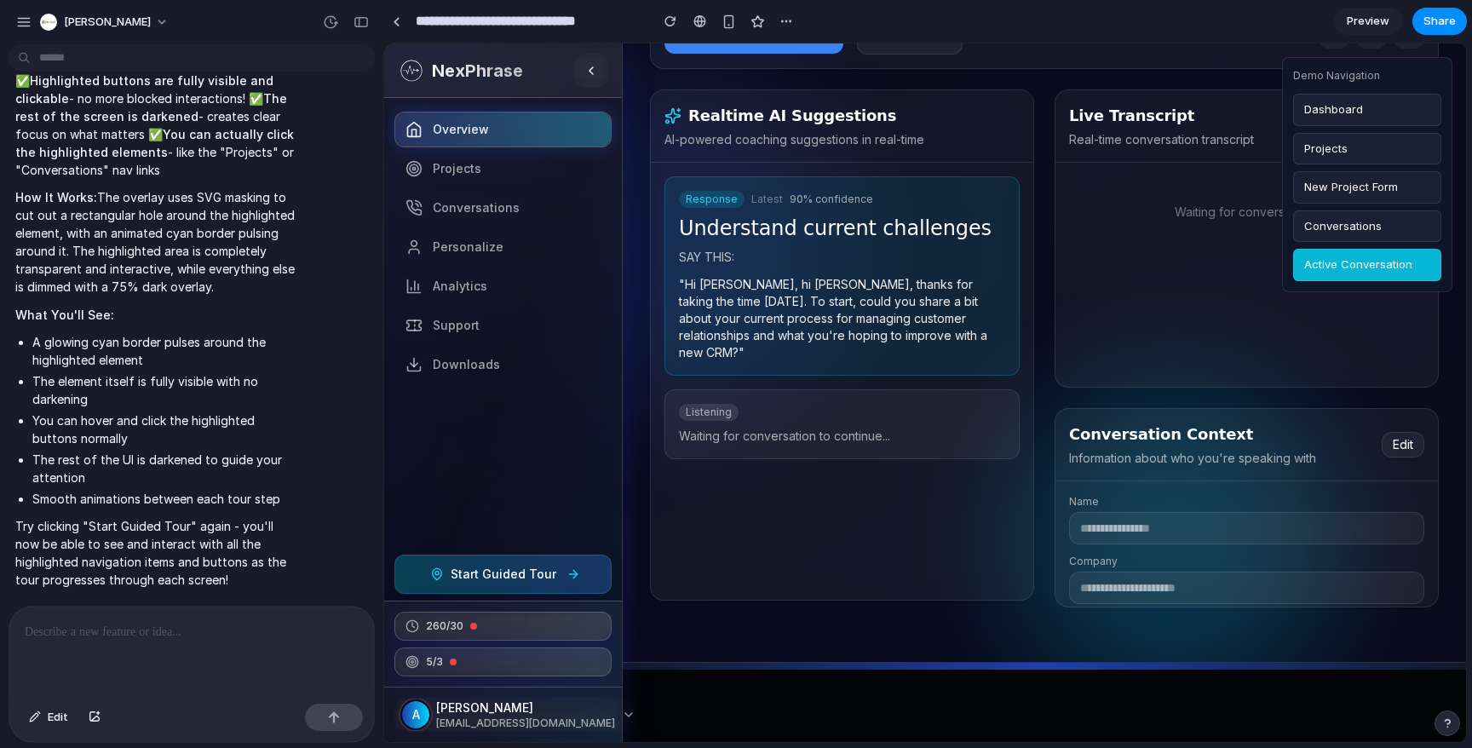
click at [521, 577] on span "Start Guided Tour" at bounding box center [504, 574] width 106 height 17
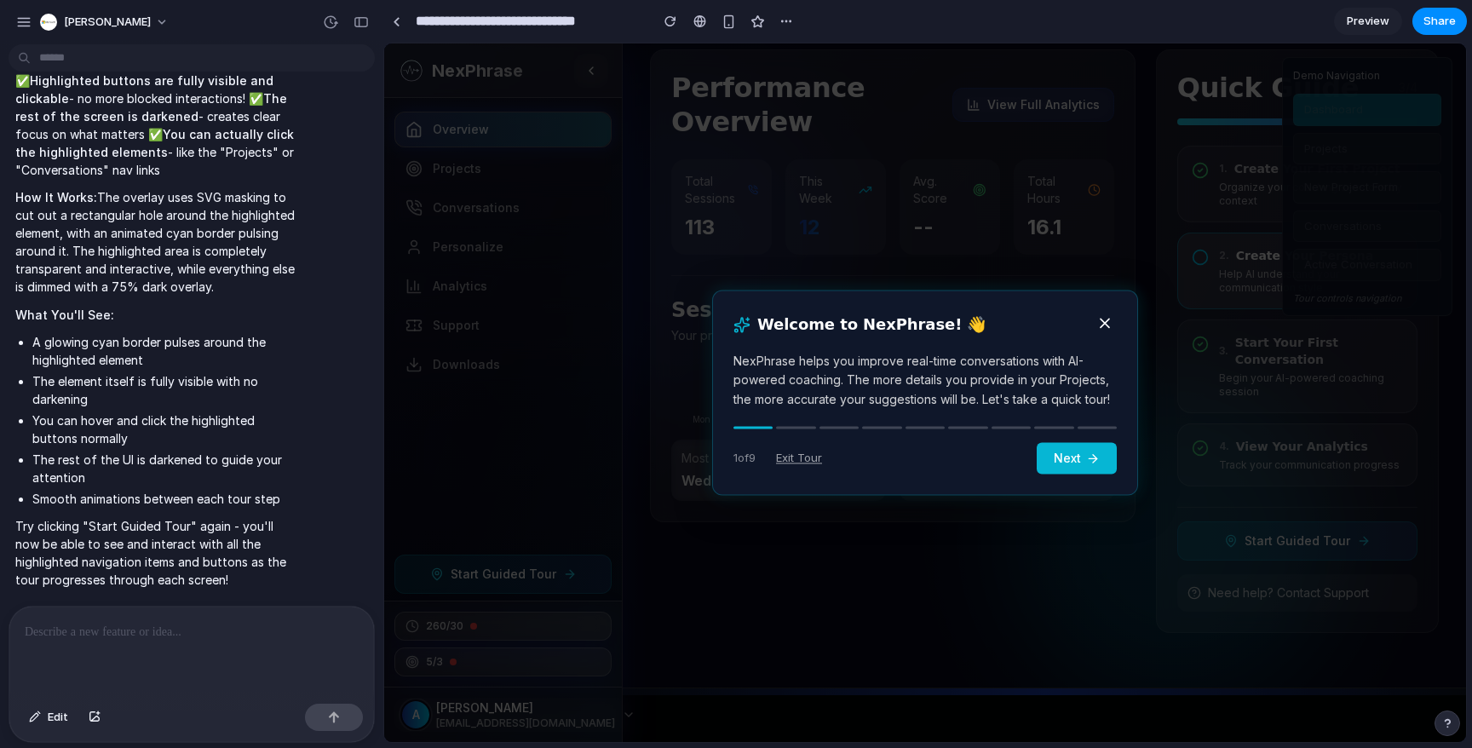
click at [1096, 327] on icon at bounding box center [1104, 322] width 17 height 17
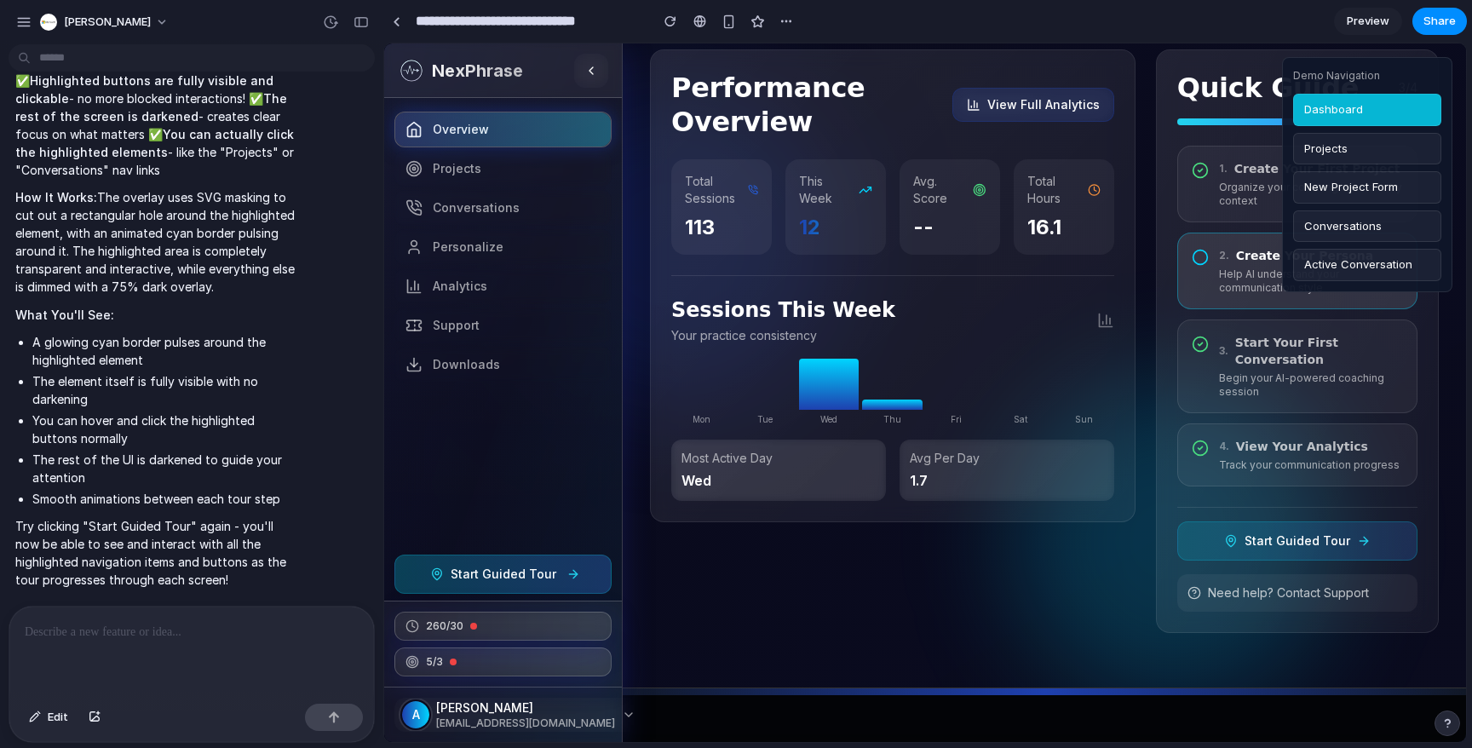
click at [495, 576] on span "Start Guided Tour" at bounding box center [504, 574] width 106 height 17
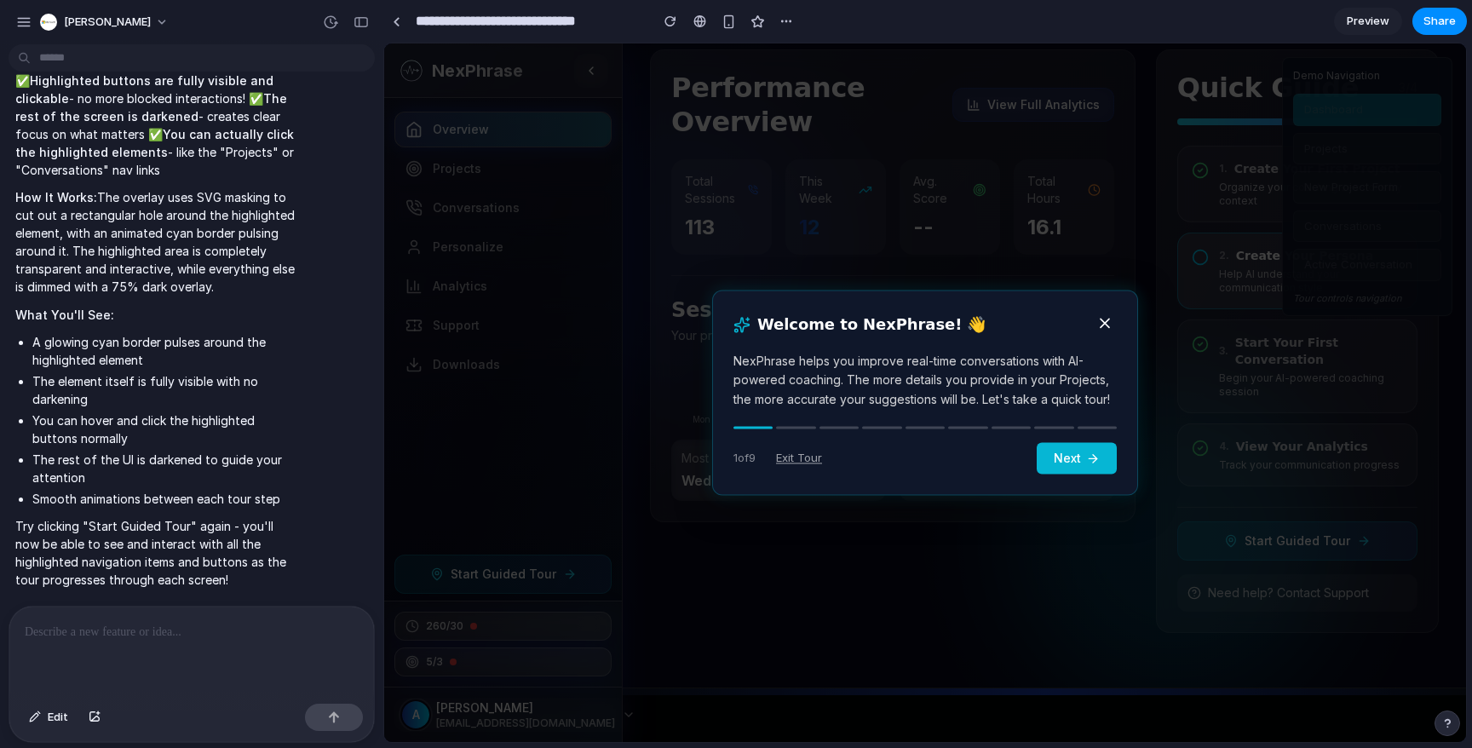
click at [1102, 324] on icon at bounding box center [1105, 323] width 9 height 9
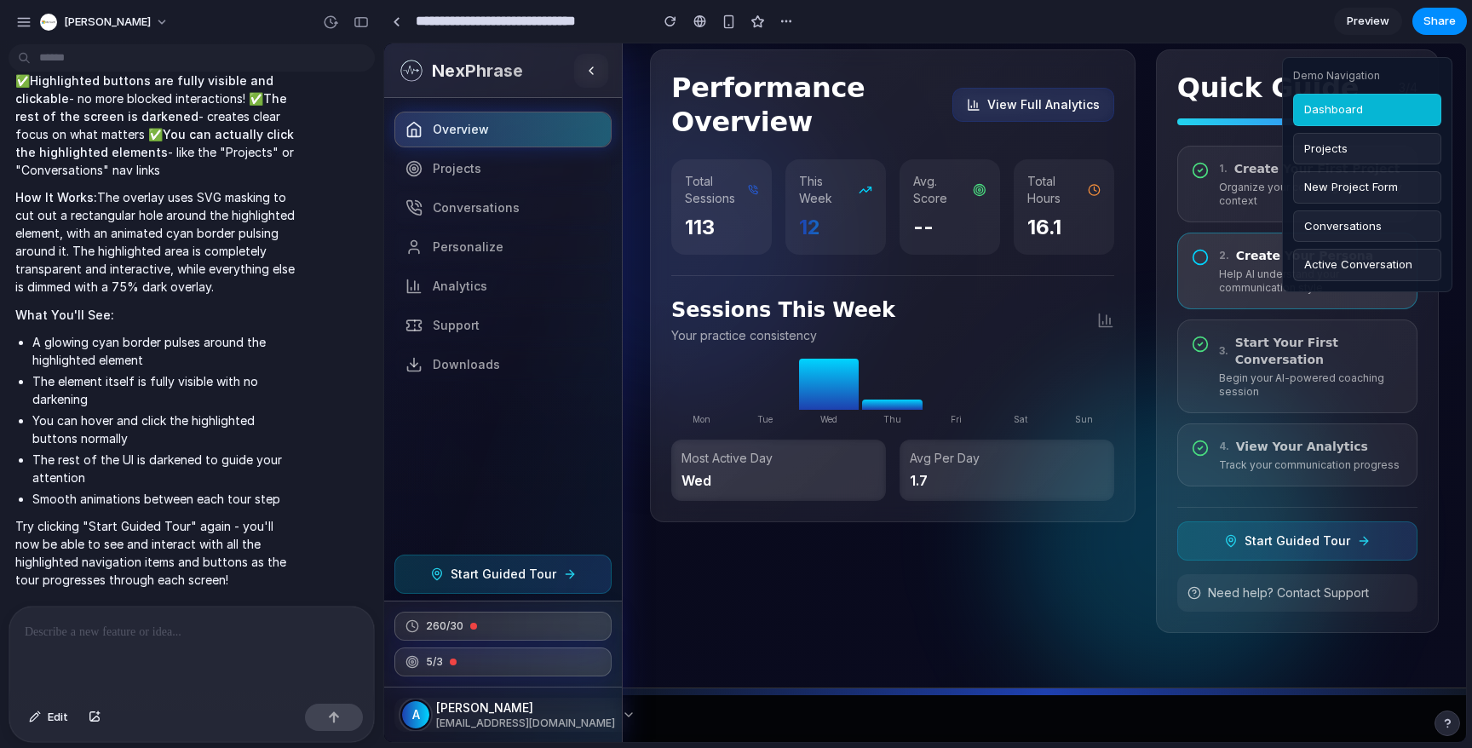
scroll to position [5563, 0]
click at [1366, 16] on span "Preview" at bounding box center [1368, 21] width 43 height 17
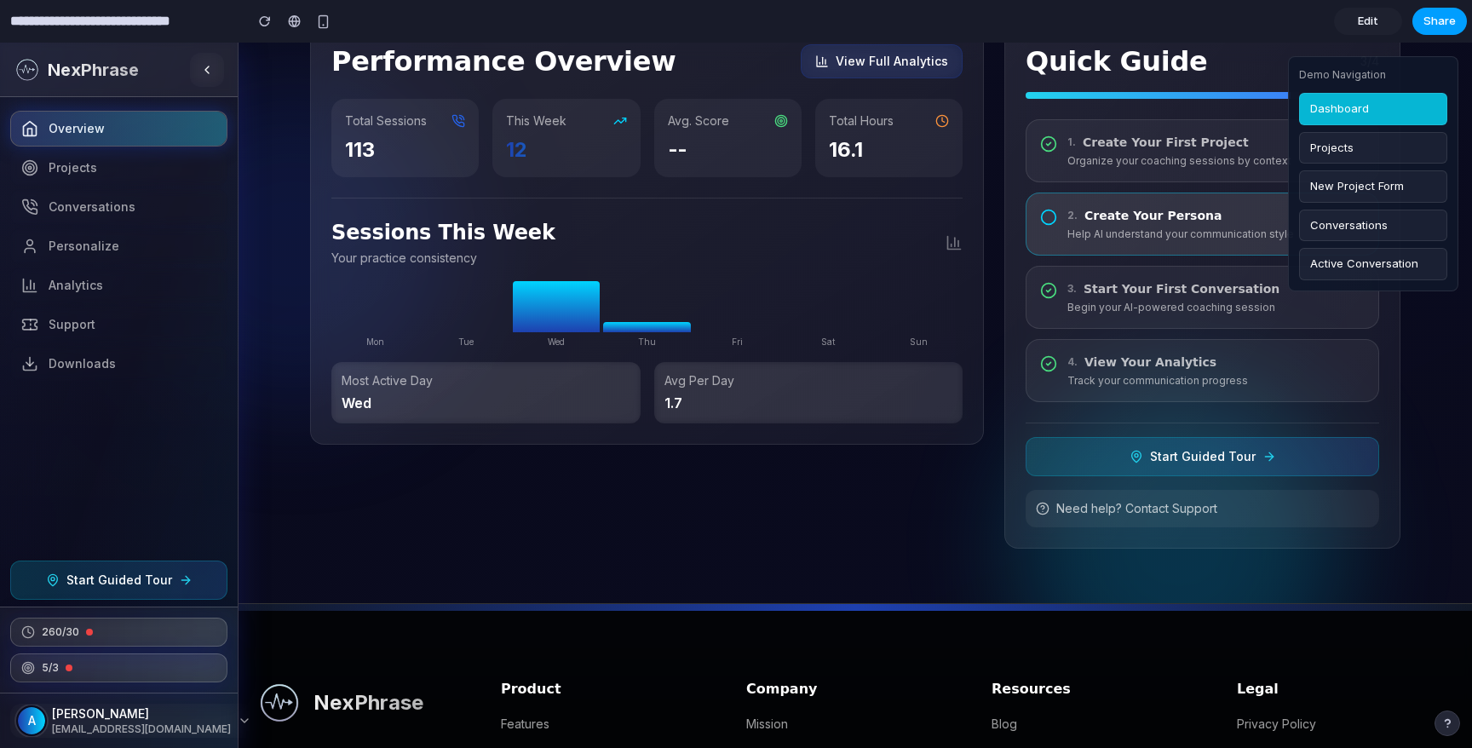
click at [1448, 19] on span "Share" at bounding box center [1440, 21] width 32 height 17
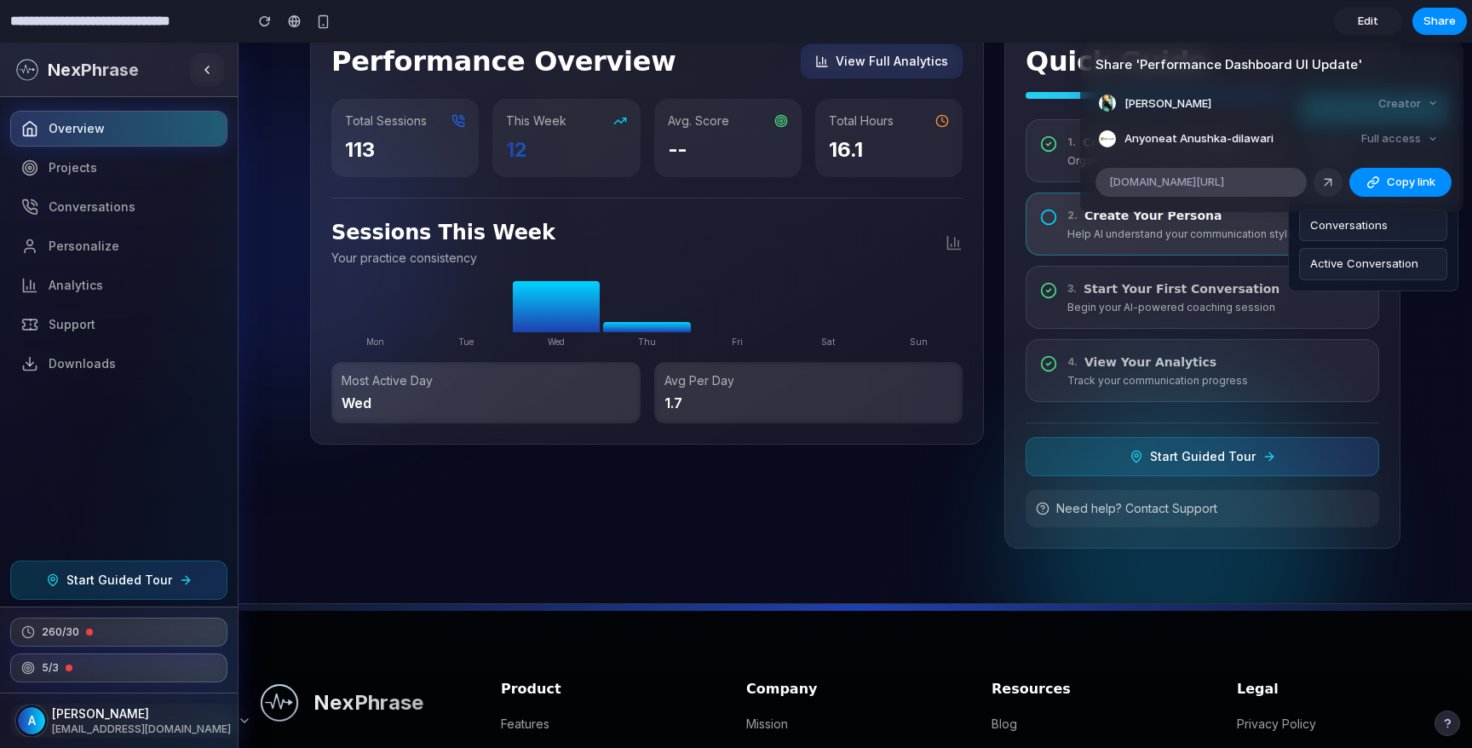
click at [1222, 195] on div "alloy.app/anushka-dilawari-2/p/1f5ee988-4a97-41ee-bafc-31d0c192e009" at bounding box center [1201, 182] width 211 height 29
click at [1217, 183] on span "alloy.app/anushka-dilawari-2/p/1f5ee988-4a97-41ee-bafc-31d0c192e009" at bounding box center [1166, 182] width 115 height 17
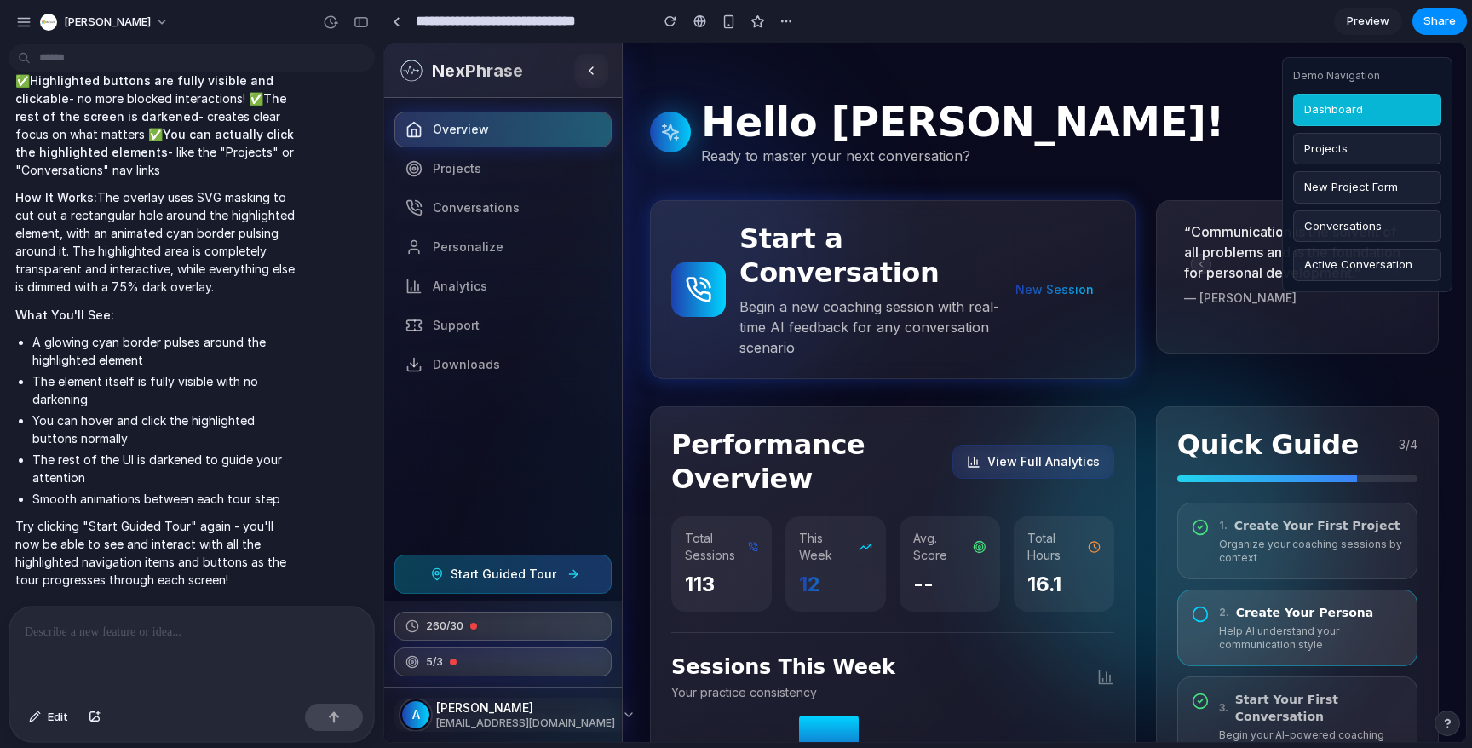
click at [522, 569] on span "Start Guided Tour" at bounding box center [504, 574] width 106 height 17
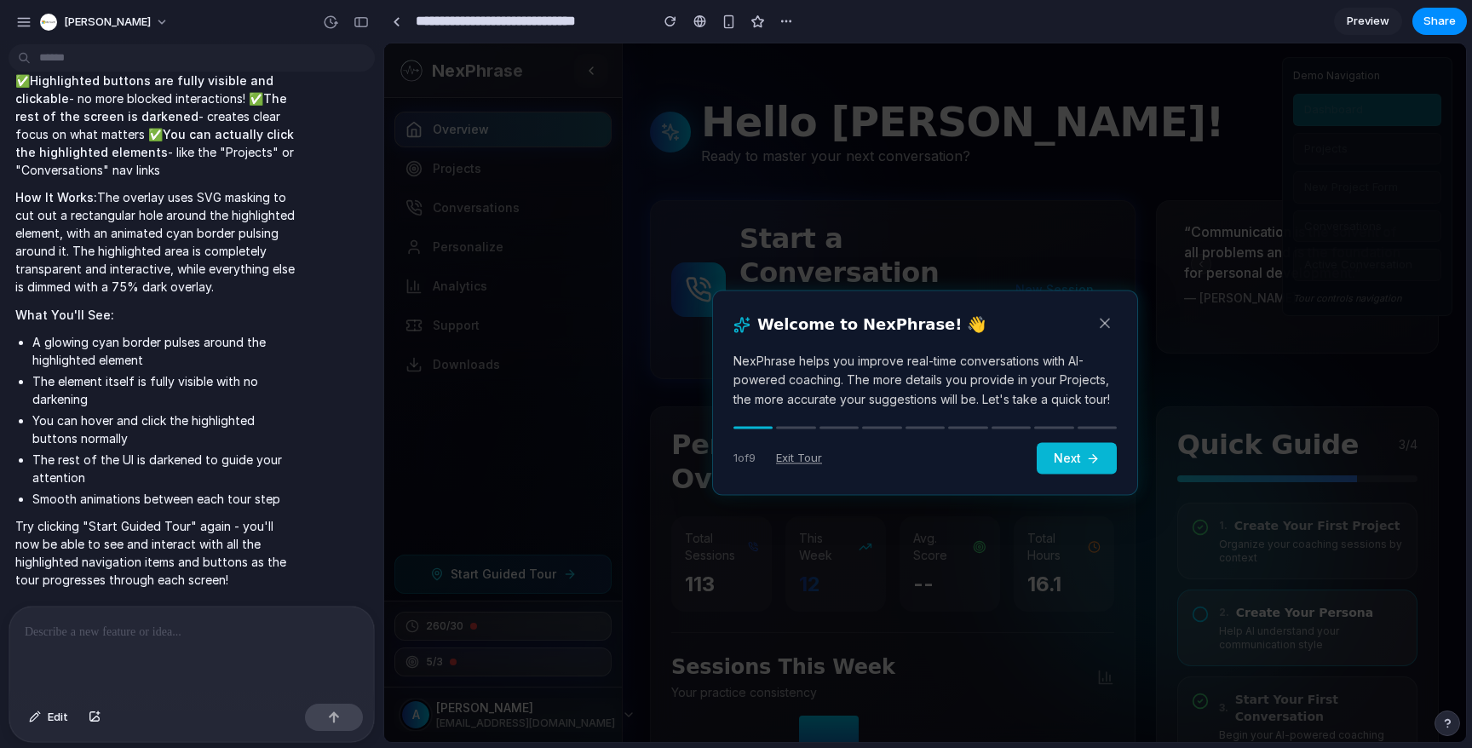
click at [1081, 468] on button "Next" at bounding box center [1077, 459] width 80 height 32
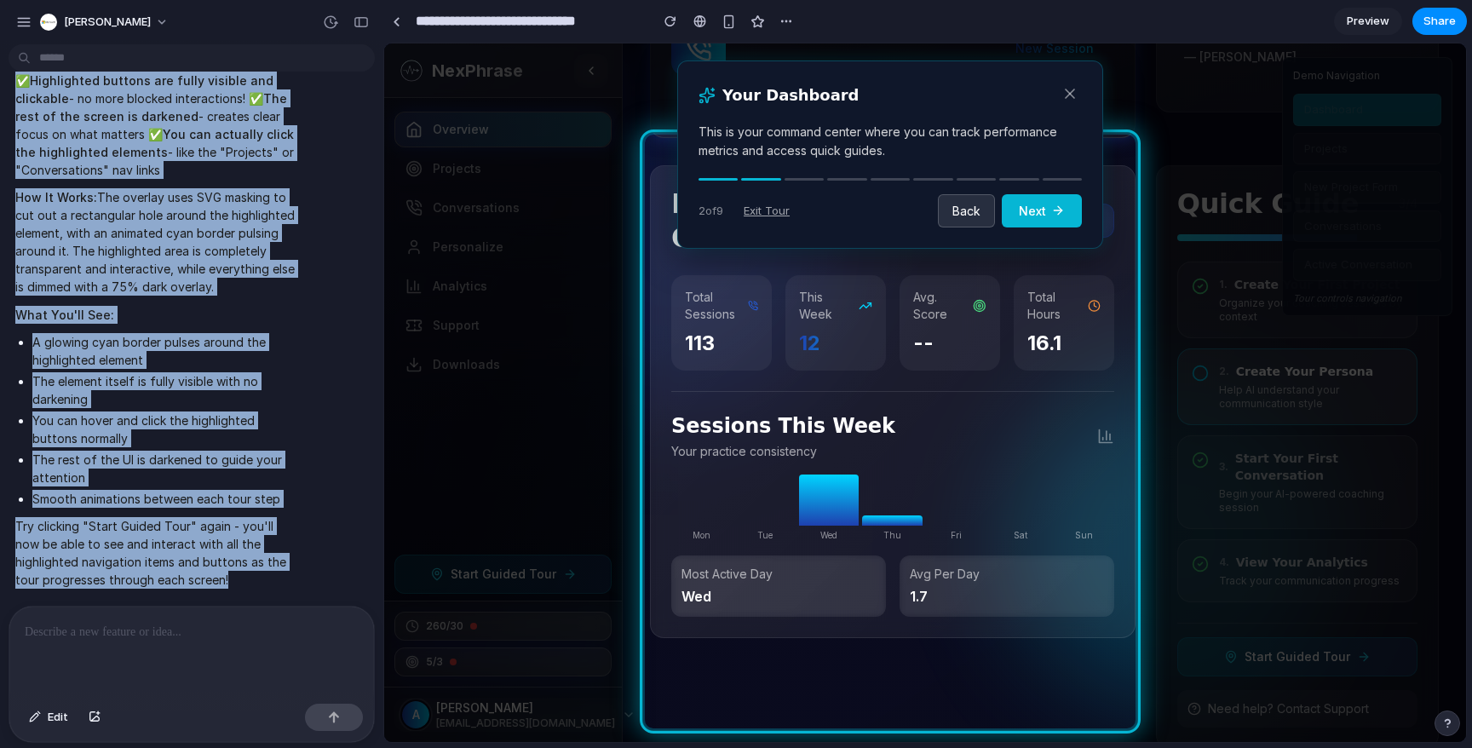
scroll to position [5585, 0]
drag, startPoint x: 25, startPoint y: 133, endPoint x: 279, endPoint y: 589, distance: 522.1
copy div "L ip dolors am con adi elitseddoei tempori ut labor et dolo. Magn aliquae adm v…"
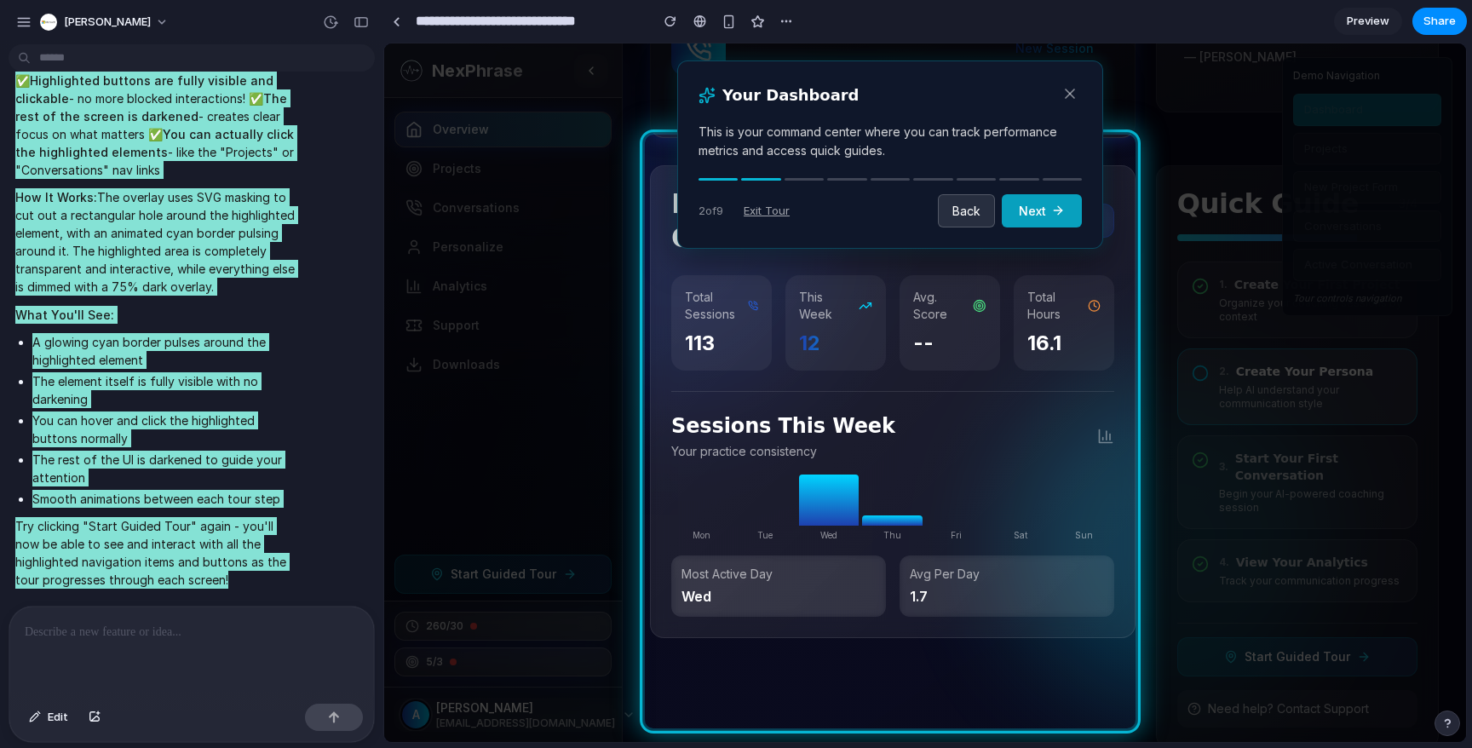
click at [1032, 209] on button "Next" at bounding box center [1042, 210] width 80 height 33
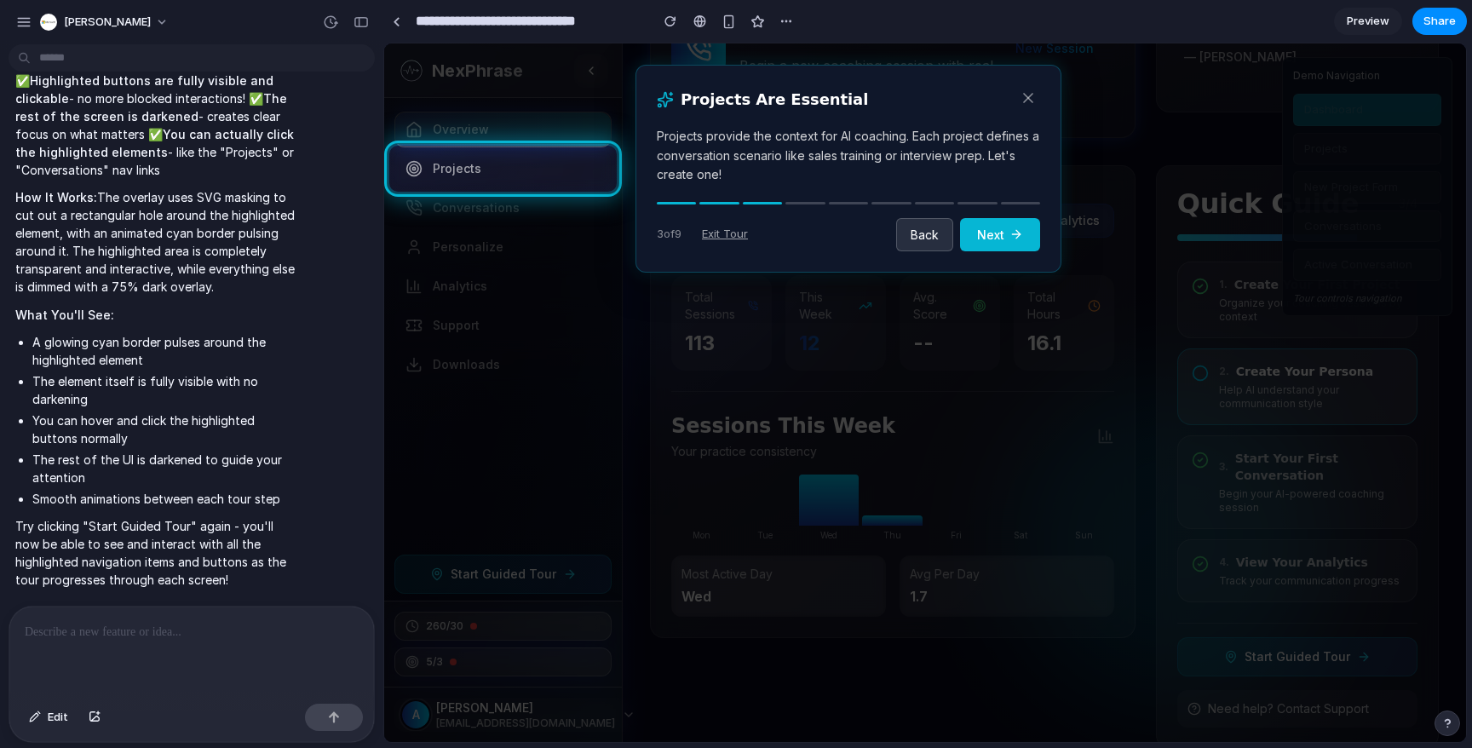
click at [327, 527] on div "I've completely fixed the guided tour with a proper spotlight cutout effect ! T…" at bounding box center [187, 267] width 356 height 664
click at [788, 22] on div "button" at bounding box center [787, 21] width 14 height 14
click at [788, 22] on div "Duplicate Delete" at bounding box center [736, 374] width 1472 height 748
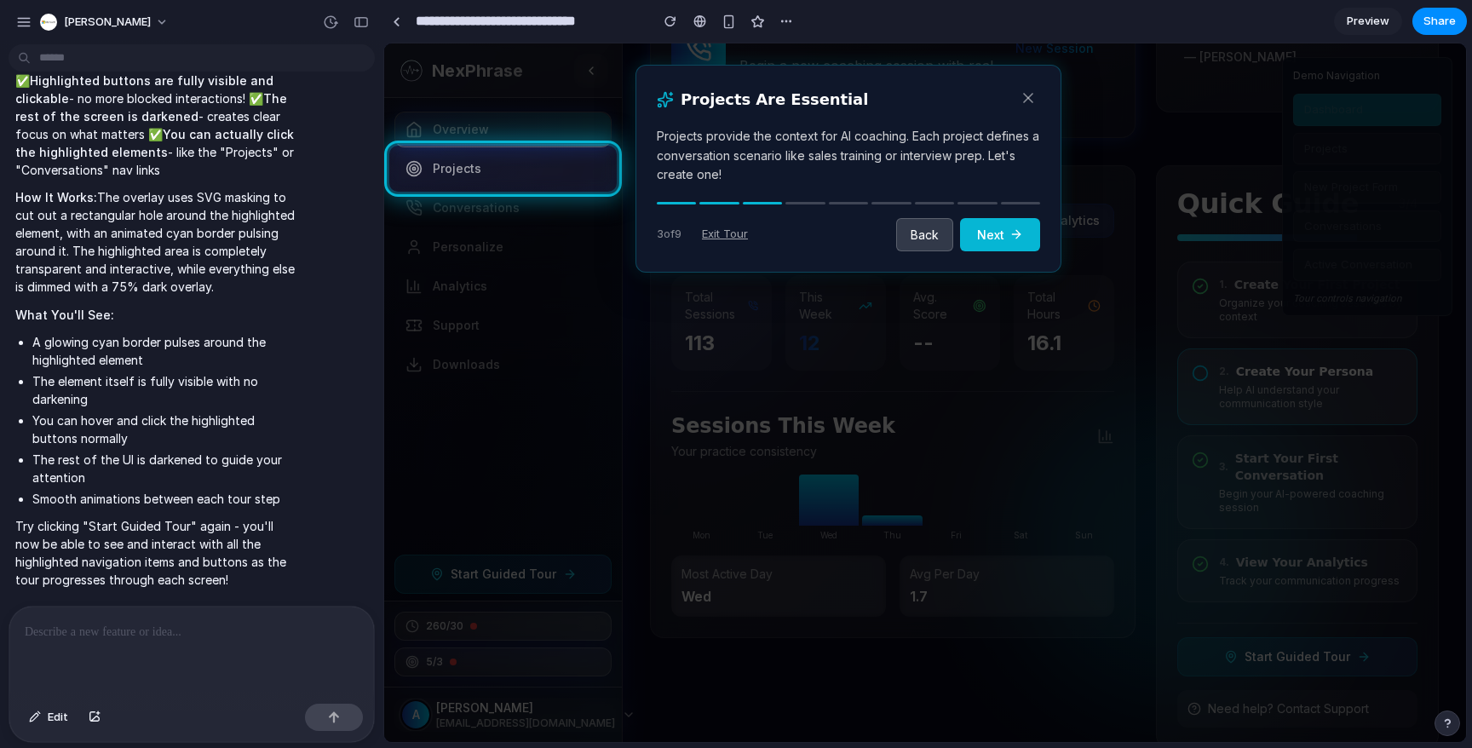
click at [931, 227] on button "Back" at bounding box center [924, 234] width 57 height 33
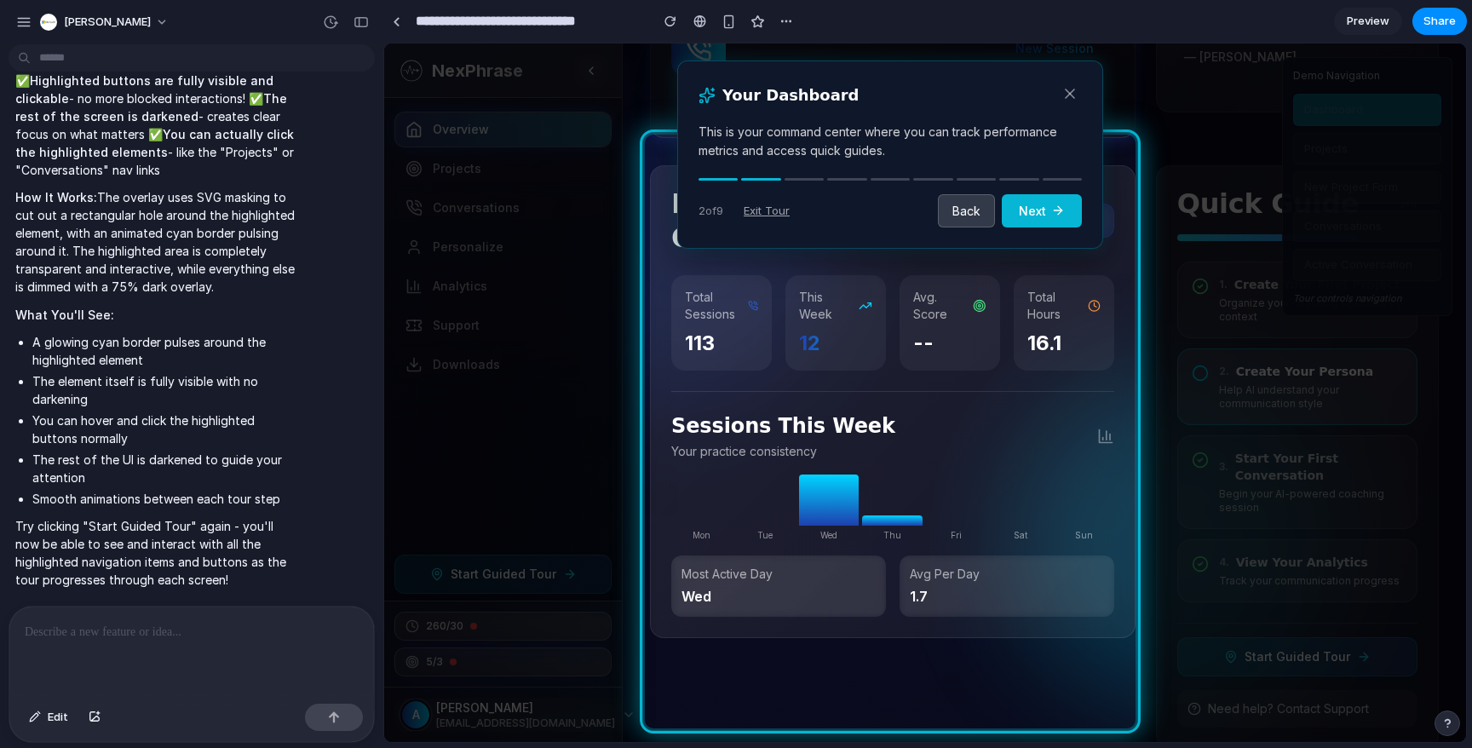
click at [969, 211] on button "Back" at bounding box center [966, 210] width 57 height 33
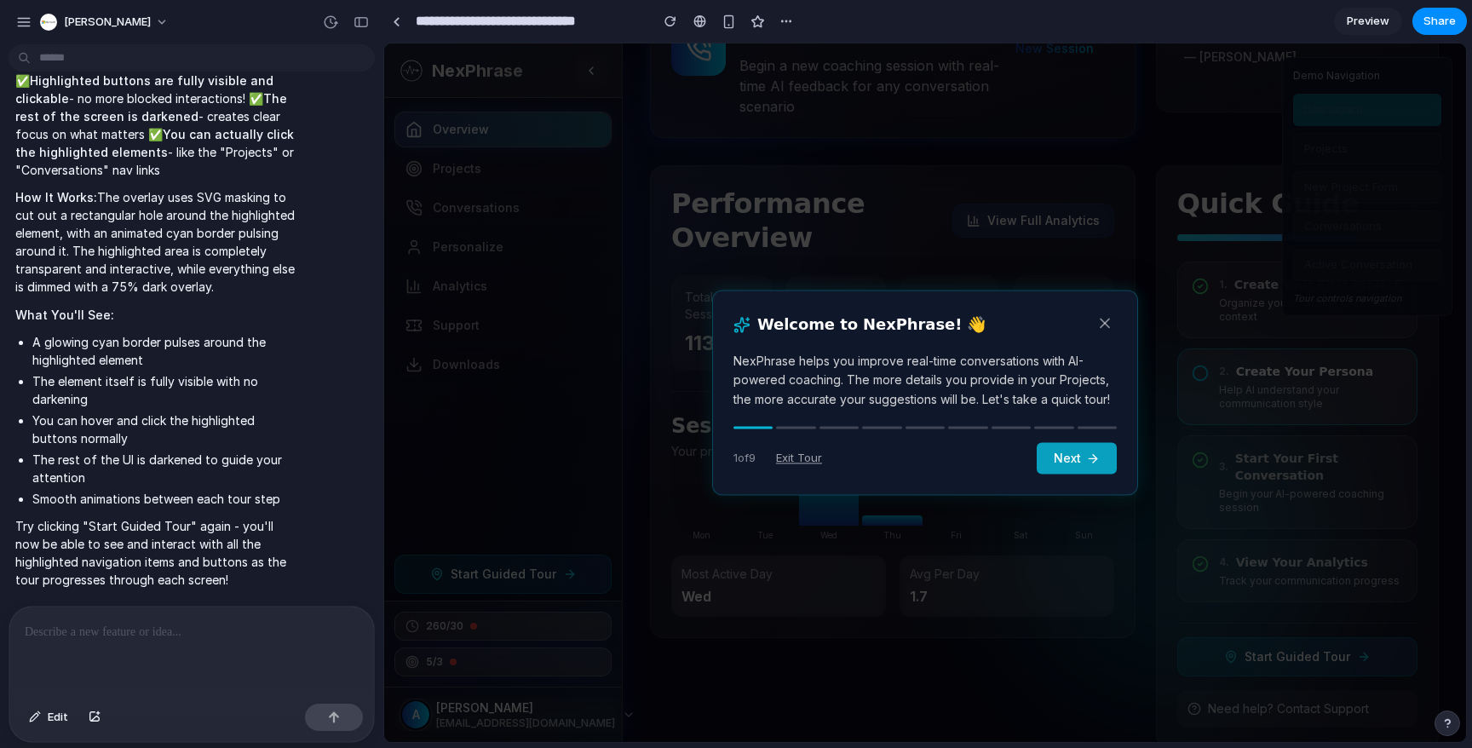
click at [1077, 451] on button "Next" at bounding box center [1077, 459] width 80 height 32
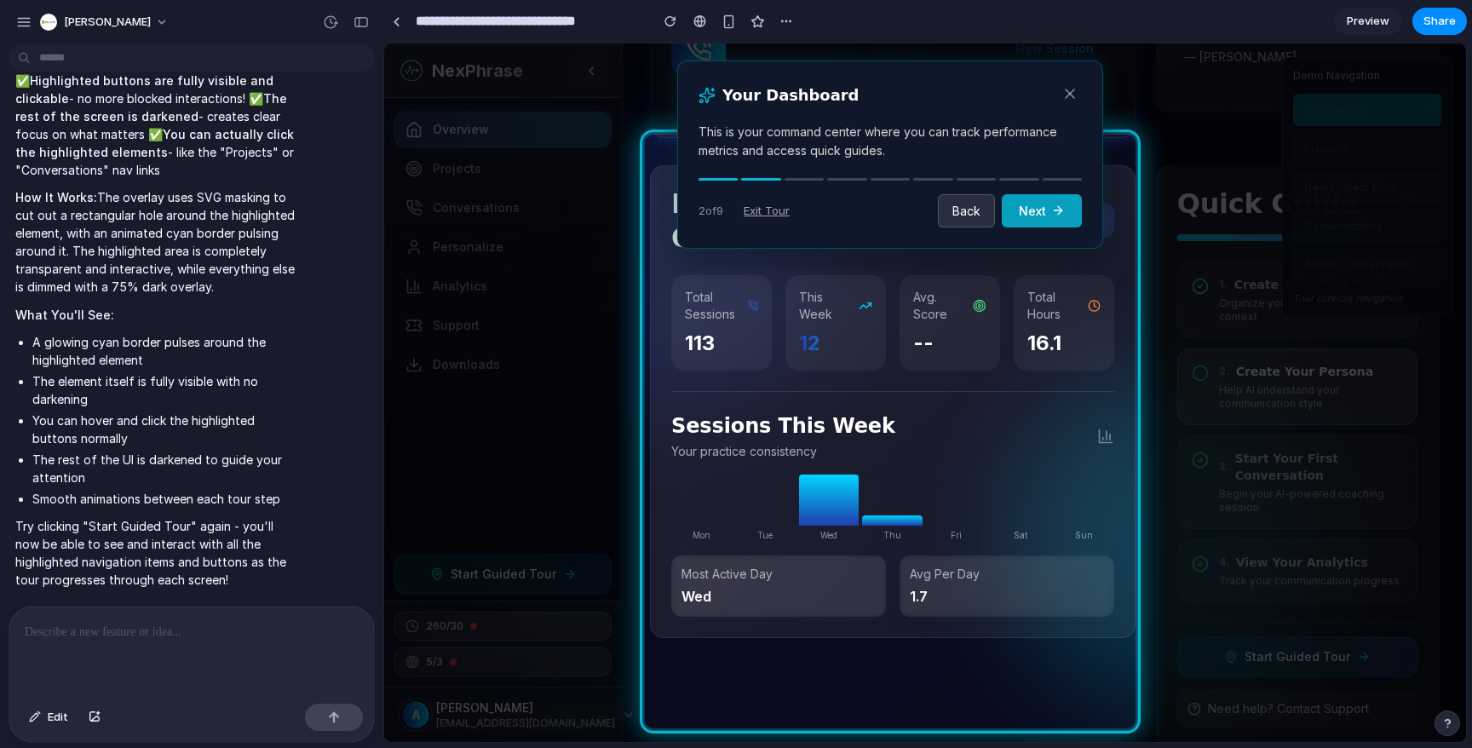
click at [1063, 222] on button "Next" at bounding box center [1042, 210] width 80 height 33
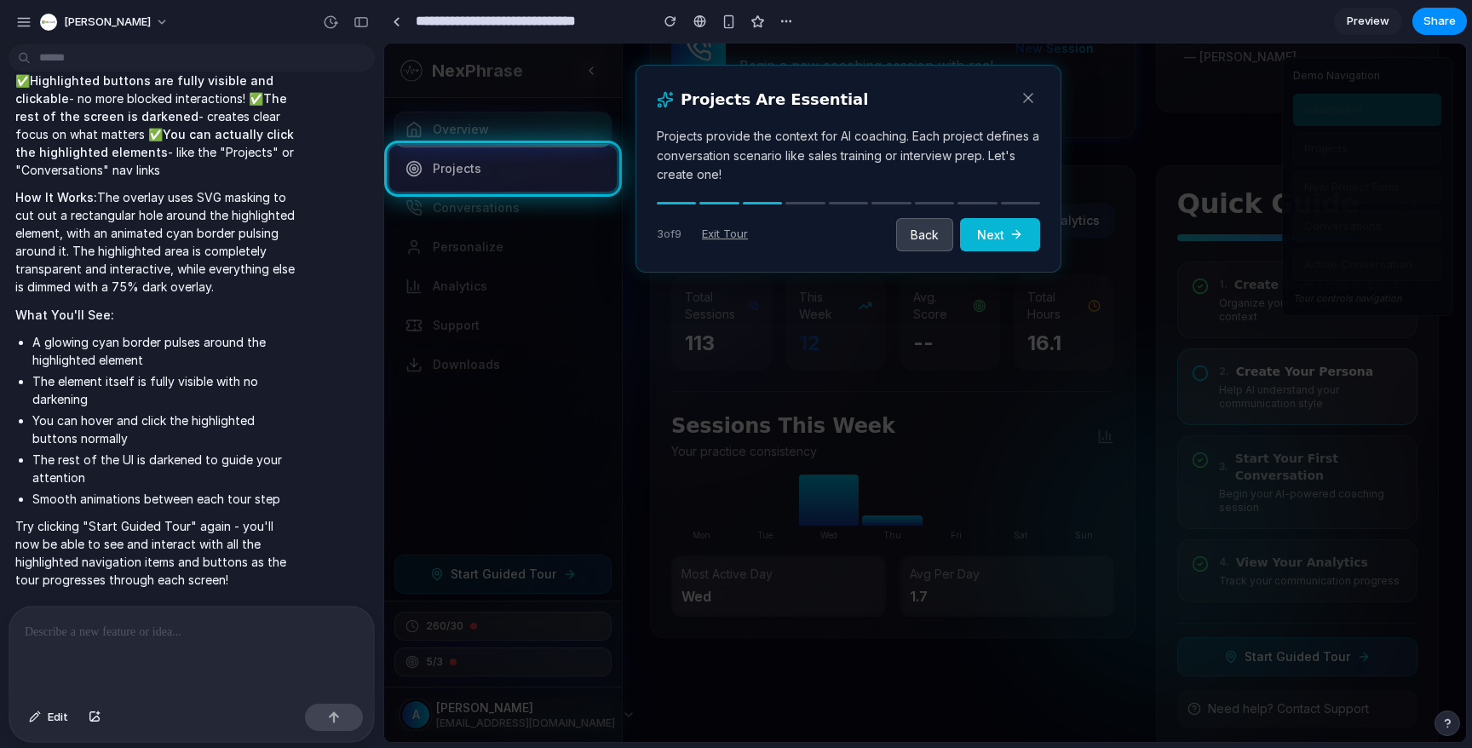
click at [921, 232] on button "Back" at bounding box center [924, 234] width 57 height 33
